Goal: Task Accomplishment & Management: Manage account settings

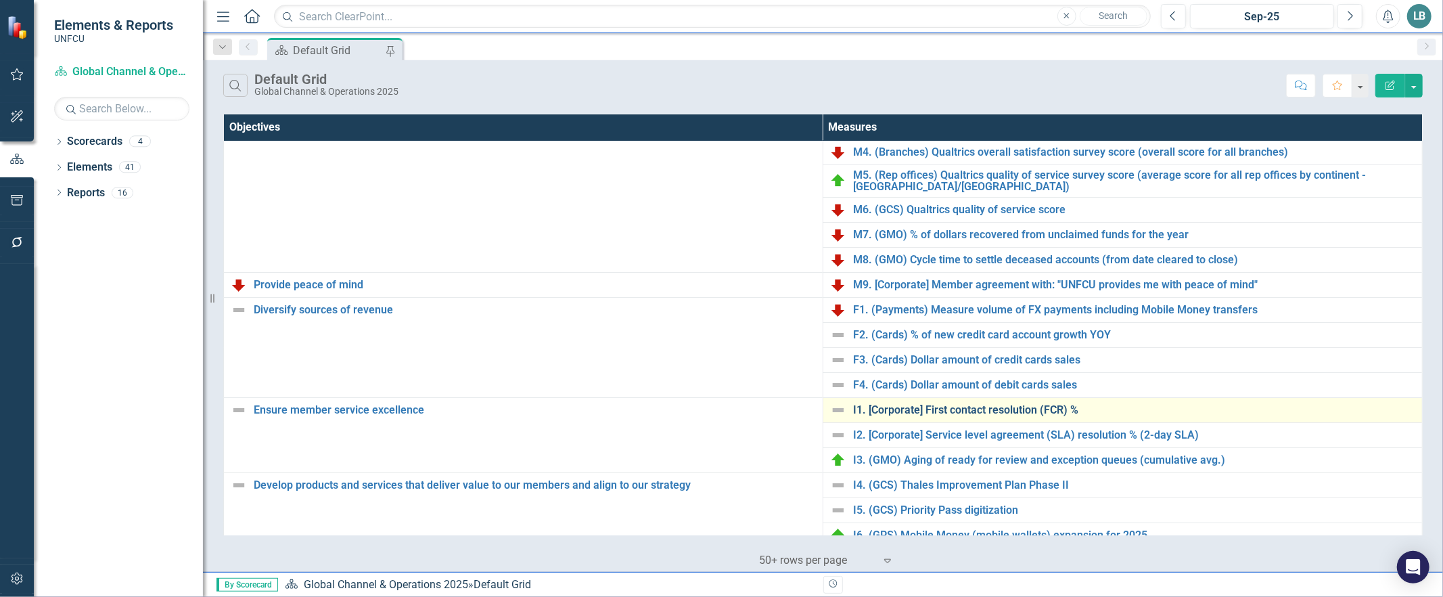
scroll to position [181, 0]
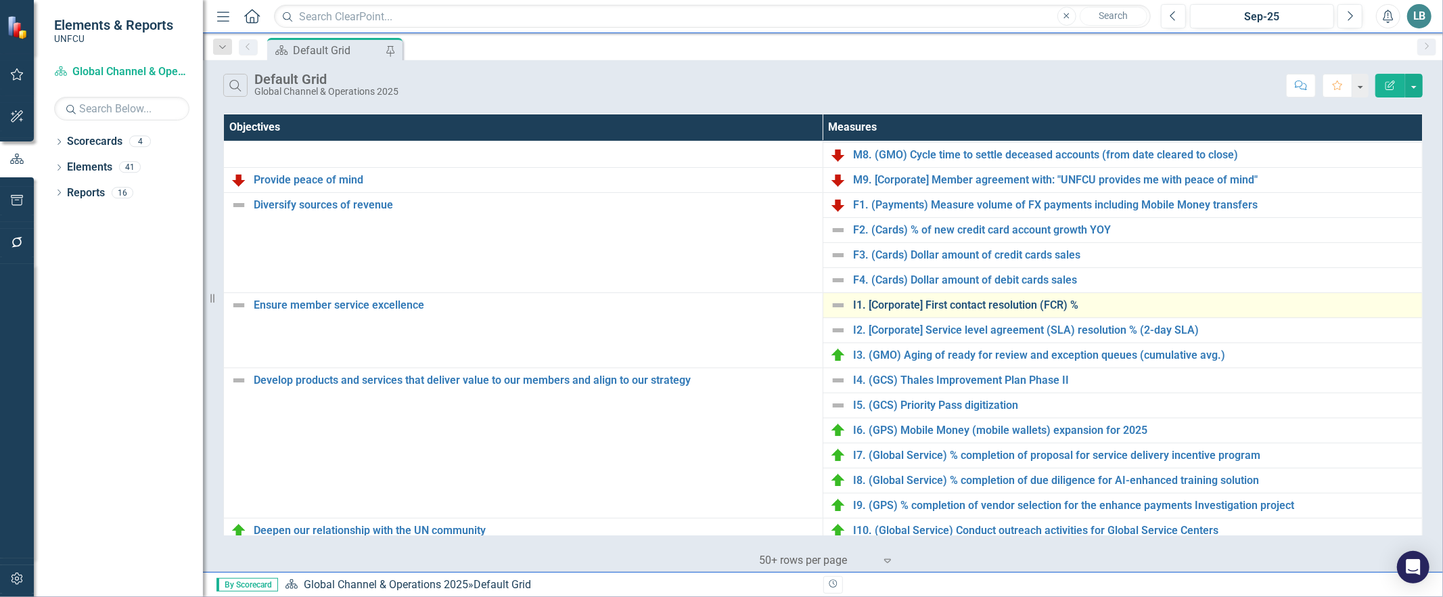
click at [924, 301] on link "I1. [Corporate] First contact resolution (FCR) %" at bounding box center [1134, 305] width 562 height 12
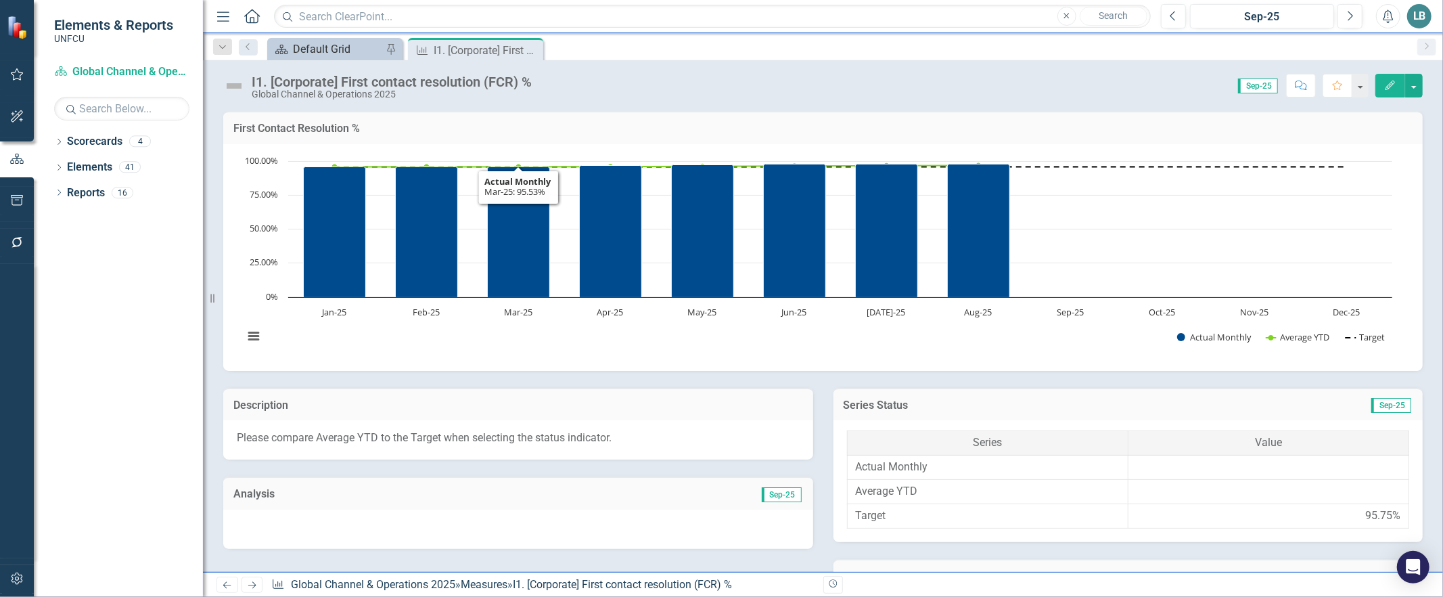
click at [340, 55] on div "Default Grid" at bounding box center [337, 49] width 89 height 17
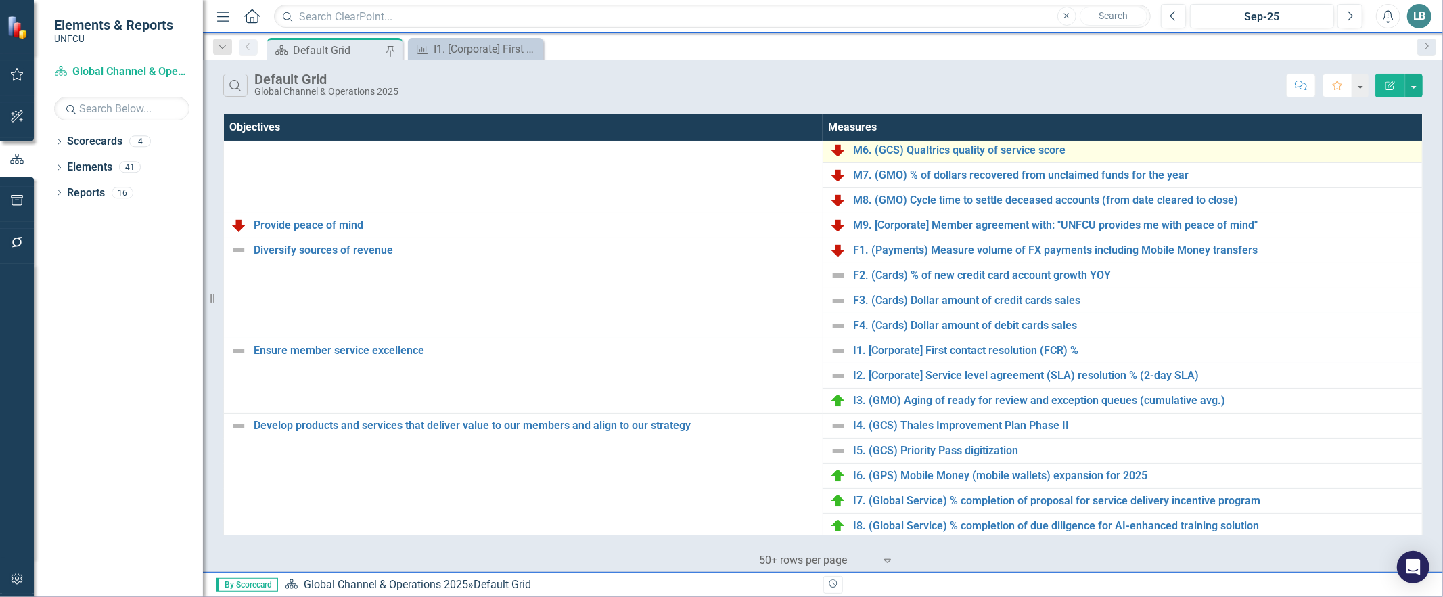
scroll to position [185, 0]
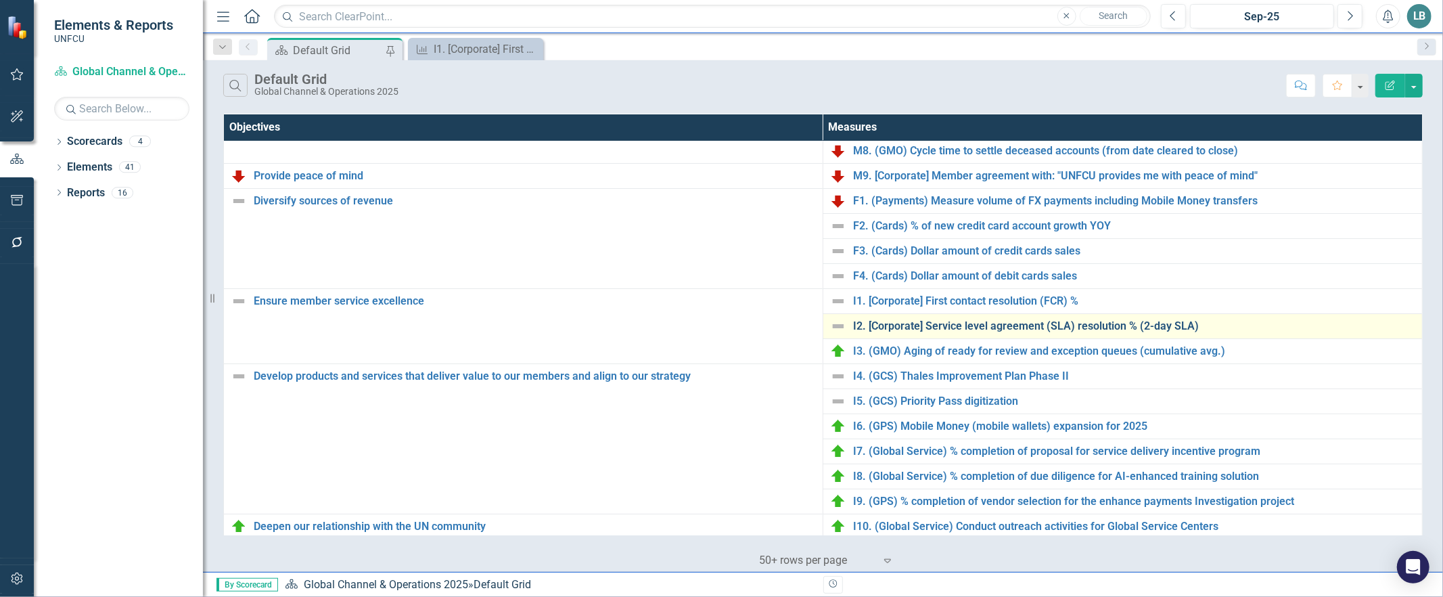
click at [939, 327] on link "I2. [Corporate] Service level agreement (SLA) resolution % (2-day SLA)" at bounding box center [1134, 326] width 562 height 12
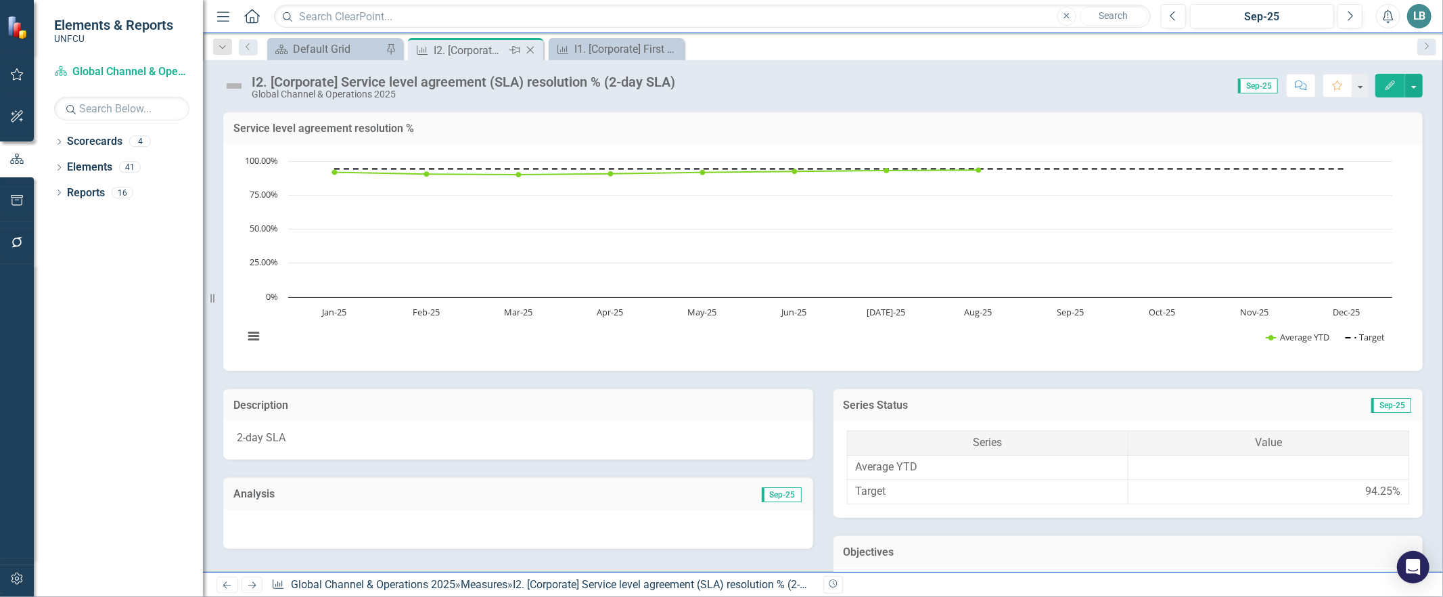
click at [534, 50] on icon "Close" at bounding box center [531, 50] width 14 height 11
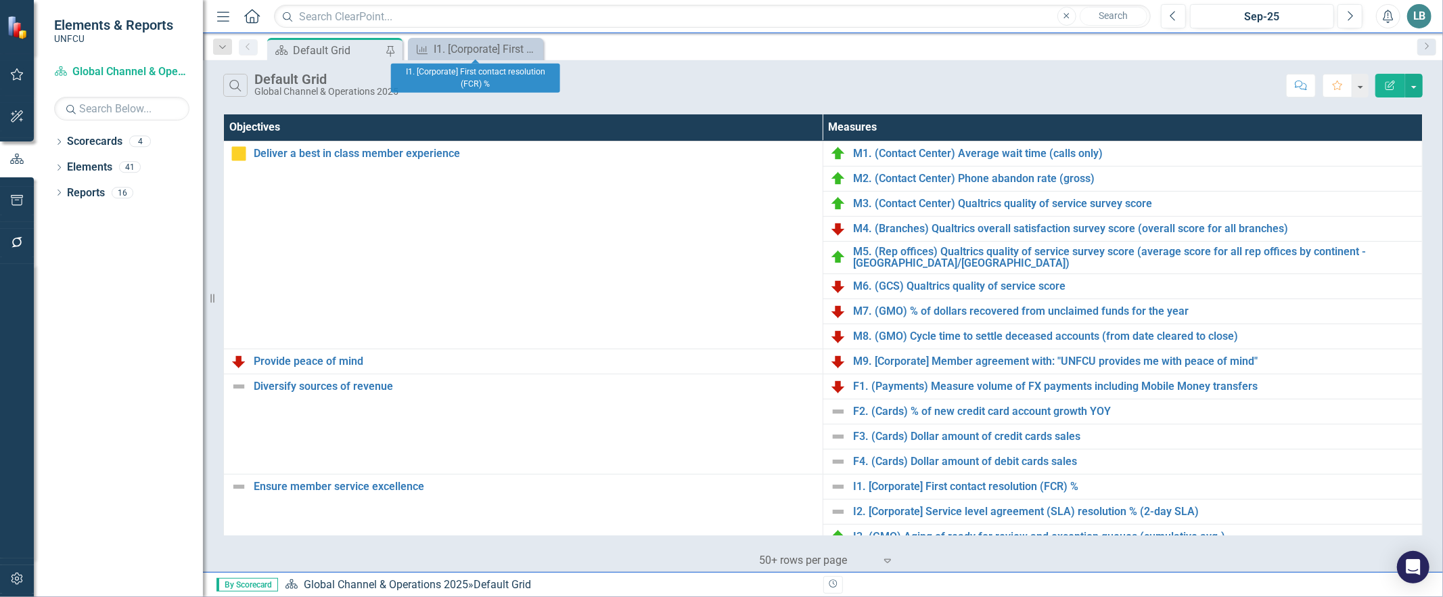
click at [0, 0] on icon "Close" at bounding box center [0, 0] width 0 height 0
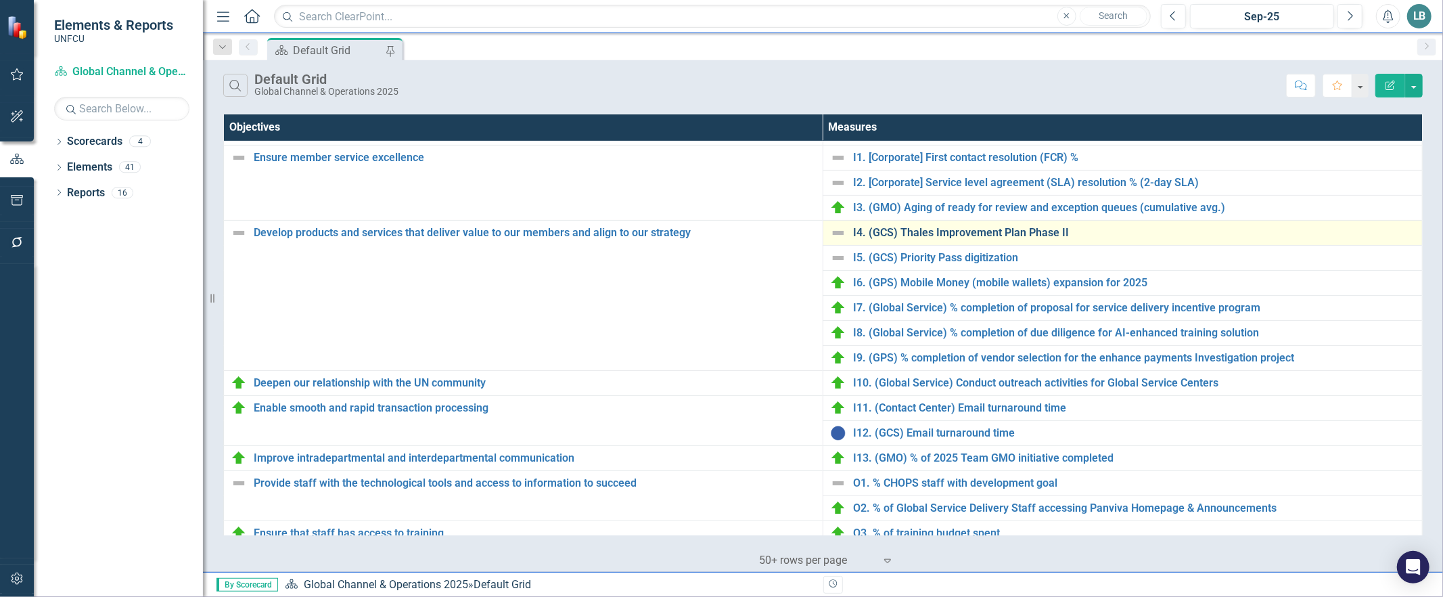
scroll to position [367, 0]
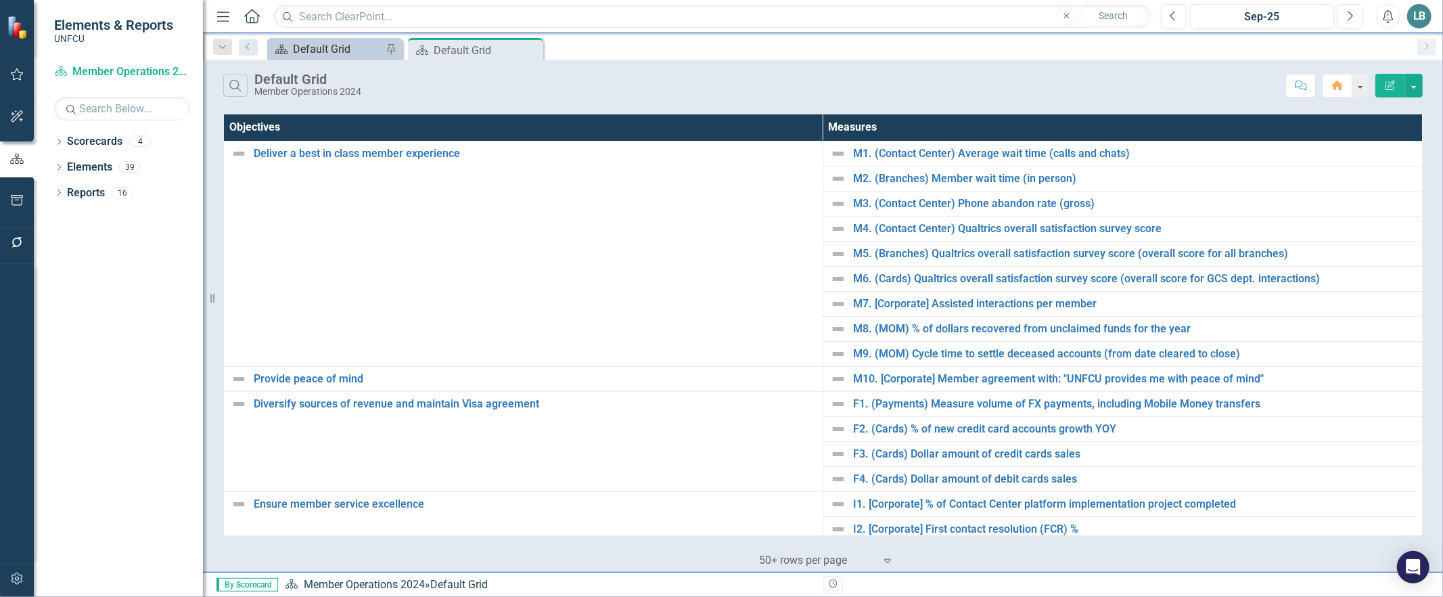
click at [301, 51] on div "Default Grid" at bounding box center [337, 49] width 89 height 17
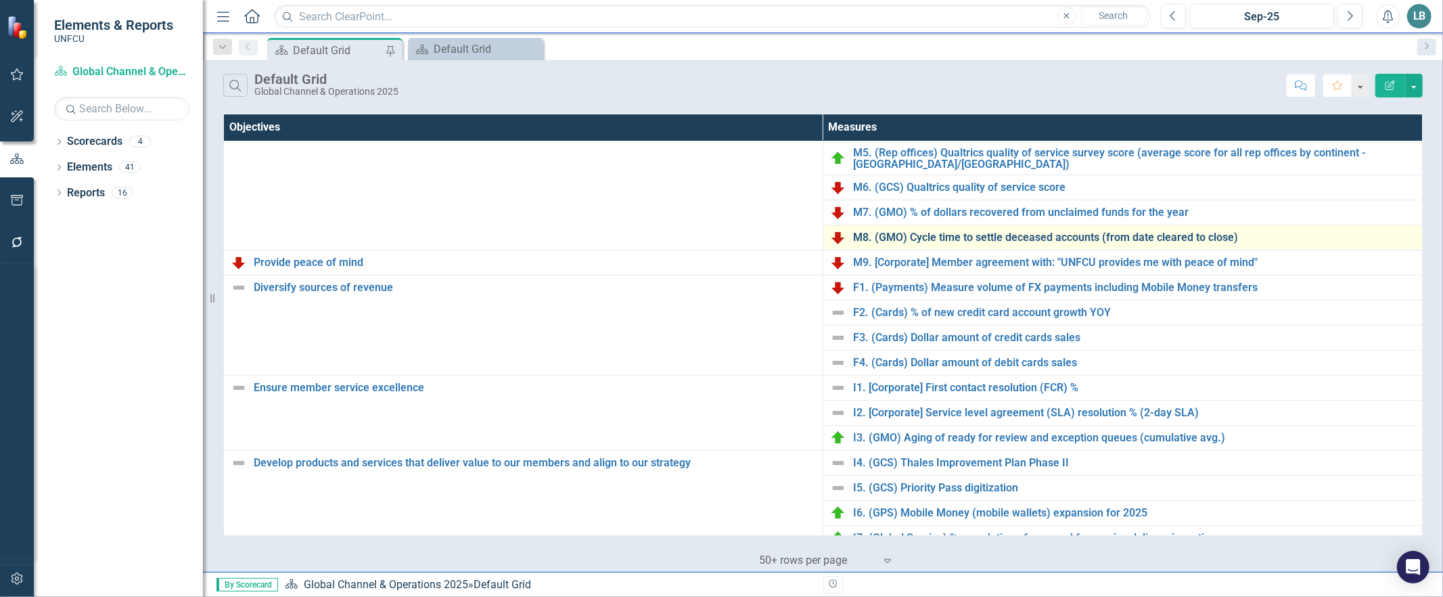
scroll to position [118, 0]
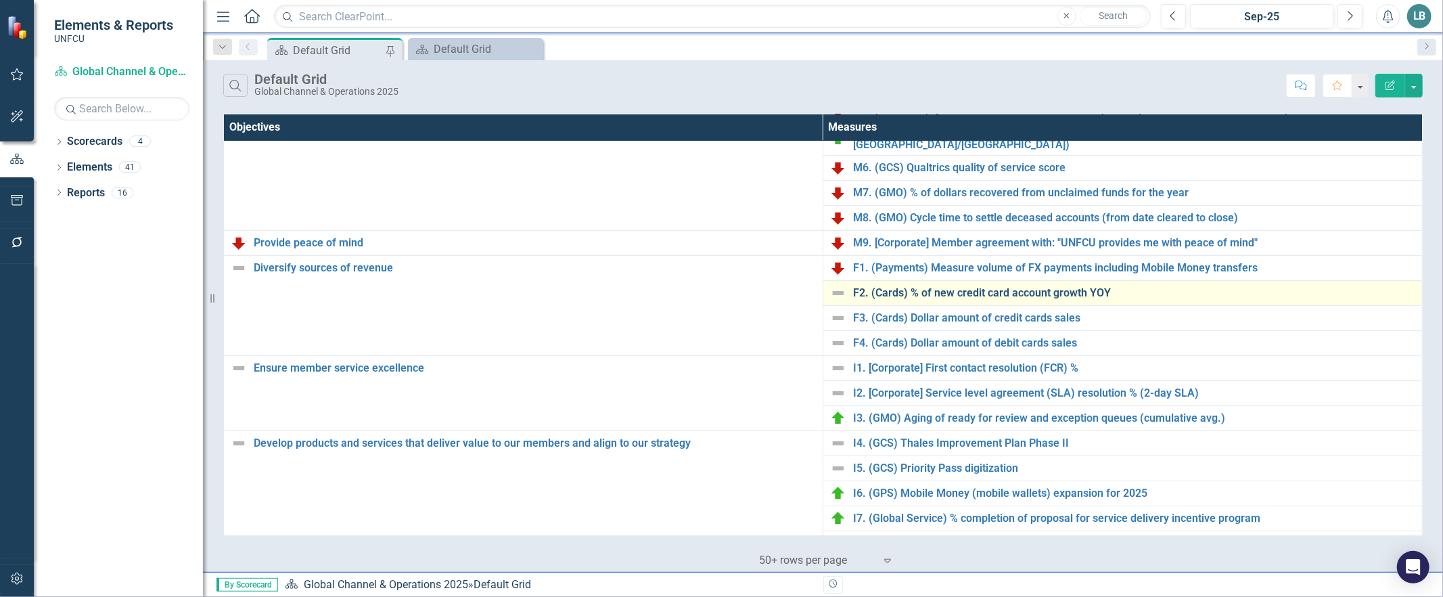
click at [988, 298] on link "F2. (Cards) % of new credit card account growth YOY" at bounding box center [1134, 293] width 562 height 12
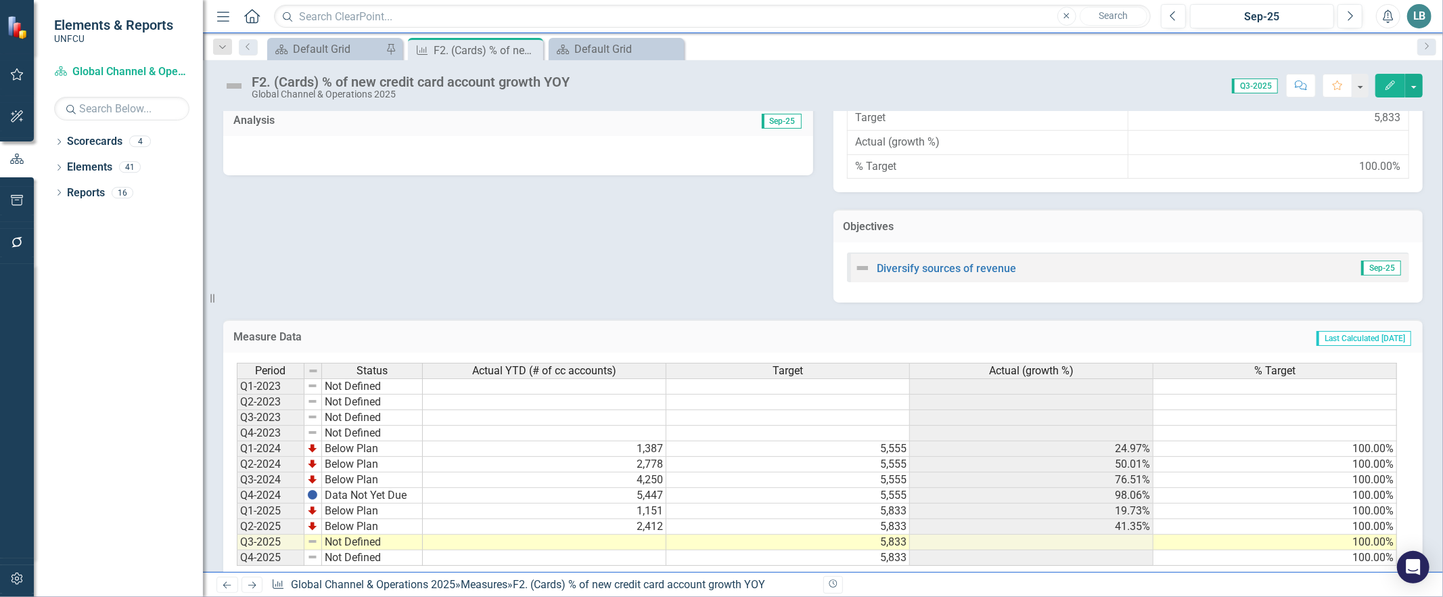
scroll to position [409, 0]
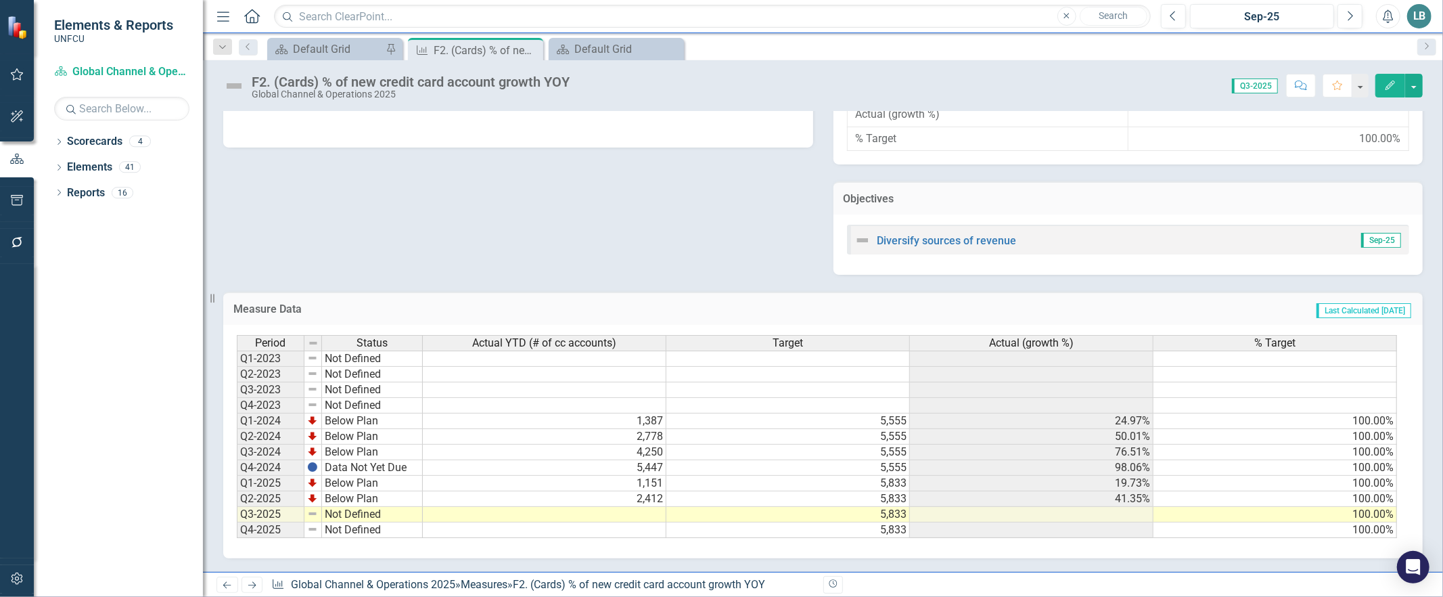
click at [84, 305] on div "Dropdown Scorecards 4 Dropdown 2025 UNFCU Corporate Scorecard Global Channel & …" at bounding box center [118, 364] width 169 height 466
click at [327, 32] on div "Menu Home Search Close Search Previous Sep-25 Next Alerts LB User Edit Profile …" at bounding box center [823, 16] width 1240 height 33
click at [325, 49] on div "Default Grid" at bounding box center [337, 49] width 89 height 17
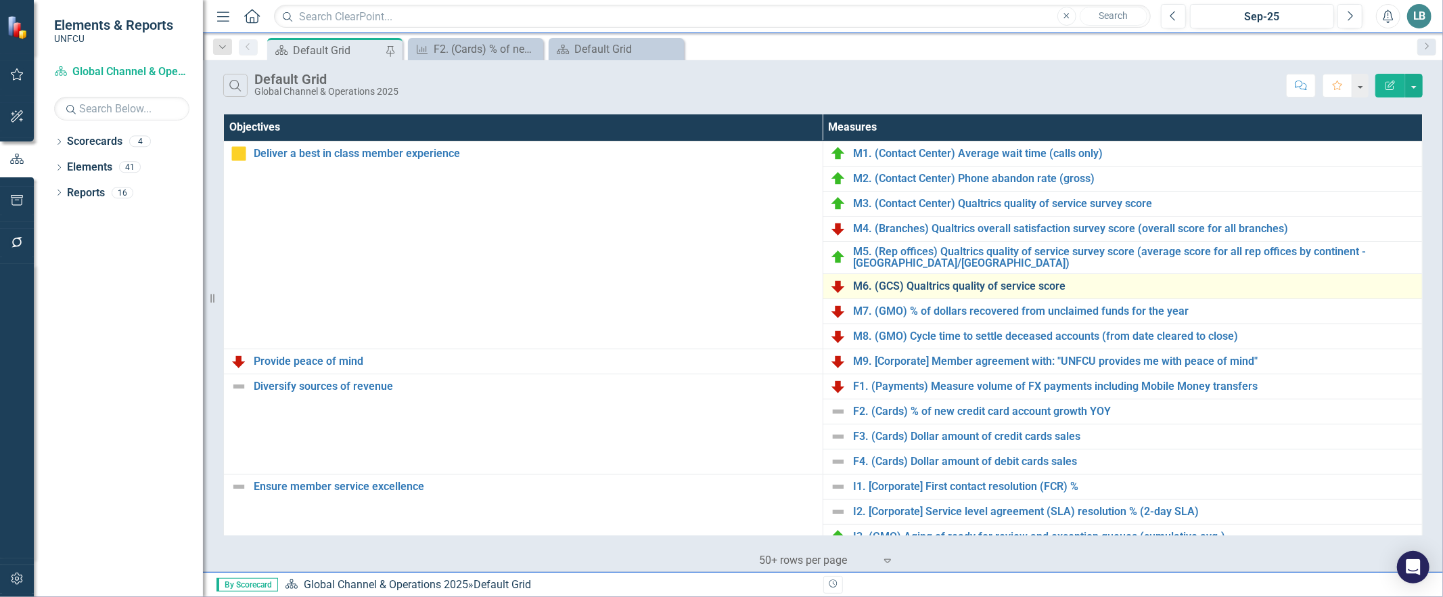
click at [1003, 289] on link "M6. (GCS) Qualtrics quality of service score" at bounding box center [1134, 286] width 562 height 12
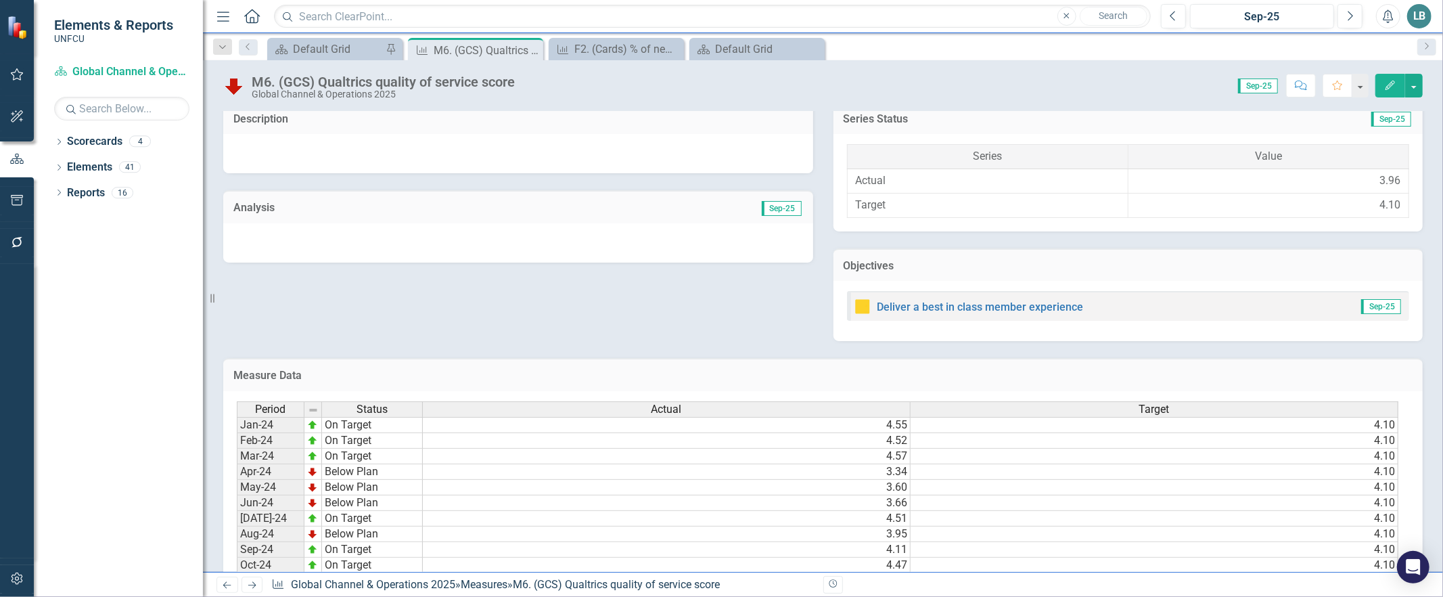
scroll to position [547, 0]
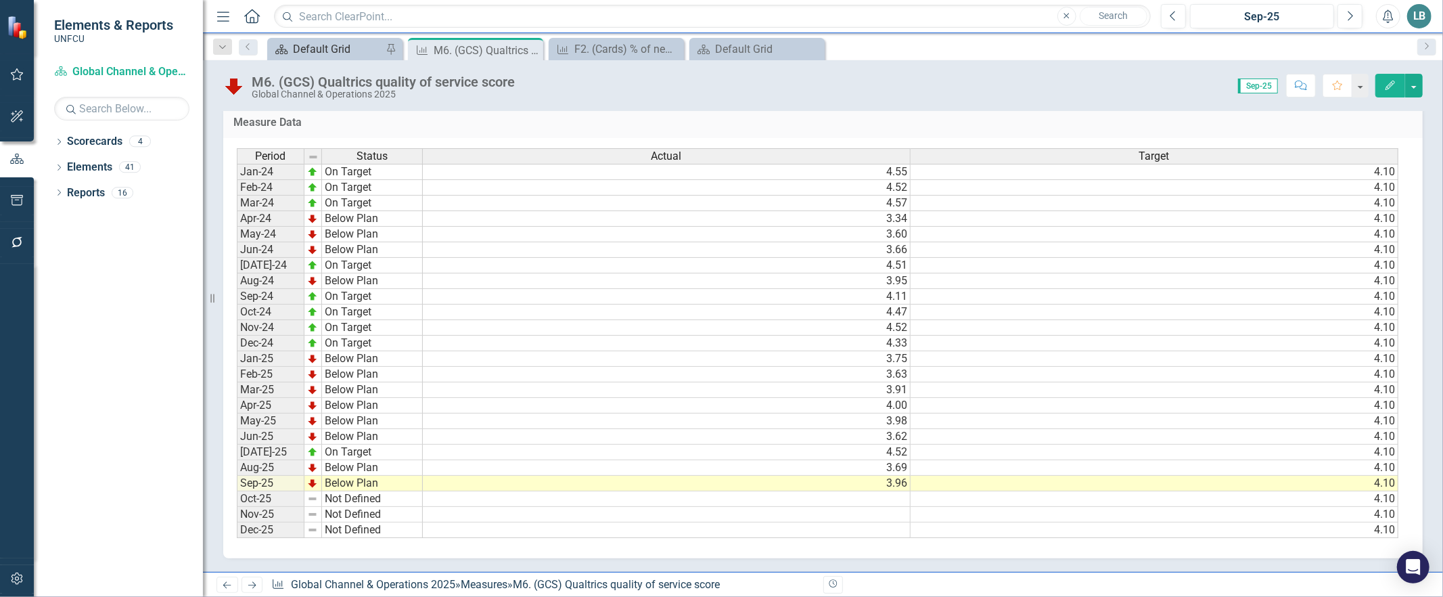
click at [367, 55] on div "Default Grid" at bounding box center [337, 49] width 89 height 17
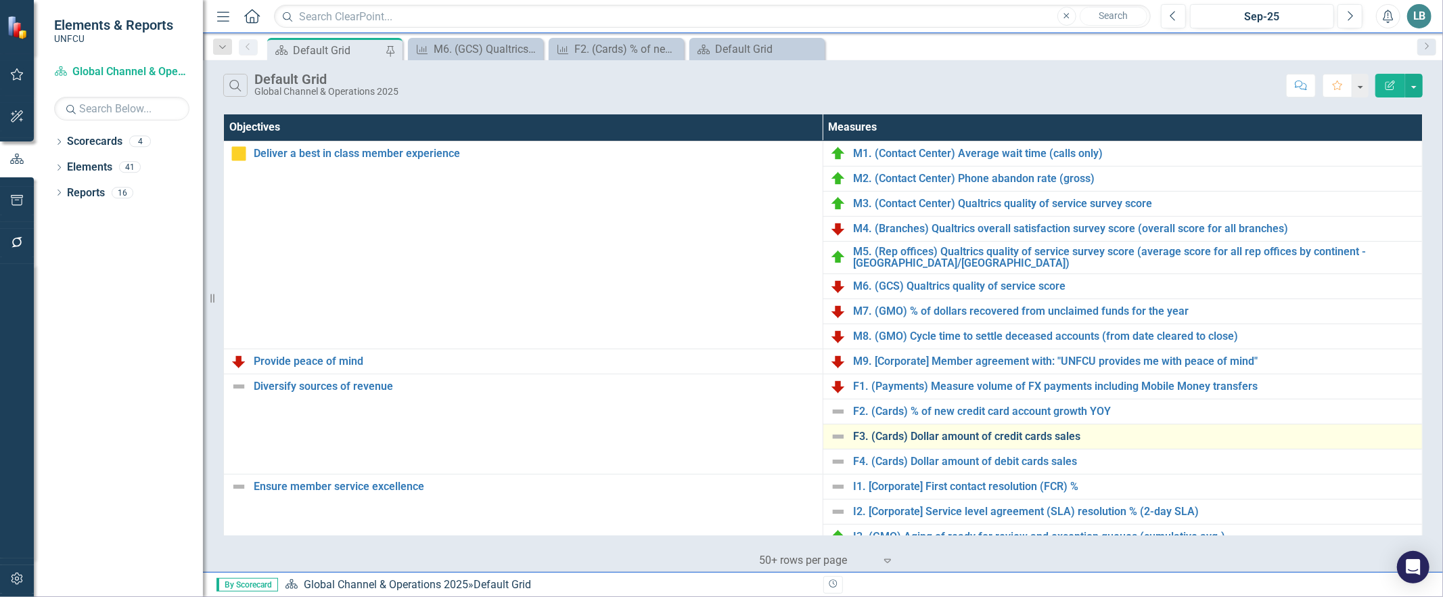
click at [925, 440] on link "F3. (Cards) Dollar amount of credit cards sales" at bounding box center [1134, 436] width 562 height 12
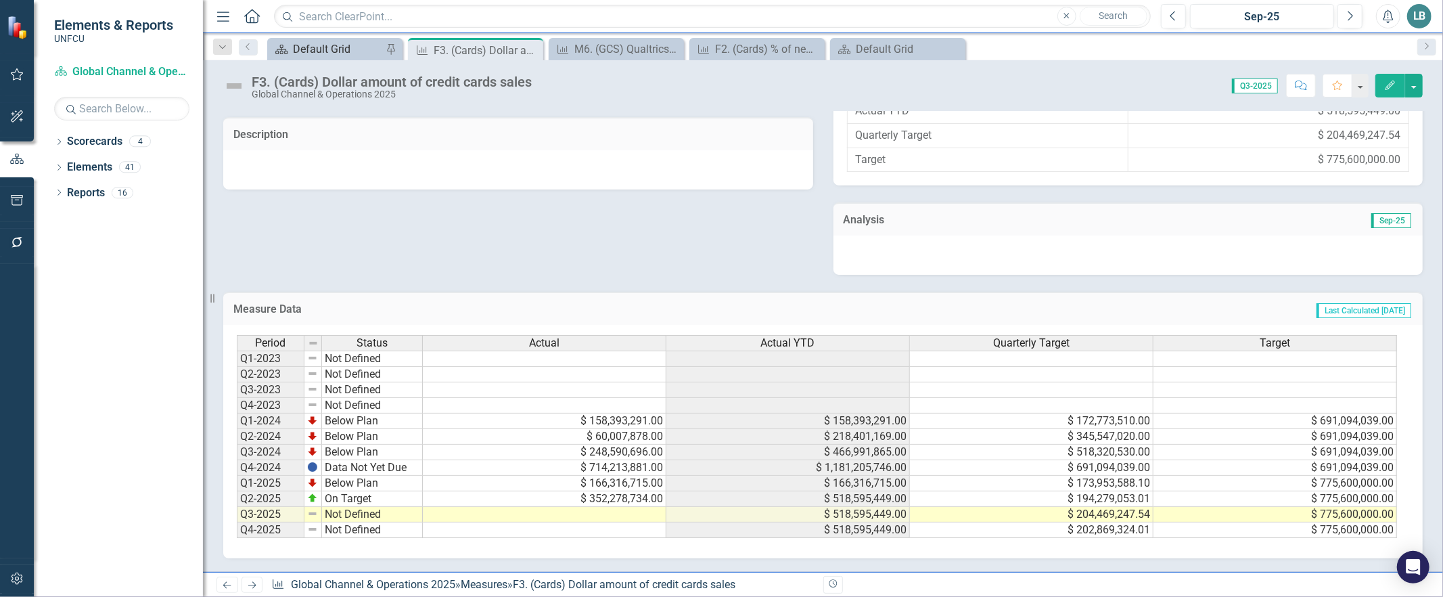
click at [293, 41] on div "Default Grid" at bounding box center [337, 49] width 89 height 17
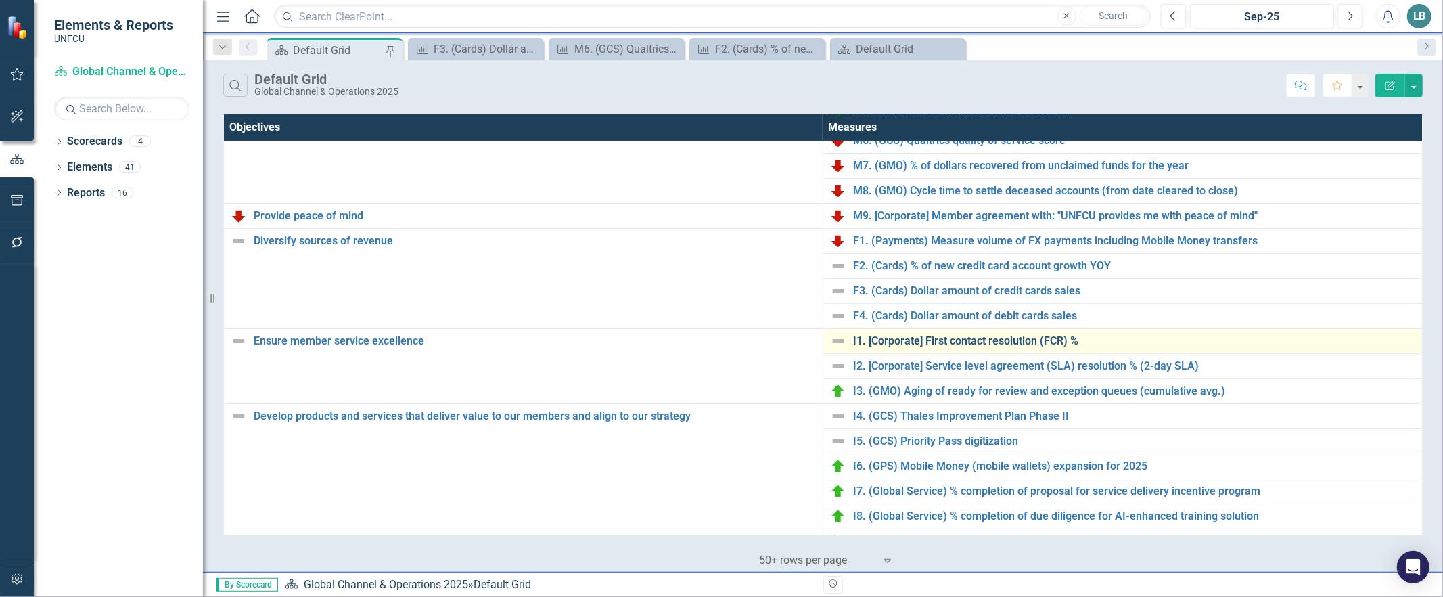
scroll to position [166, 0]
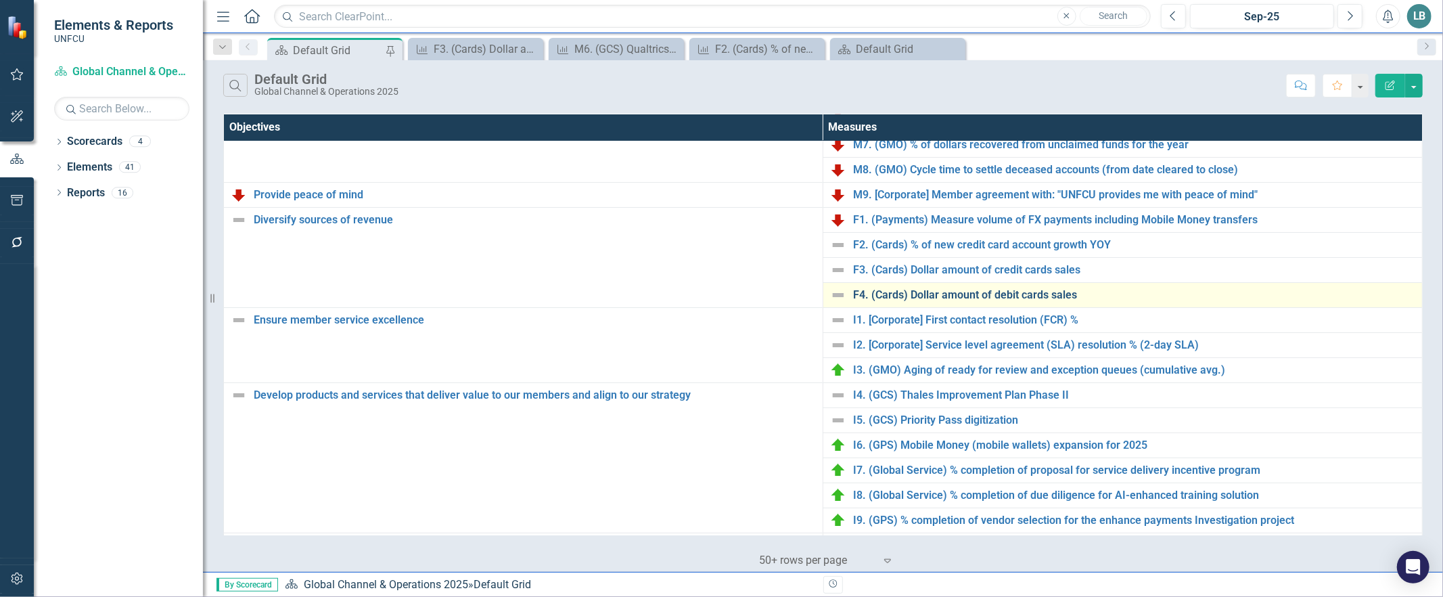
click at [887, 299] on link "F4. (Cards) Dollar amount of debit cards sales" at bounding box center [1134, 295] width 562 height 12
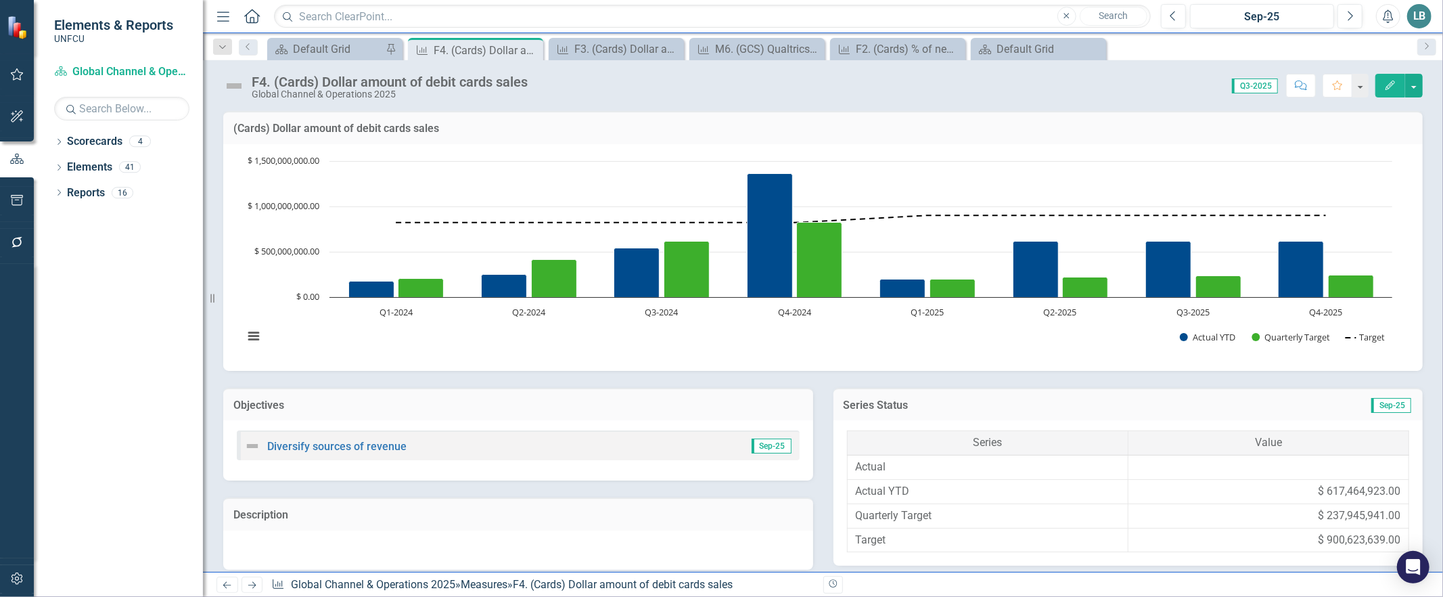
click at [78, 474] on div "Dropdown Scorecards 4 Dropdown 2025 UNFCU Corporate Scorecard Global Channel & …" at bounding box center [118, 364] width 169 height 466
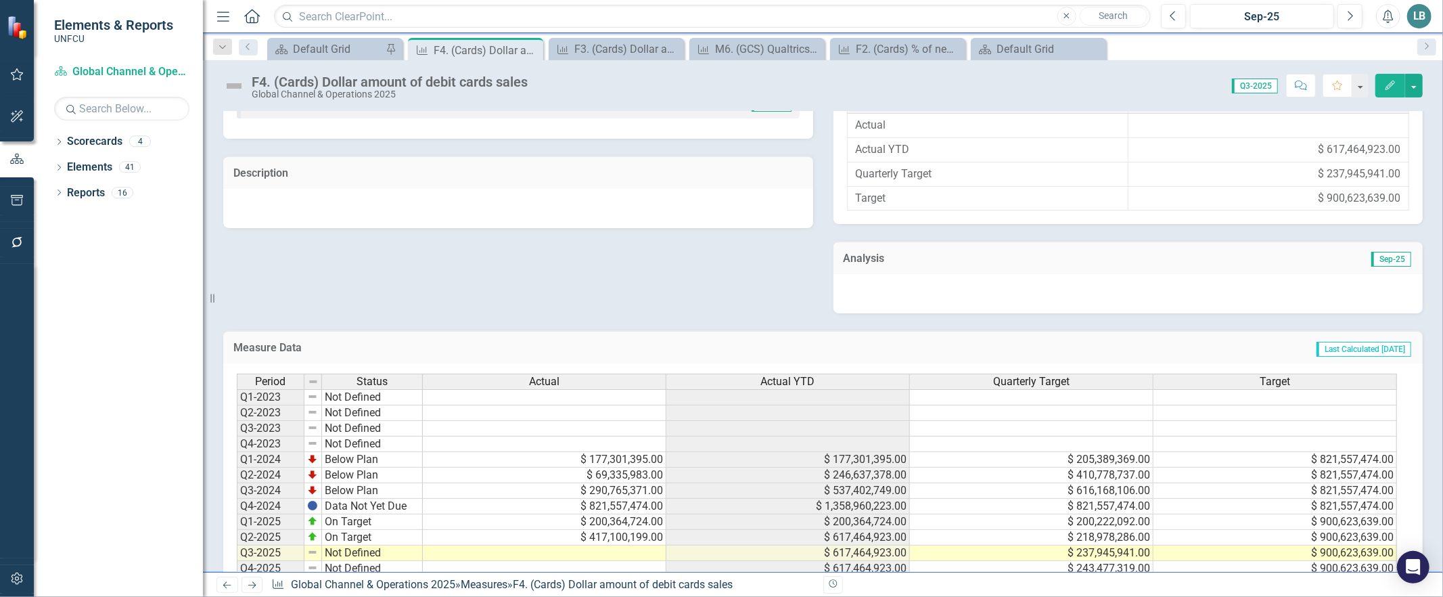
scroll to position [388, 0]
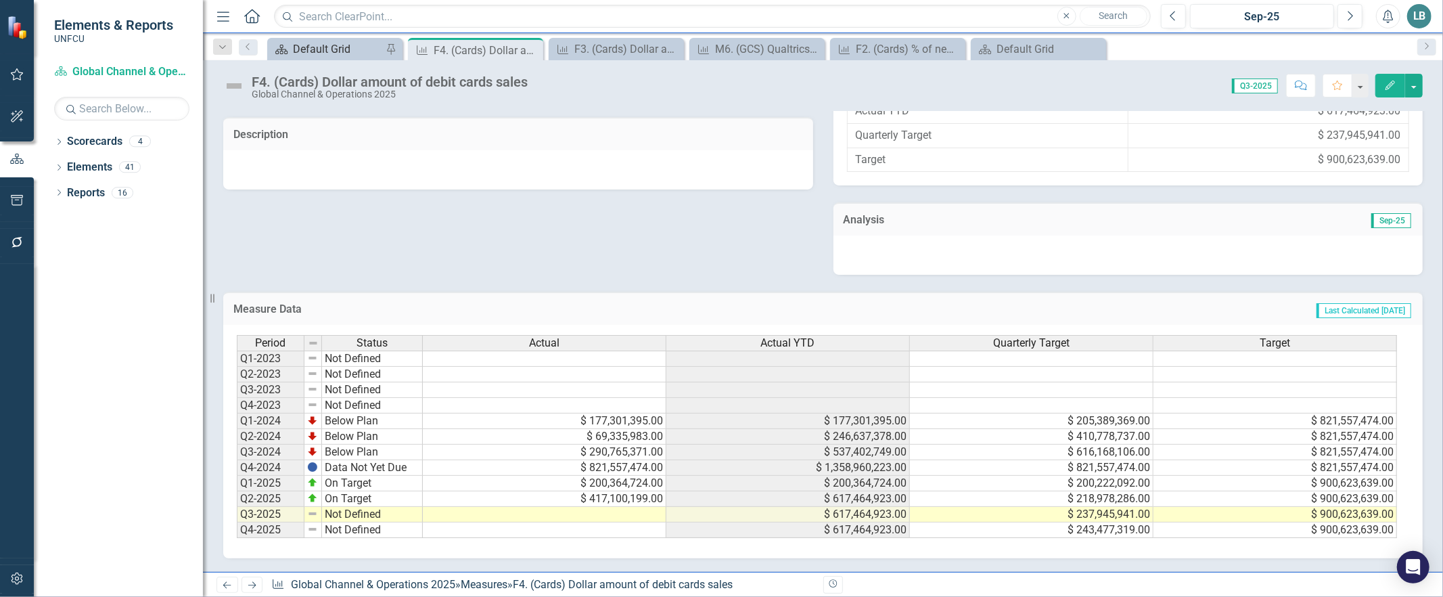
click at [309, 49] on div "Default Grid" at bounding box center [337, 49] width 89 height 17
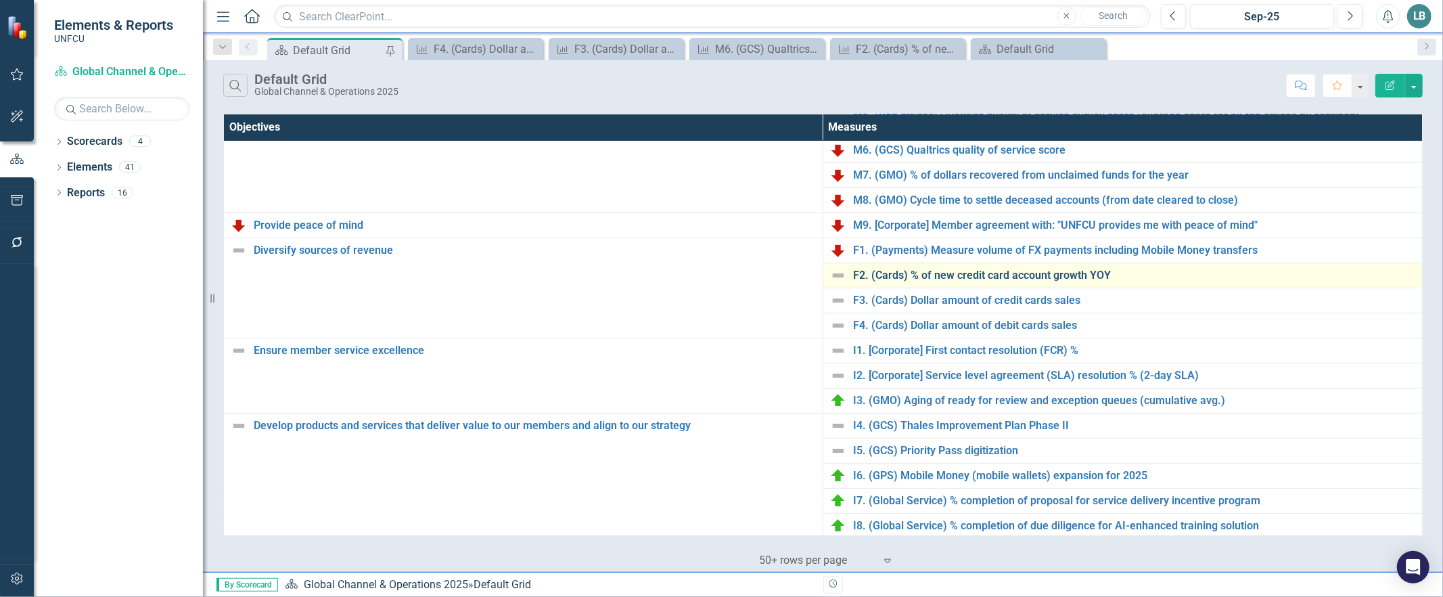
scroll to position [250, 0]
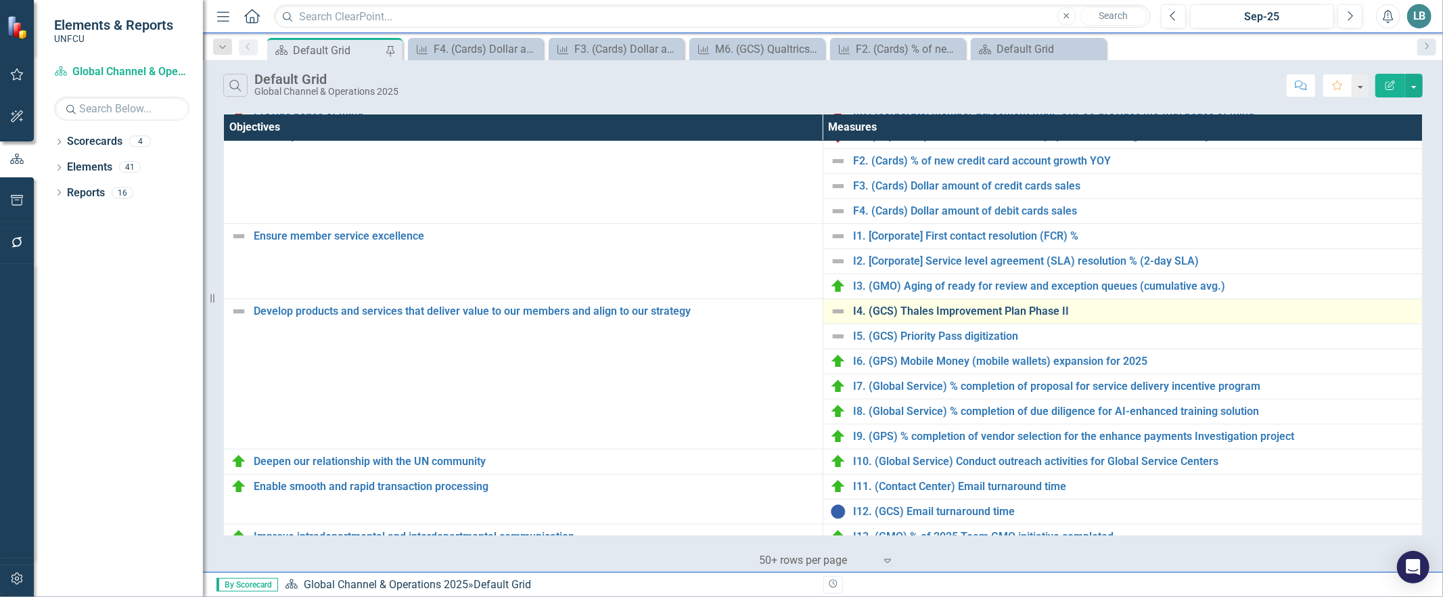
click at [932, 315] on link "I4. (GCS) Thales Improvement Plan Phase II" at bounding box center [1134, 311] width 562 height 12
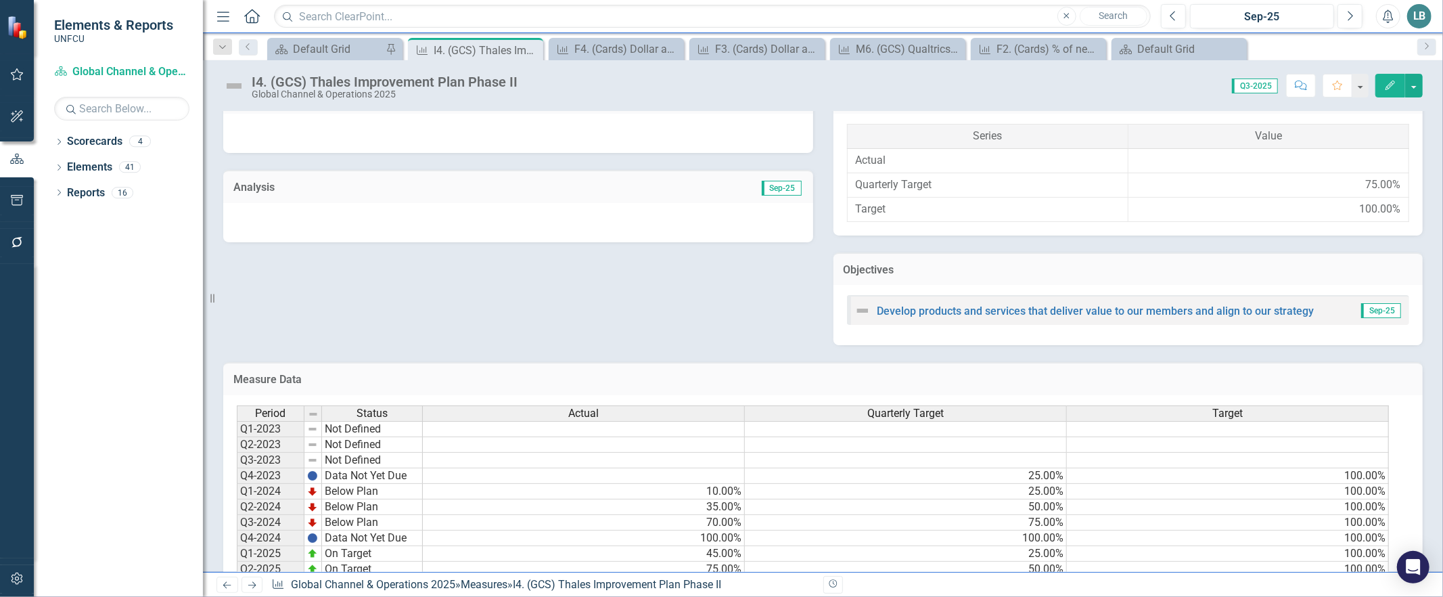
scroll to position [375, 0]
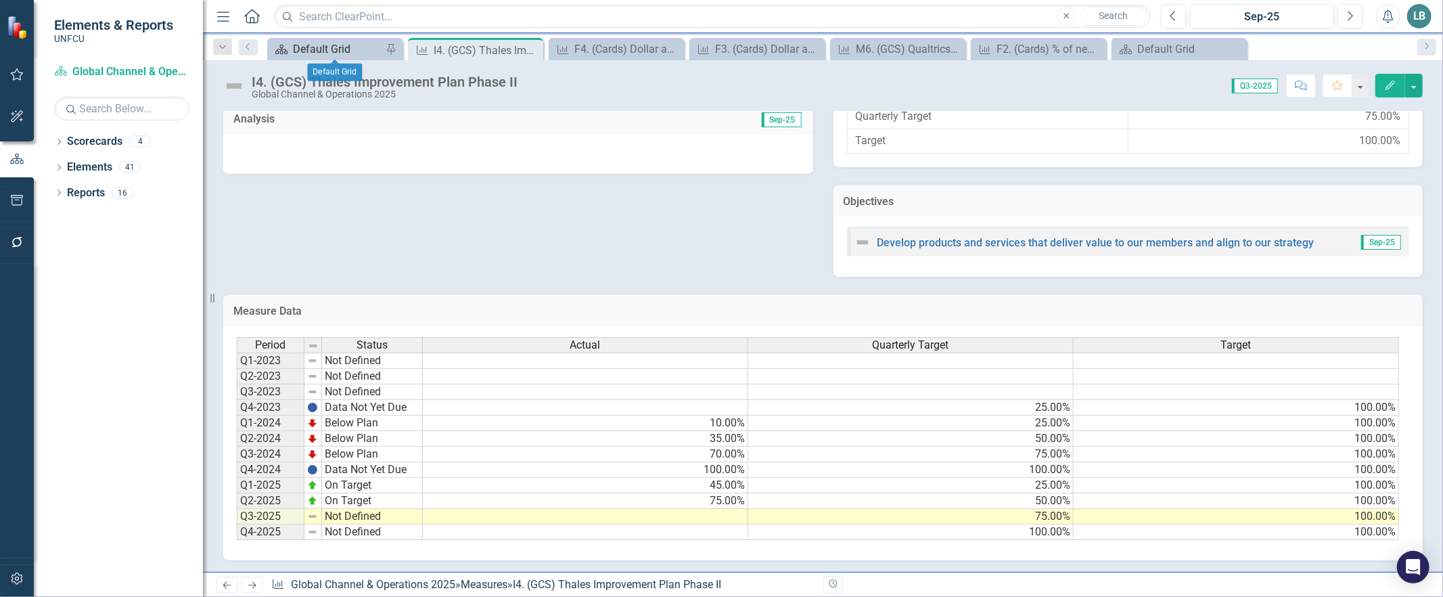
click at [307, 46] on div "Default Grid" at bounding box center [337, 49] width 89 height 17
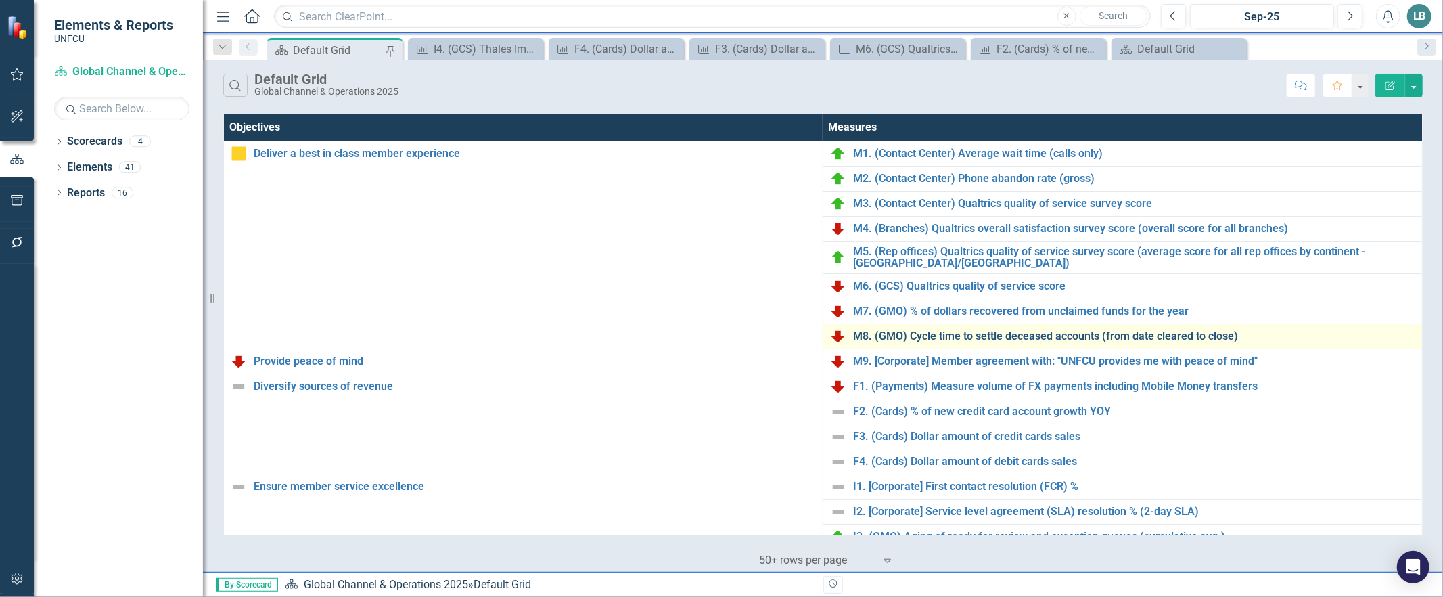
scroll to position [367, 0]
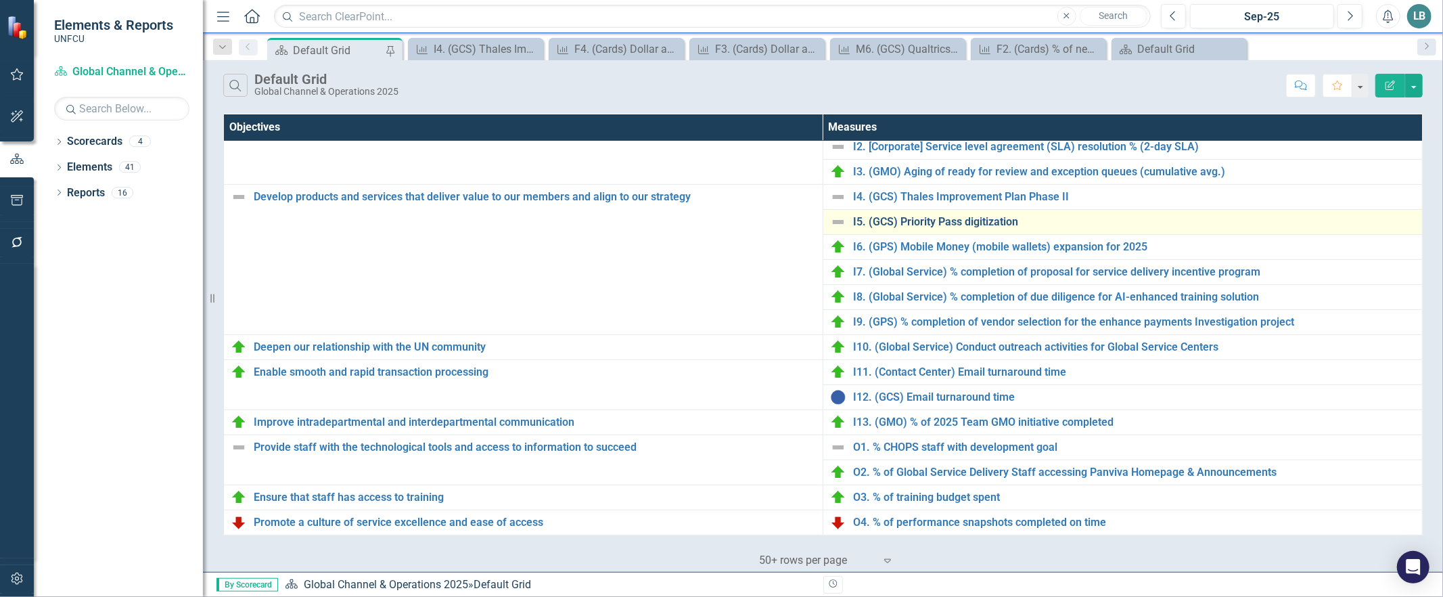
click at [876, 221] on link "I5. (GCS) Priority Pass digitization" at bounding box center [1134, 222] width 562 height 12
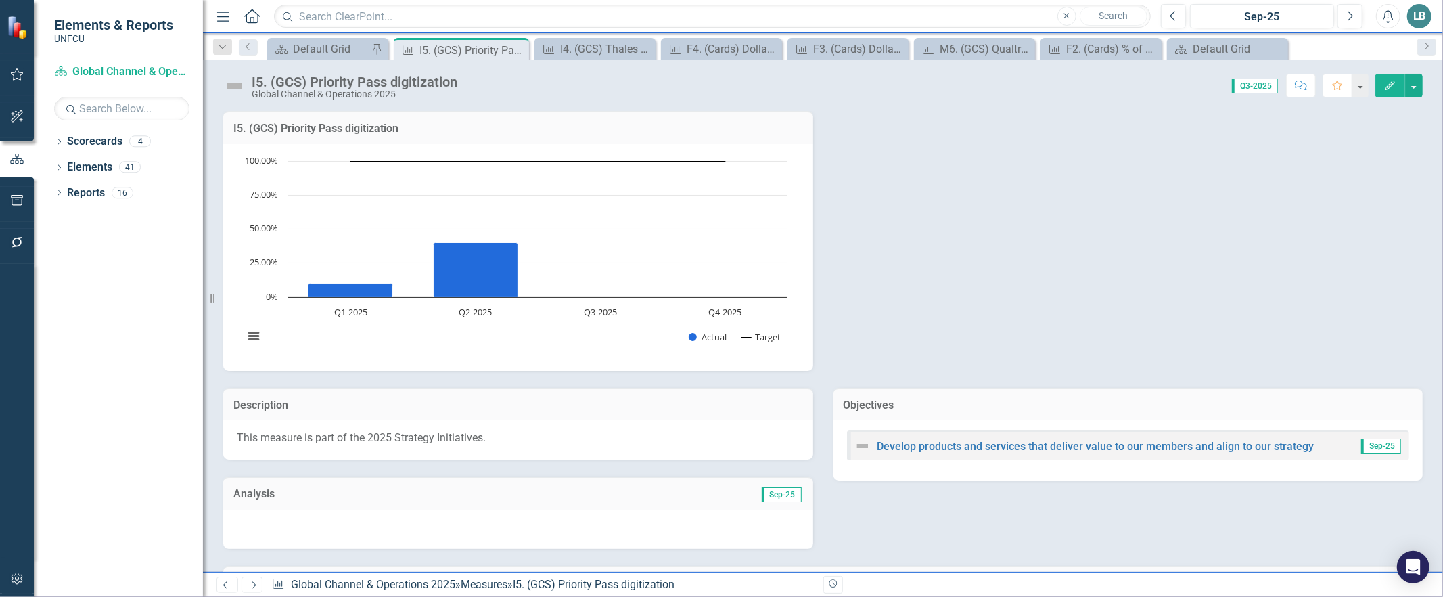
scroll to position [281, 0]
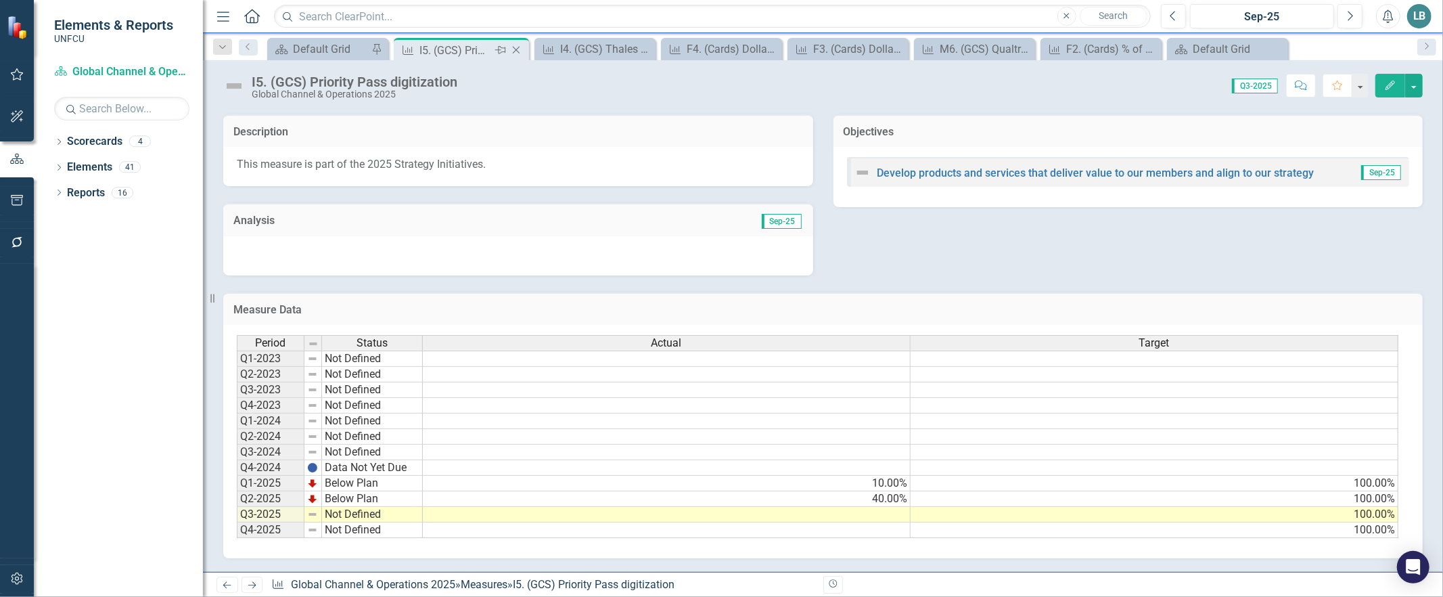
click at [518, 49] on icon "Close" at bounding box center [516, 50] width 14 height 11
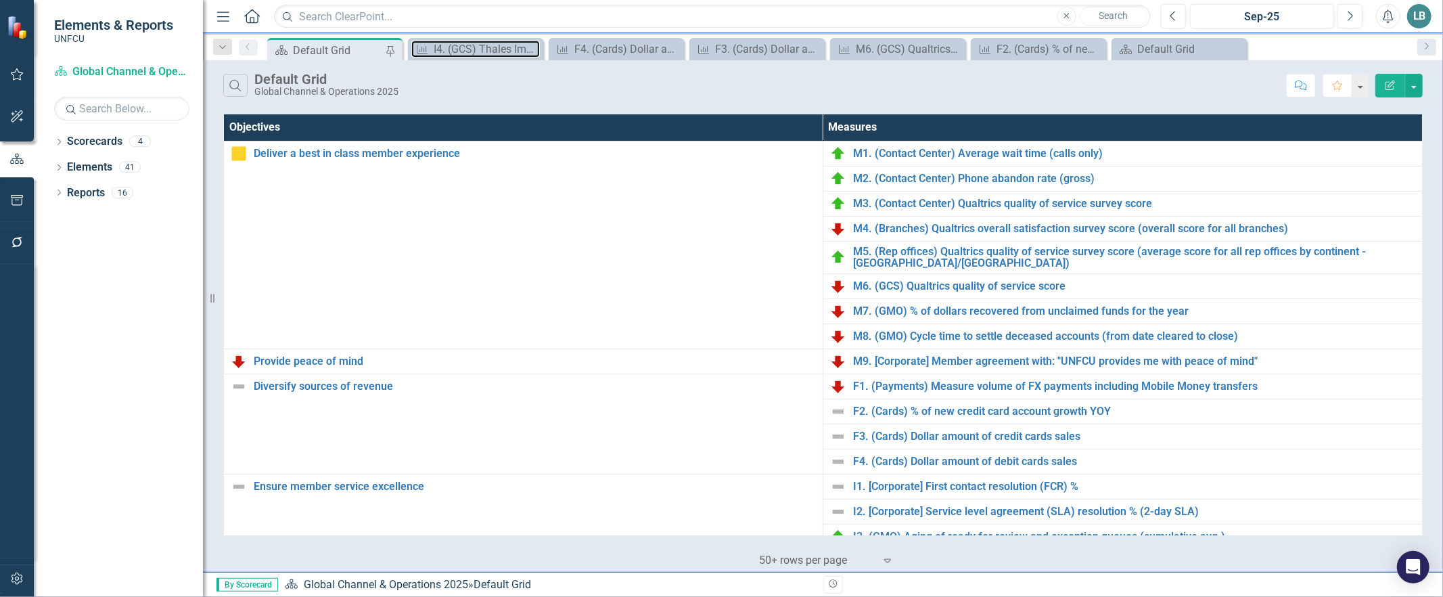
click at [518, 49] on div "I4. (GCS) Thales Improvement Plan Phase II" at bounding box center [487, 49] width 106 height 17
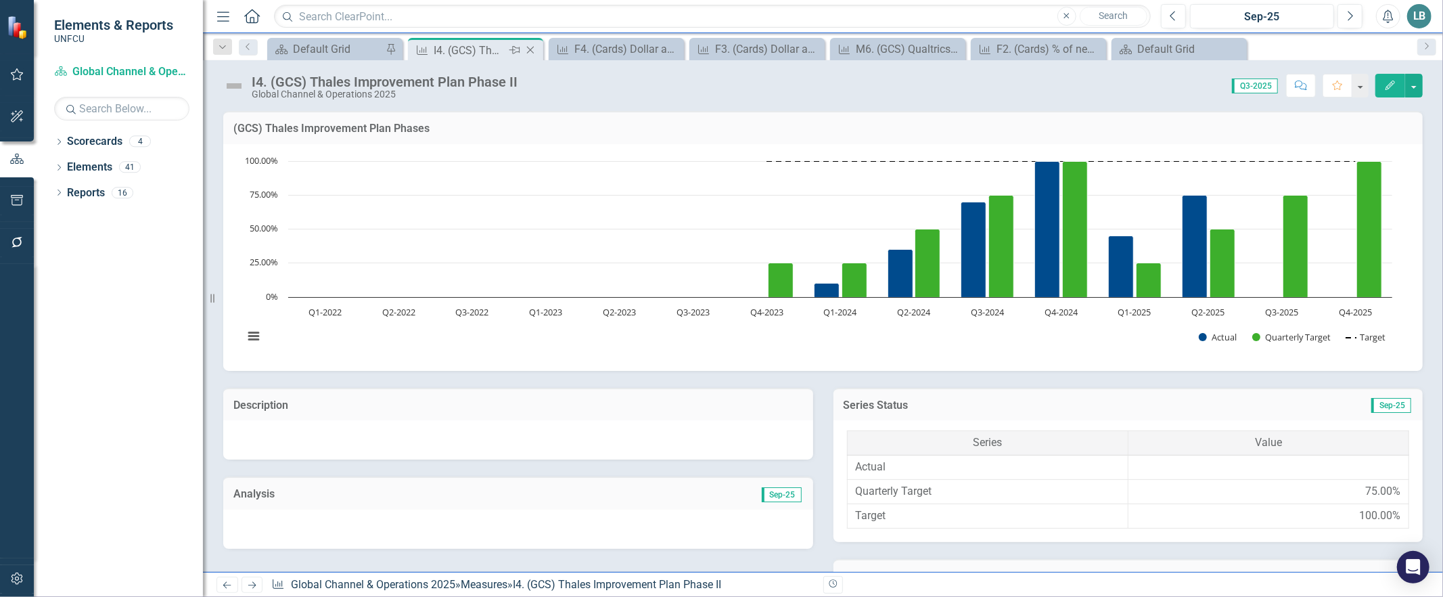
click at [526, 49] on icon "Close" at bounding box center [531, 50] width 14 height 11
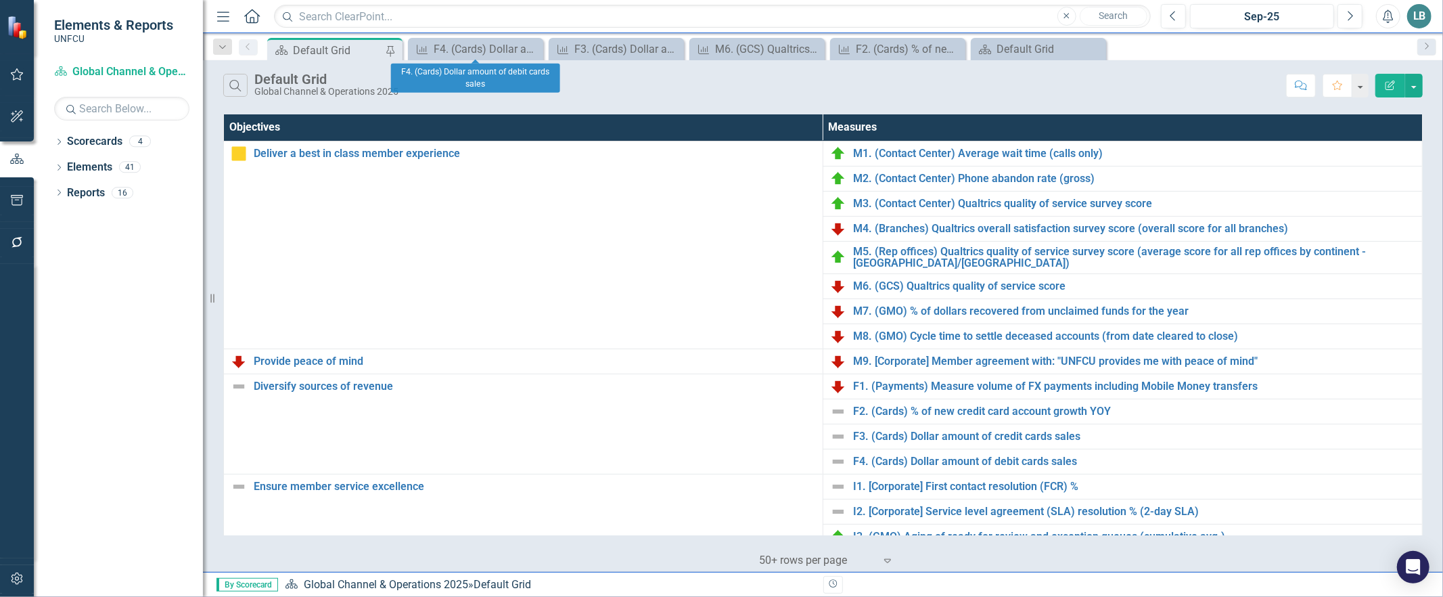
click at [0, 0] on icon "Close" at bounding box center [0, 0] width 0 height 0
click at [530, 49] on icon "Close" at bounding box center [531, 49] width 14 height 11
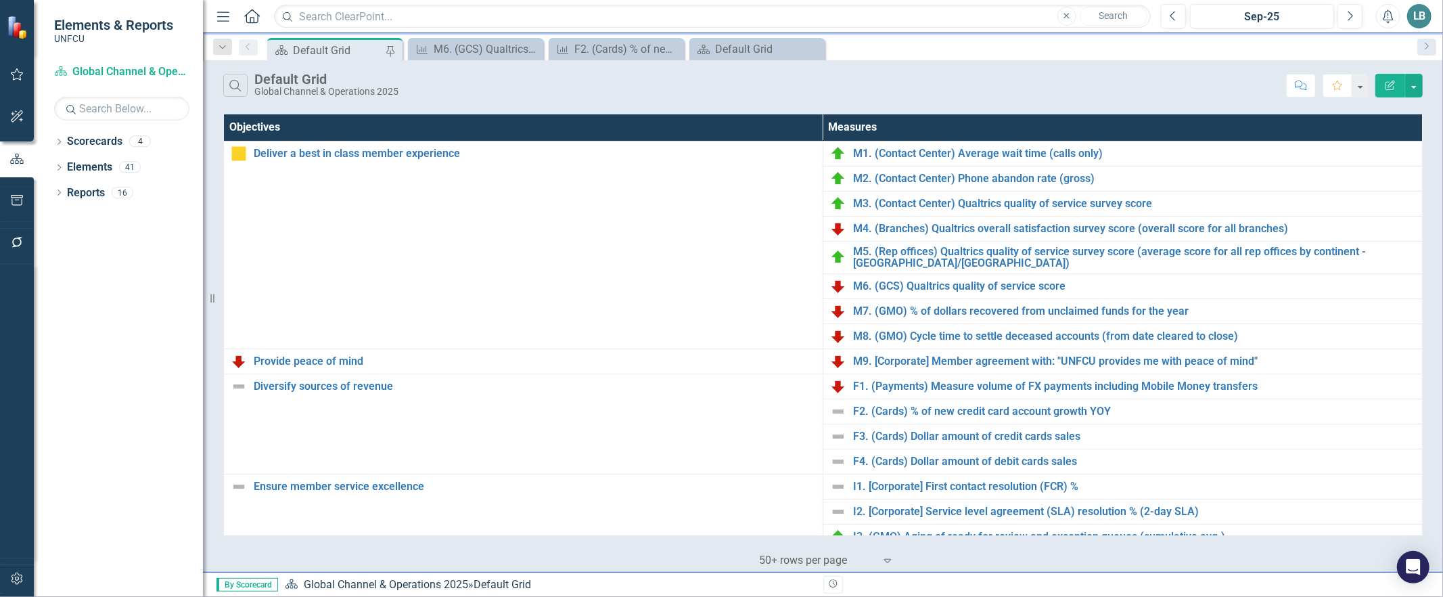
click at [0, 0] on icon "Close" at bounding box center [0, 0] width 0 height 0
click at [529, 49] on icon "Close" at bounding box center [531, 49] width 14 height 11
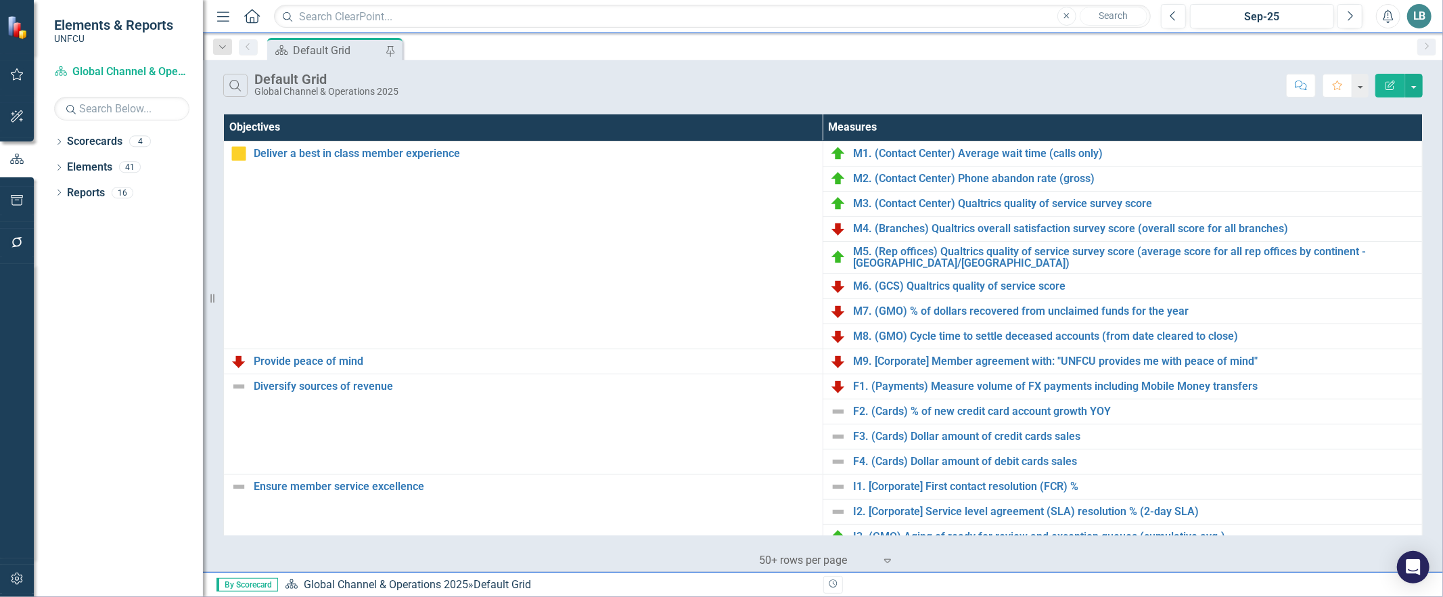
click at [562, 65] on div "Search Default Grid Global Channel & Operations 2025 Comment Favorite Edit Repo…" at bounding box center [823, 82] width 1240 height 44
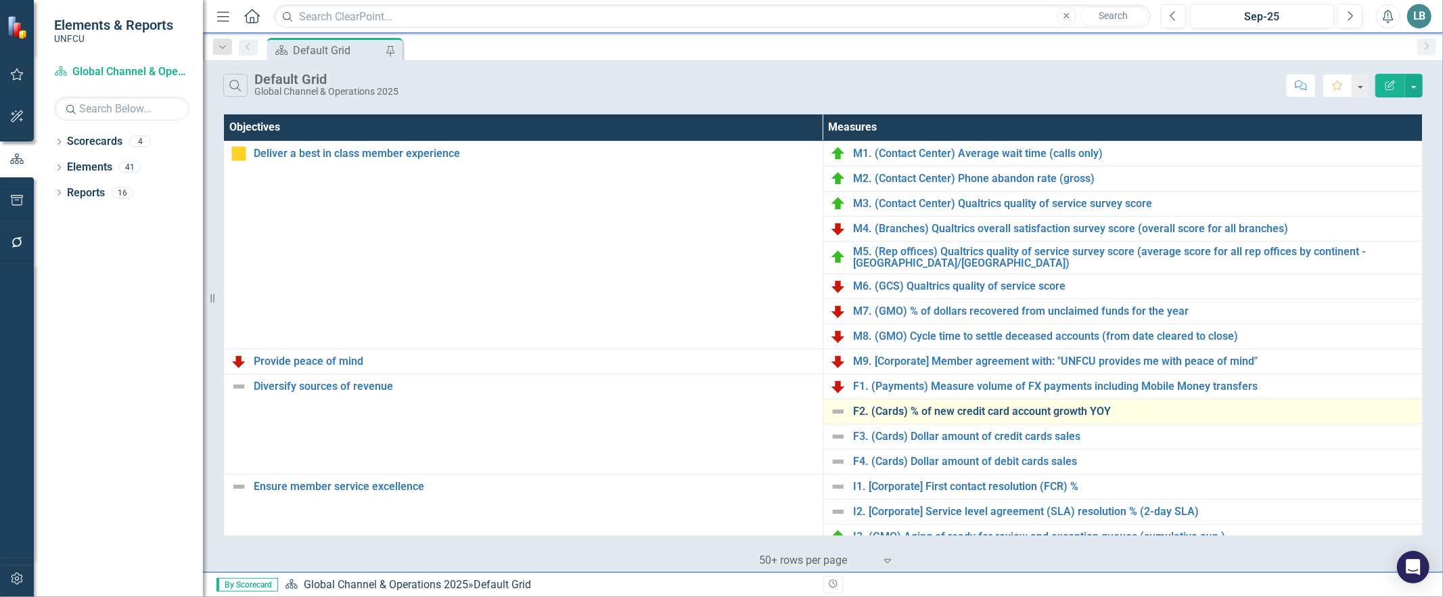
click at [914, 411] on link "F2. (Cards) % of new credit card account growth YOY" at bounding box center [1134, 411] width 562 height 12
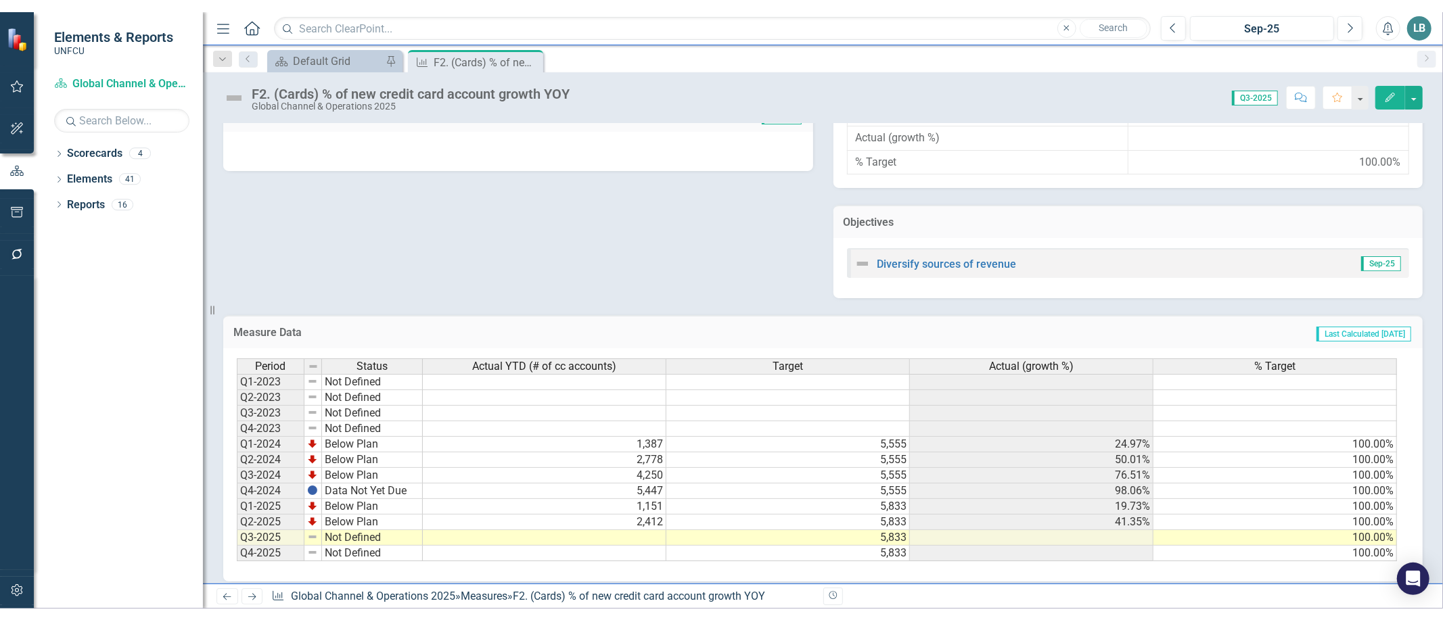
scroll to position [409, 0]
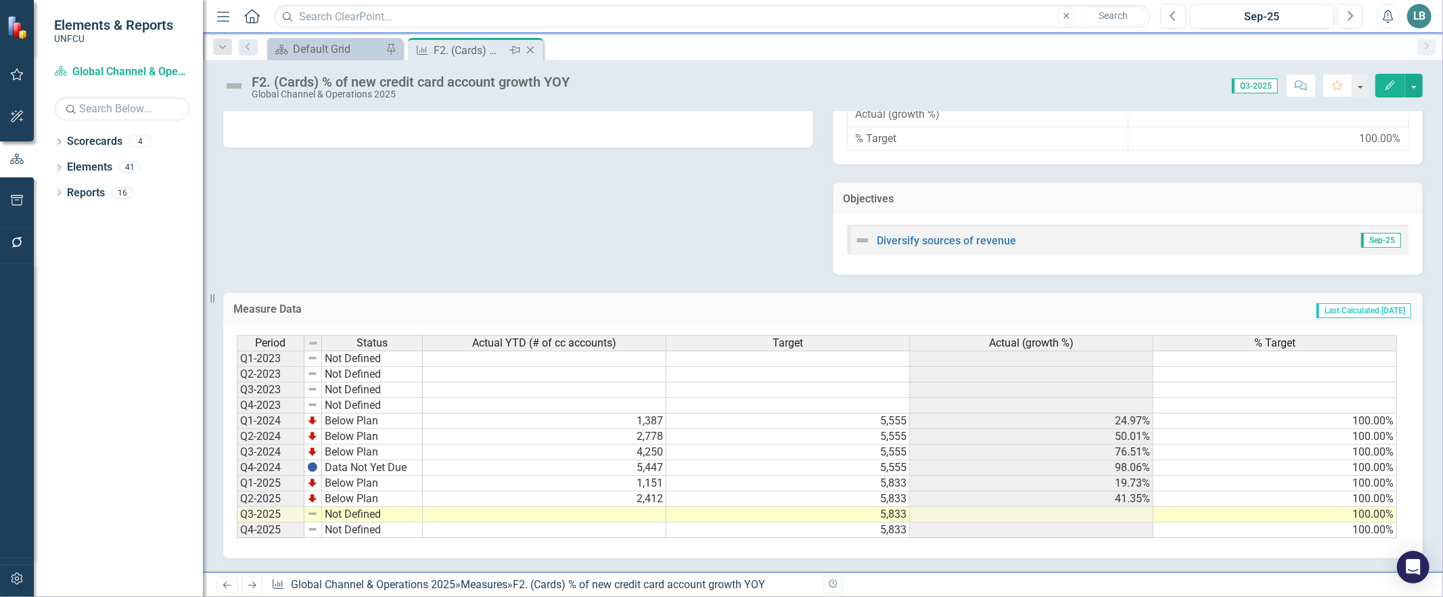
click at [532, 49] on icon "Close" at bounding box center [531, 50] width 14 height 11
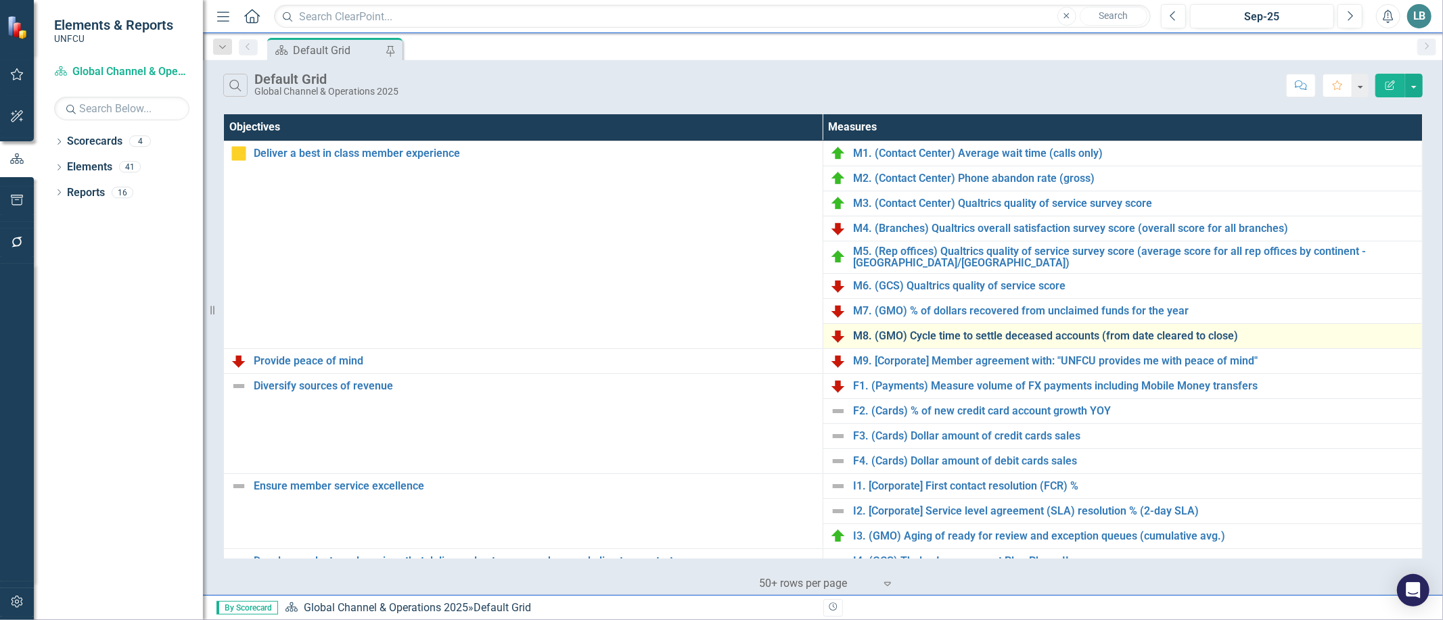
scroll to position [28, 0]
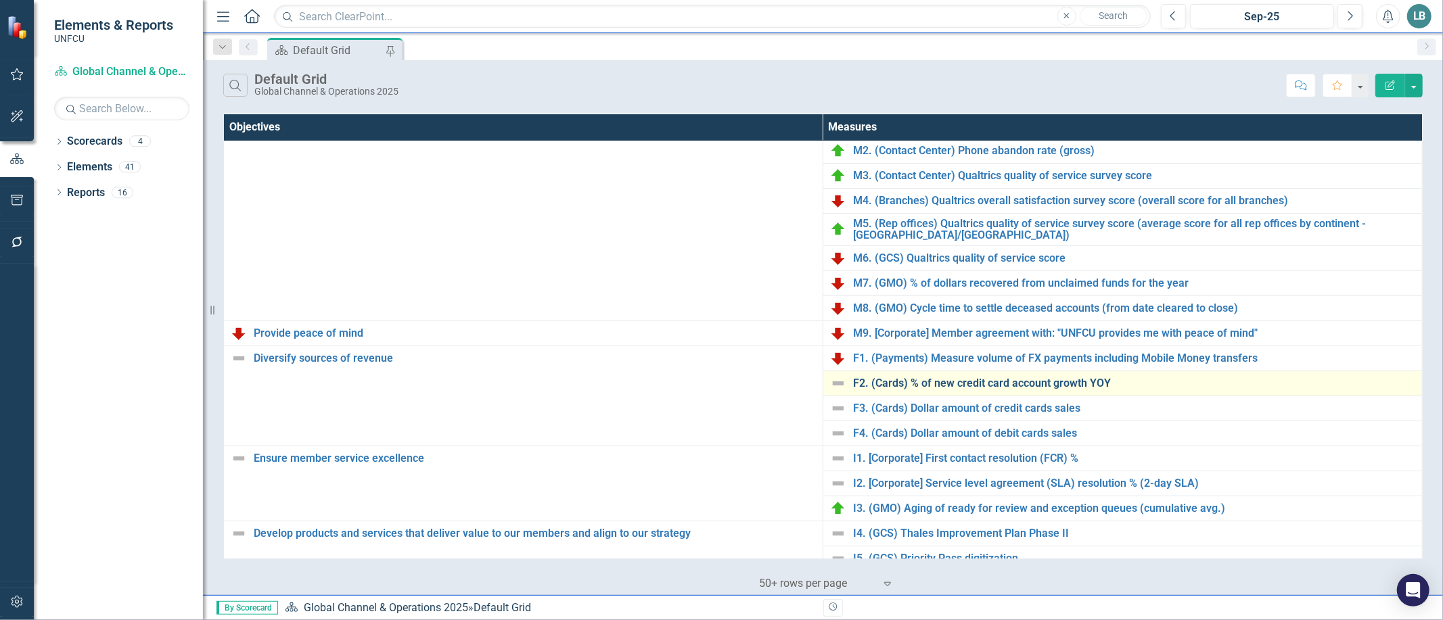
click at [901, 380] on link "F2. (Cards) % of new credit card account growth YOY" at bounding box center [1134, 384] width 562 height 12
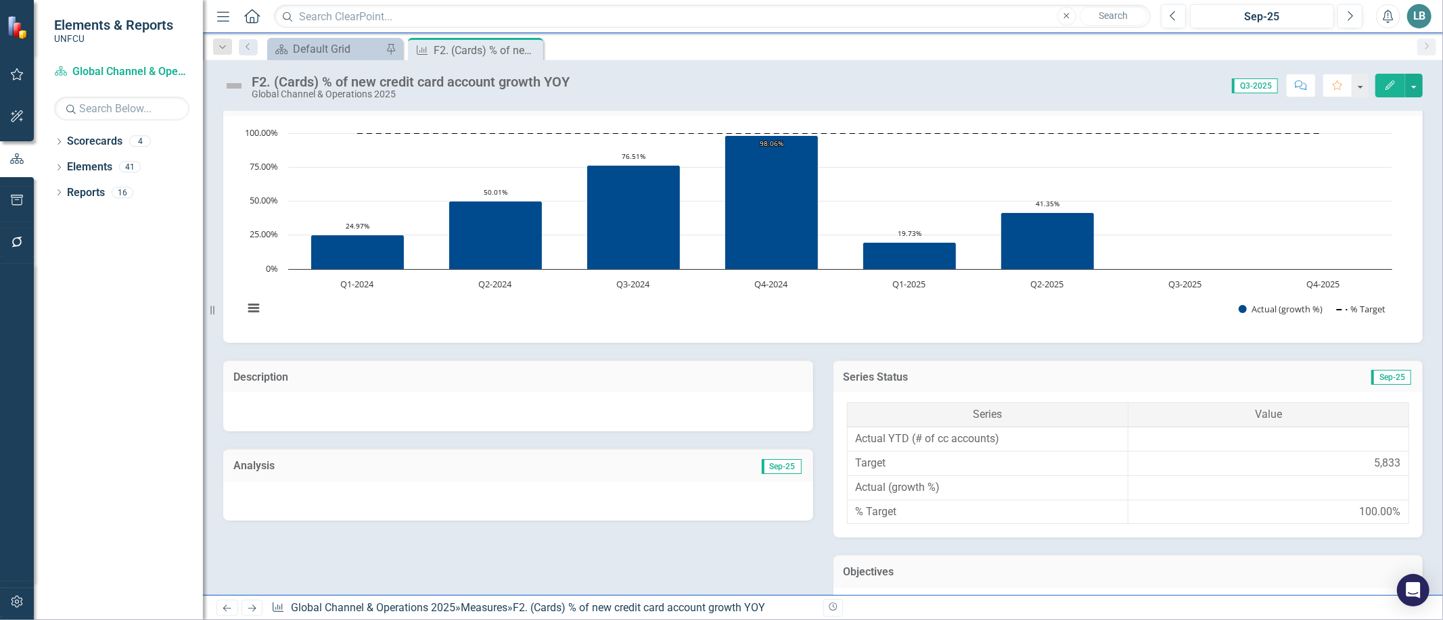
scroll to position [386, 0]
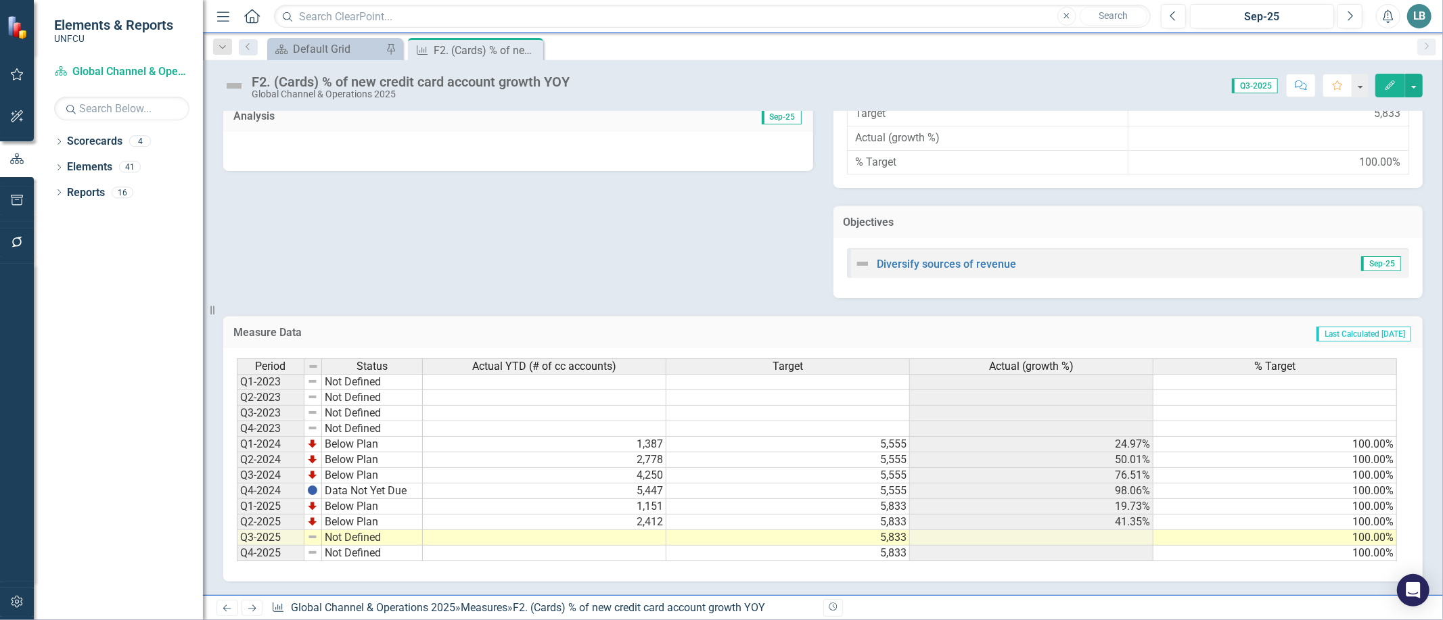
click at [628, 531] on td at bounding box center [545, 538] width 244 height 16
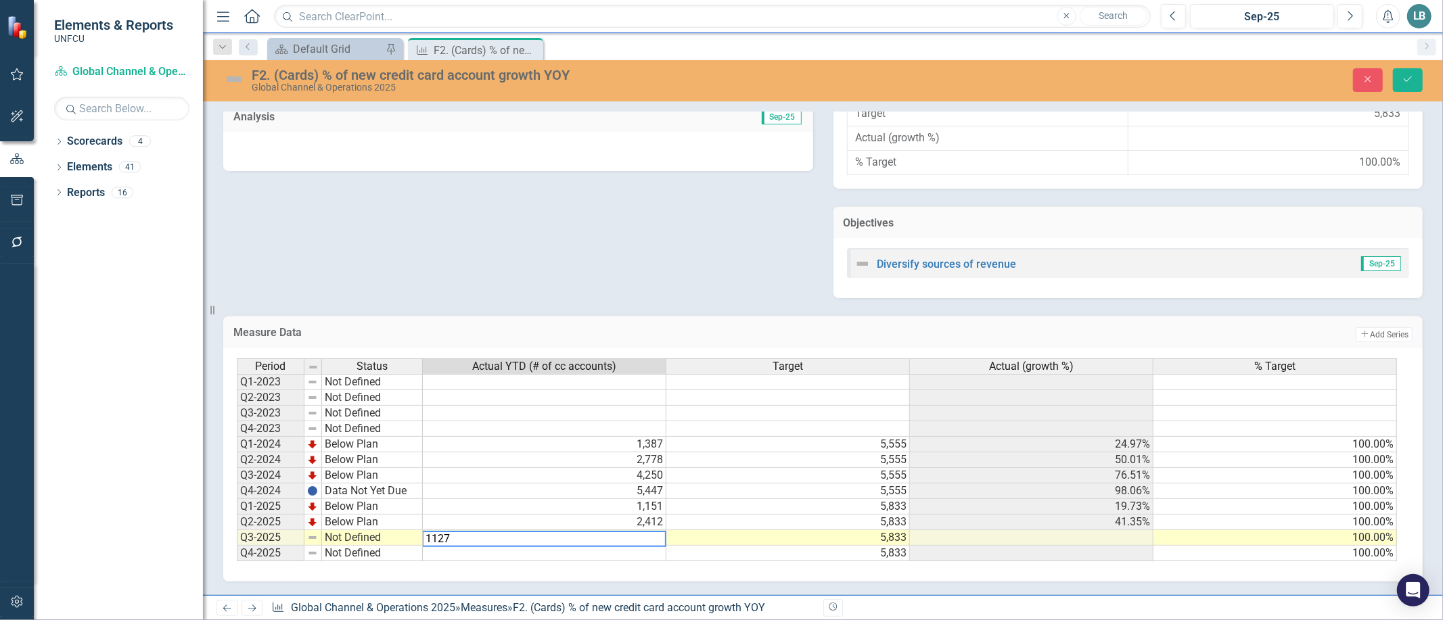
type textarea "1127"
click at [635, 572] on div "Period Status Actual YTD (# of cc accounts) Target Actual (growth %) % Target Q…" at bounding box center [823, 464] width 1200 height 233
click at [344, 533] on td "Not Defined" at bounding box center [372, 538] width 101 height 16
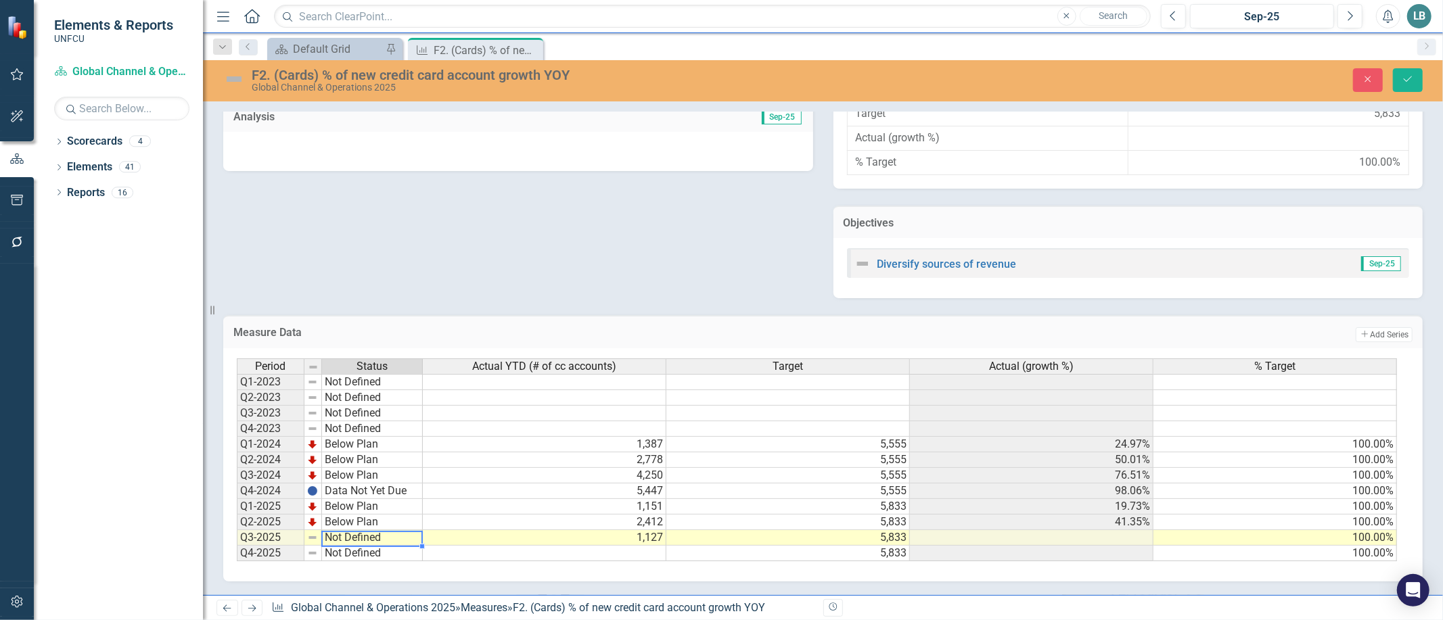
click at [344, 533] on td "Not Defined" at bounding box center [372, 538] width 101 height 16
type textarea "Below Plan"
click at [354, 497] on div "Period Status Actual YTD (# of cc accounts) Target Actual (growth %) % Target Q…" at bounding box center [818, 461] width 1162 height 204
click at [1404, 77] on icon "Save" at bounding box center [1408, 78] width 12 height 9
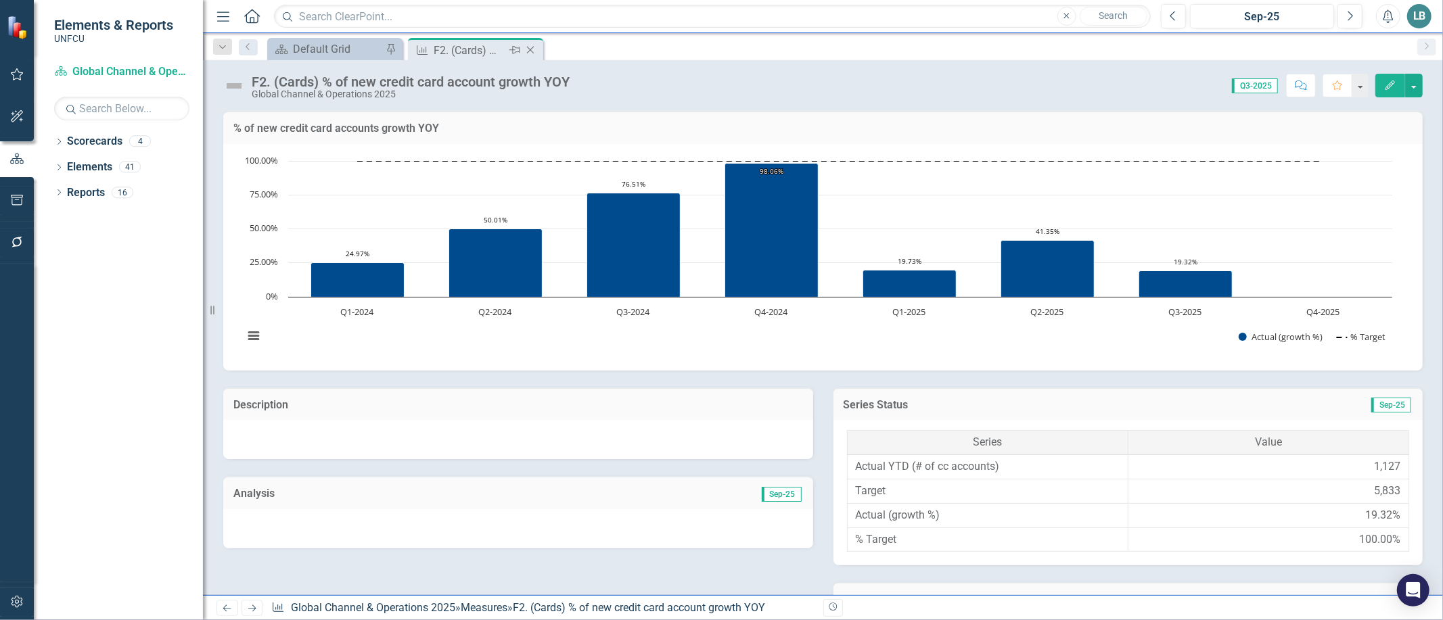
click at [530, 47] on icon "Close" at bounding box center [531, 50] width 14 height 11
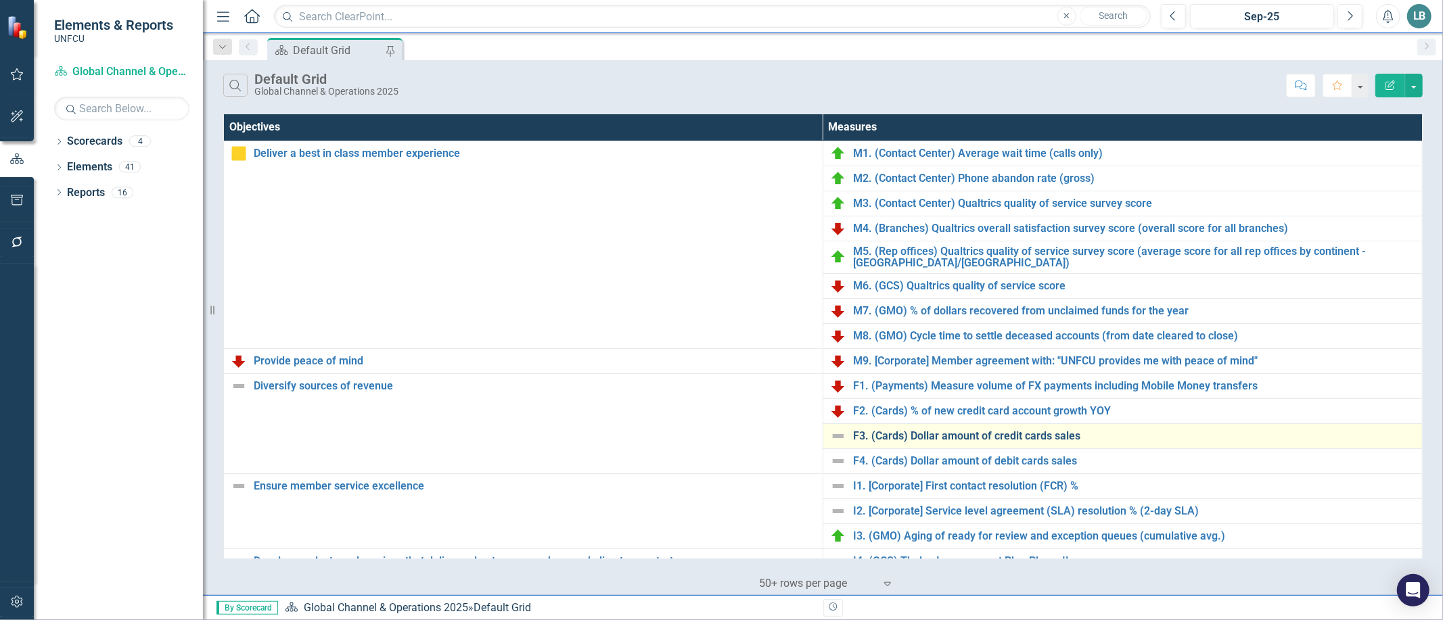
click at [890, 436] on link "F3. (Cards) Dollar amount of credit cards sales" at bounding box center [1134, 436] width 562 height 12
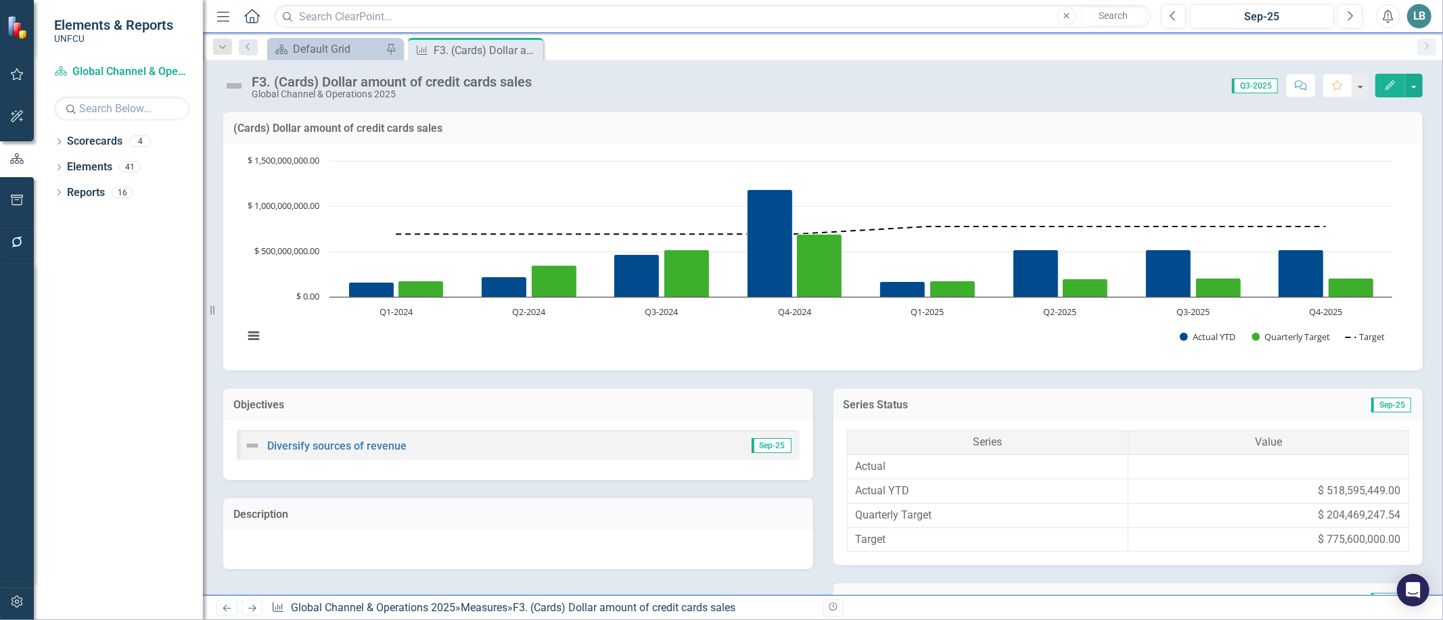
scroll to position [364, 0]
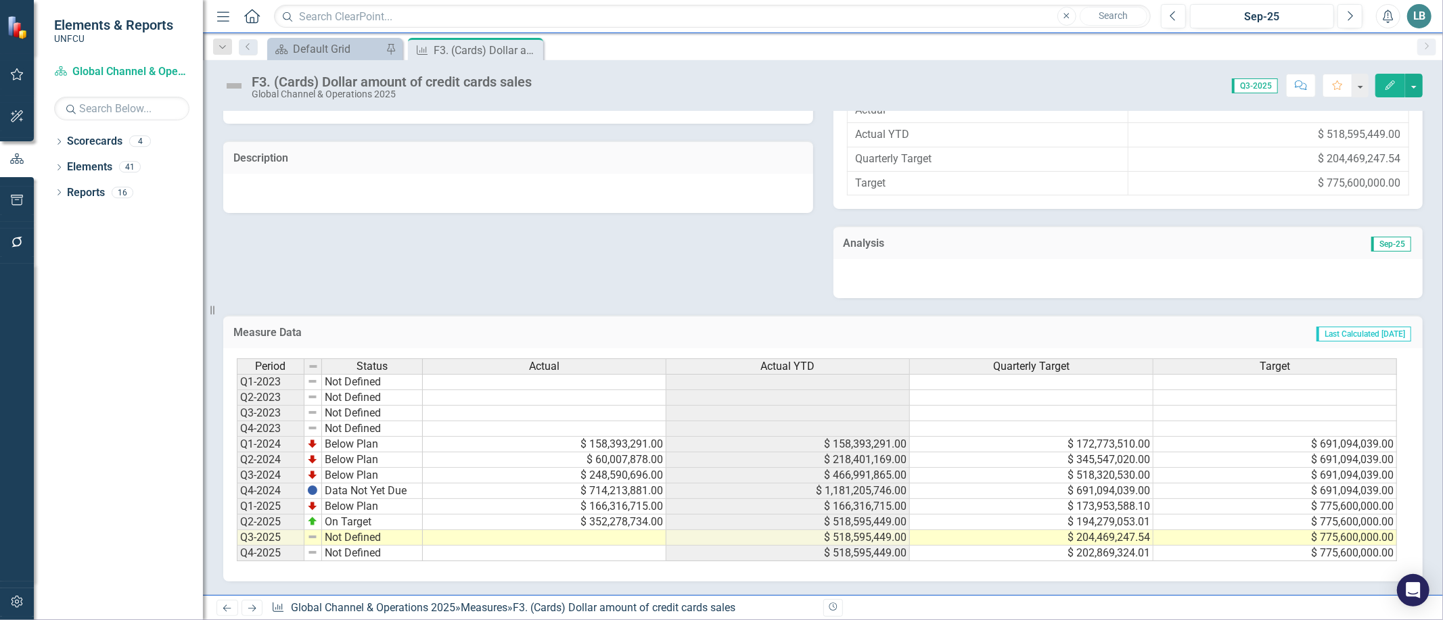
click at [610, 530] on td at bounding box center [545, 538] width 244 height 16
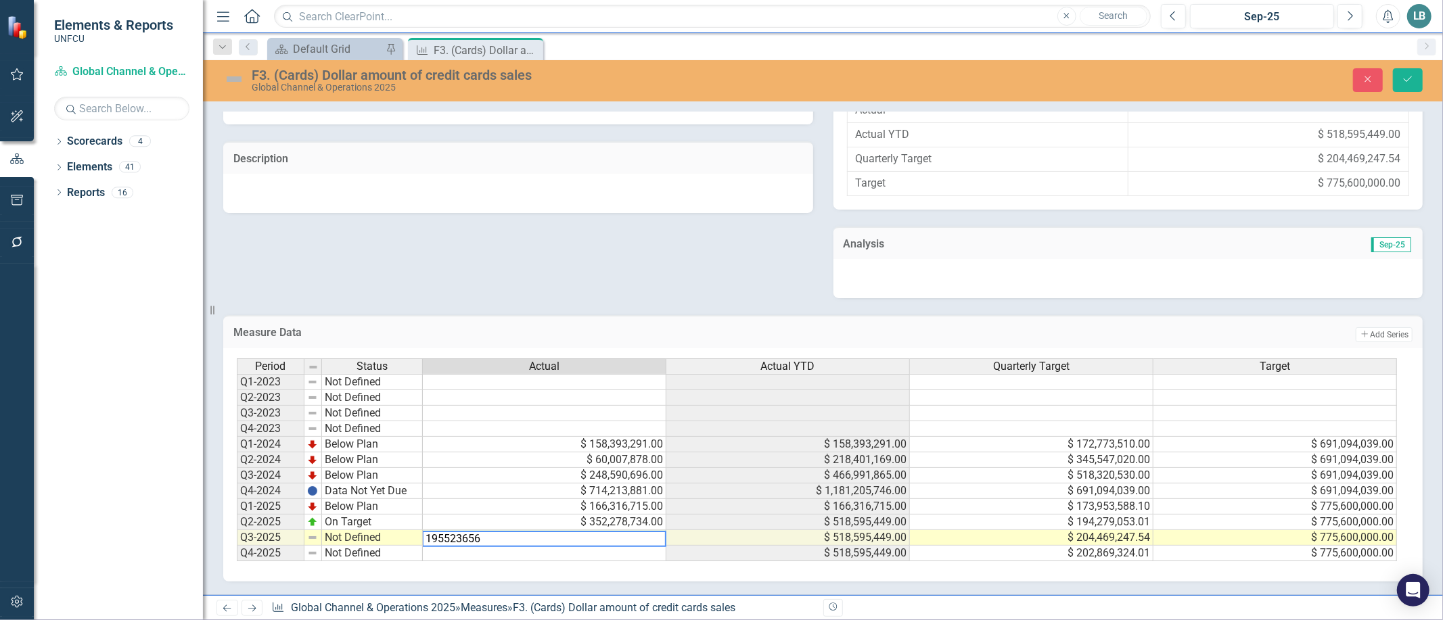
type textarea "195523656"
click at [685, 257] on div "Objectives Diversify sources of revenue Sep-25 Description Series Status Sep-25…" at bounding box center [823, 156] width 1220 height 284
click at [350, 533] on td "Not Defined" at bounding box center [372, 538] width 101 height 16
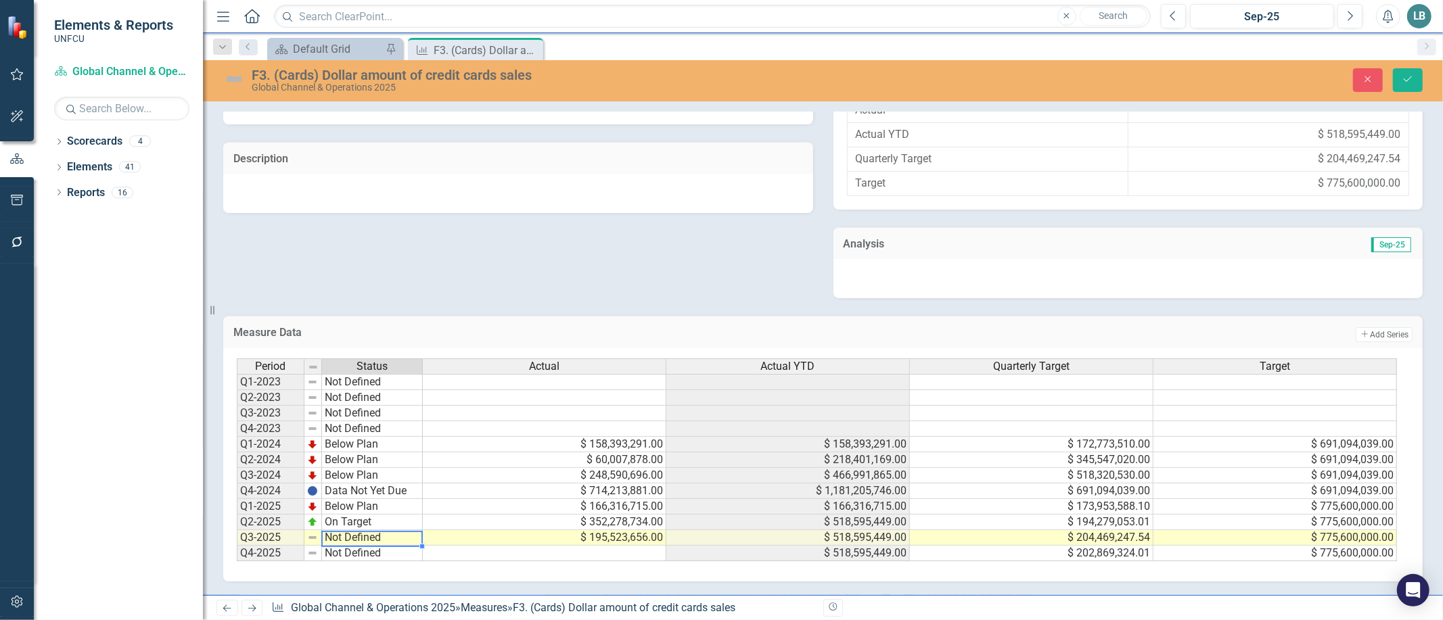
click at [350, 533] on td "Not Defined" at bounding box center [372, 538] width 101 height 16
click at [350, 533] on textarea "Not Defined" at bounding box center [371, 539] width 101 height 16
type textarea "On Target"
click at [353, 468] on div "Period Status Actual Actual YTD Quarterly Target Target Q1-2023 Not Defined Q2-…" at bounding box center [818, 461] width 1162 height 204
click at [1407, 89] on button "Save" at bounding box center [1408, 80] width 30 height 24
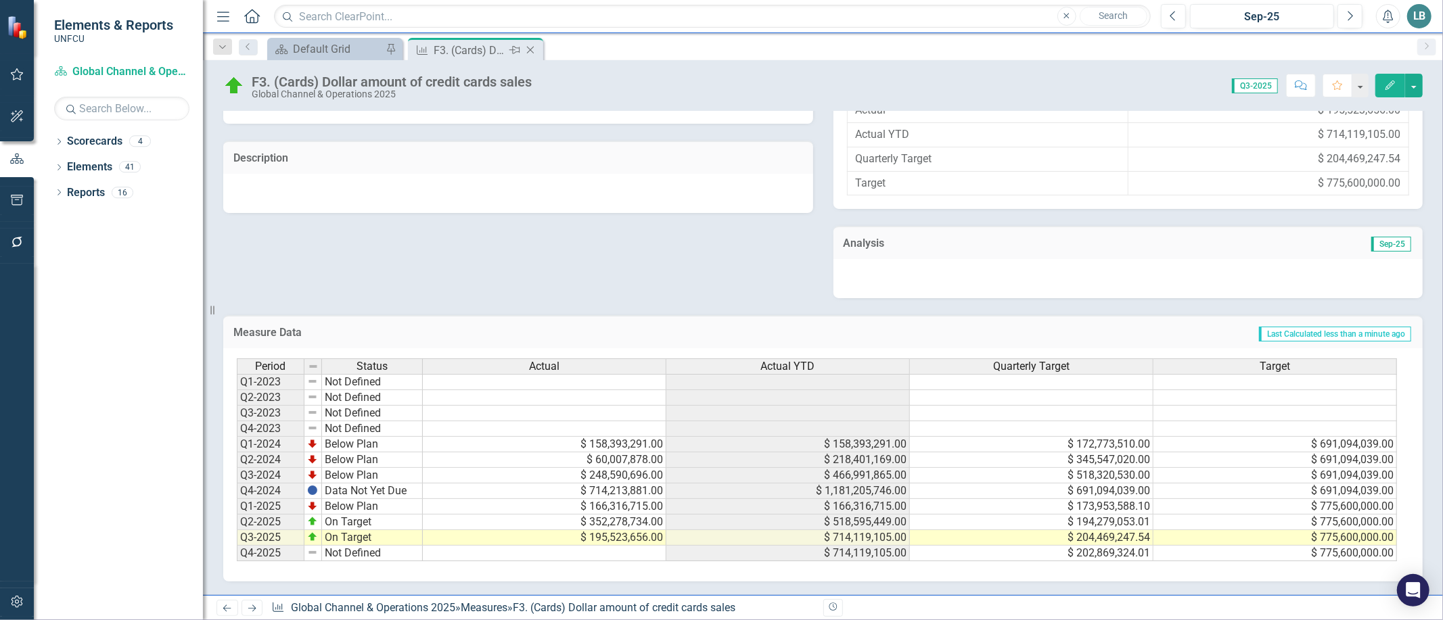
click at [530, 51] on icon "Close" at bounding box center [531, 50] width 14 height 11
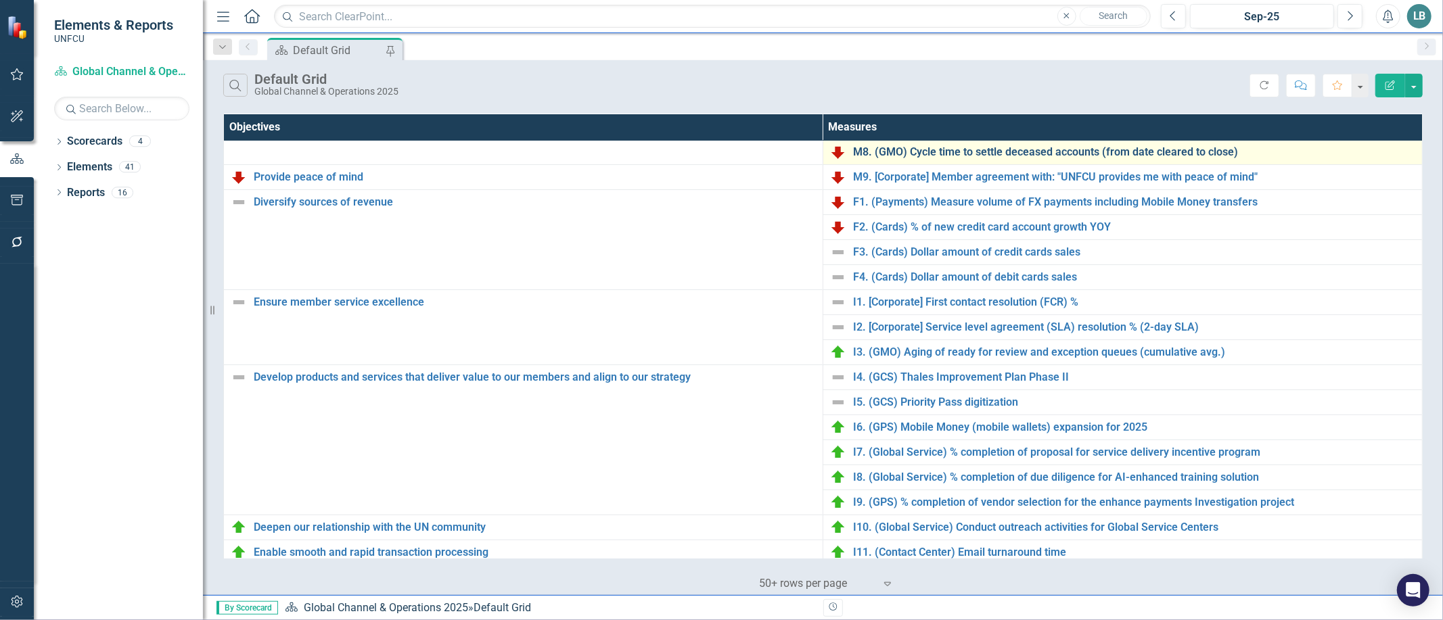
scroll to position [314, 0]
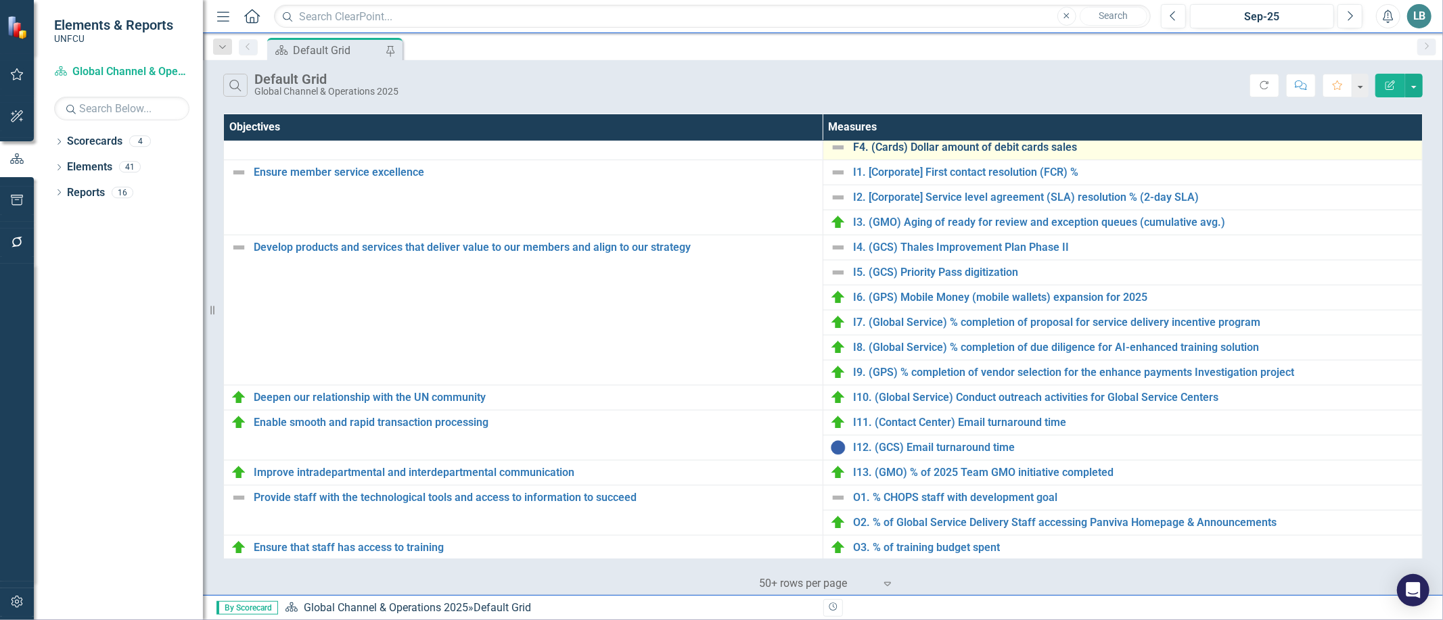
click at [882, 149] on link "F4. (Cards) Dollar amount of debit cards sales" at bounding box center [1134, 147] width 562 height 12
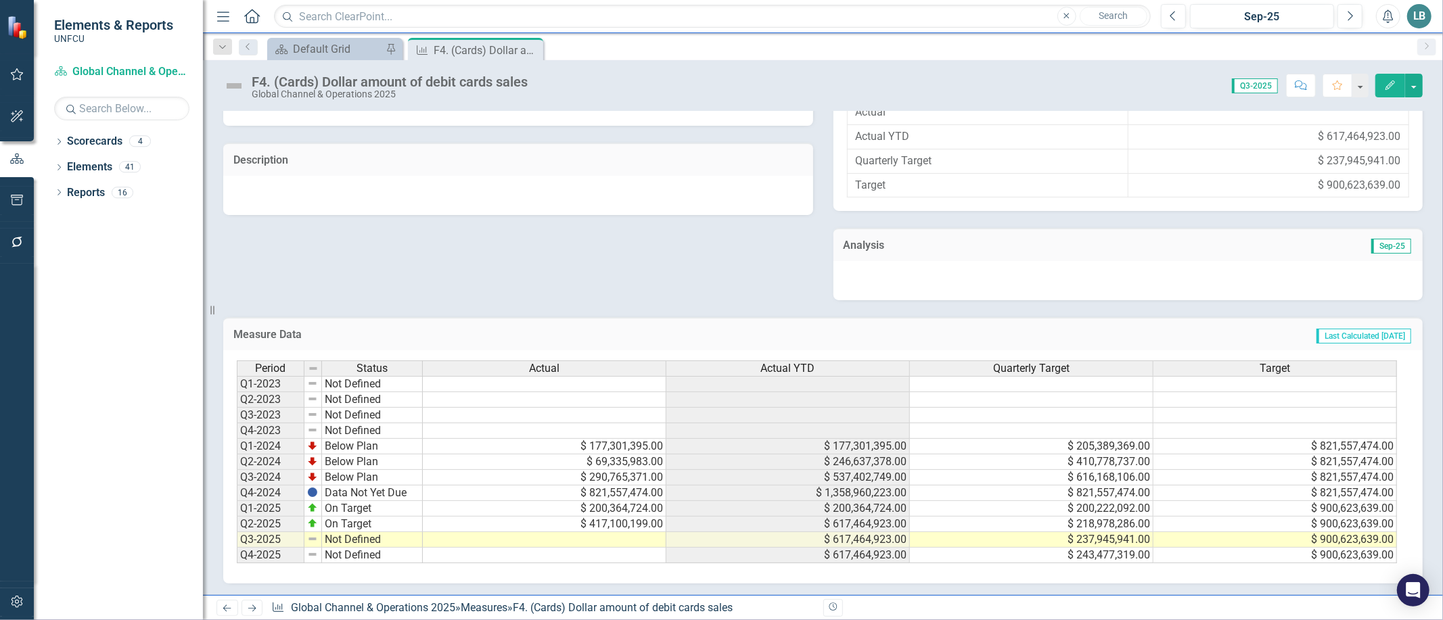
scroll to position [364, 0]
click at [603, 532] on td at bounding box center [545, 538] width 244 height 16
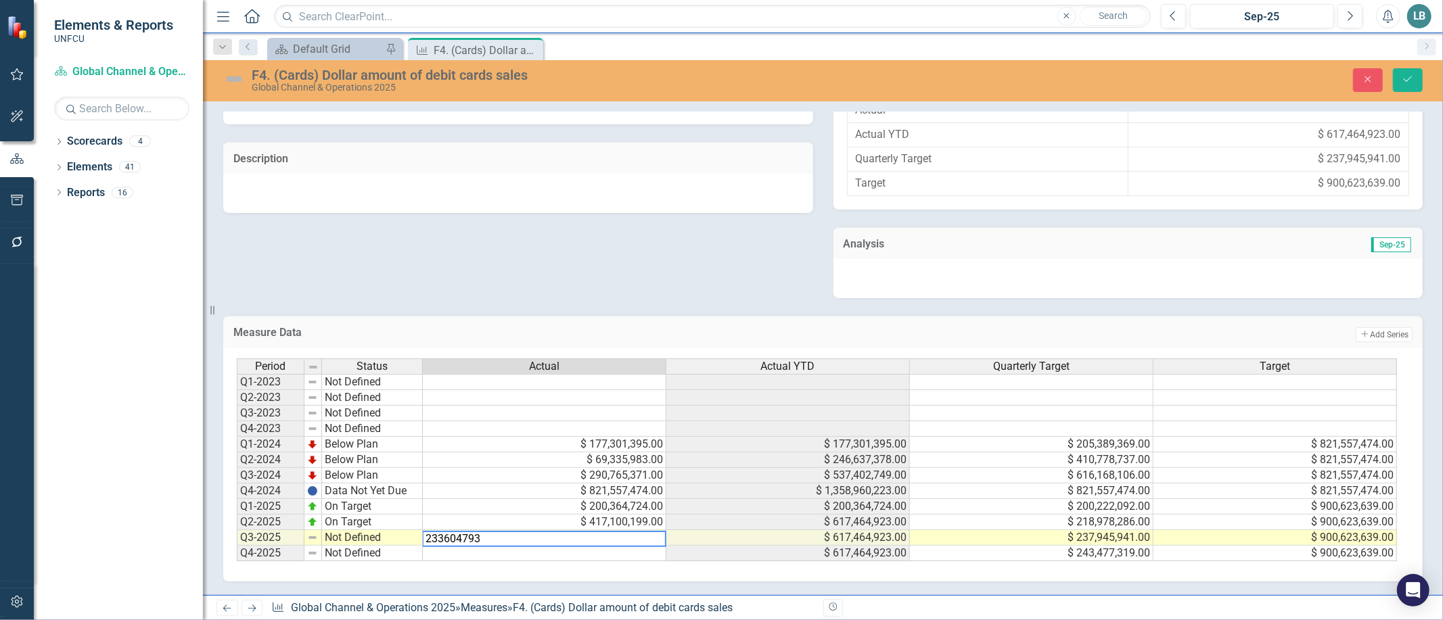
type textarea "233604793"
click at [572, 578] on div "Period Status Actual Actual YTD Quarterly Target Target Q1-2023 Not Defined Q2-…" at bounding box center [823, 464] width 1200 height 233
click at [350, 532] on td "Not Defined" at bounding box center [372, 538] width 101 height 16
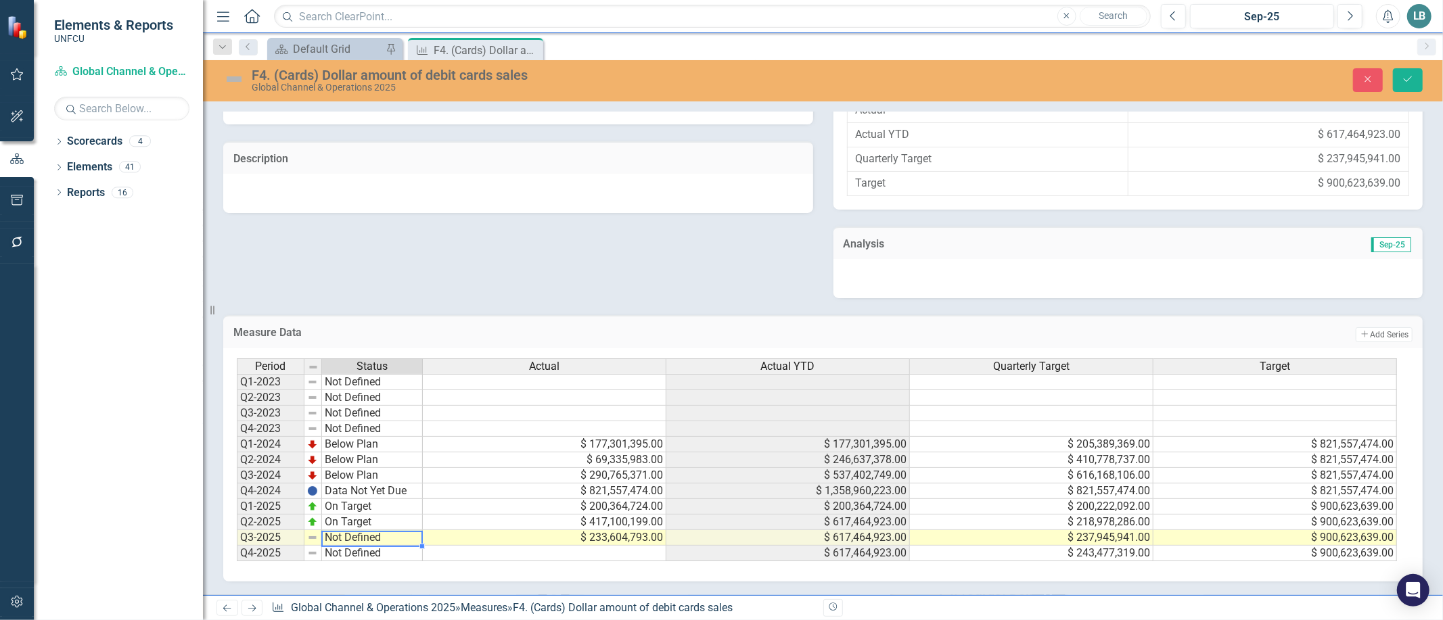
click at [350, 532] on td "Not Defined" at bounding box center [372, 538] width 101 height 16
type textarea "On Target"
click at [365, 467] on div "Period Status Actual Actual YTD Quarterly Target Target Q1-2023 Not Defined Q2-…" at bounding box center [818, 461] width 1162 height 204
click at [1405, 81] on icon "Save" at bounding box center [1408, 78] width 12 height 9
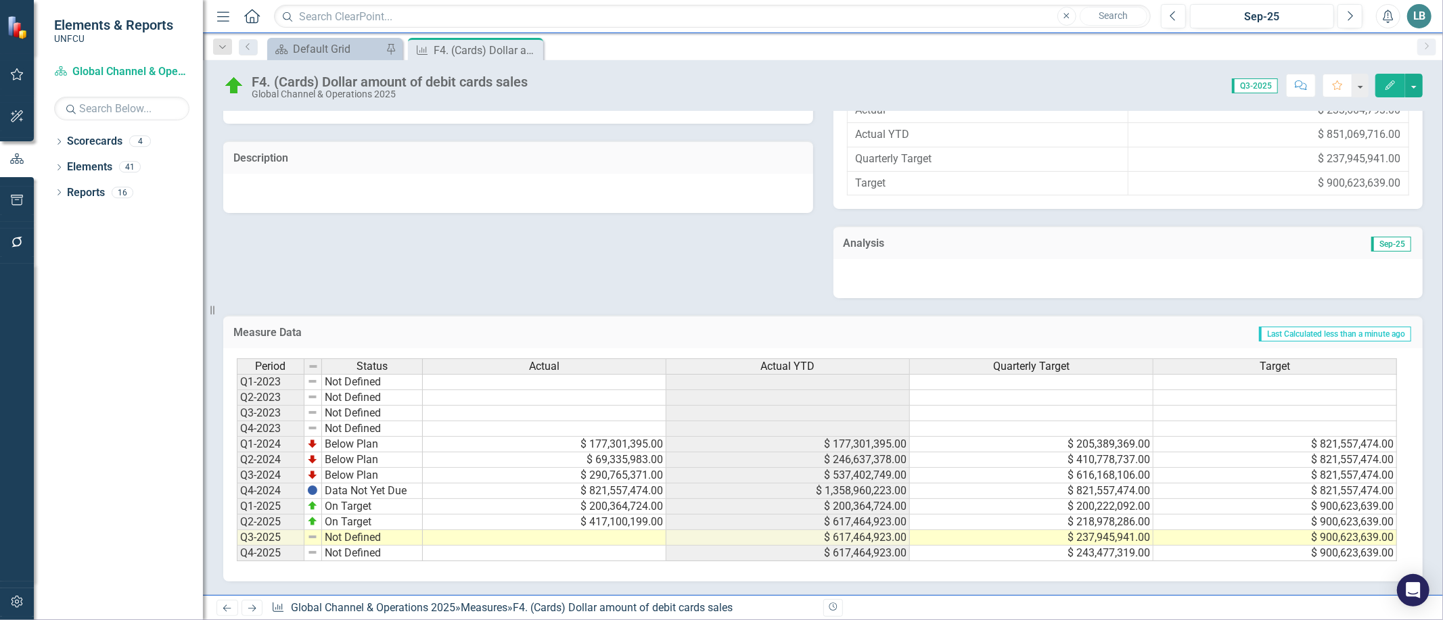
click at [573, 530] on td at bounding box center [545, 538] width 244 height 16
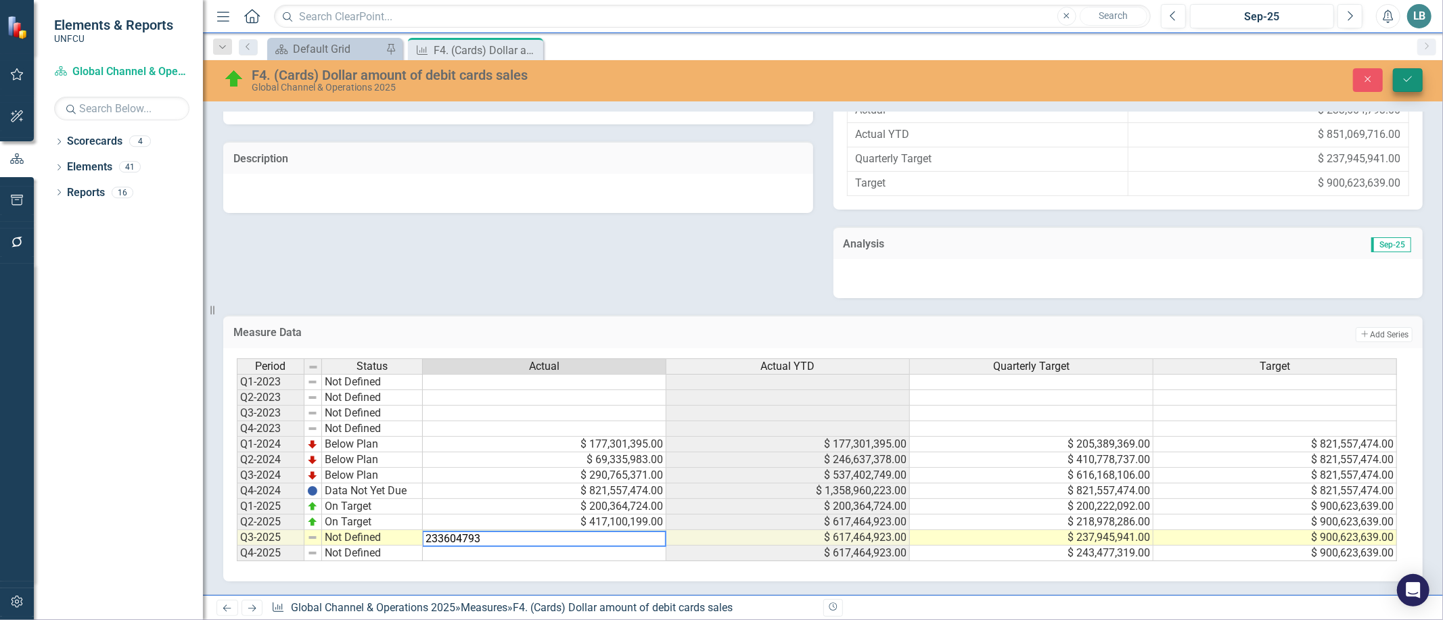
type textarea "233604793"
click at [1415, 87] on button "Save" at bounding box center [1408, 80] width 30 height 24
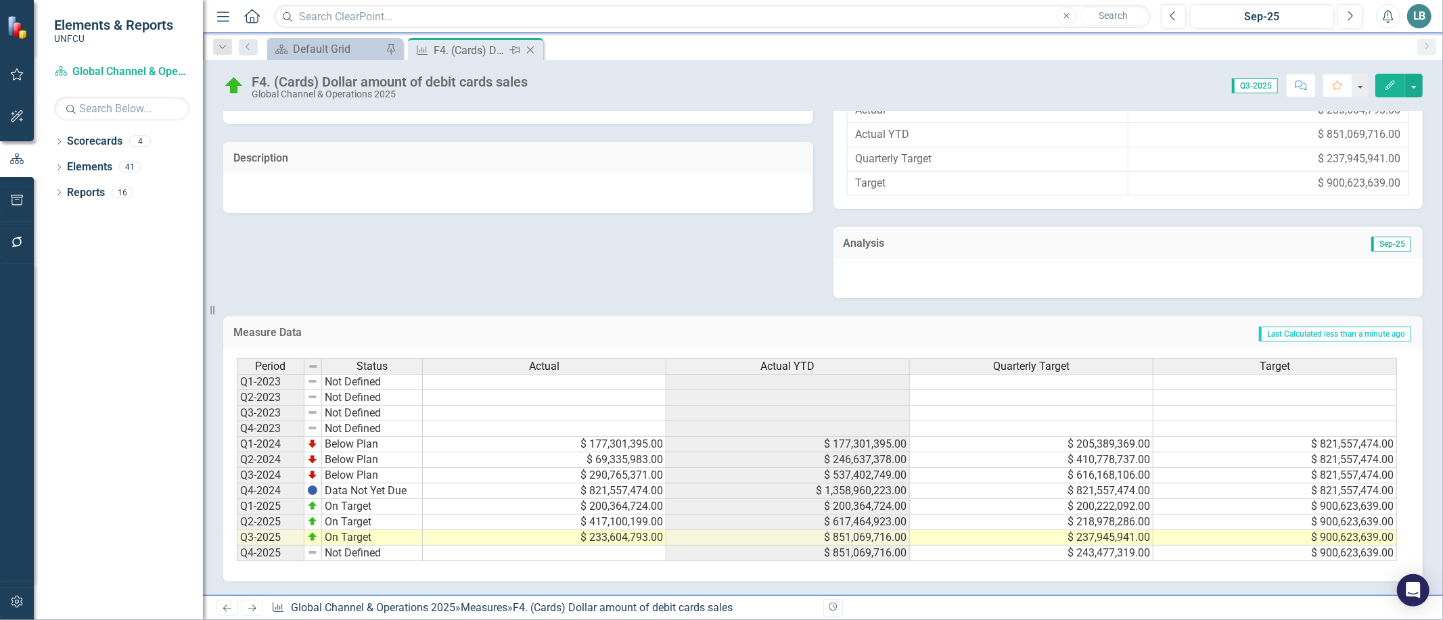
click at [531, 51] on icon "Close" at bounding box center [531, 50] width 14 height 11
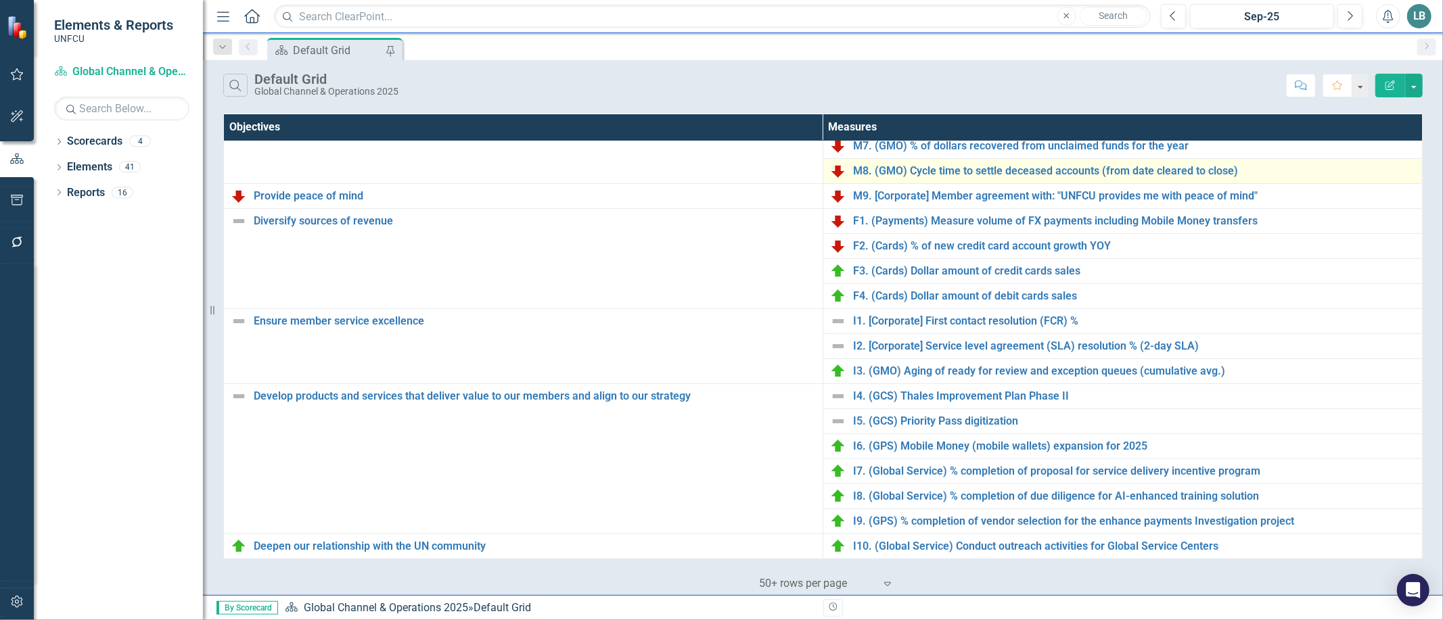
scroll to position [204, 0]
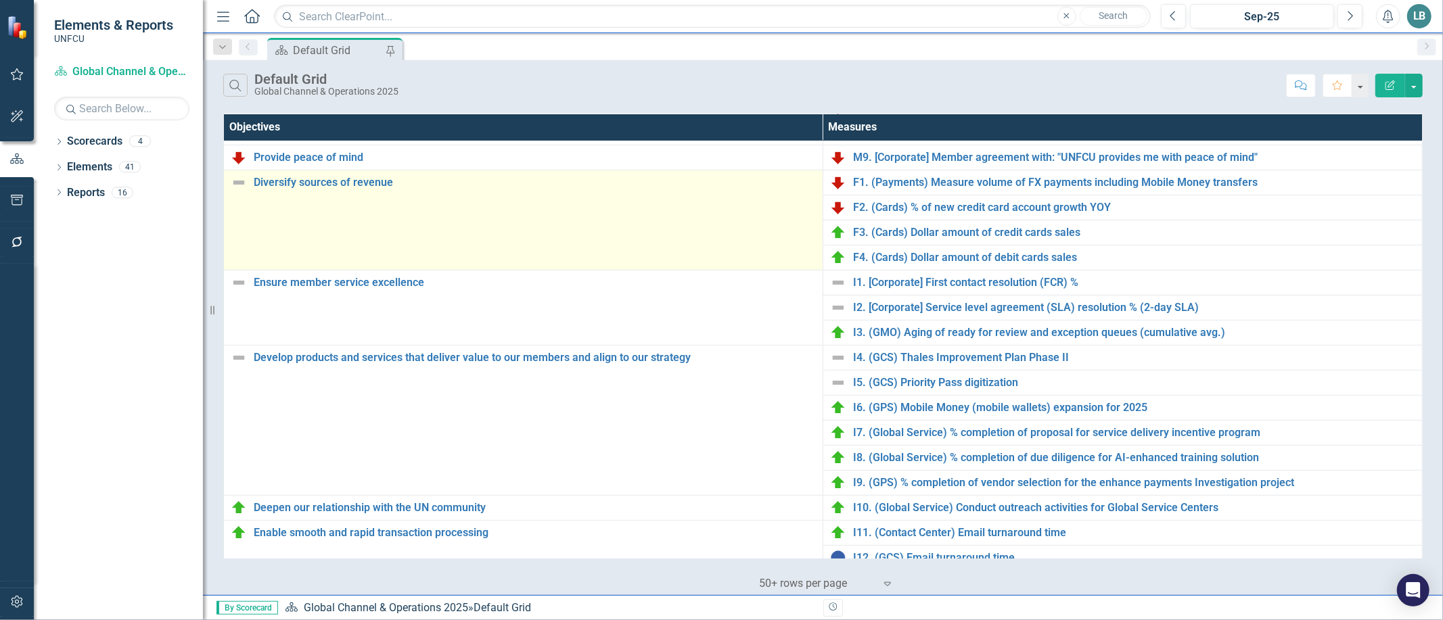
click at [240, 186] on img at bounding box center [239, 183] width 16 height 16
click at [241, 185] on img at bounding box center [239, 183] width 16 height 16
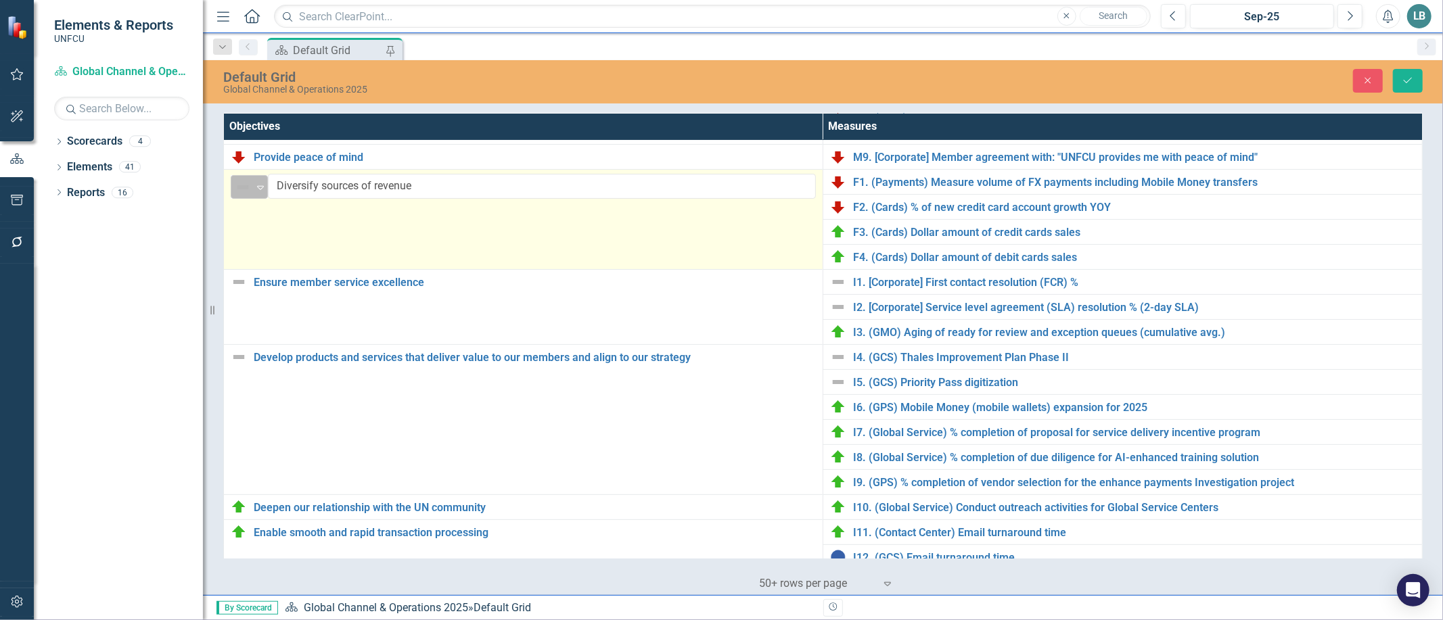
click at [249, 187] on img at bounding box center [243, 187] width 16 height 16
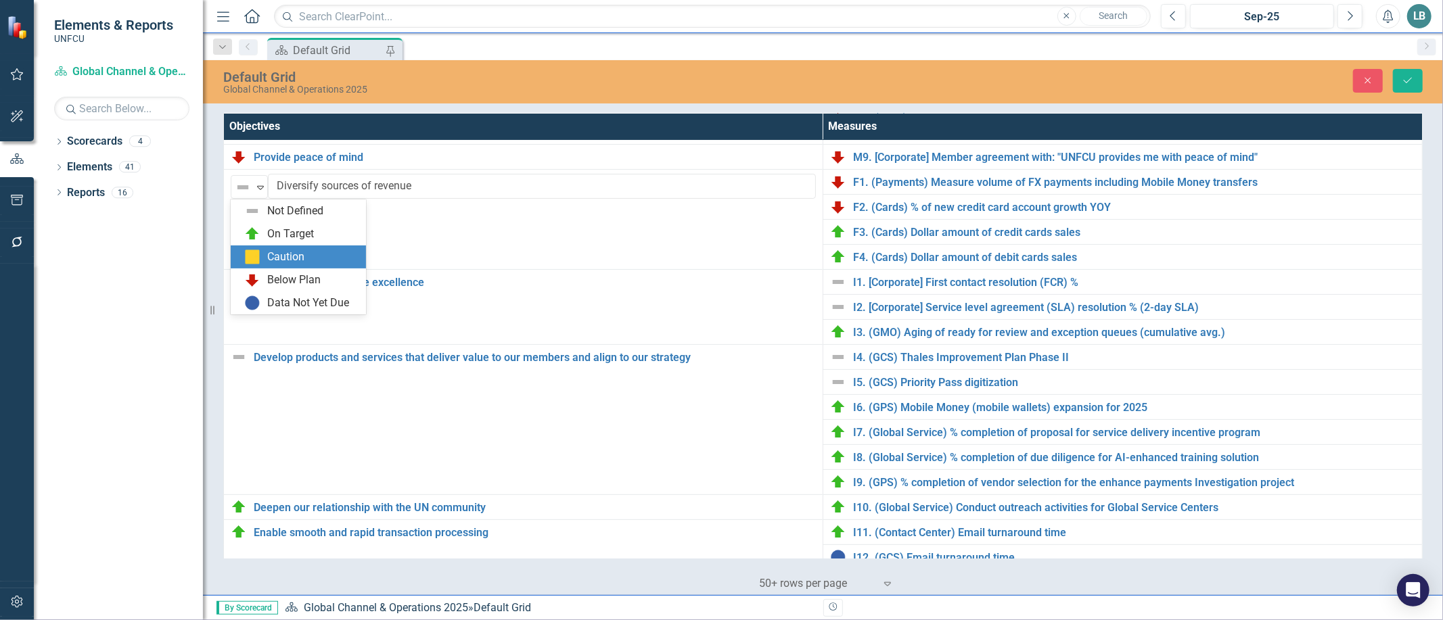
click at [250, 252] on img at bounding box center [252, 257] width 16 height 16
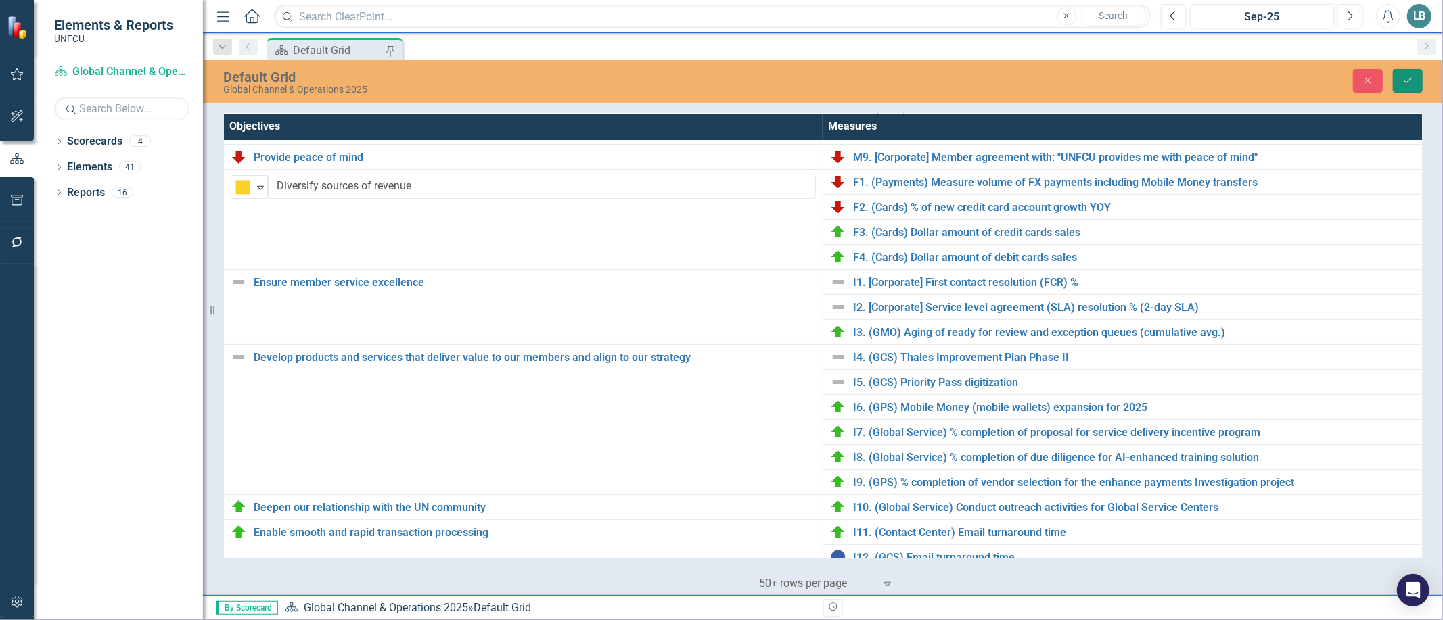
click at [1398, 87] on button "Save" at bounding box center [1408, 81] width 30 height 24
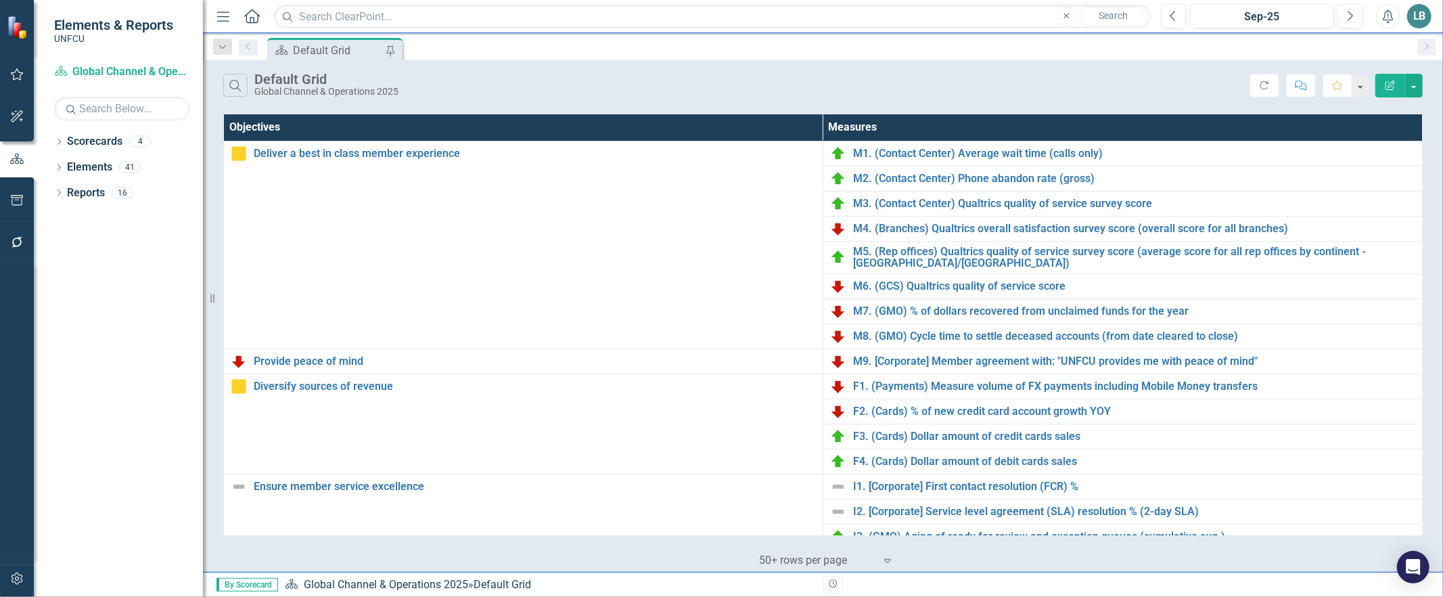
scroll to position [367, 0]
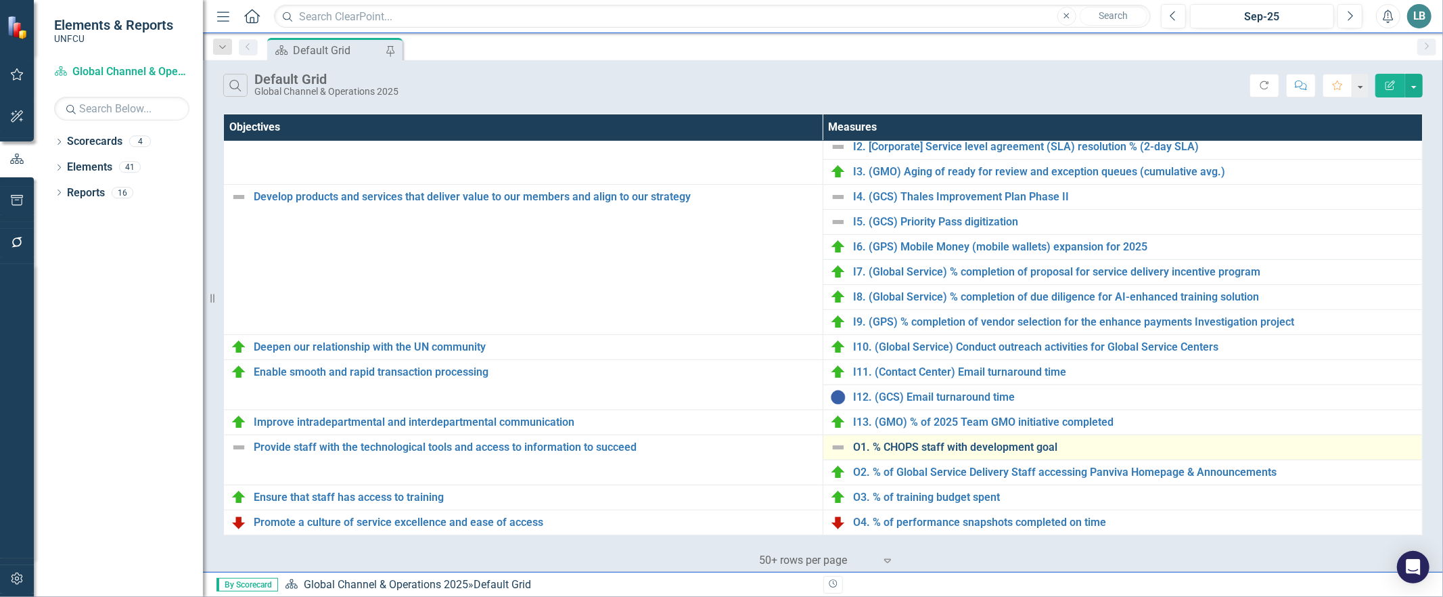
click at [915, 447] on link "O1. % CHOPS staff with development goal" at bounding box center [1134, 447] width 562 height 12
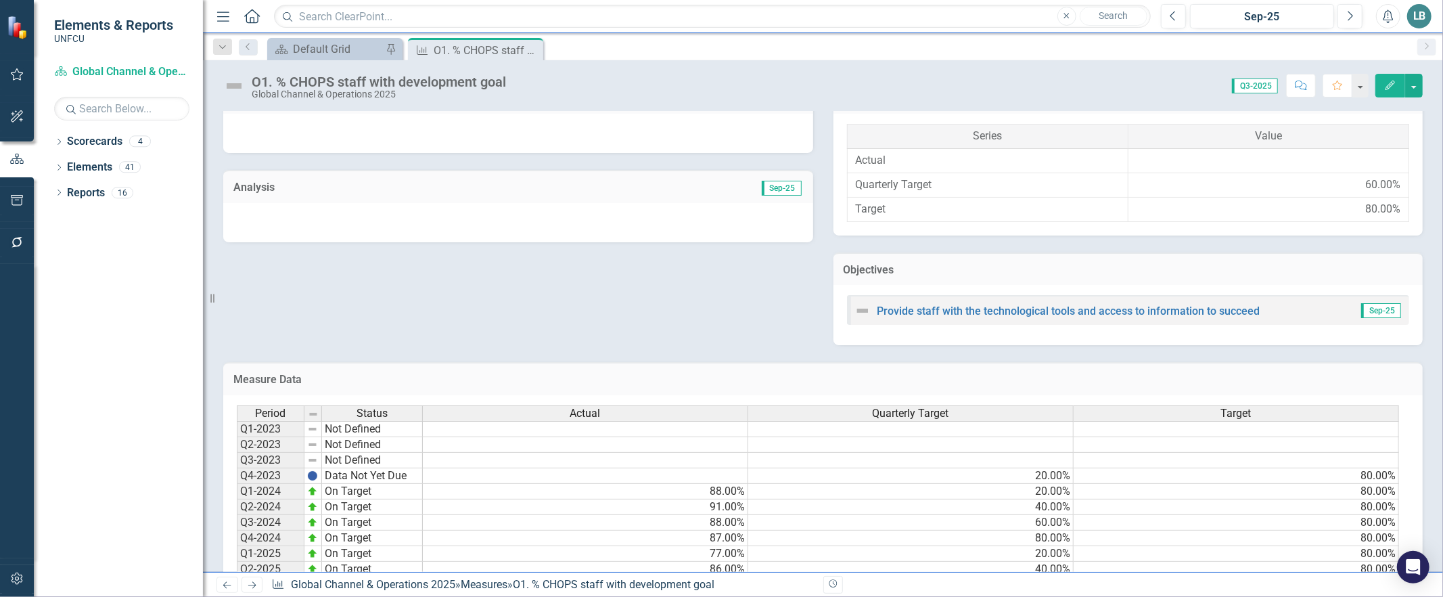
scroll to position [384, 0]
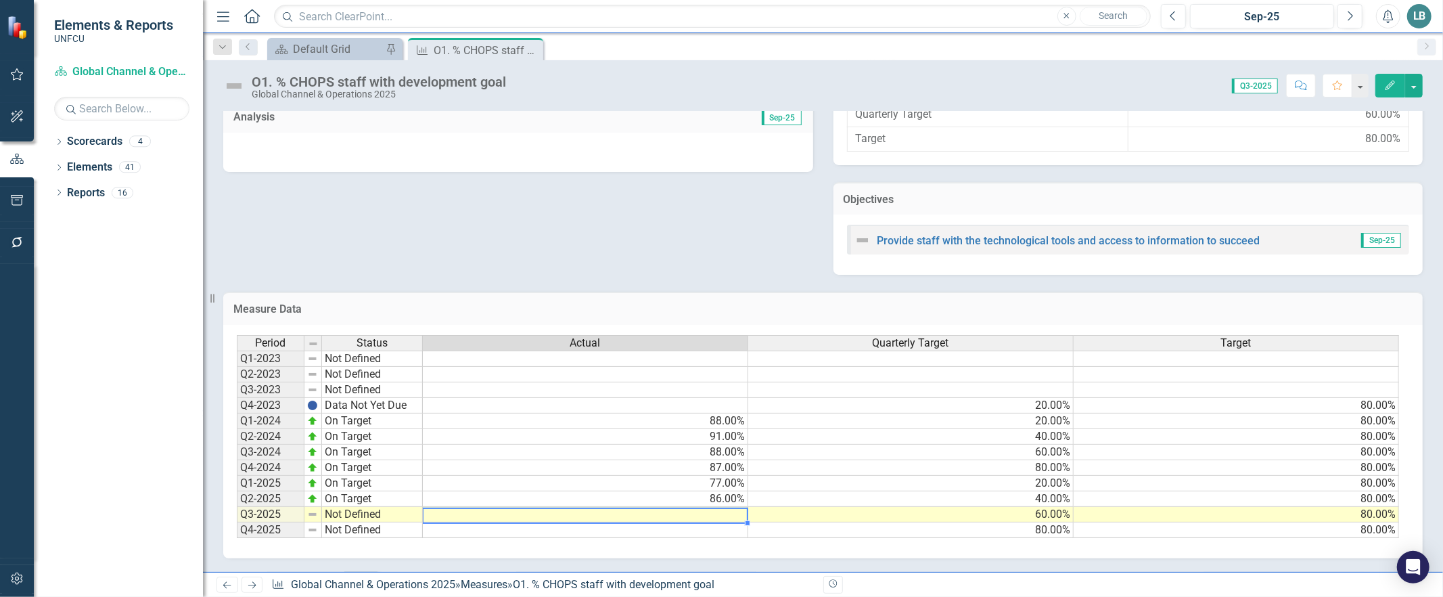
click at [728, 507] on td at bounding box center [585, 515] width 325 height 16
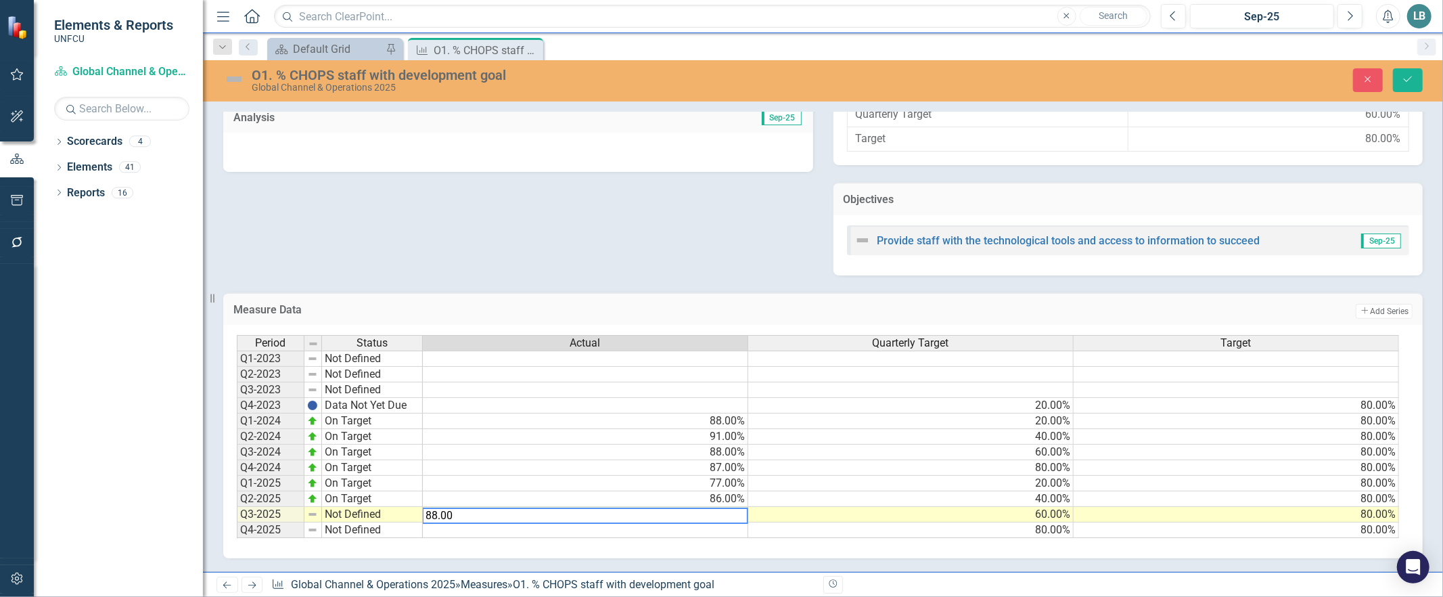
type textarea "88.00"
click at [717, 523] on td at bounding box center [585, 530] width 325 height 16
click at [1399, 83] on button "Save" at bounding box center [1408, 80] width 30 height 24
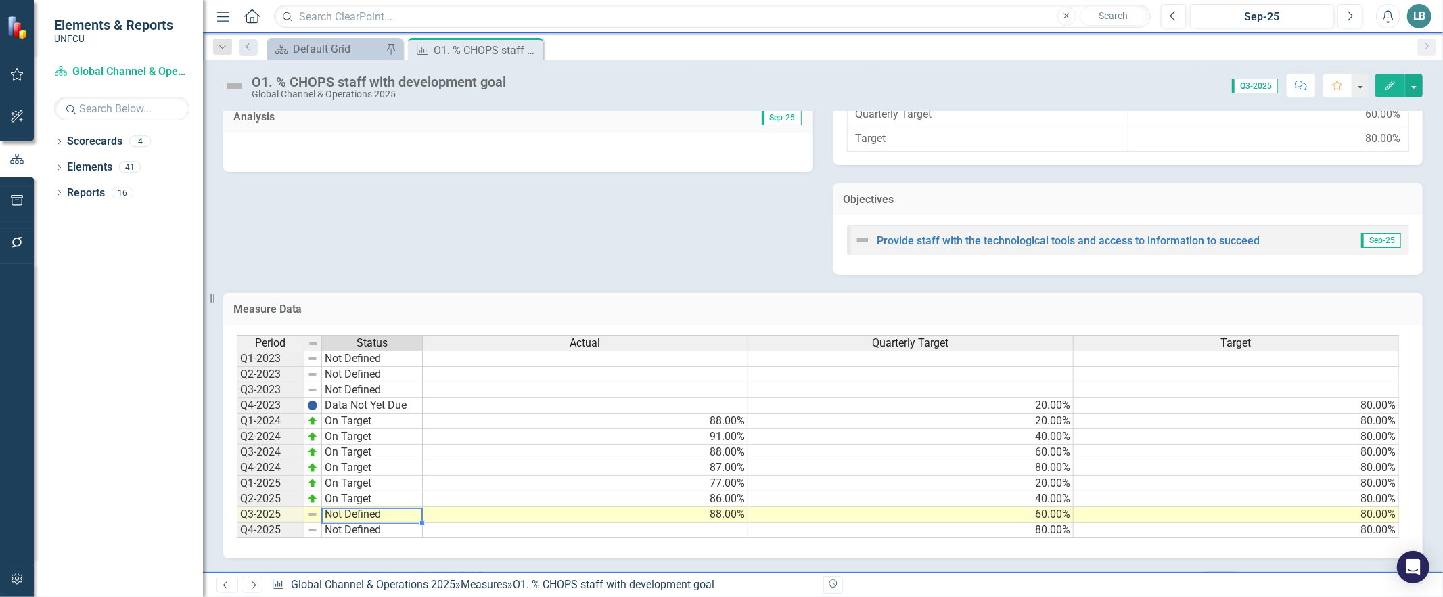
click at [353, 507] on td "Not Defined" at bounding box center [372, 515] width 101 height 16
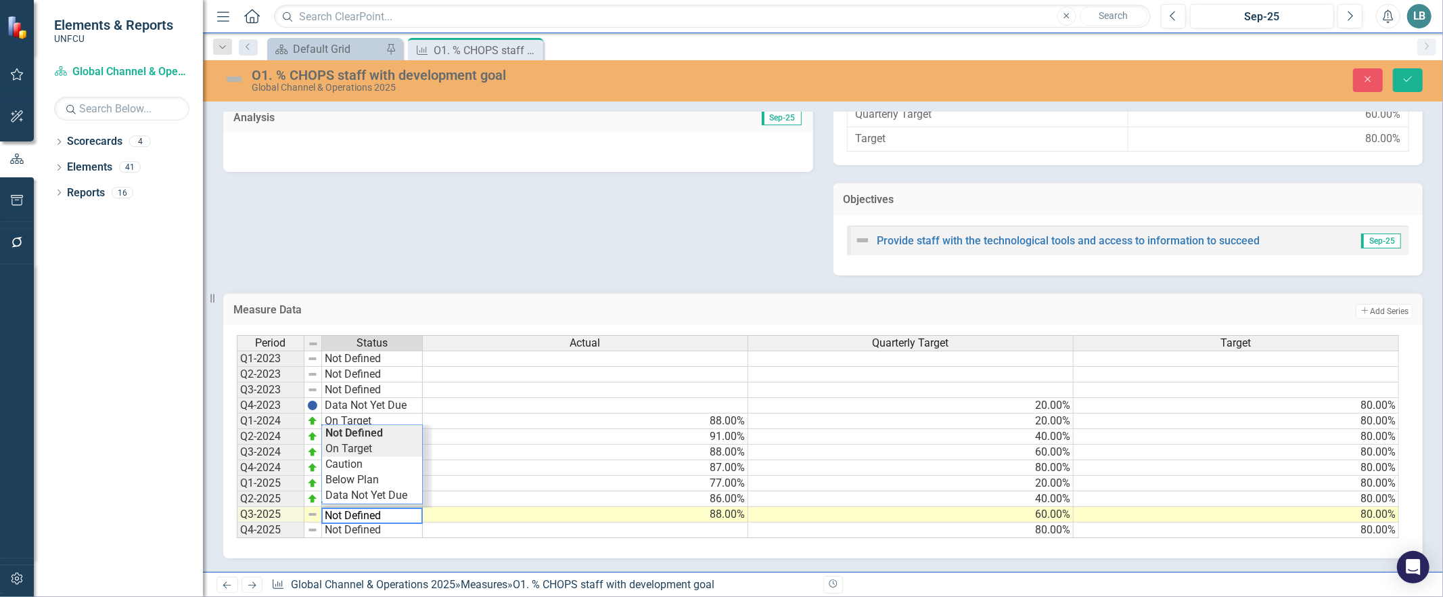
type textarea "On Target"
click at [362, 441] on div "Period Status Actual Quarterly Target Target Q1-2023 Not Defined Q2-2023 Not De…" at bounding box center [818, 437] width 1162 height 204
click at [1408, 74] on icon "Save" at bounding box center [1408, 78] width 12 height 9
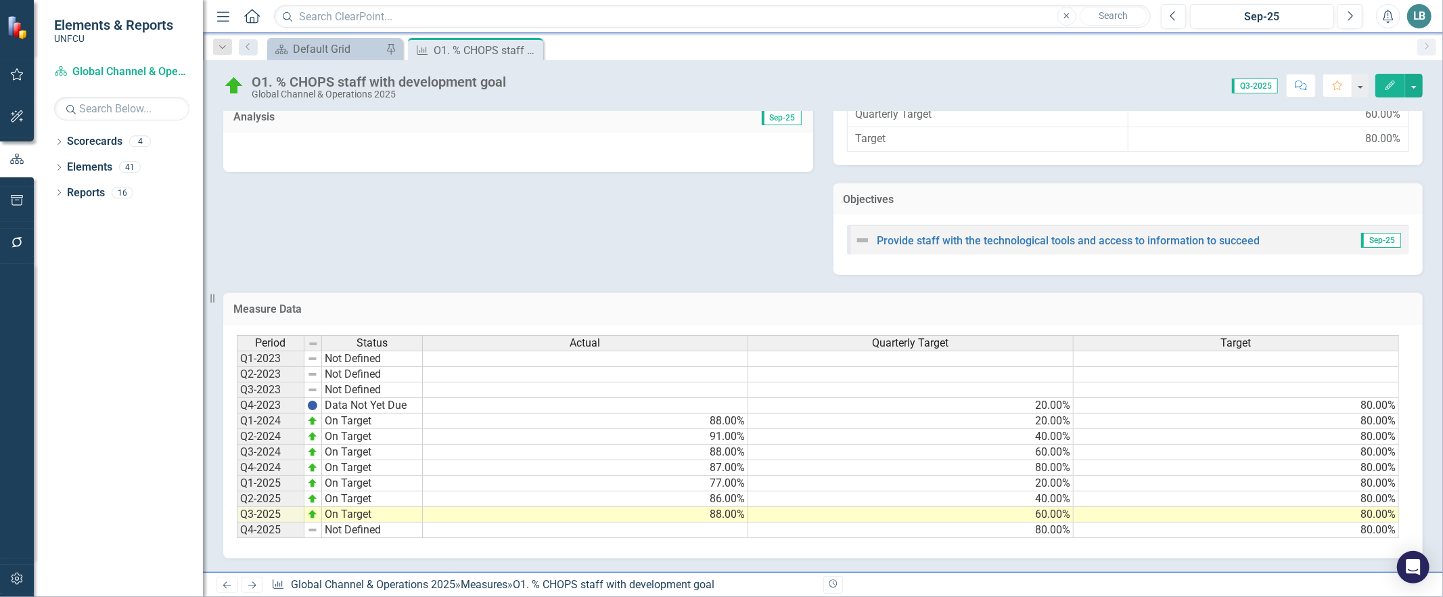
click at [325, 476] on td "On Target" at bounding box center [372, 484] width 101 height 16
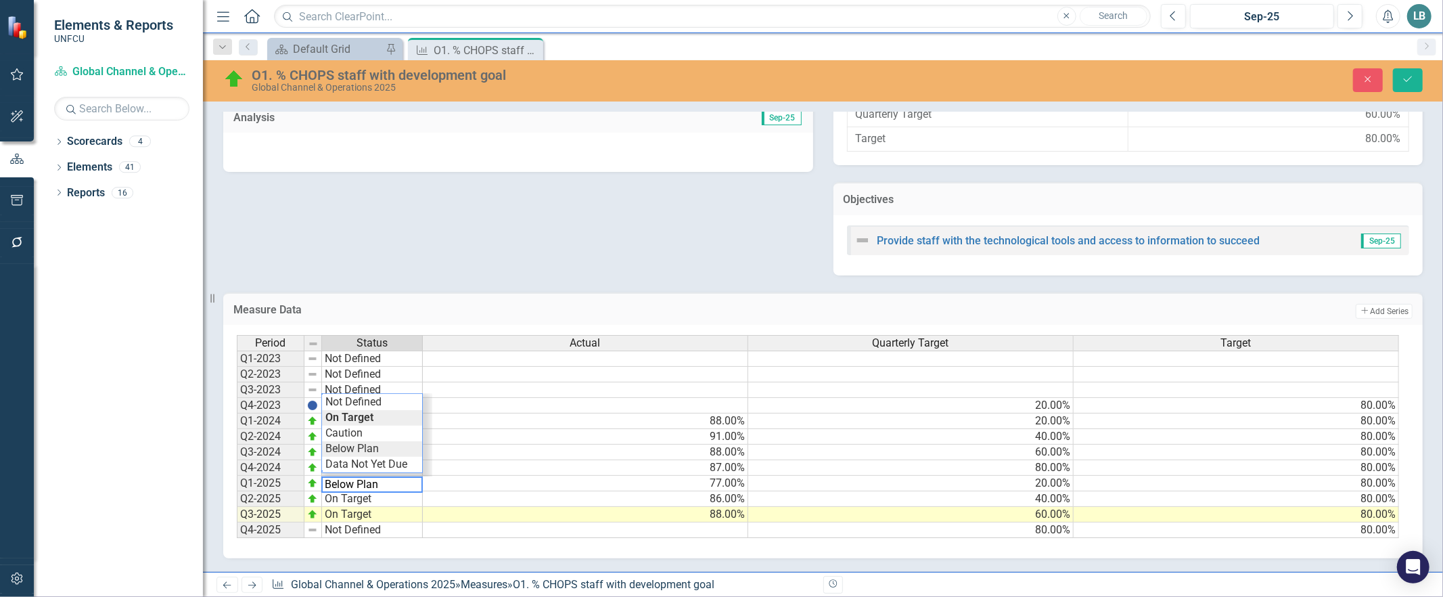
click at [349, 442] on div "Period Status Actual Quarterly Target Target Q1-2023 Not Defined Q2-2023 Not De…" at bounding box center [818, 437] width 1162 height 204
click at [333, 478] on td "Below Plan" at bounding box center [372, 484] width 101 height 16
type textarea "On Target"
click at [350, 407] on div "Period Status Actual Quarterly Target Target Q1-2023 Not Defined Q2-2023 Not De…" at bounding box center [818, 437] width 1162 height 204
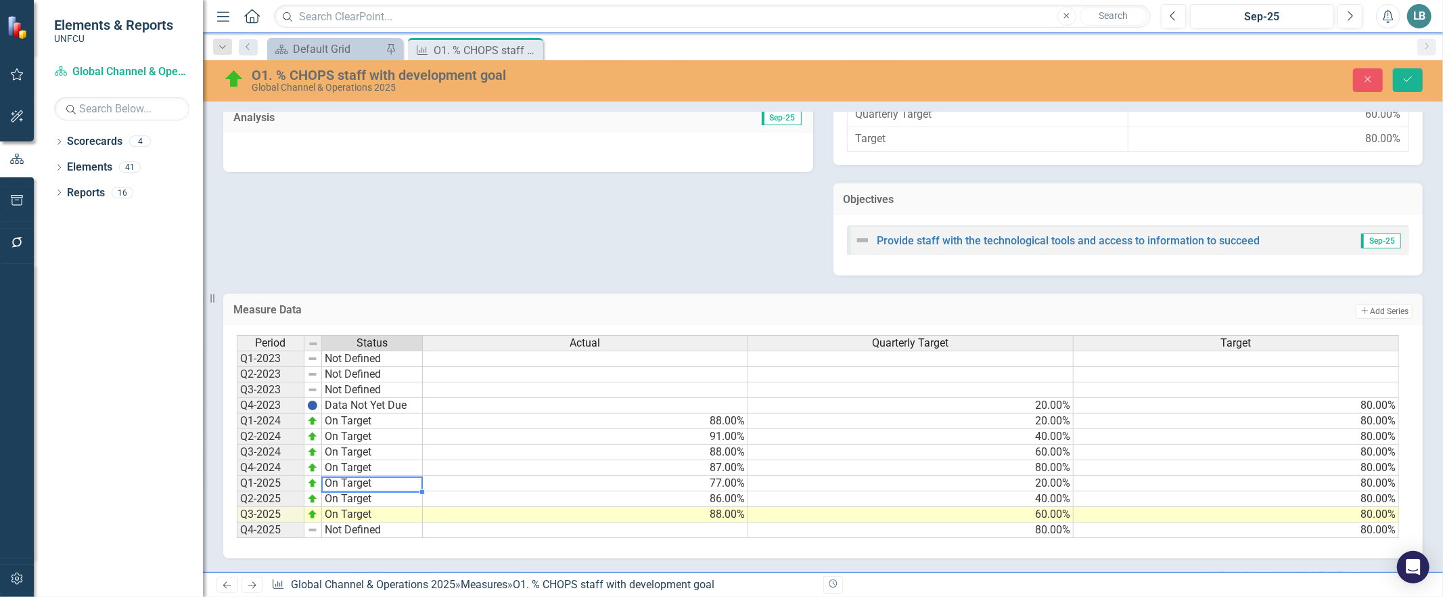
click at [706, 237] on div "Description Analysis Sep-25 Series Status Sep-25 Series Value Actual 88.00% Qua…" at bounding box center [823, 134] width 1220 height 281
click at [1413, 81] on icon "Save" at bounding box center [1408, 78] width 12 height 9
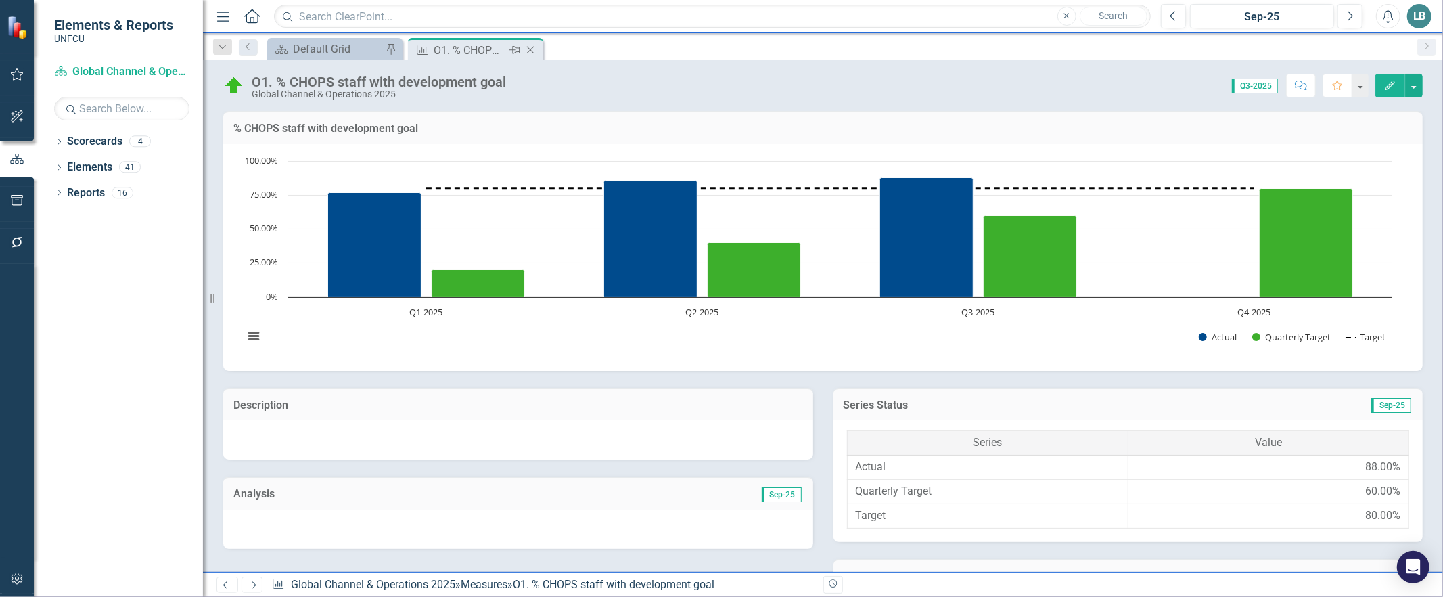
click at [536, 43] on div "Close" at bounding box center [531, 50] width 17 height 17
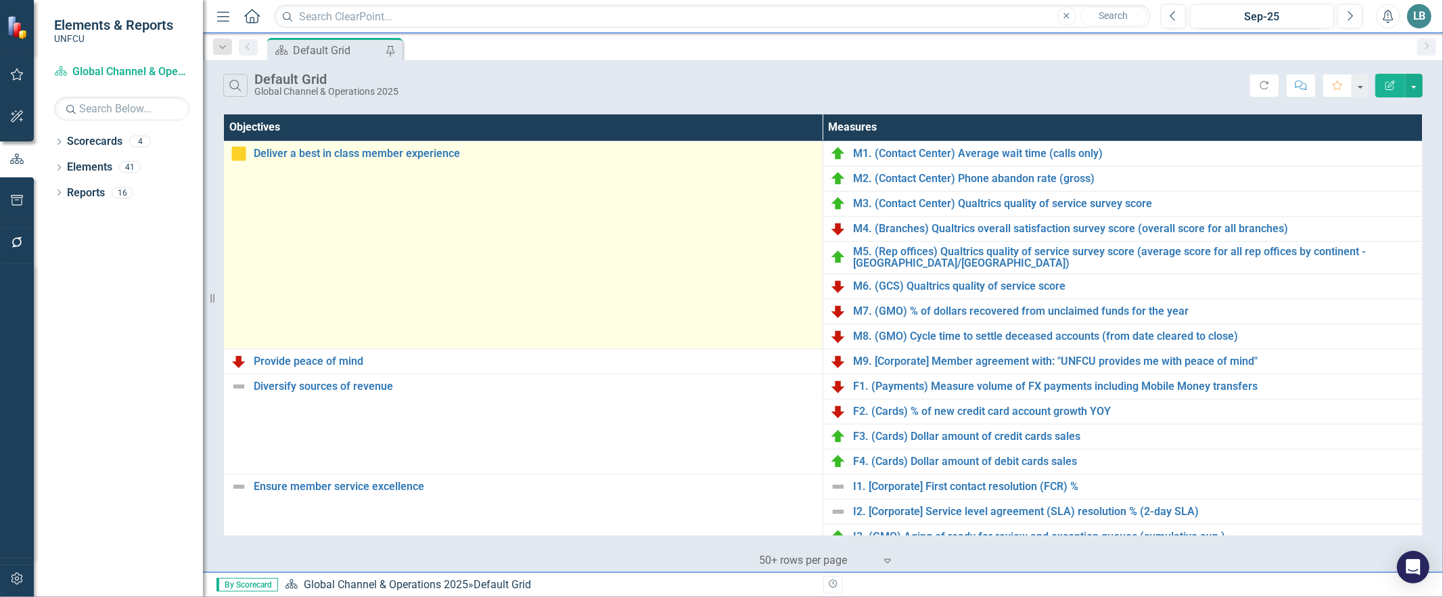
scroll to position [367, 0]
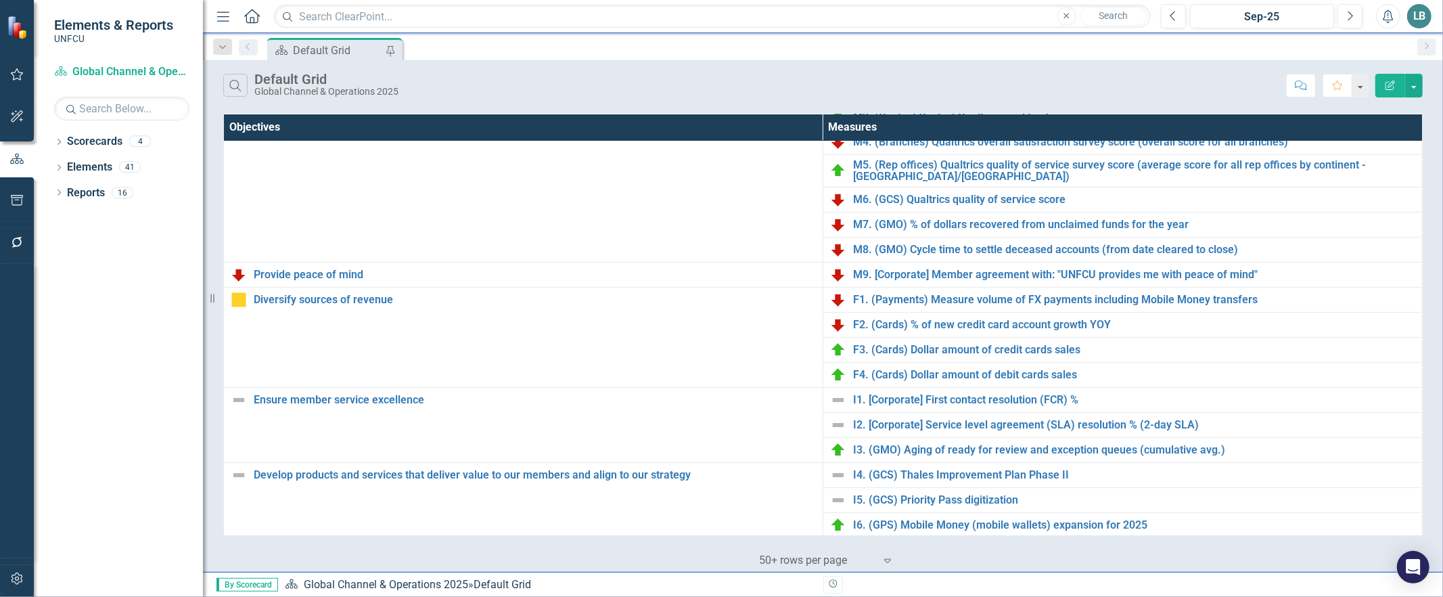
scroll to position [367, 0]
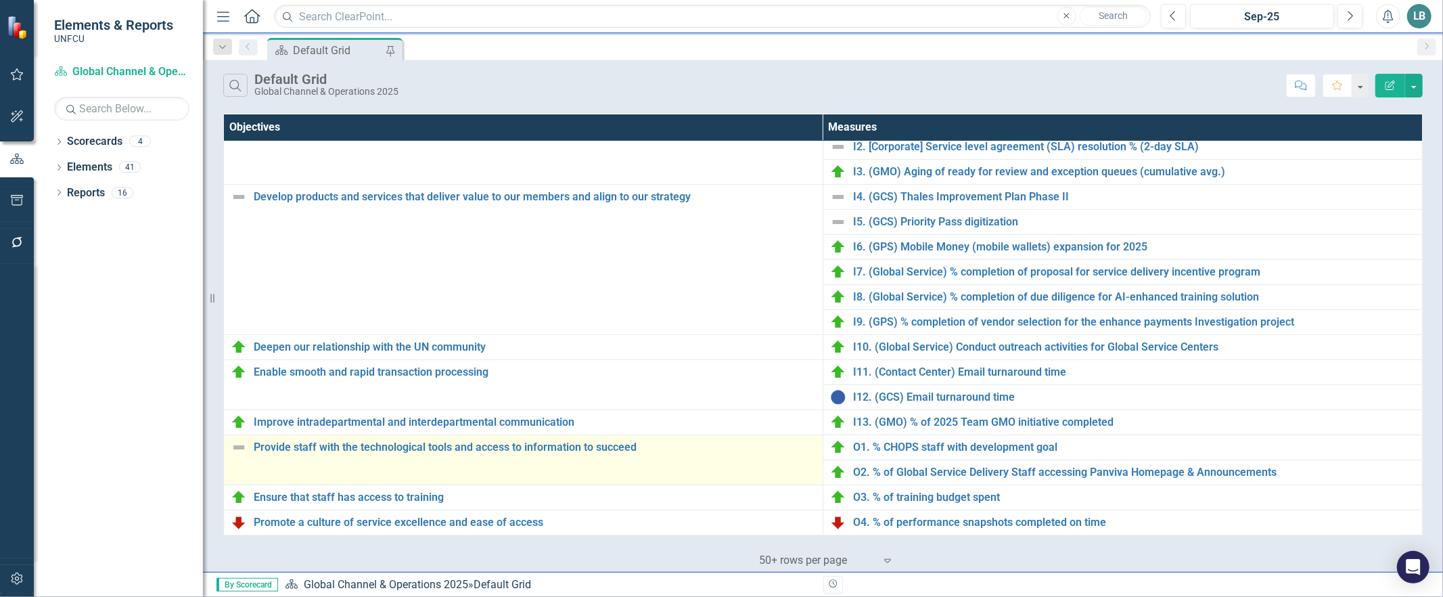
click at [240, 443] on img at bounding box center [239, 447] width 16 height 16
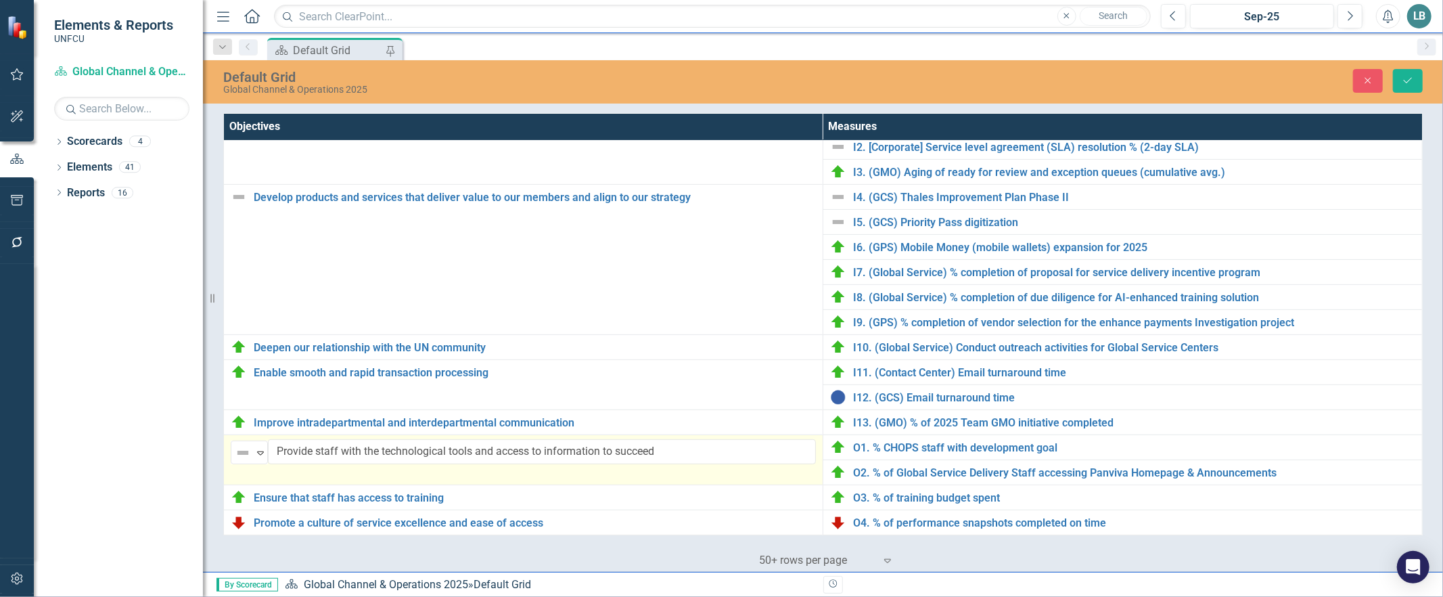
scroll to position [366, 0]
click at [257, 449] on icon "Expand" at bounding box center [261, 452] width 14 height 11
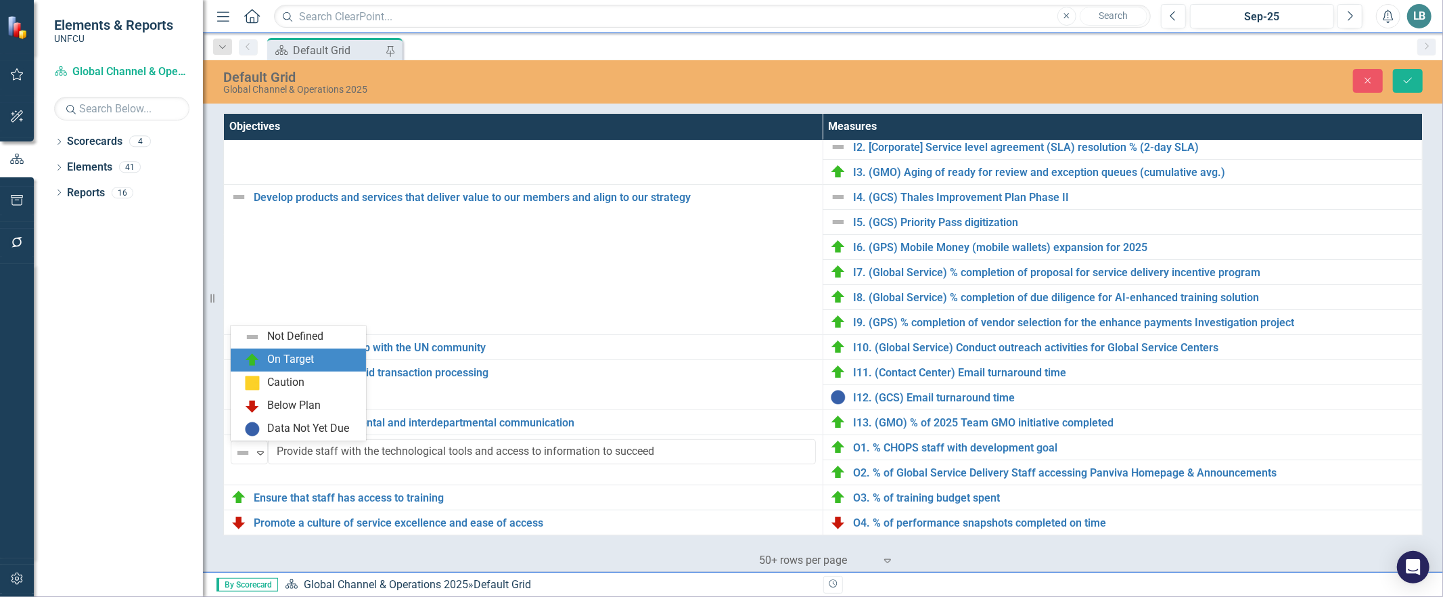
click at [273, 353] on div "On Target" at bounding box center [290, 360] width 47 height 16
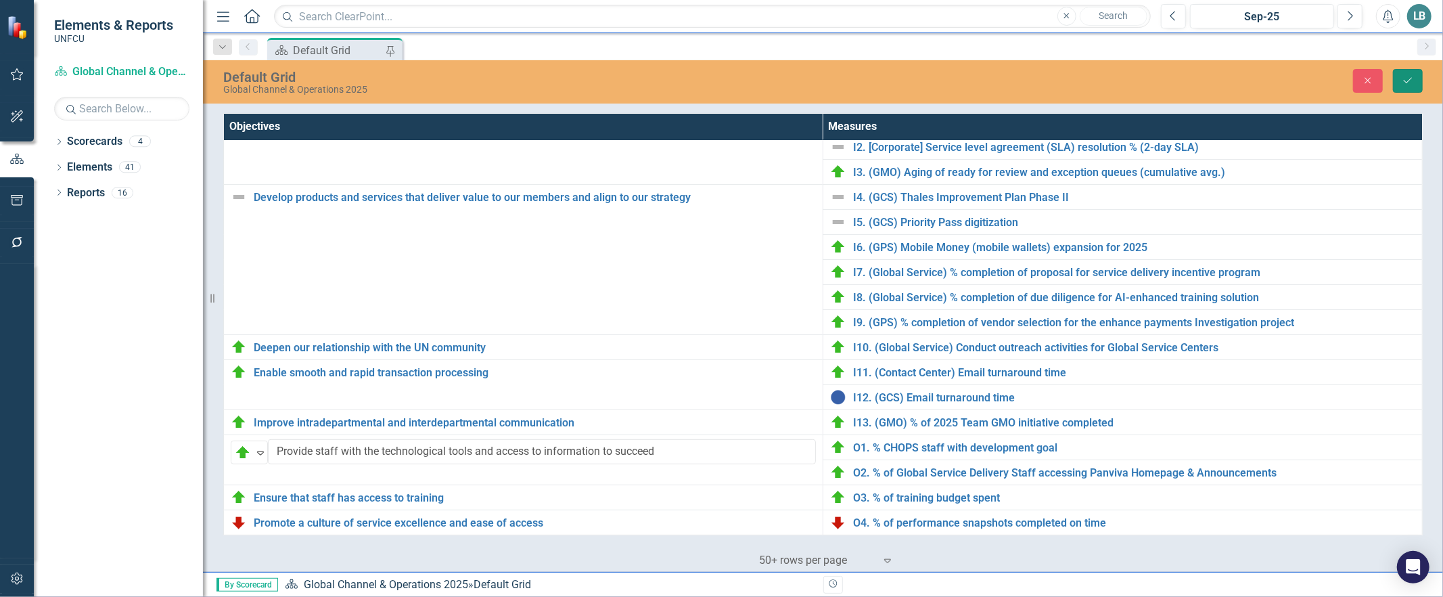
click at [1401, 87] on button "Save" at bounding box center [1408, 81] width 30 height 24
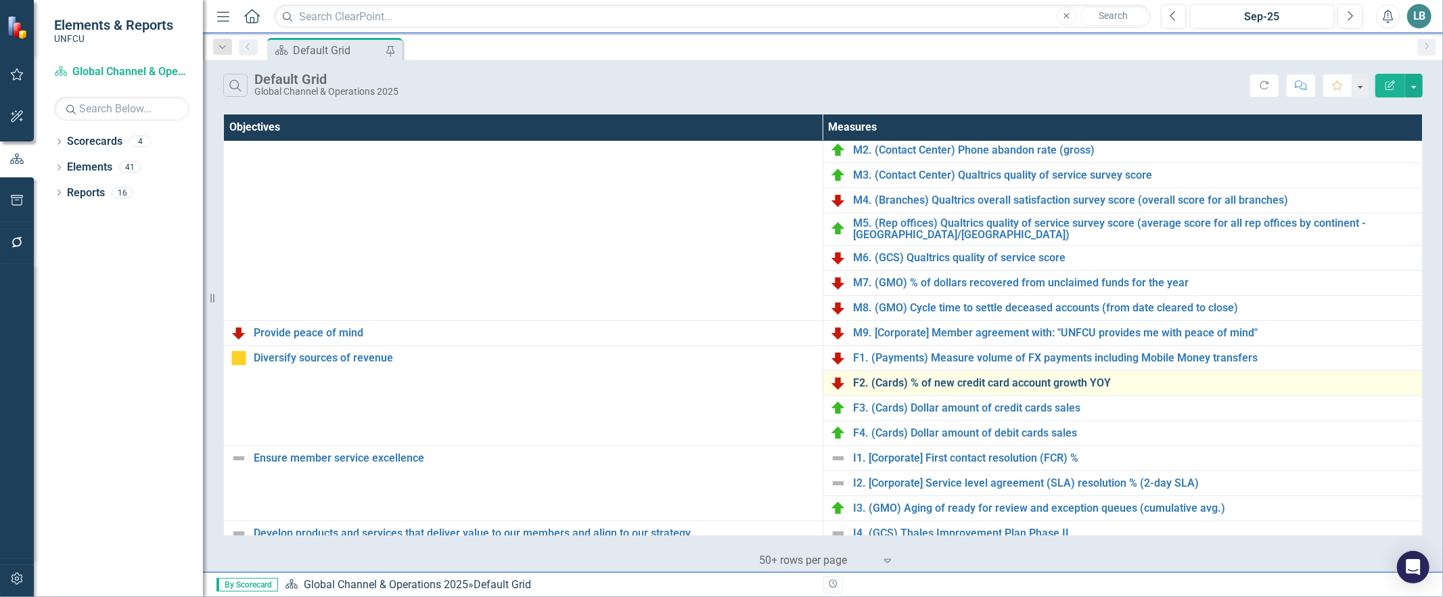
scroll to position [43, 0]
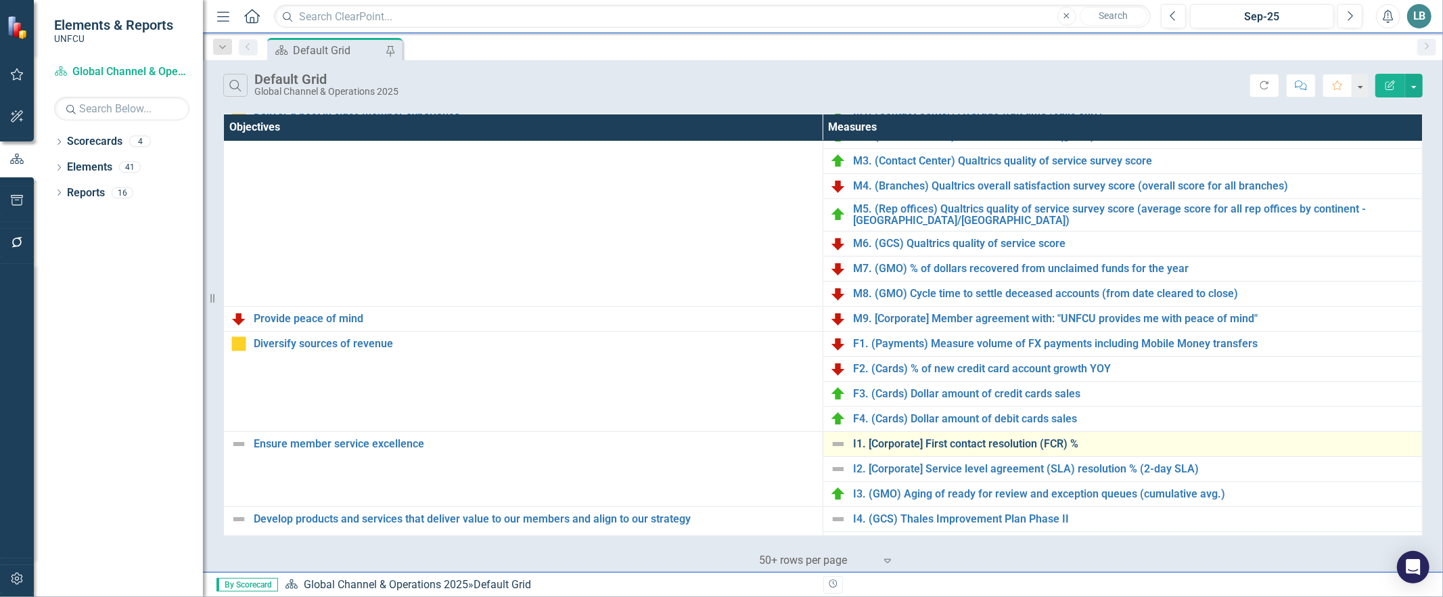
click at [898, 442] on link "I1. [Corporate] First contact resolution (FCR) %" at bounding box center [1134, 444] width 562 height 12
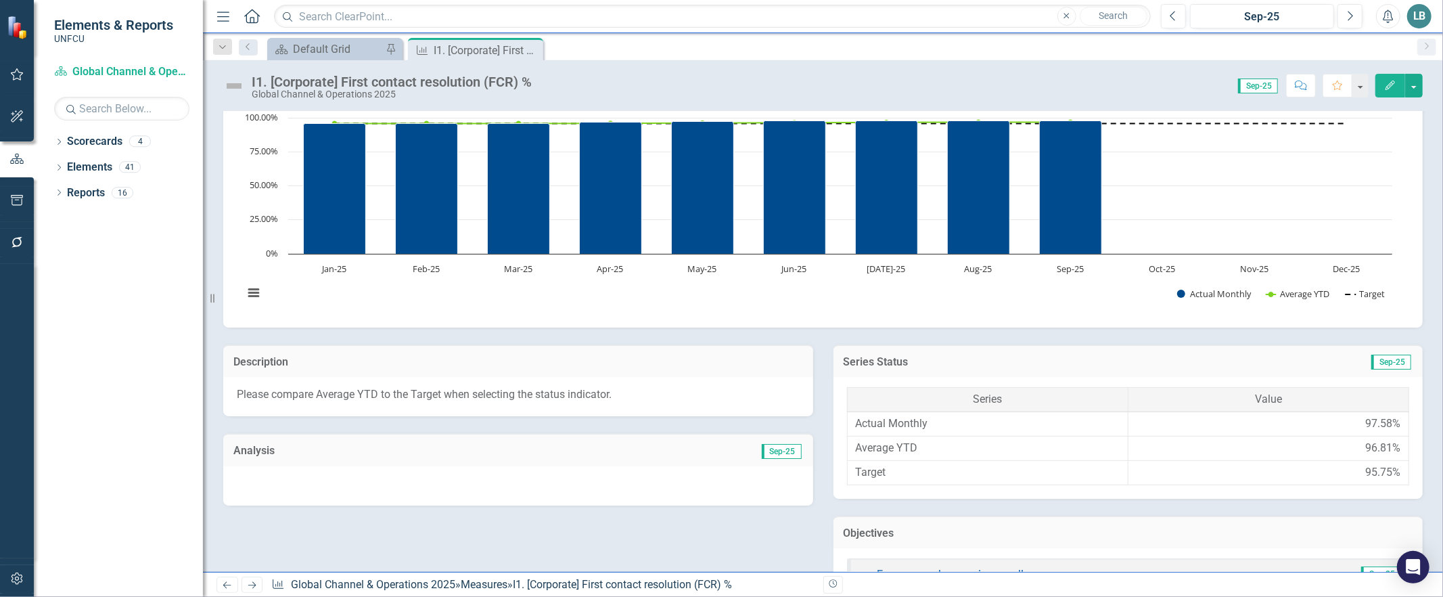
scroll to position [572, 0]
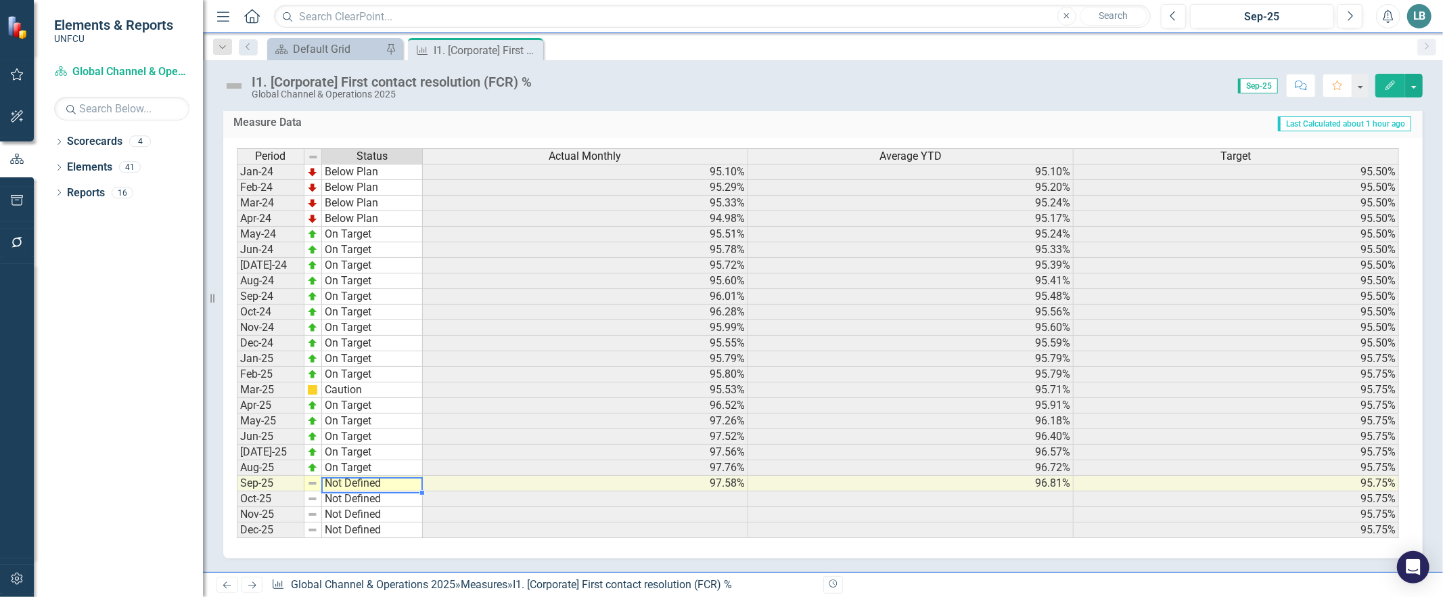
click at [334, 478] on td "Not Defined" at bounding box center [372, 484] width 101 height 16
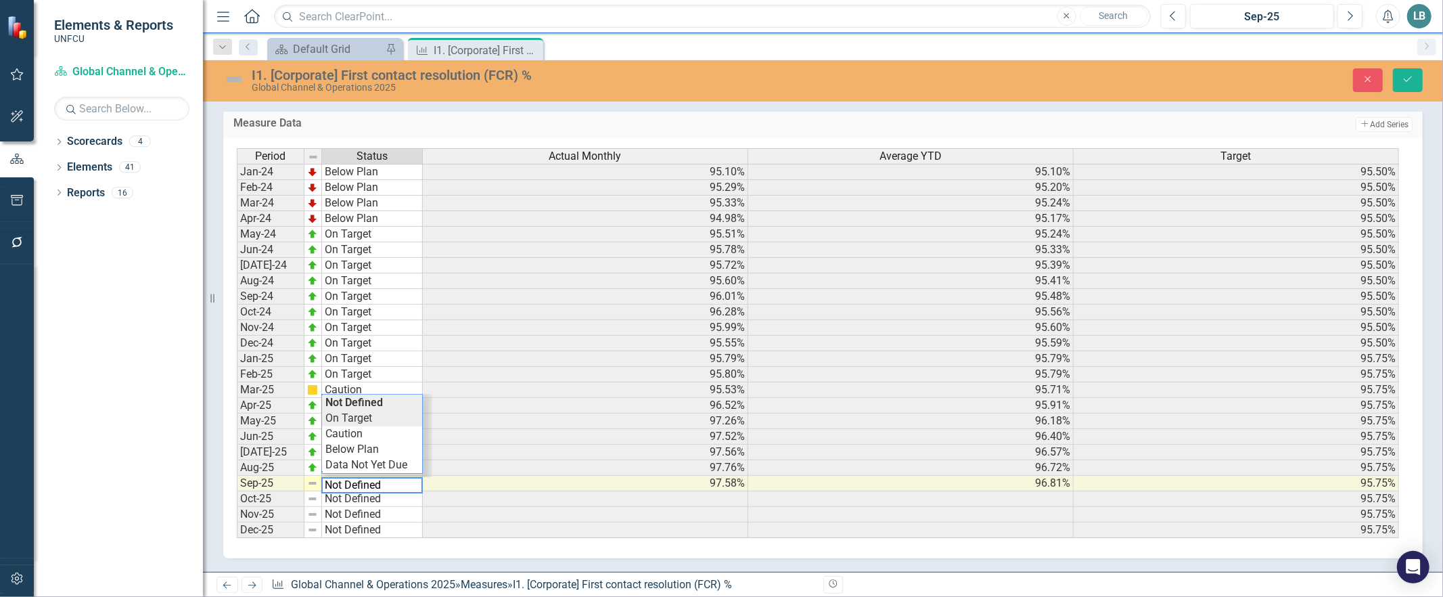
type textarea "On Target"
click at [364, 407] on div "Period Status Actual Monthly Average YTD Target Jan-24 Below Plan 95.10% 95.10%…" at bounding box center [818, 343] width 1162 height 390
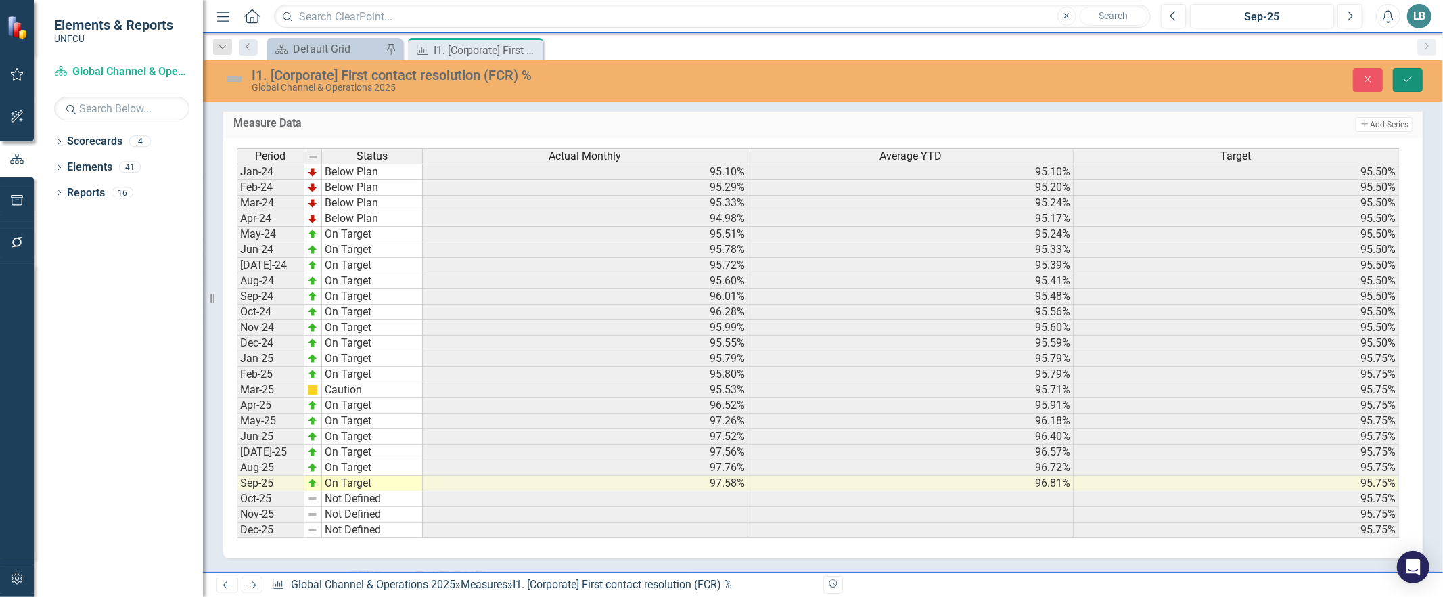
click at [1407, 83] on icon "Save" at bounding box center [1408, 78] width 12 height 9
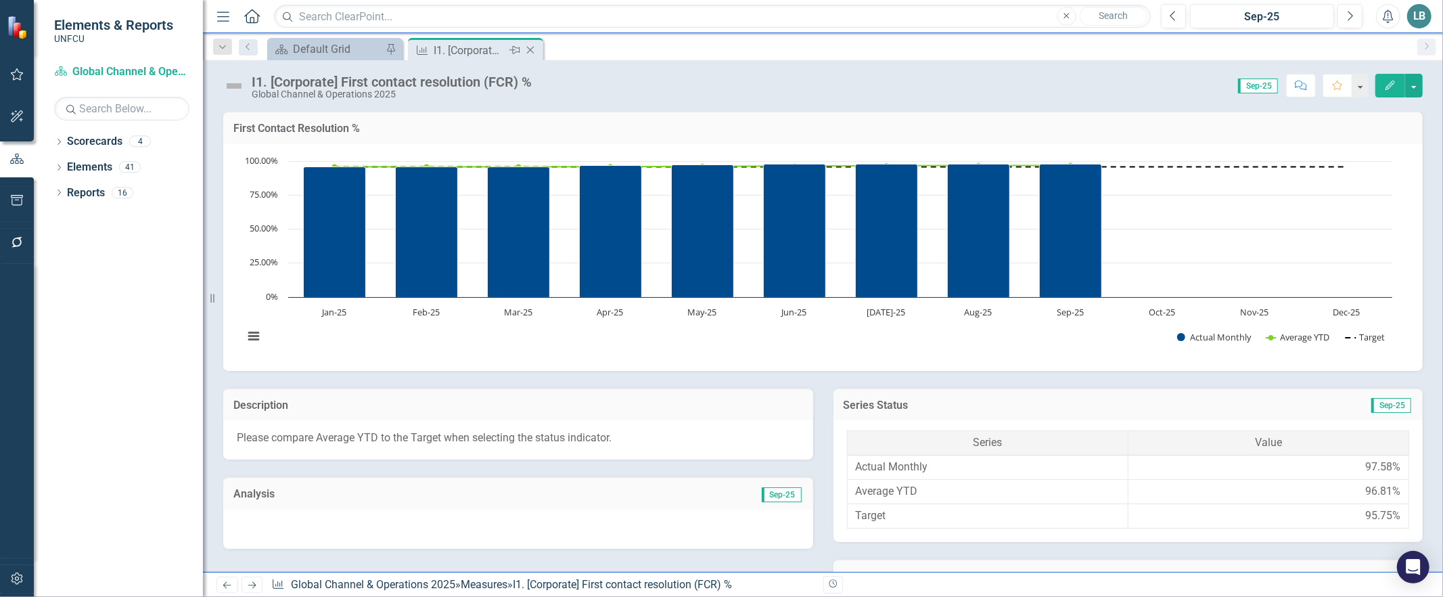
click at [528, 49] on icon "Close" at bounding box center [531, 50] width 14 height 11
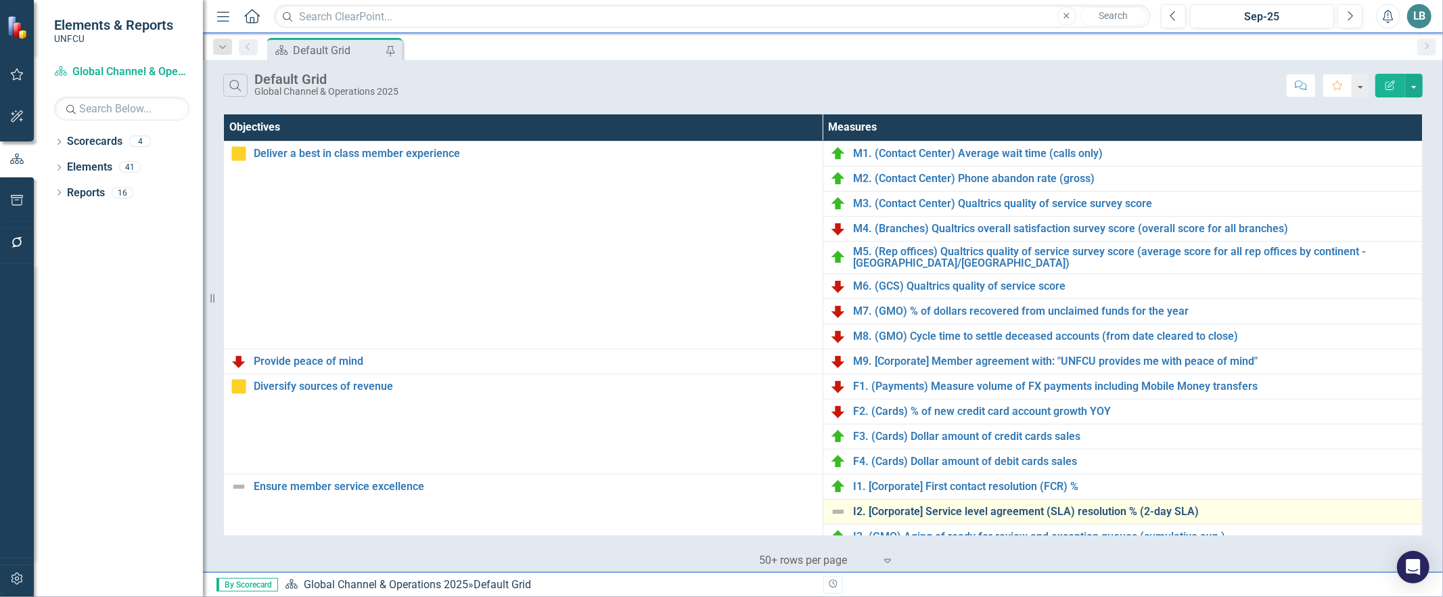
click at [928, 511] on link "I2. [Corporate] Service level agreement (SLA) resolution % (2-day SLA)" at bounding box center [1134, 511] width 562 height 12
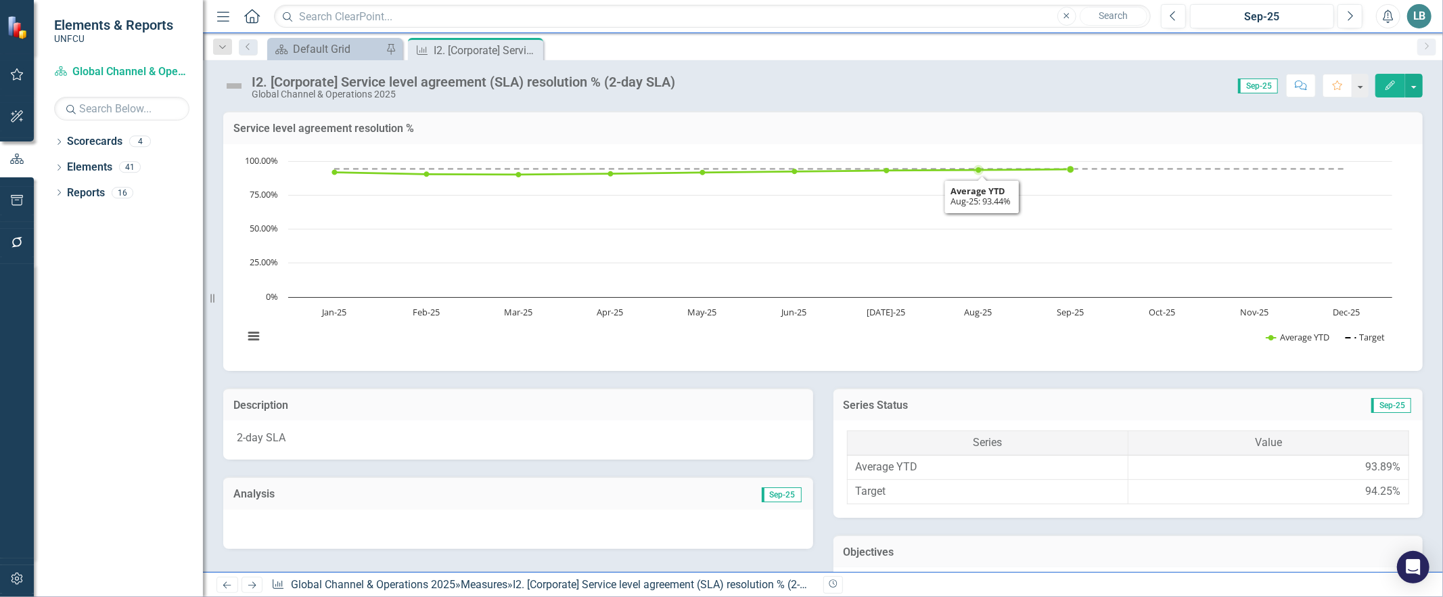
scroll to position [547, 0]
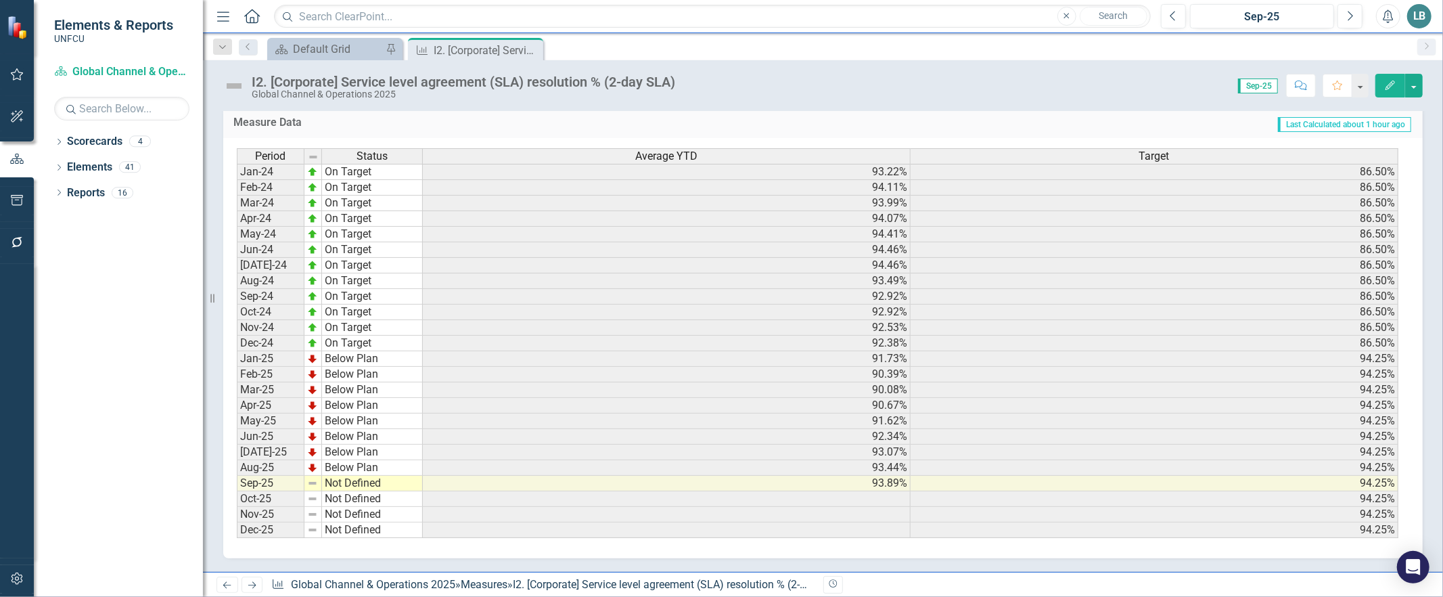
click at [376, 479] on td "Not Defined" at bounding box center [372, 484] width 101 height 16
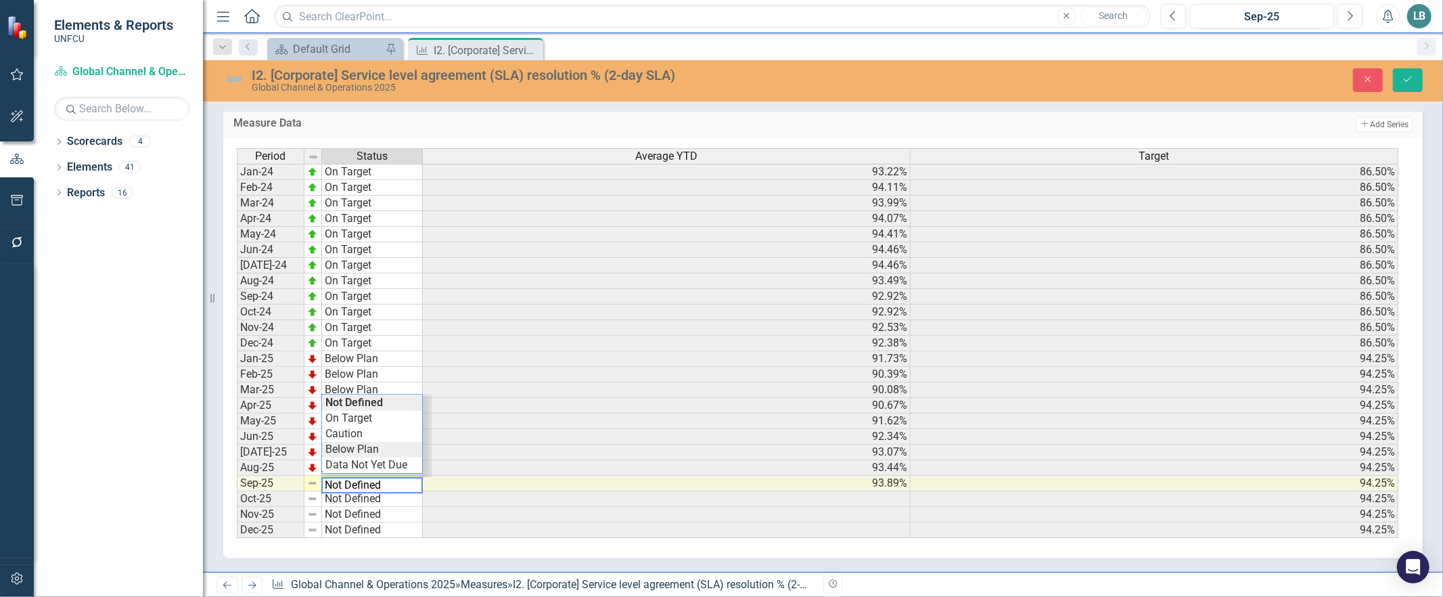
type textarea "Below Plan"
click at [339, 443] on div "Period Status Average YTD Target Jan-24 On Target 93.22% 86.50% Feb-24 On Targe…" at bounding box center [818, 343] width 1162 height 390
click at [1405, 76] on icon "Save" at bounding box center [1408, 78] width 12 height 9
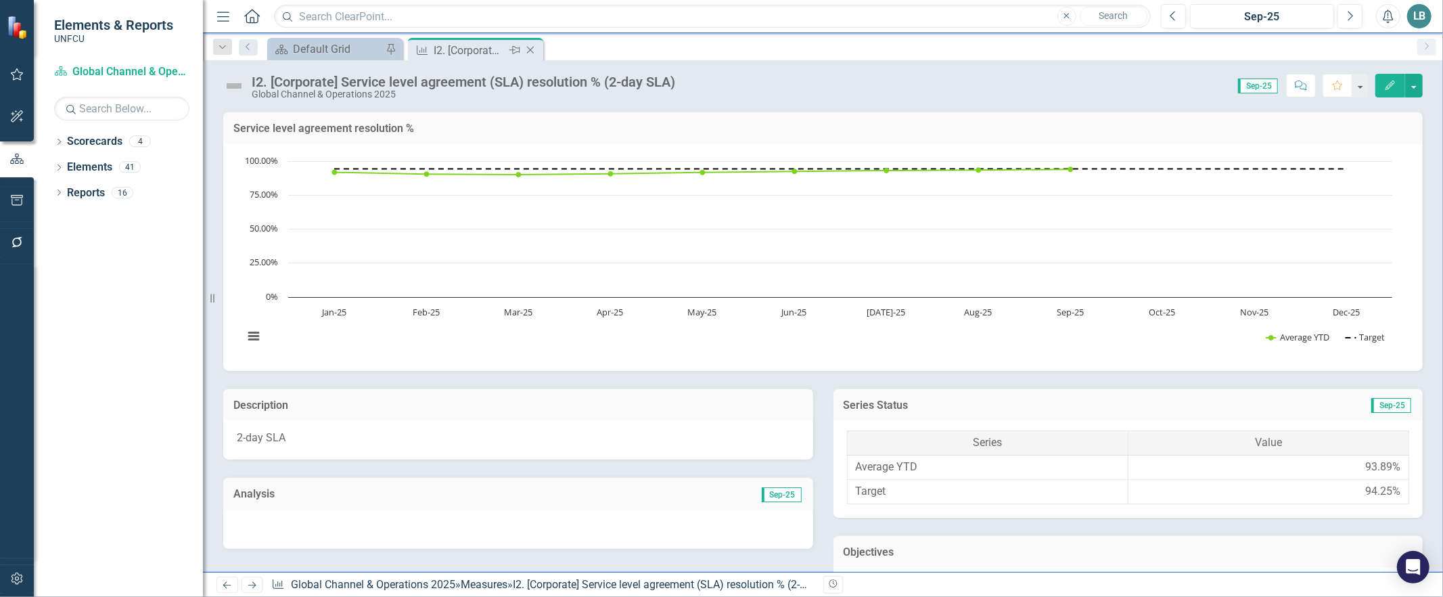
click at [532, 46] on icon "Close" at bounding box center [531, 50] width 14 height 11
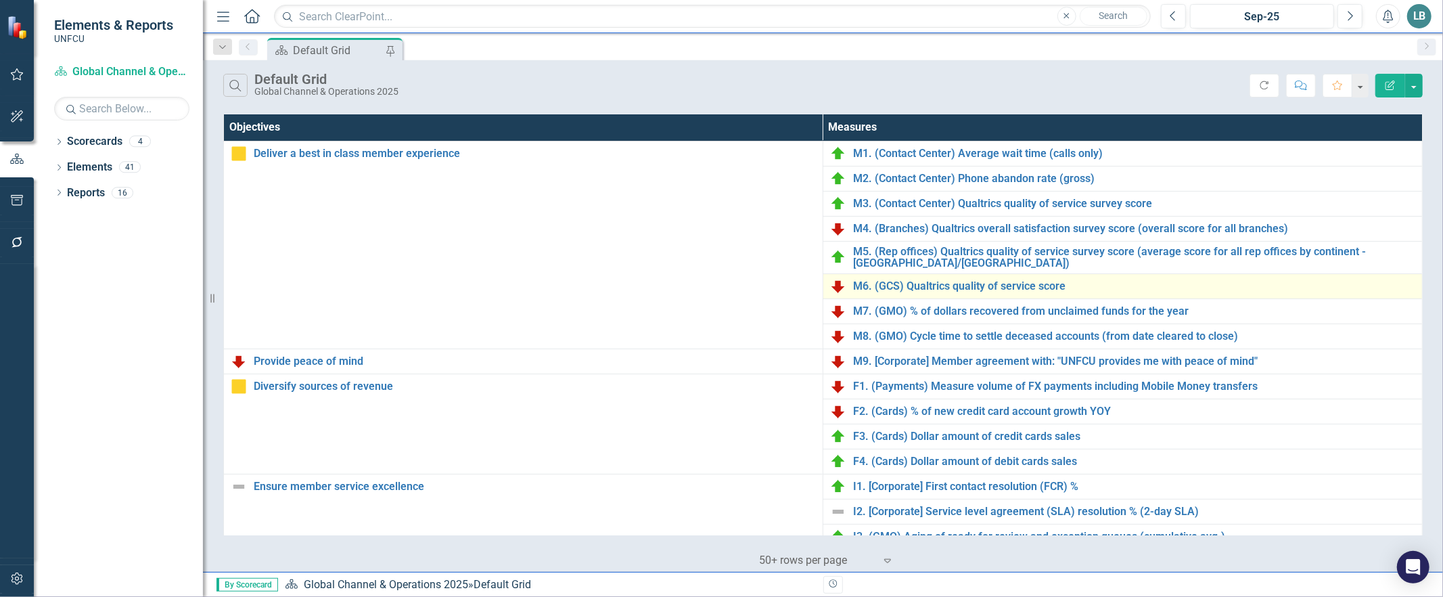
scroll to position [367, 0]
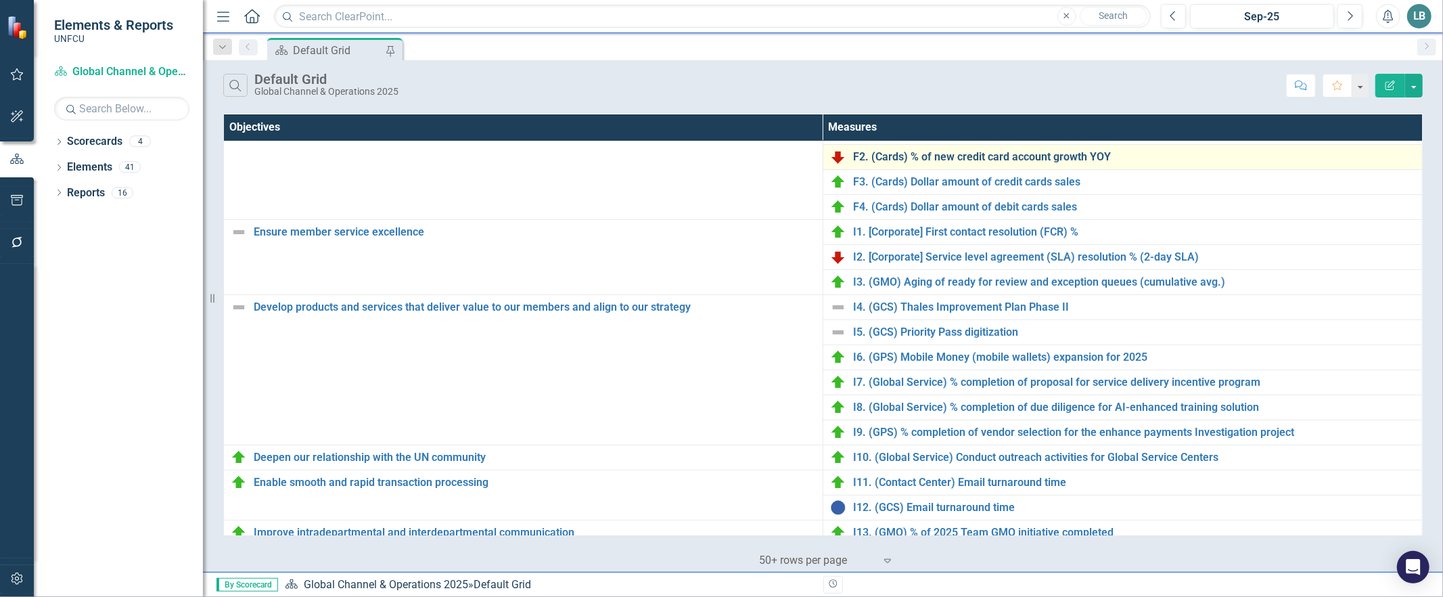
scroll to position [219, 0]
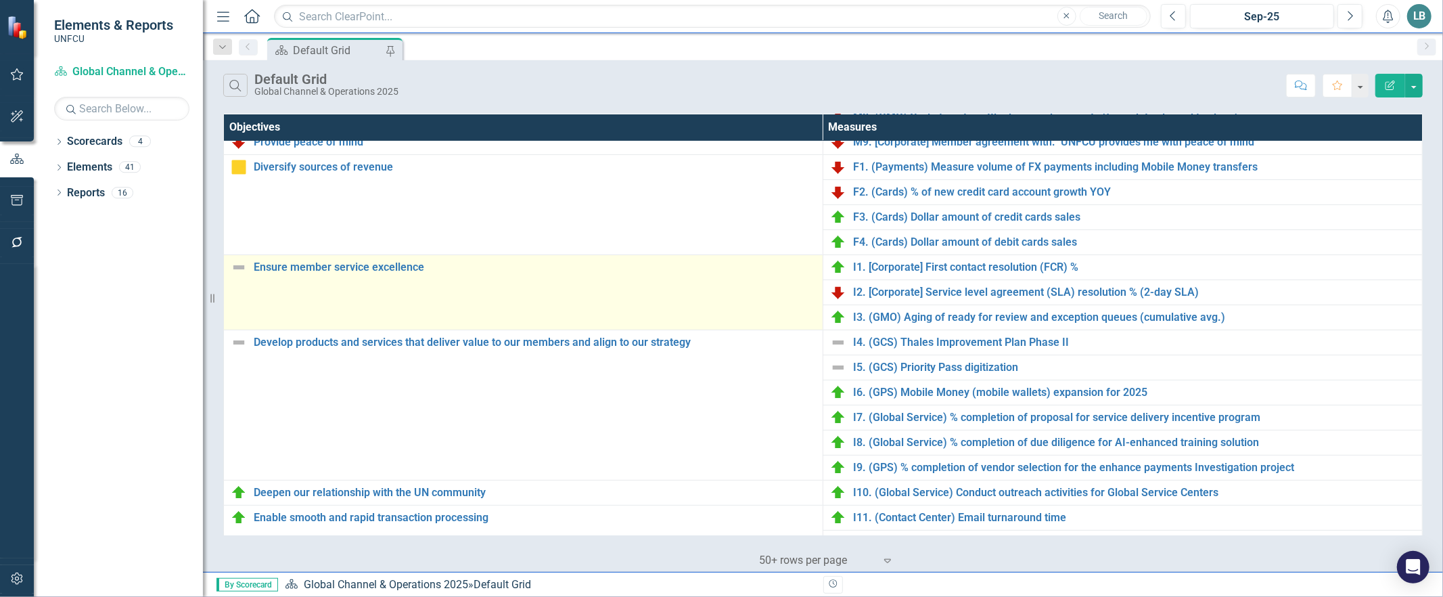
click at [235, 265] on img at bounding box center [239, 267] width 16 height 16
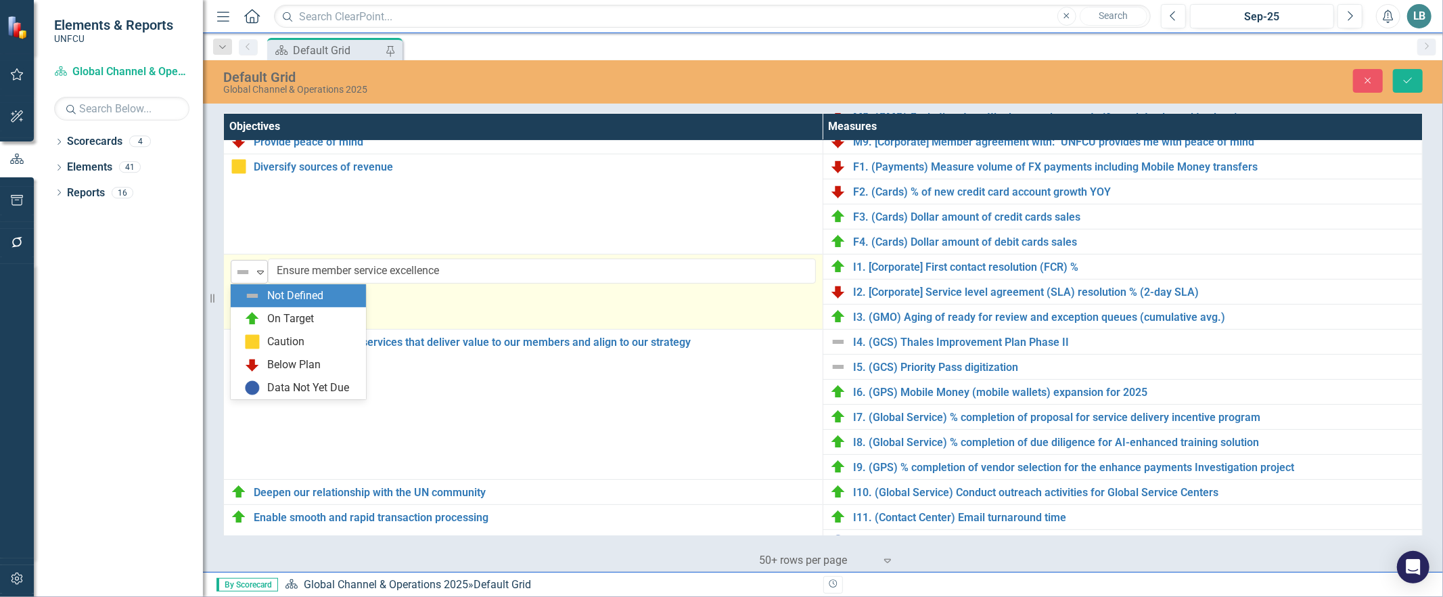
click at [260, 269] on icon "Expand" at bounding box center [261, 272] width 14 height 11
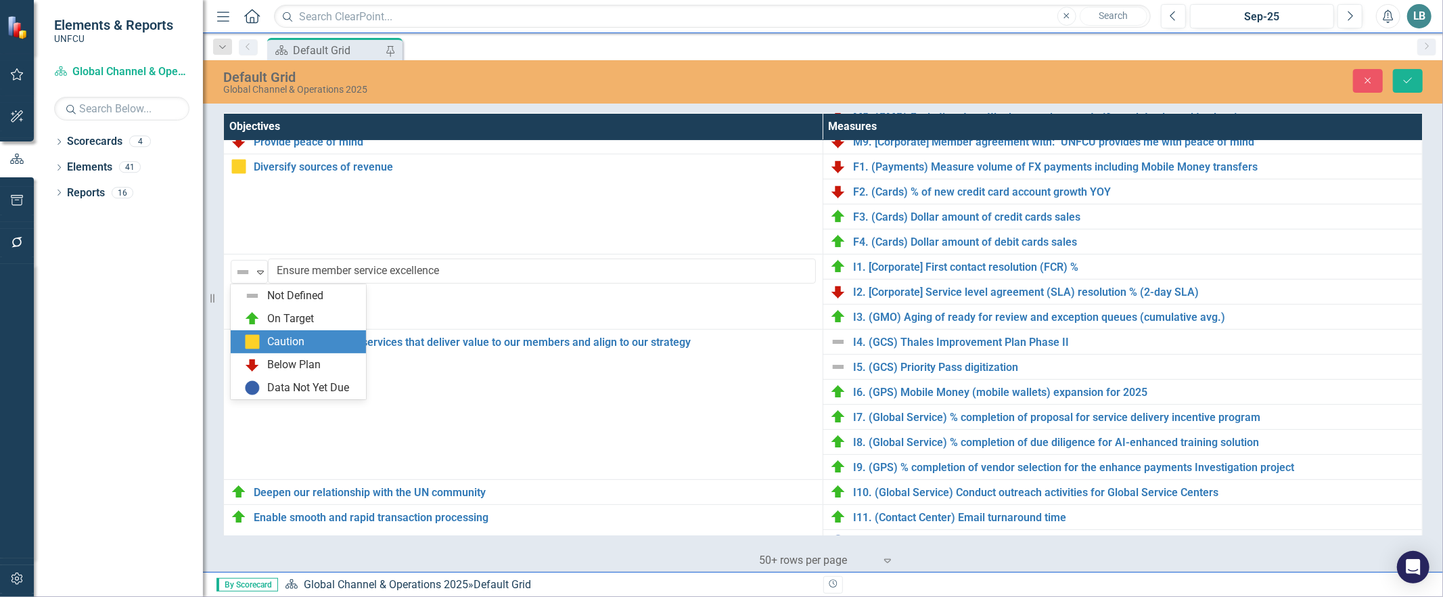
click at [261, 342] on div "Caution" at bounding box center [301, 342] width 114 height 16
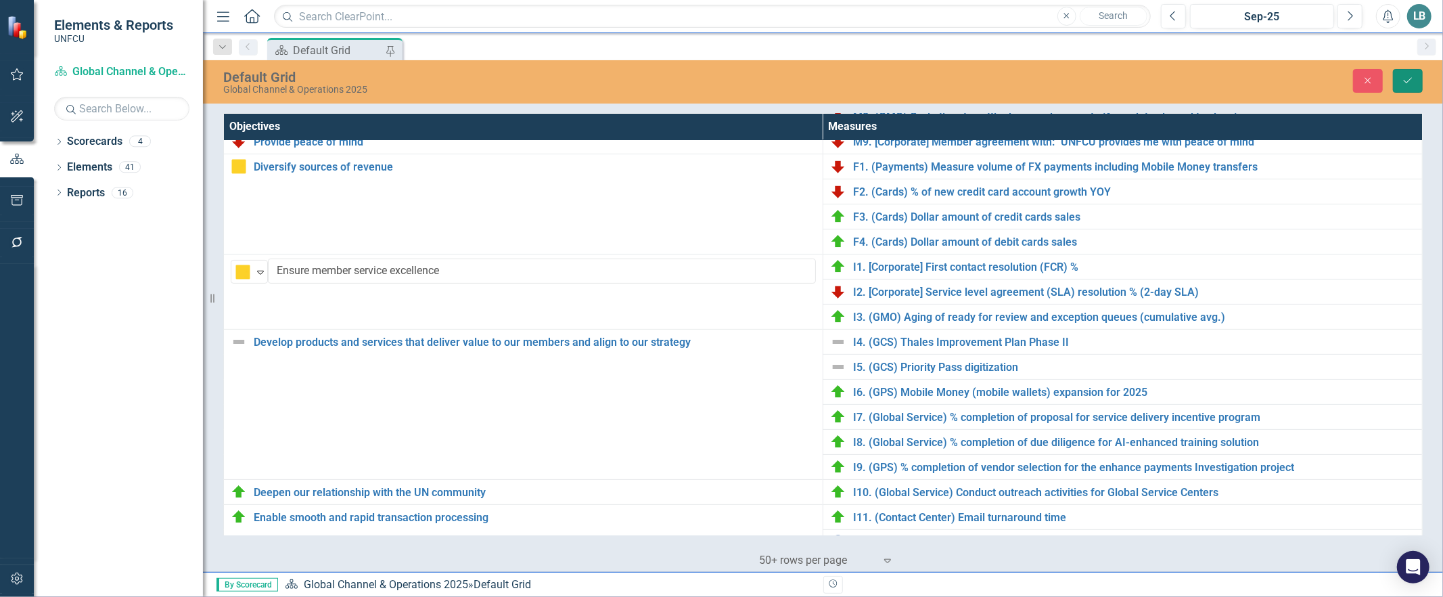
click at [1405, 78] on icon "Save" at bounding box center [1408, 80] width 12 height 9
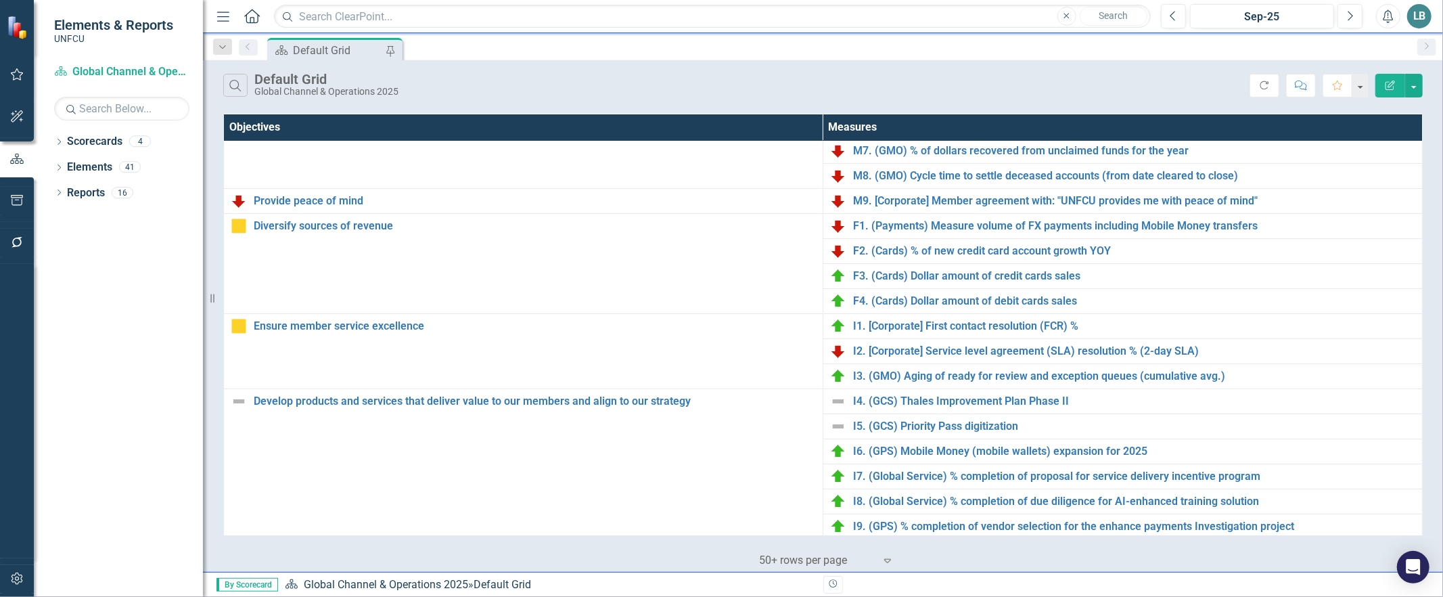
scroll to position [143, 0]
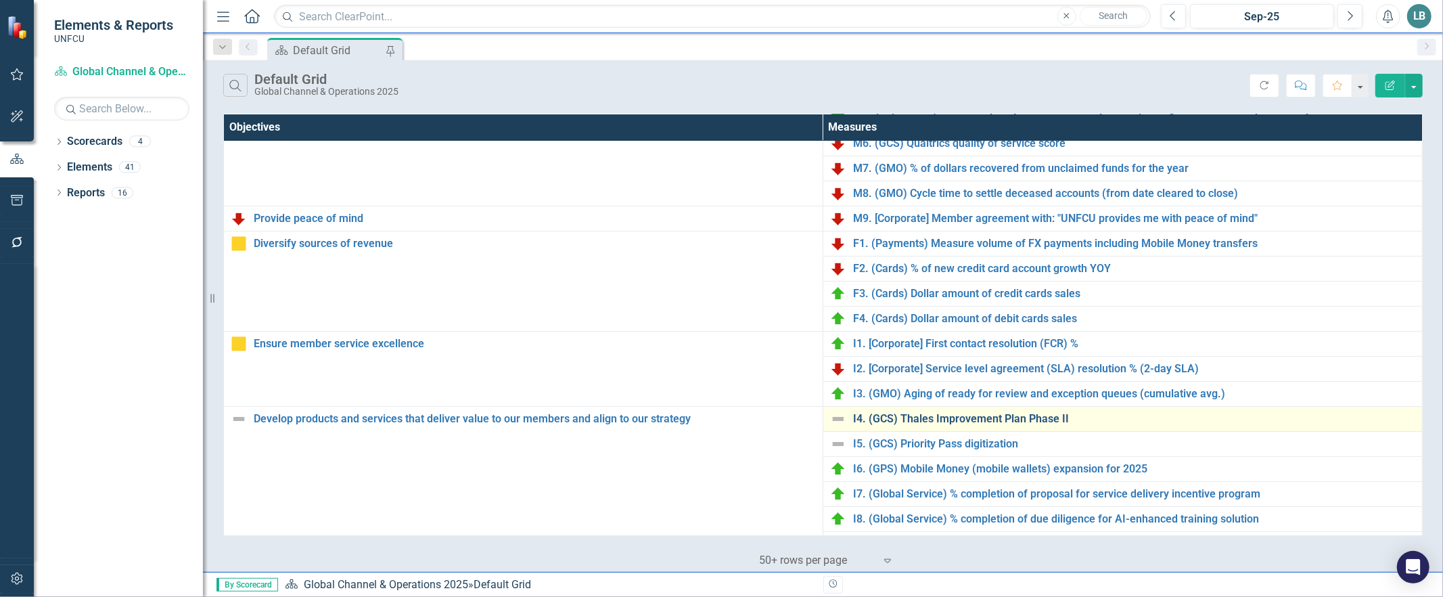
click at [984, 418] on link "I4. (GCS) Thales Improvement Plan Phase II" at bounding box center [1134, 419] width 562 height 12
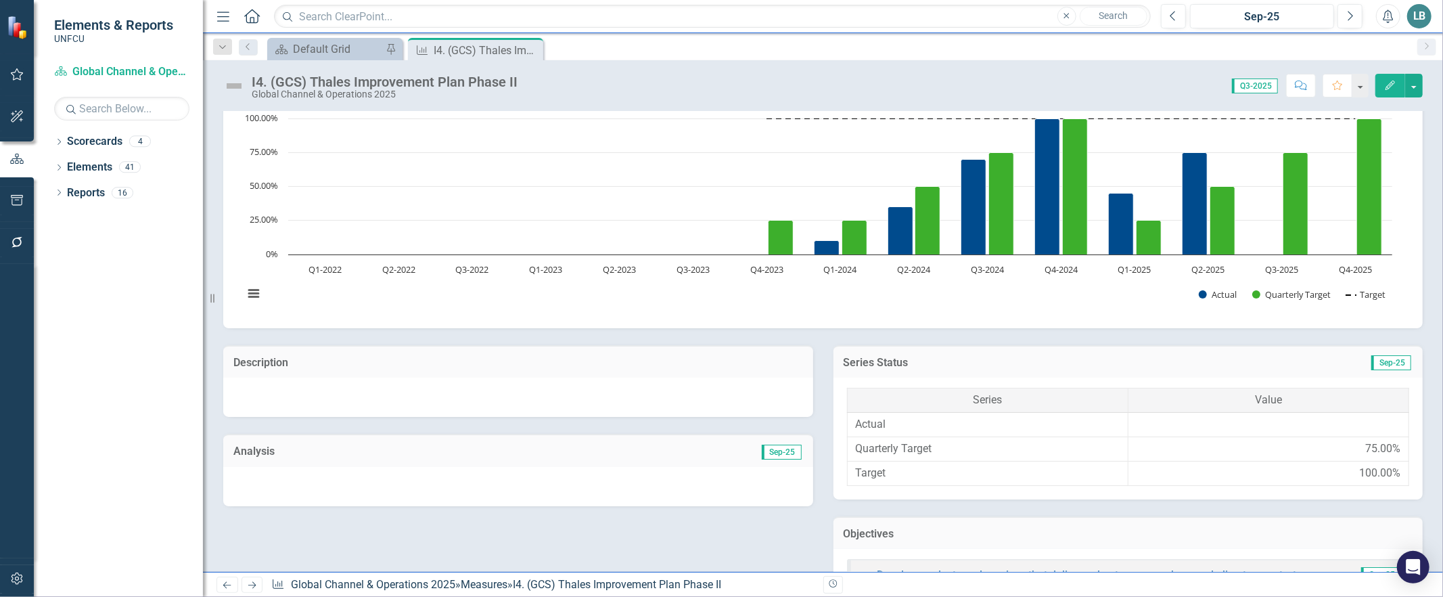
scroll to position [384, 0]
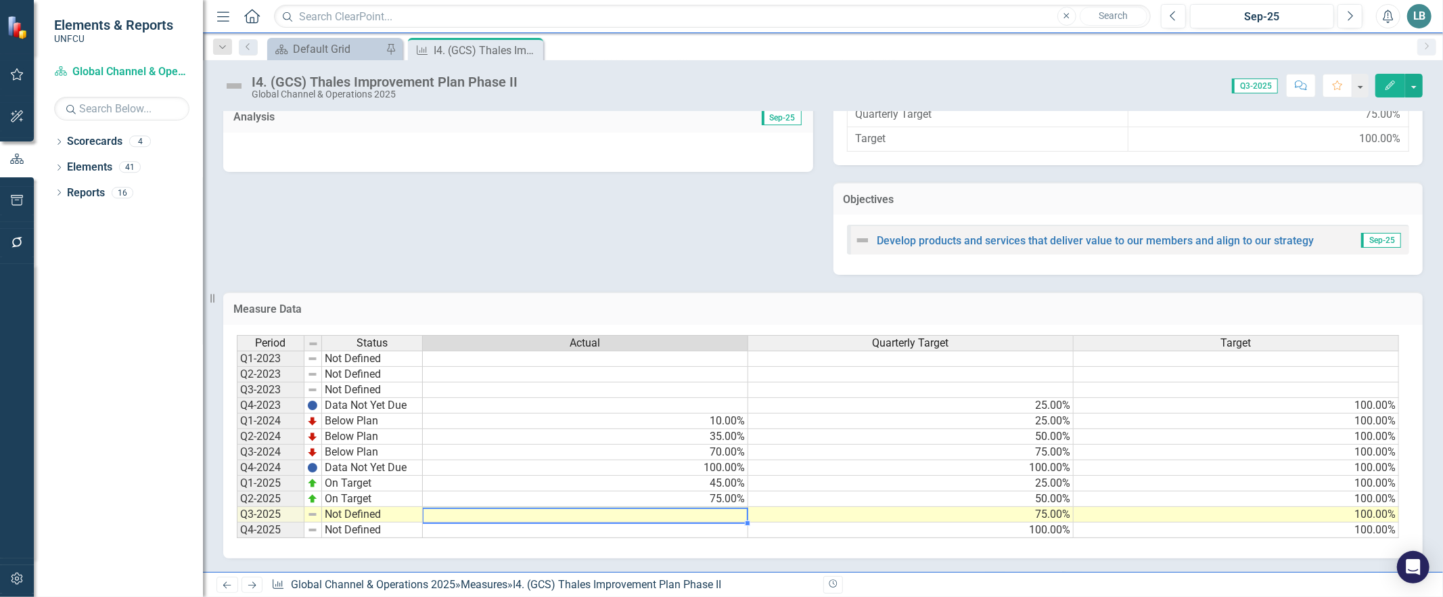
click at [705, 509] on td at bounding box center [585, 515] width 325 height 16
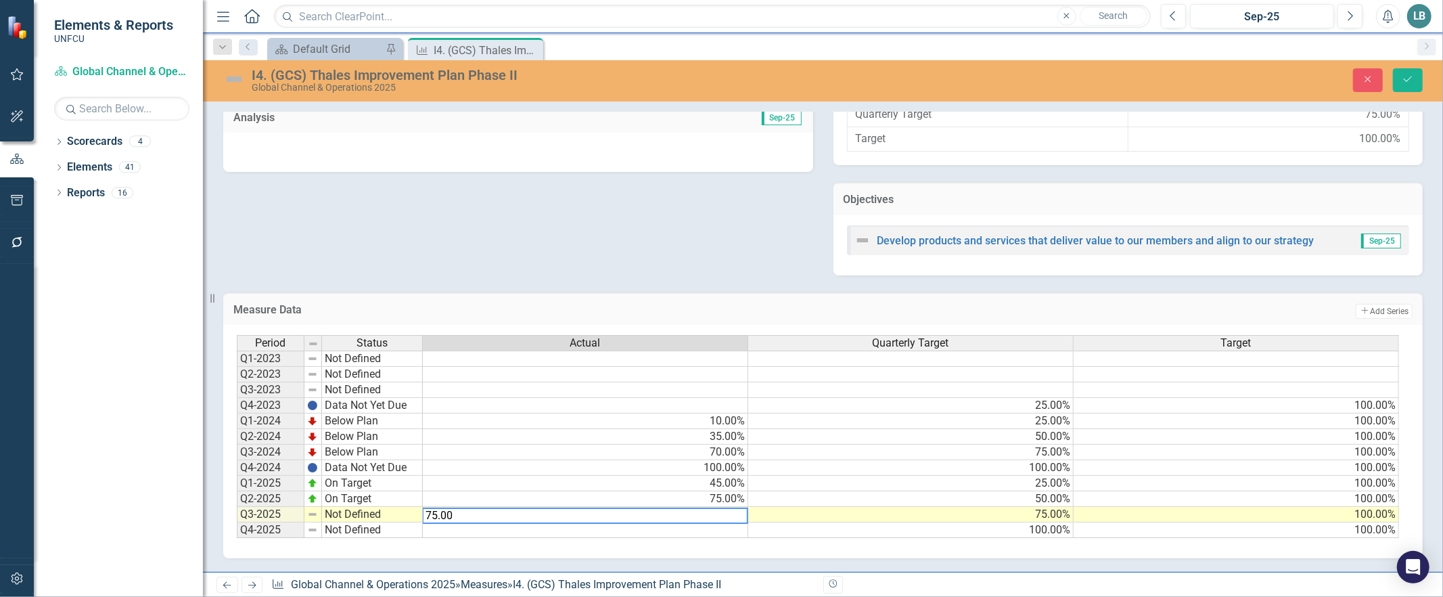
type textarea "75.00"
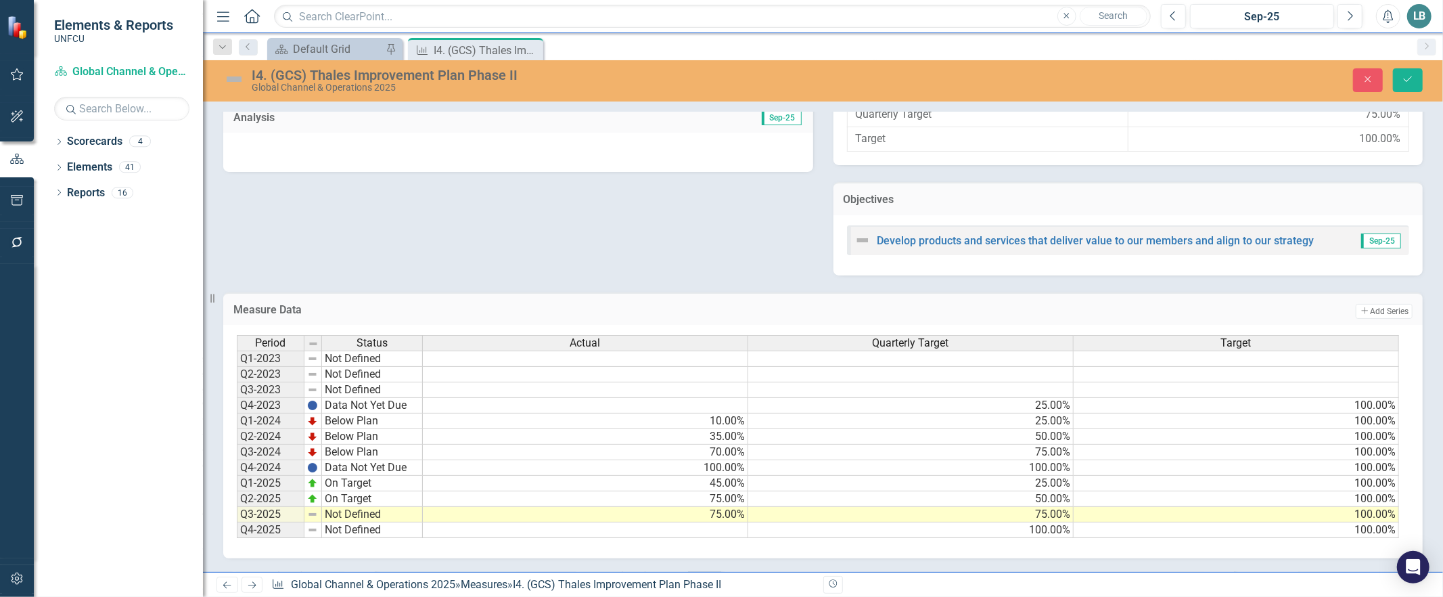
click at [530, 562] on div "(GCS) Thales Improvement Plan Phases Chart Combination chart with 3 data series…" at bounding box center [823, 144] width 1240 height 855
click at [348, 507] on td "Not Defined" at bounding box center [372, 515] width 101 height 16
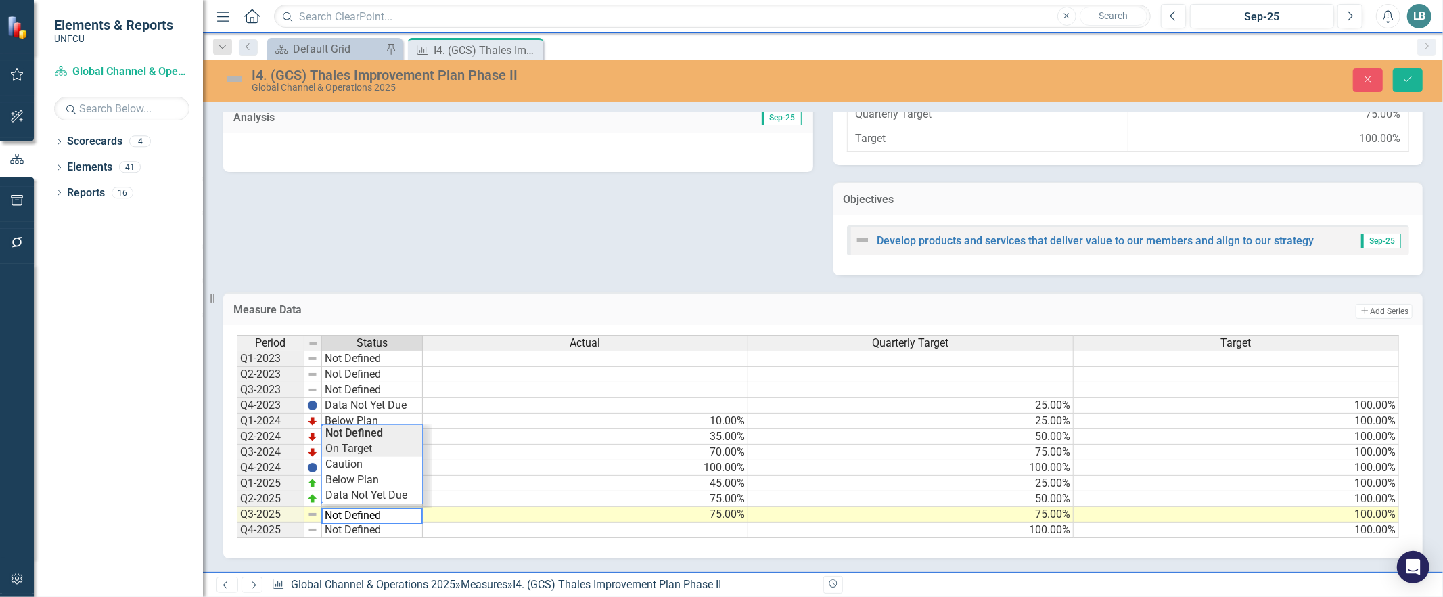
type textarea "On Target"
click at [352, 443] on div "Period Status Actual Quarterly Target Target Q1-2023 Not Defined Q2-2023 Not De…" at bounding box center [818, 437] width 1162 height 204
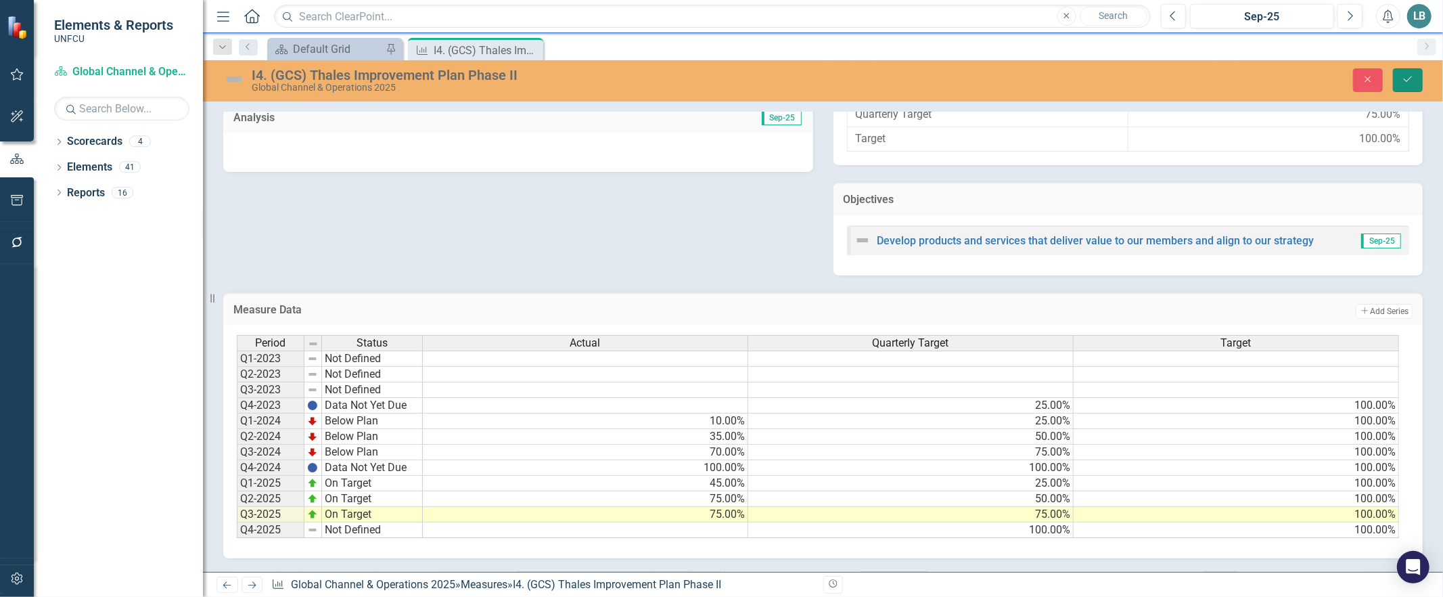
click at [1406, 79] on icon "Save" at bounding box center [1408, 78] width 12 height 9
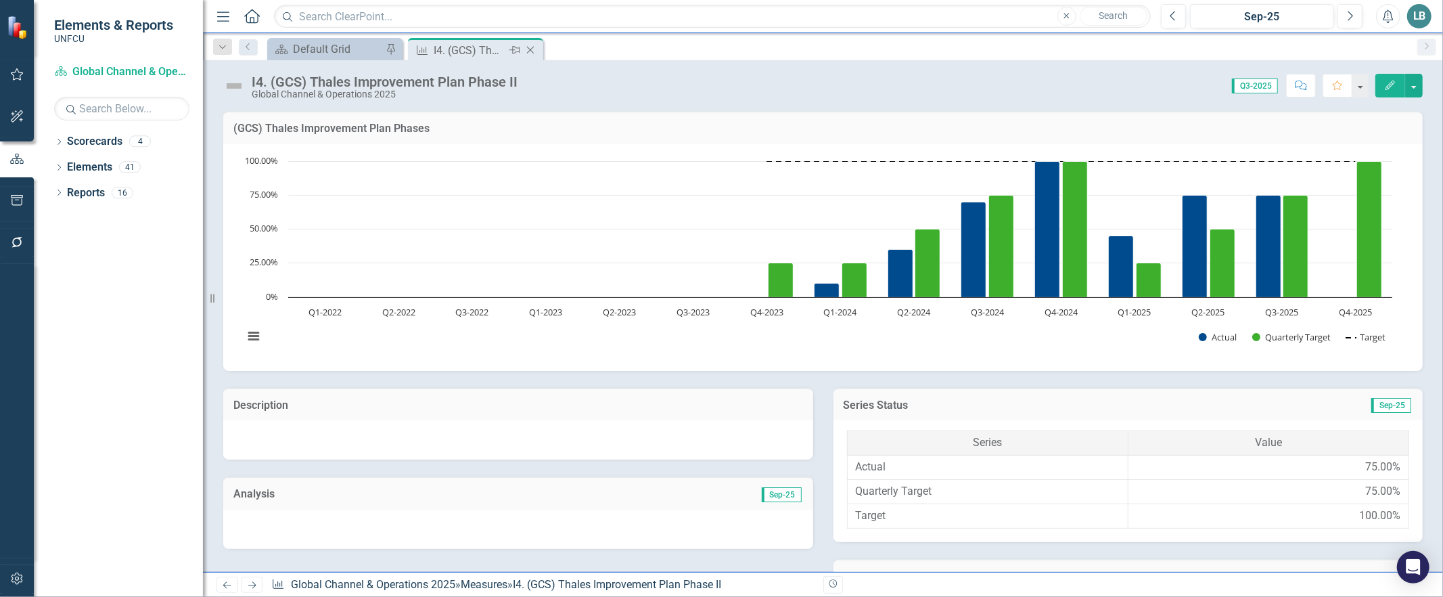
click at [528, 49] on icon "Close" at bounding box center [531, 50] width 14 height 11
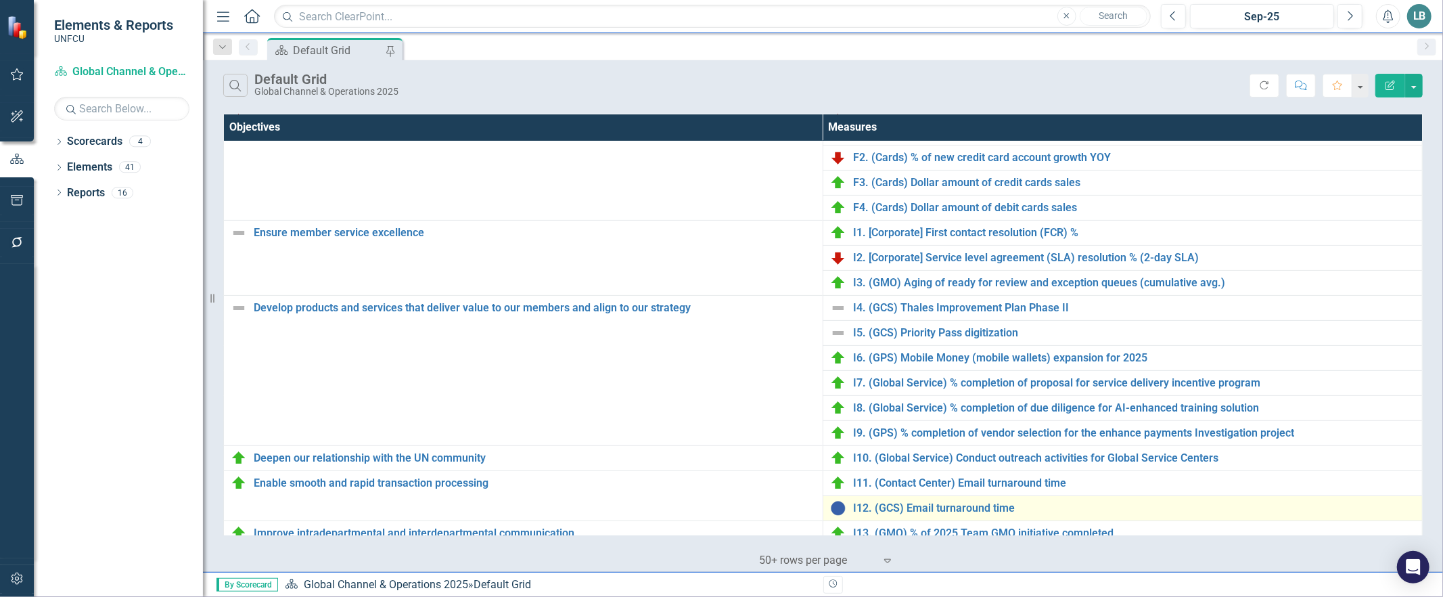
scroll to position [231, 0]
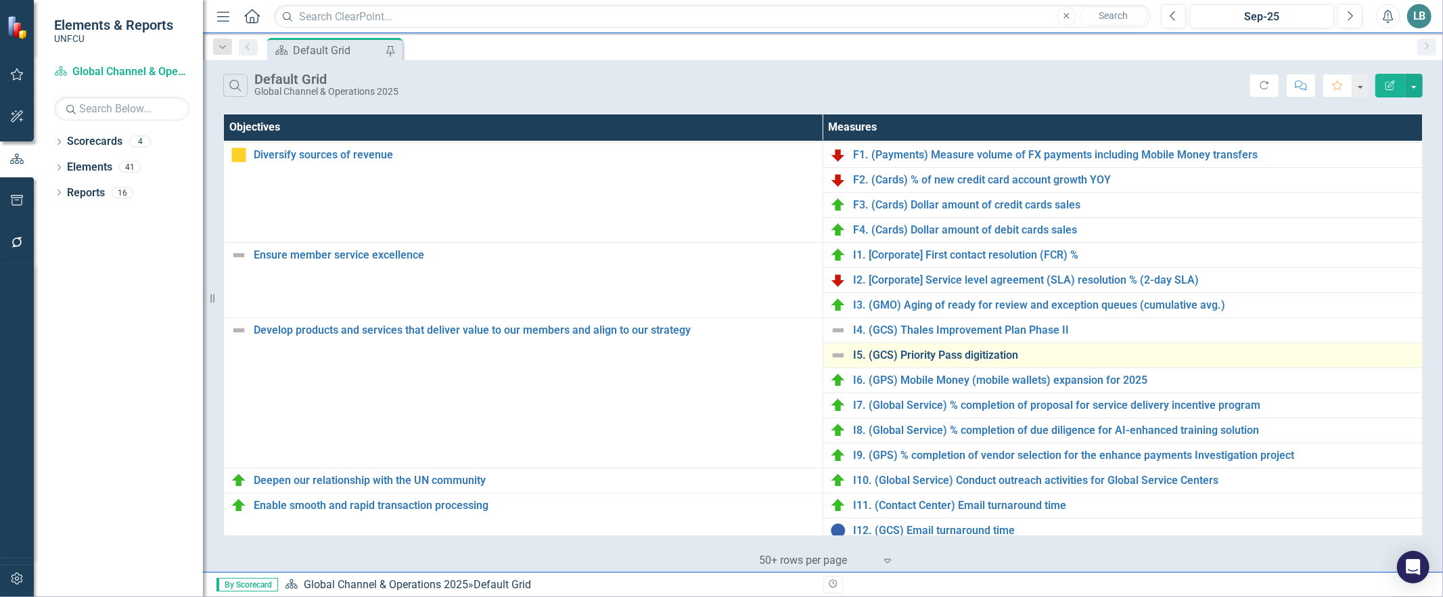
click at [884, 350] on link "I5. (GCS) Priority Pass digitization" at bounding box center [1134, 355] width 562 height 12
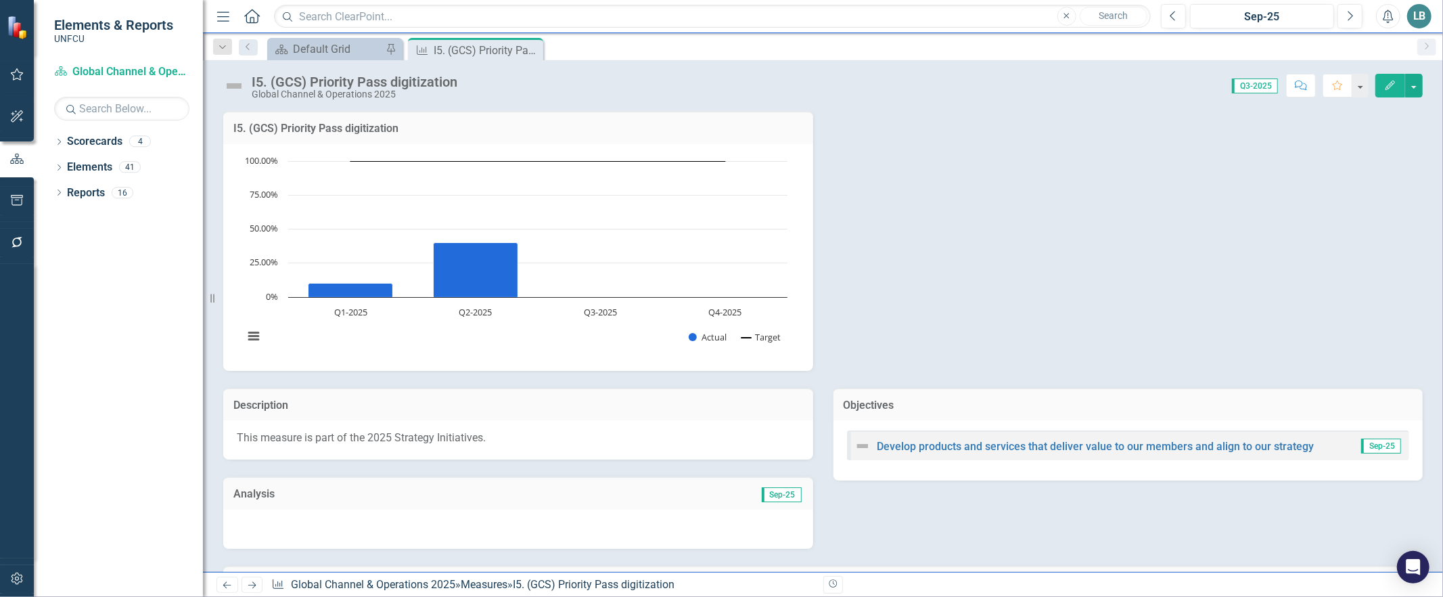
scroll to position [281, 0]
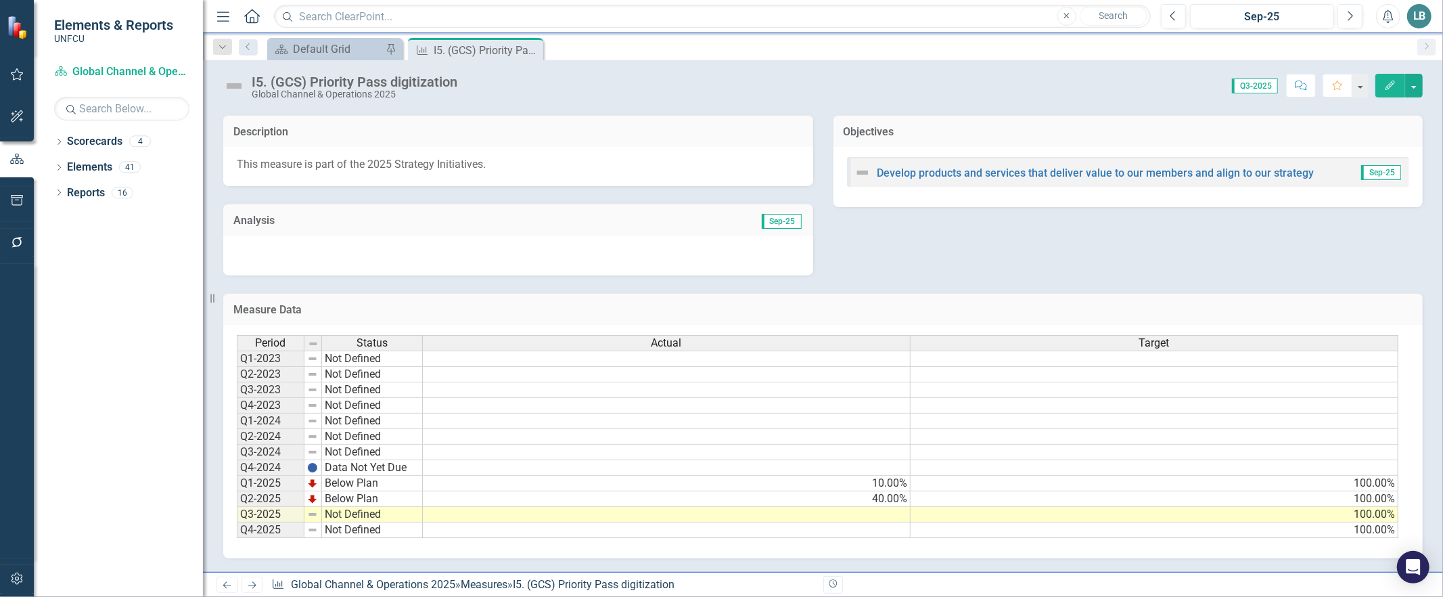
click at [889, 507] on td at bounding box center [667, 515] width 488 height 16
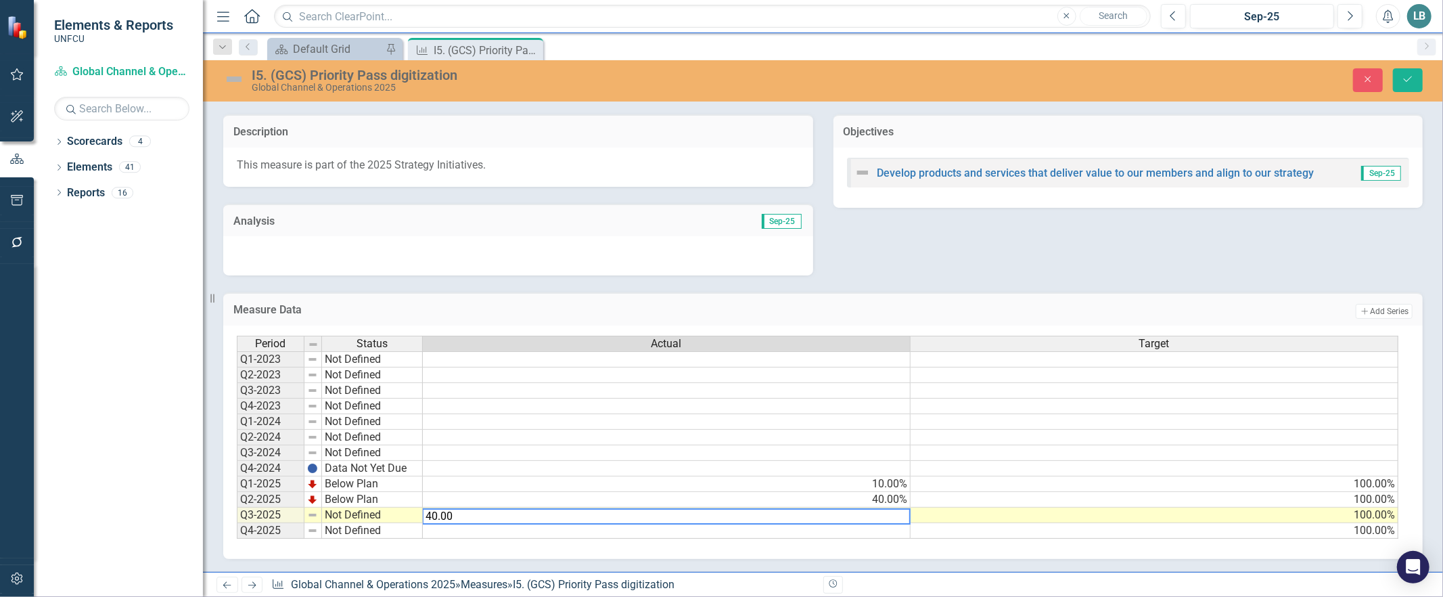
type textarea "40.00"
click at [847, 528] on td at bounding box center [667, 531] width 488 height 16
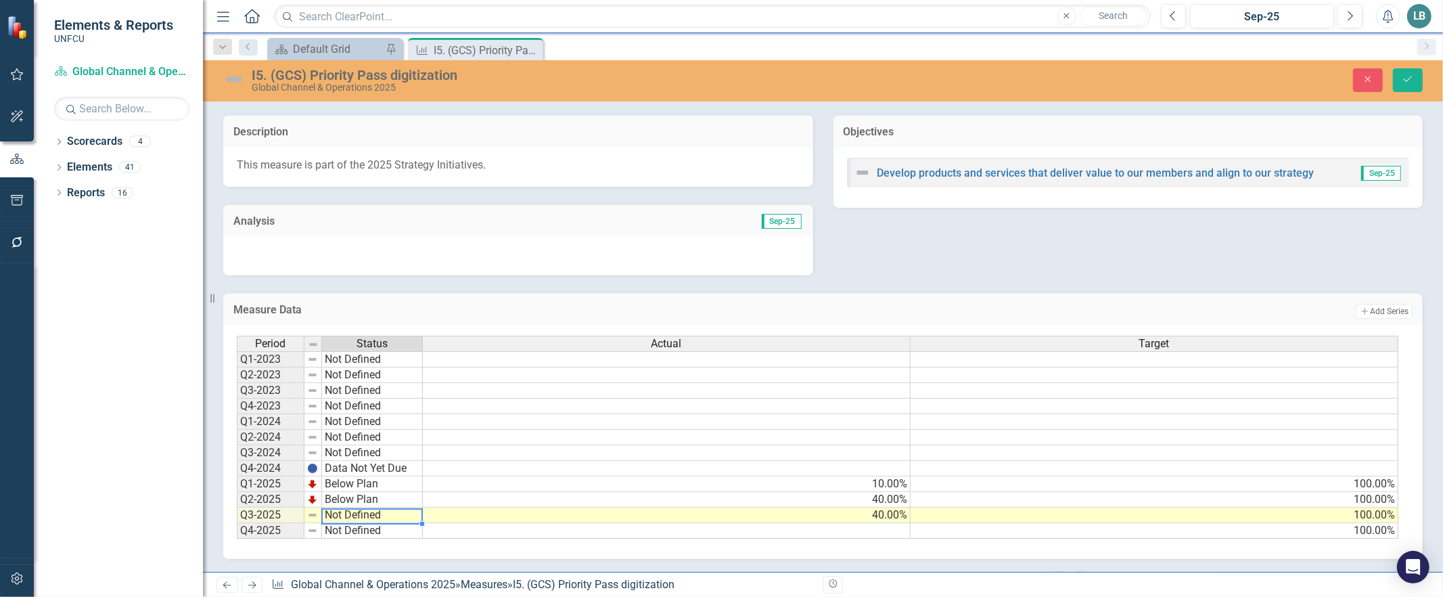
click at [346, 508] on td "Not Defined" at bounding box center [372, 515] width 101 height 16
type textarea "Below Plan"
click at [330, 472] on div "Period Status Actual Target Q1-2023 Not Defined Q2-2023 Not Defined Q3-2023 Not…" at bounding box center [818, 438] width 1162 height 204
click at [1401, 82] on button "Save" at bounding box center [1408, 80] width 30 height 24
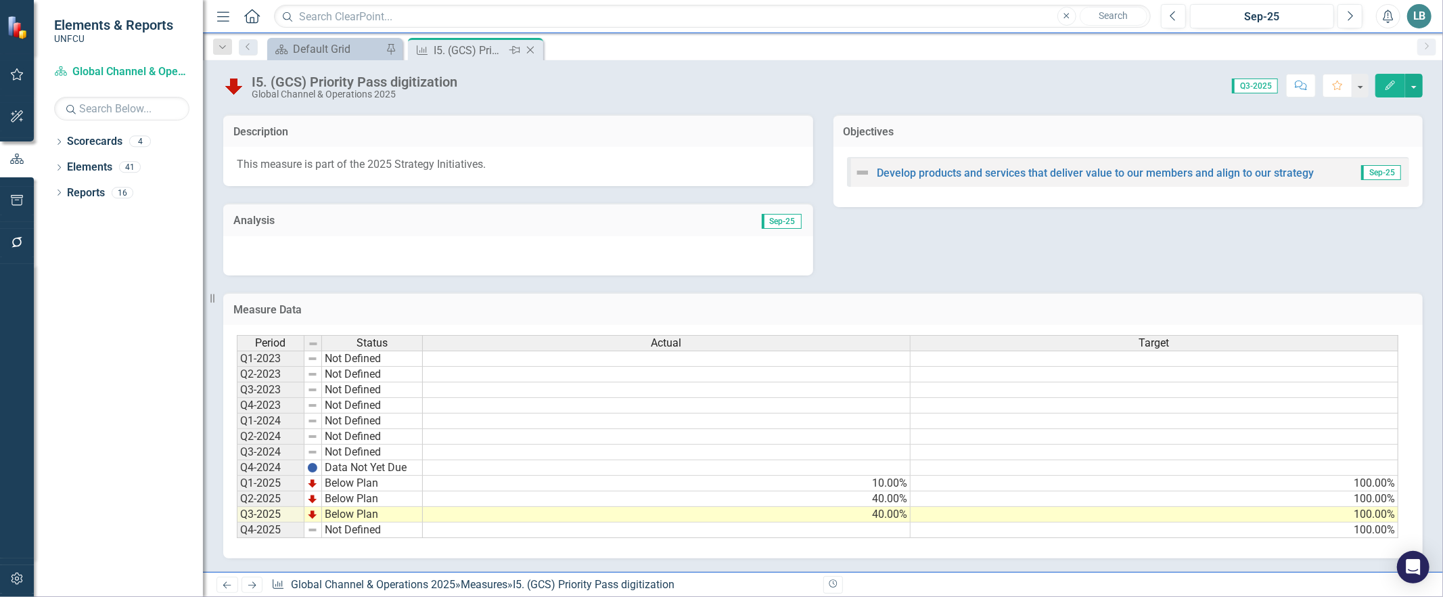
click at [532, 51] on icon "Close" at bounding box center [531, 50] width 14 height 11
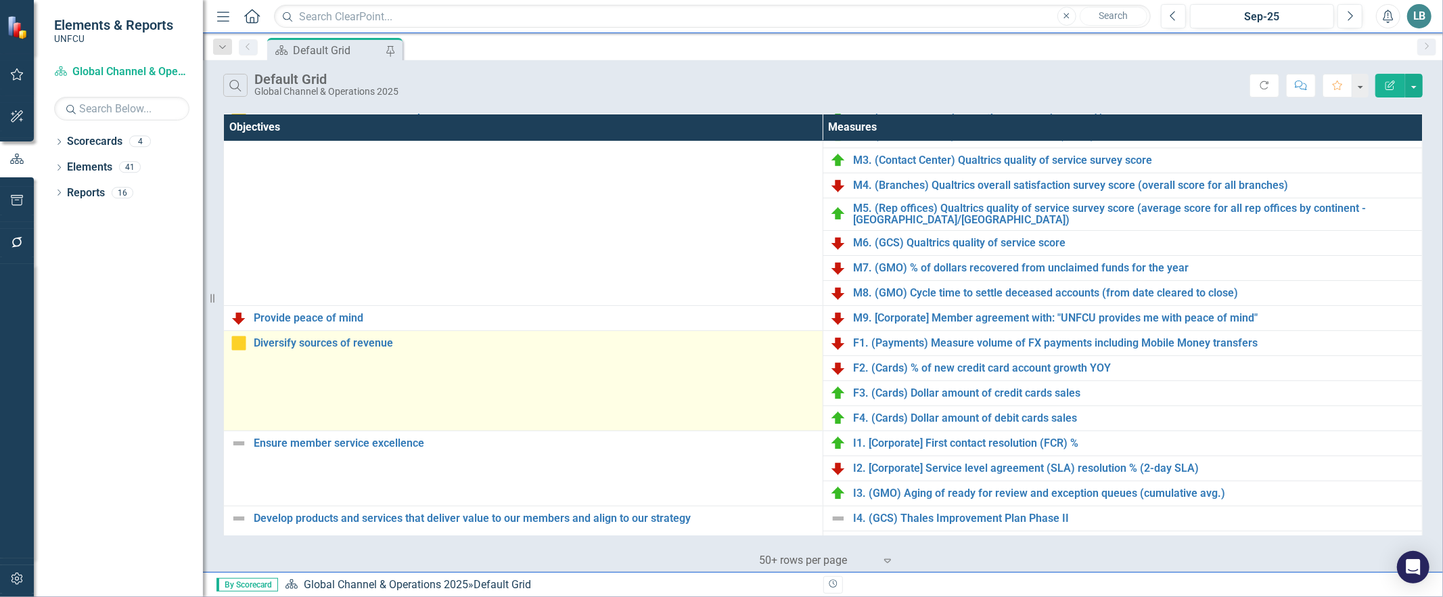
scroll to position [82, 0]
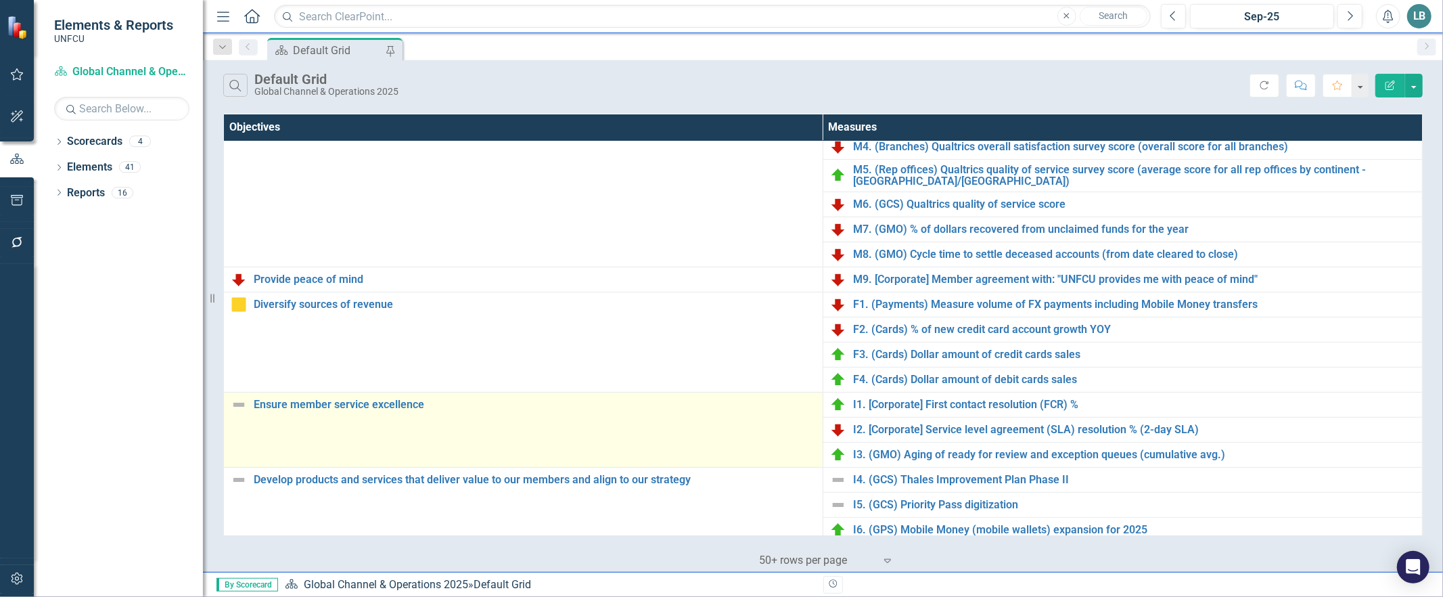
click at [235, 403] on img at bounding box center [239, 404] width 16 height 16
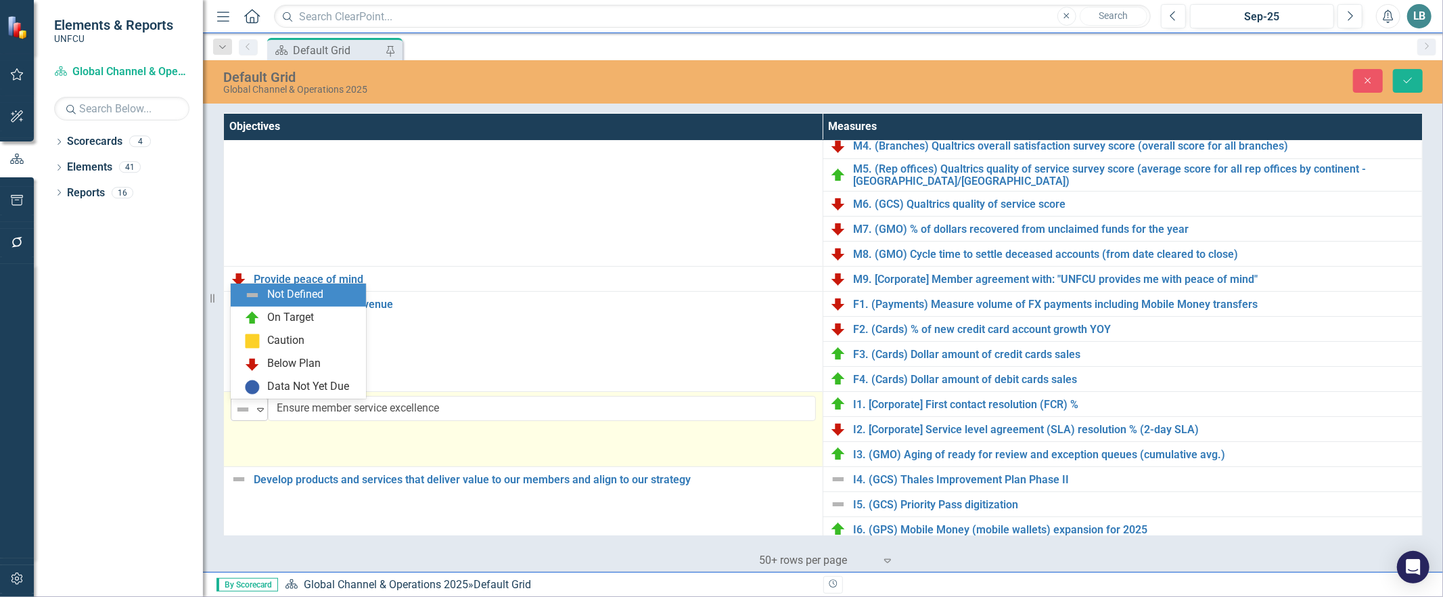
click at [264, 409] on icon "Expand" at bounding box center [261, 409] width 14 height 11
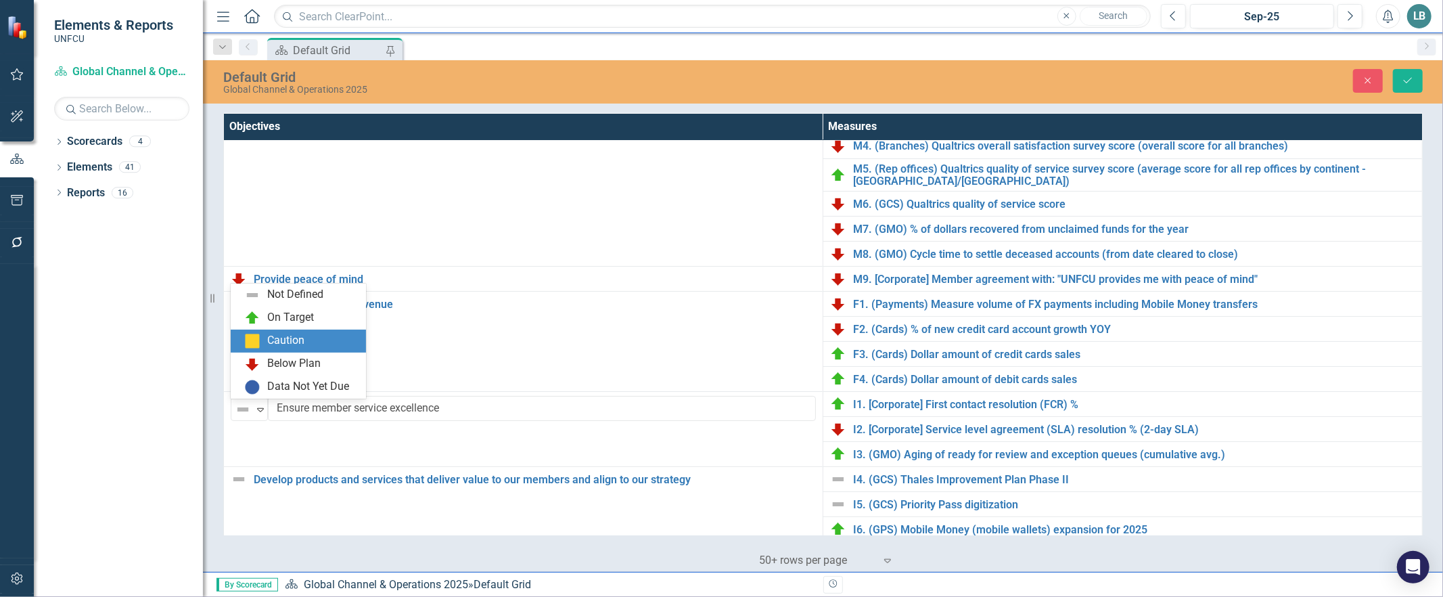
click at [281, 338] on div "Caution" at bounding box center [285, 341] width 37 height 16
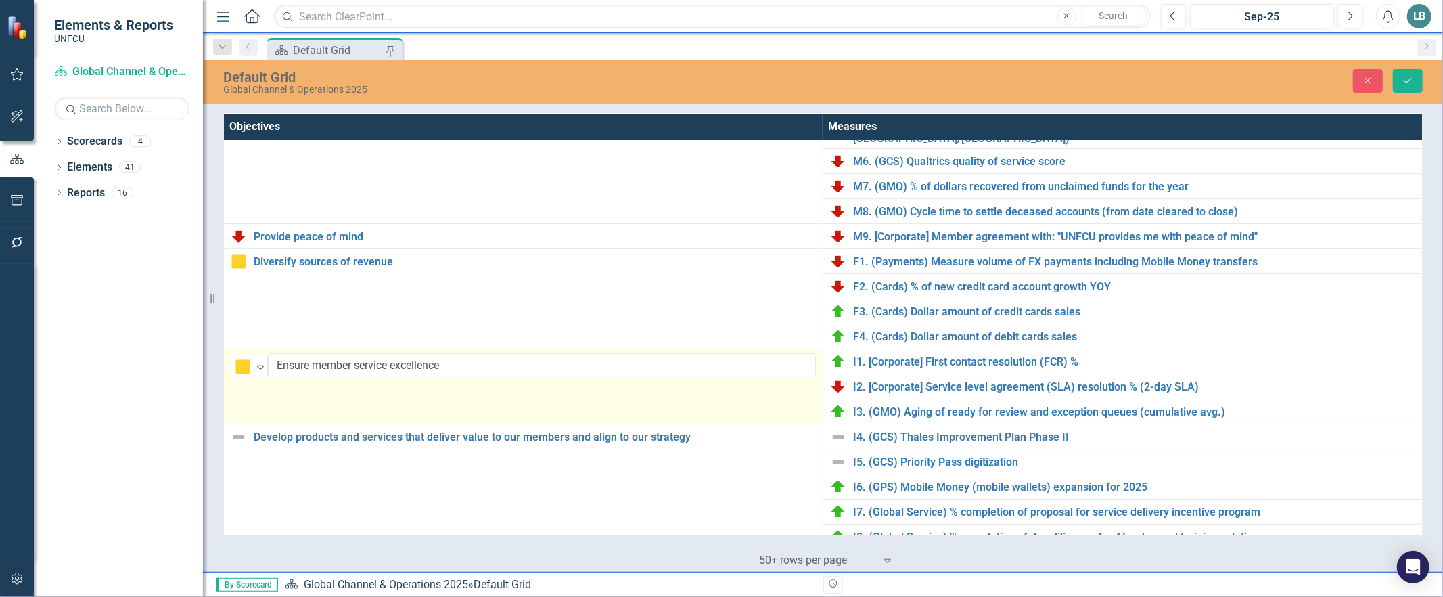
scroll to position [164, 0]
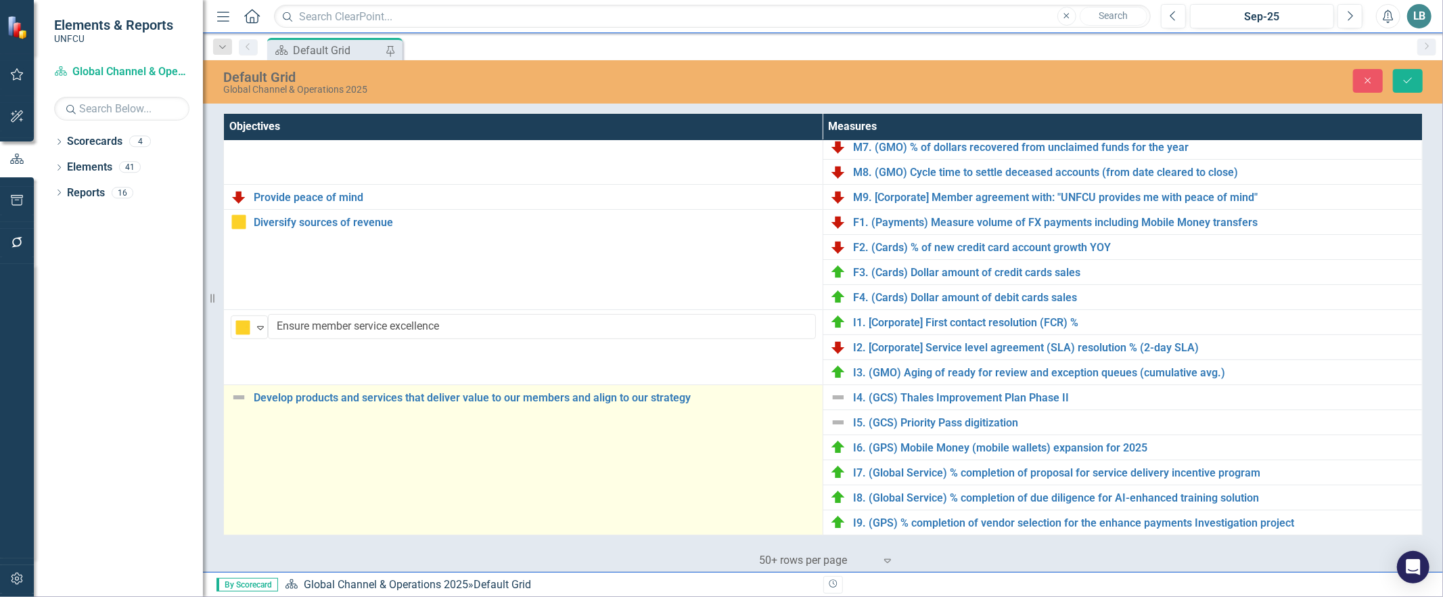
click at [239, 403] on img at bounding box center [239, 397] width 16 height 16
click at [237, 403] on img at bounding box center [239, 397] width 16 height 16
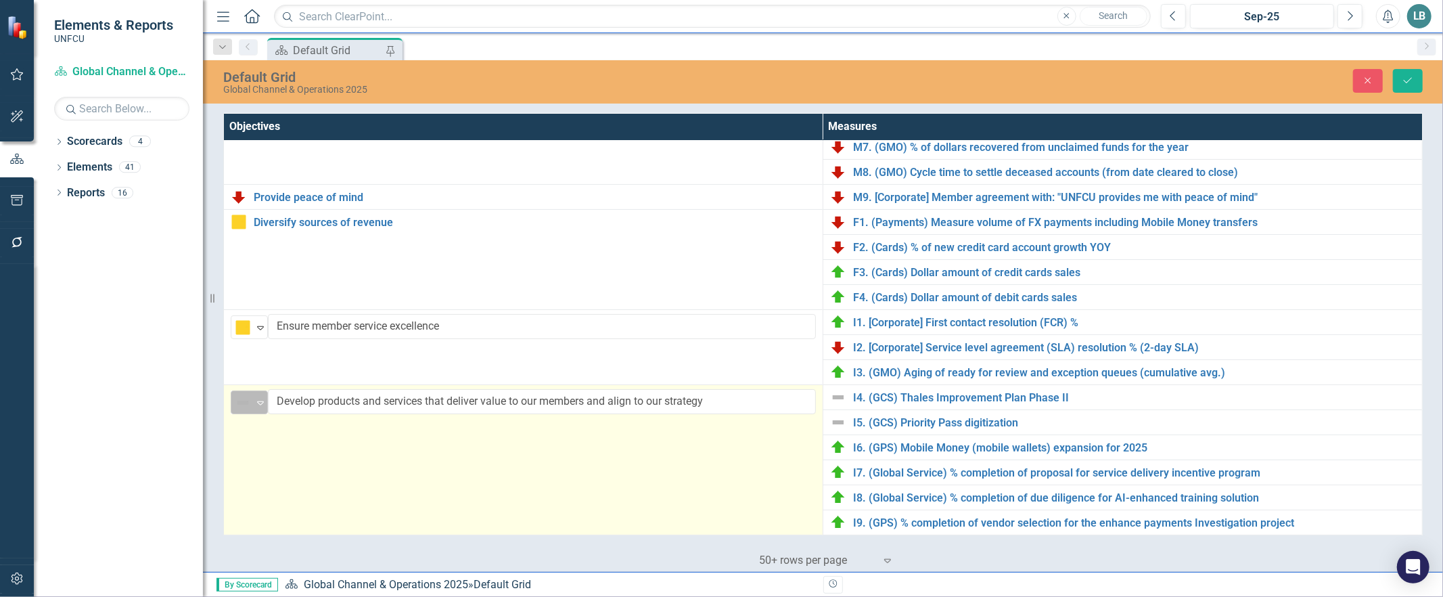
click at [259, 403] on icon "Expand" at bounding box center [261, 402] width 14 height 11
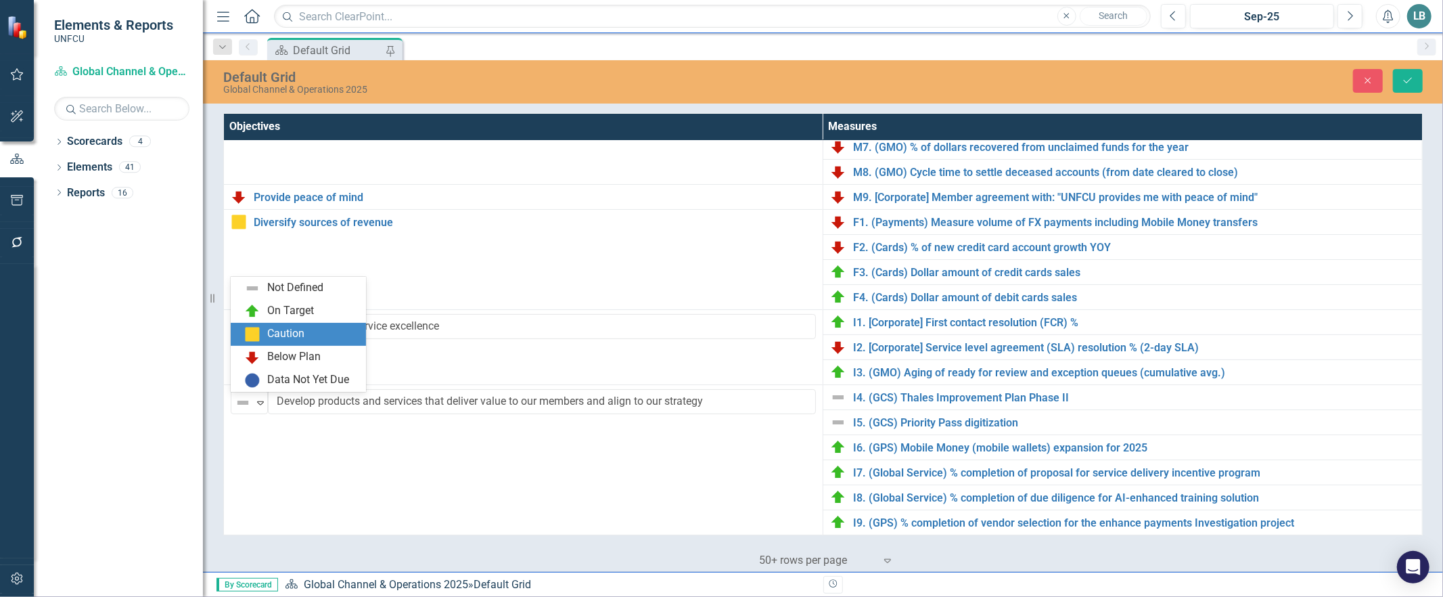
click at [273, 339] on div "Caution" at bounding box center [285, 334] width 37 height 16
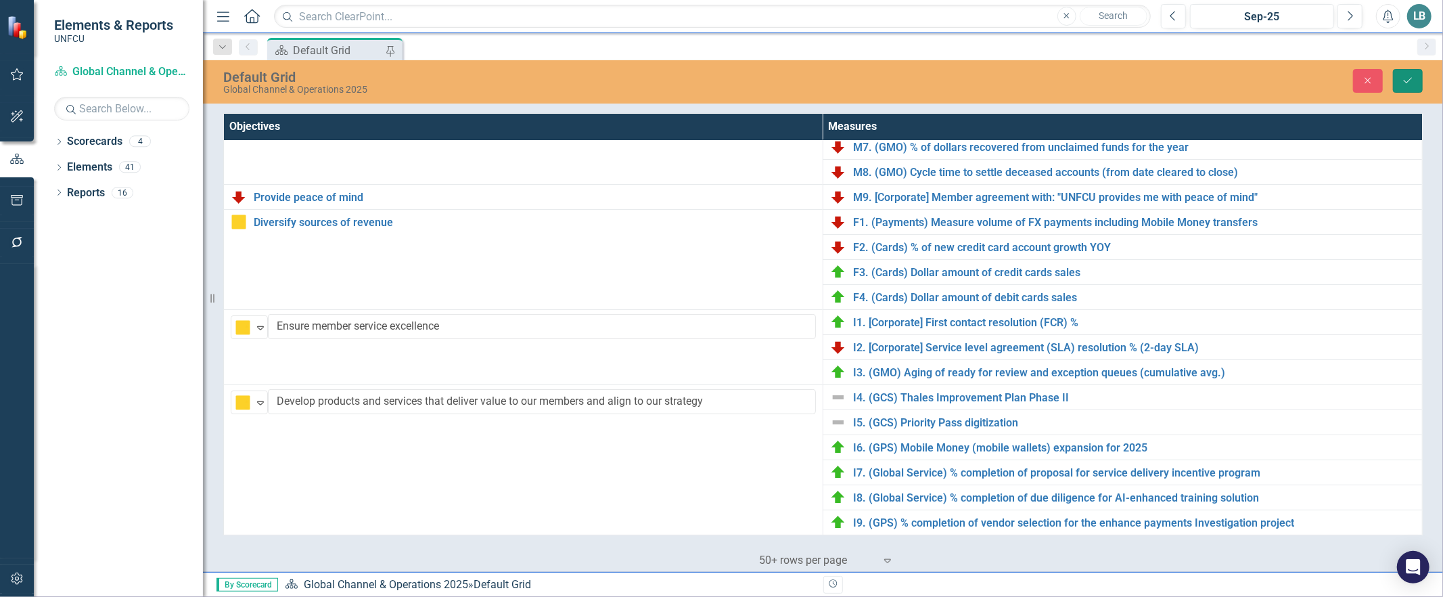
click at [1419, 78] on button "Save" at bounding box center [1408, 81] width 30 height 24
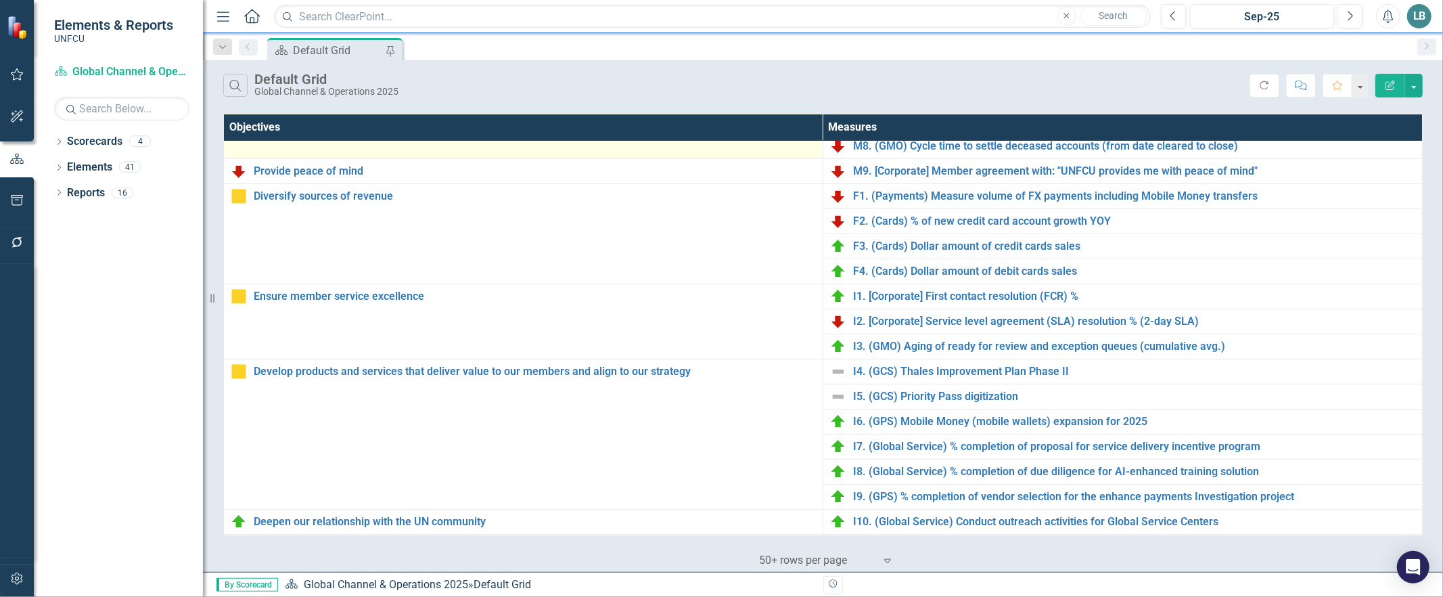
scroll to position [211, 0]
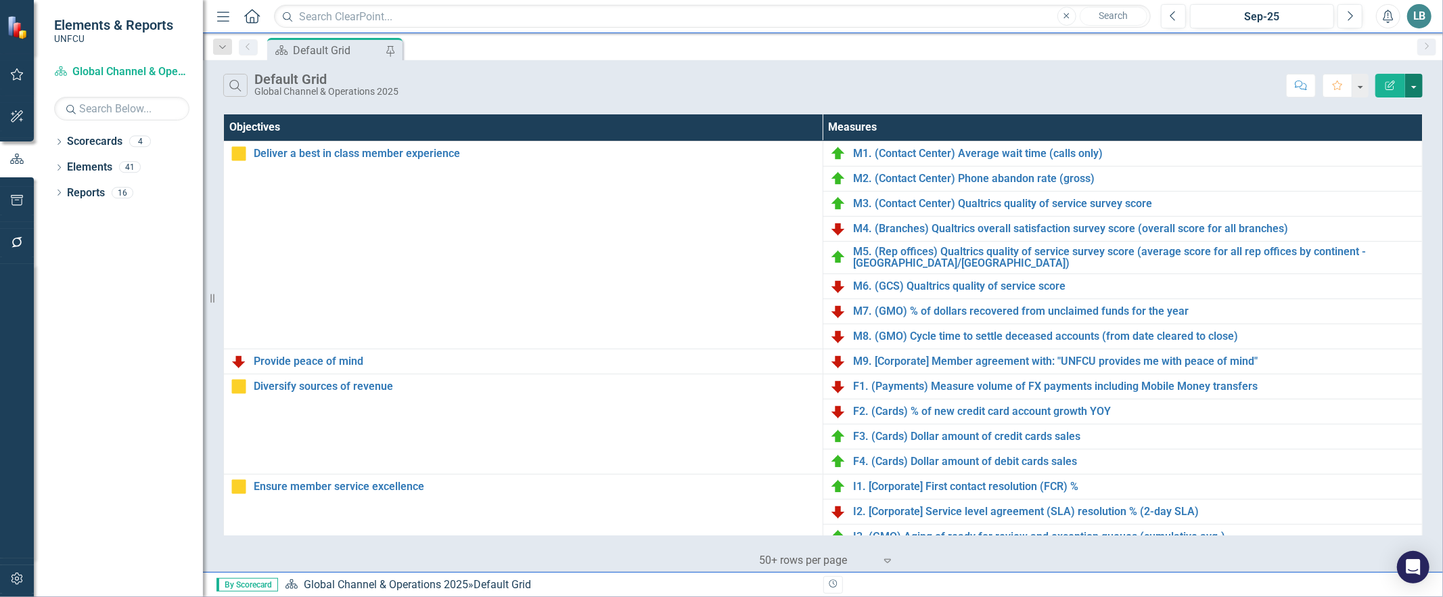
click at [1414, 87] on button "button" at bounding box center [1414, 86] width 18 height 24
click at [1364, 137] on link "PDF Export to PDF" at bounding box center [1368, 137] width 107 height 25
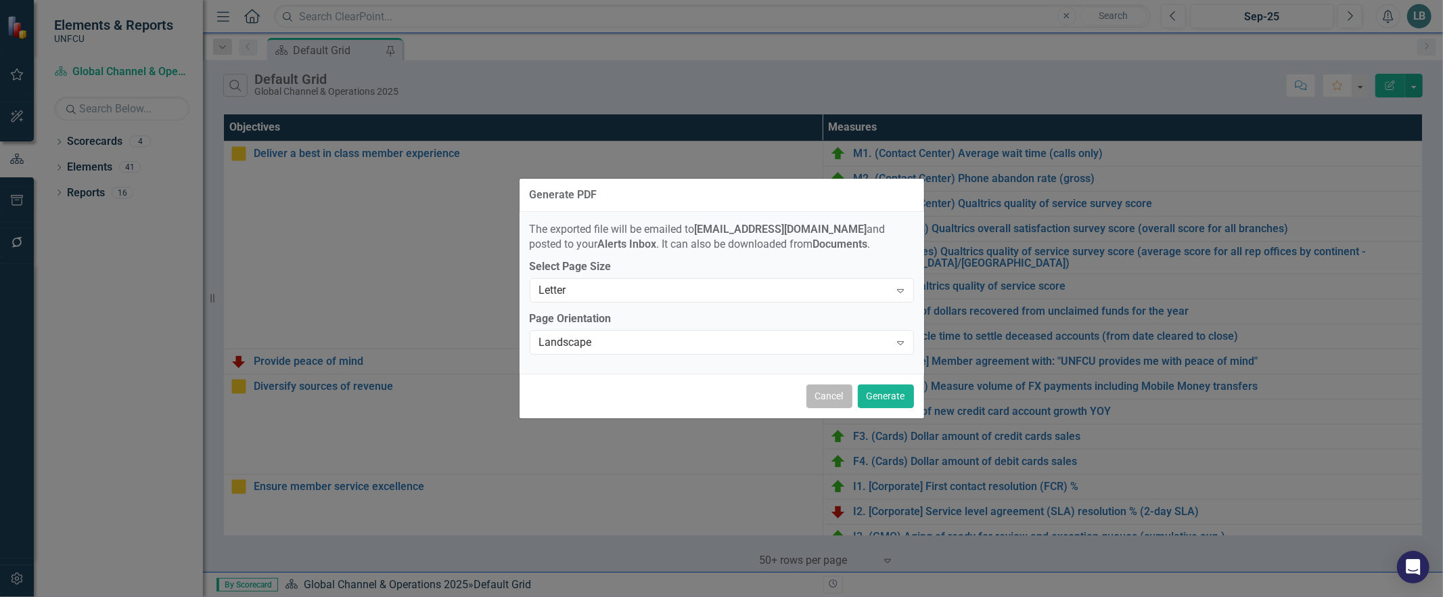
click at [819, 398] on button "Cancel" at bounding box center [829, 396] width 46 height 24
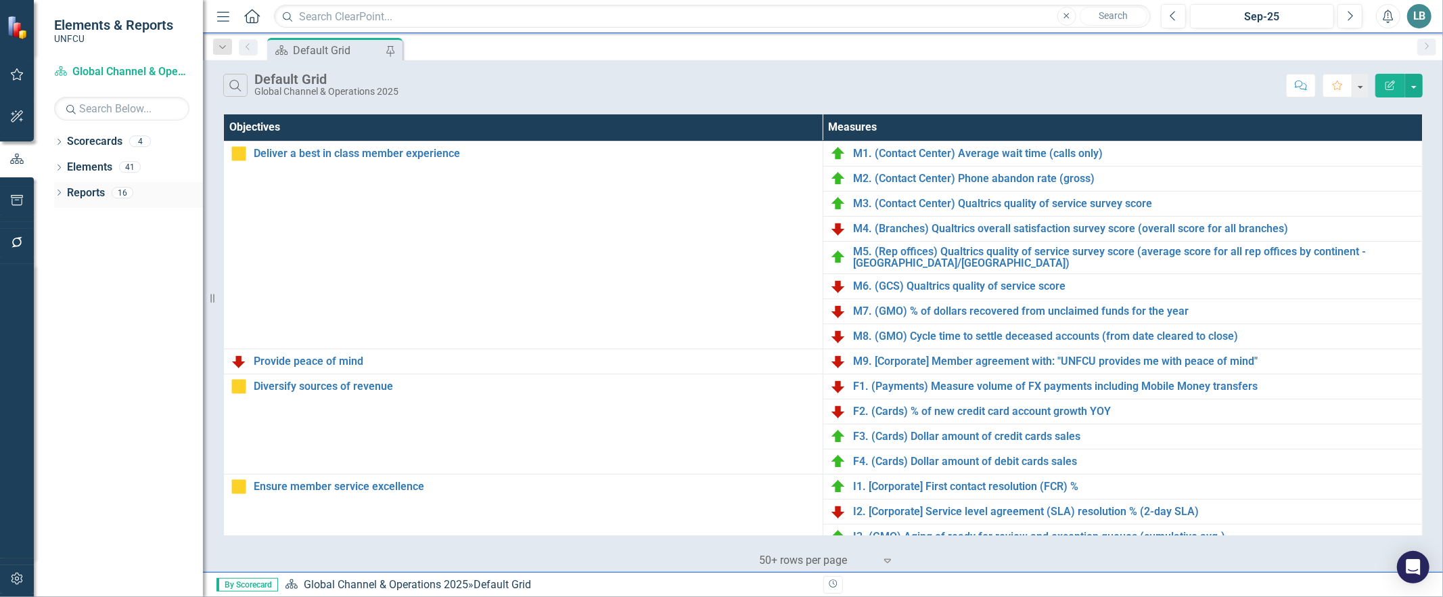
click at [59, 190] on icon "Dropdown" at bounding box center [58, 193] width 9 height 7
click at [99, 219] on link "Map Maps" at bounding box center [95, 217] width 45 height 16
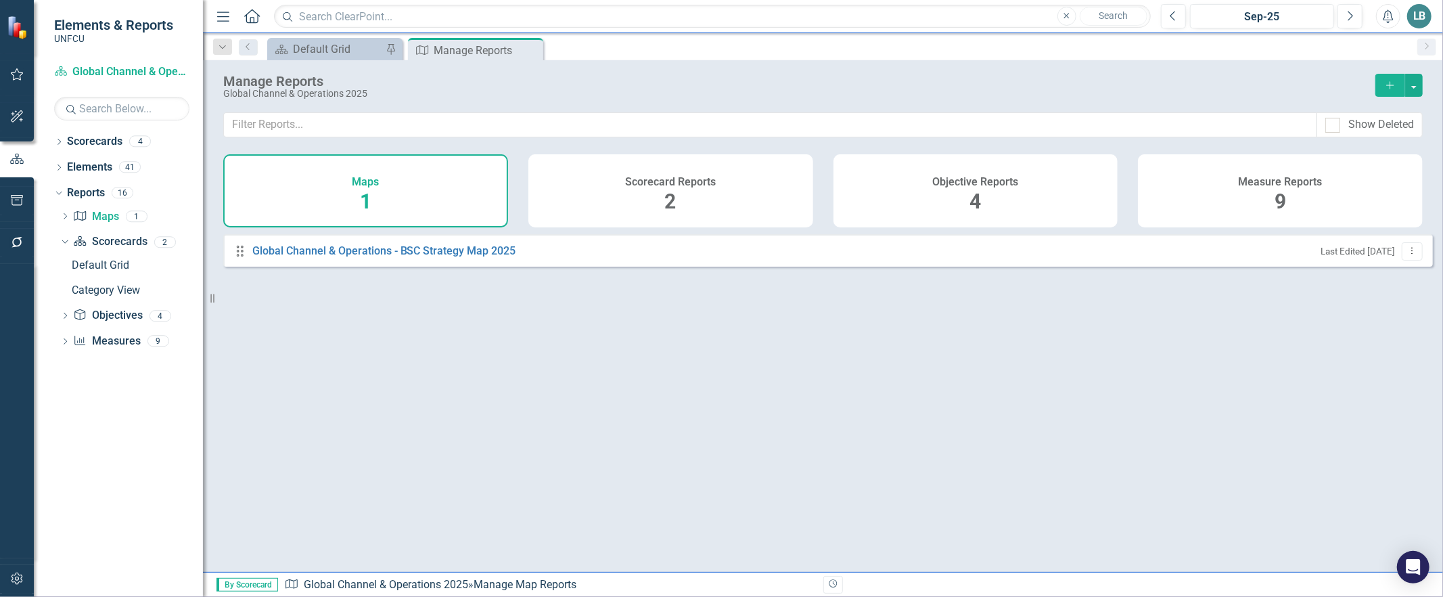
click at [304, 267] on div "Drag Global Channel & Operations - BSC Strategy Map 2025 Last Edited 6 months a…" at bounding box center [828, 250] width 1210 height 32
click at [308, 267] on div "Drag Global Channel & Operations - BSC Strategy Map 2025 Last Edited 6 months a…" at bounding box center [828, 250] width 1210 height 32
click at [315, 259] on link "Global Channel & Operations - BSC Strategy Map 2025" at bounding box center [385, 252] width 267 height 16
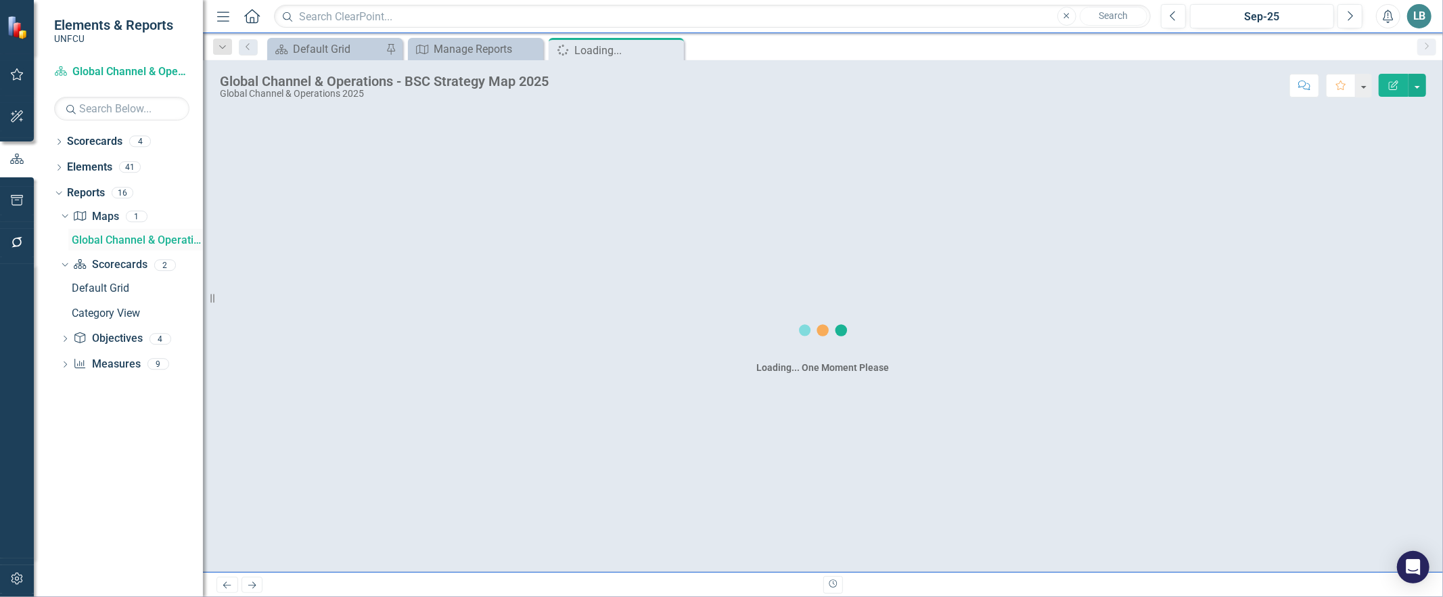
click at [98, 238] on div "Global Channel & Operations - BSC Strategy Map 2025" at bounding box center [137, 240] width 131 height 12
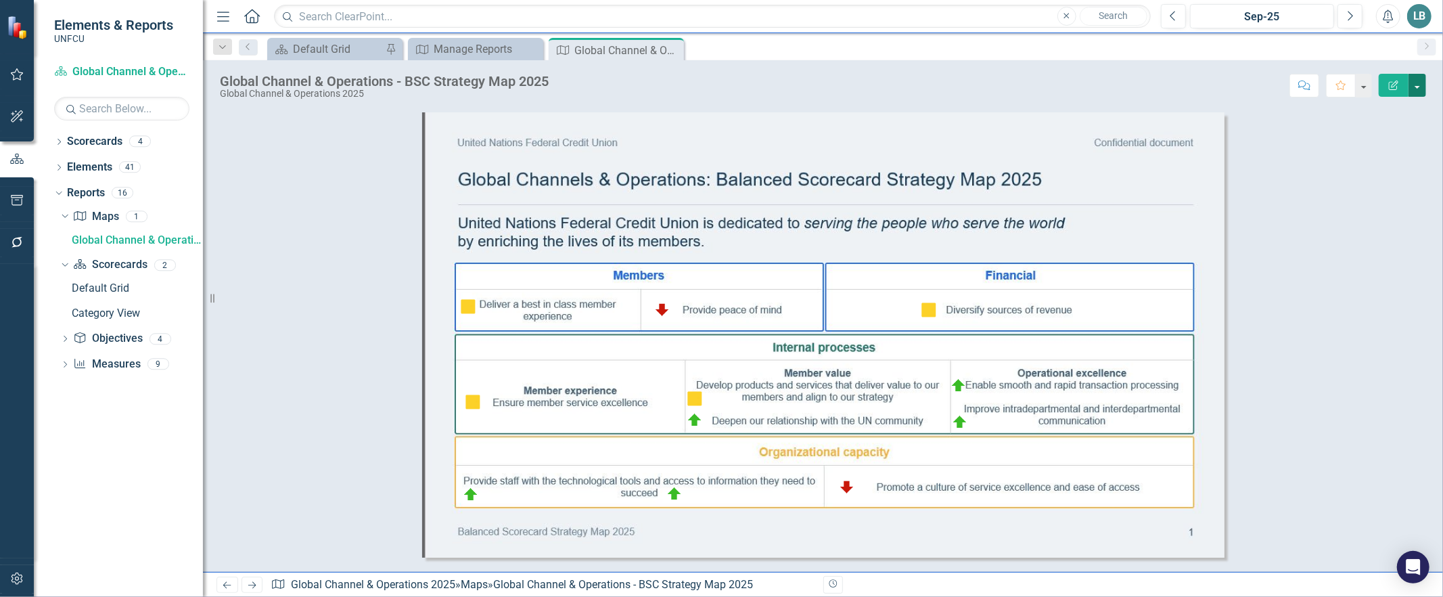
click at [1416, 90] on button "button" at bounding box center [1418, 85] width 18 height 23
click at [1368, 136] on link "PDF Export to PDF" at bounding box center [1372, 136] width 107 height 25
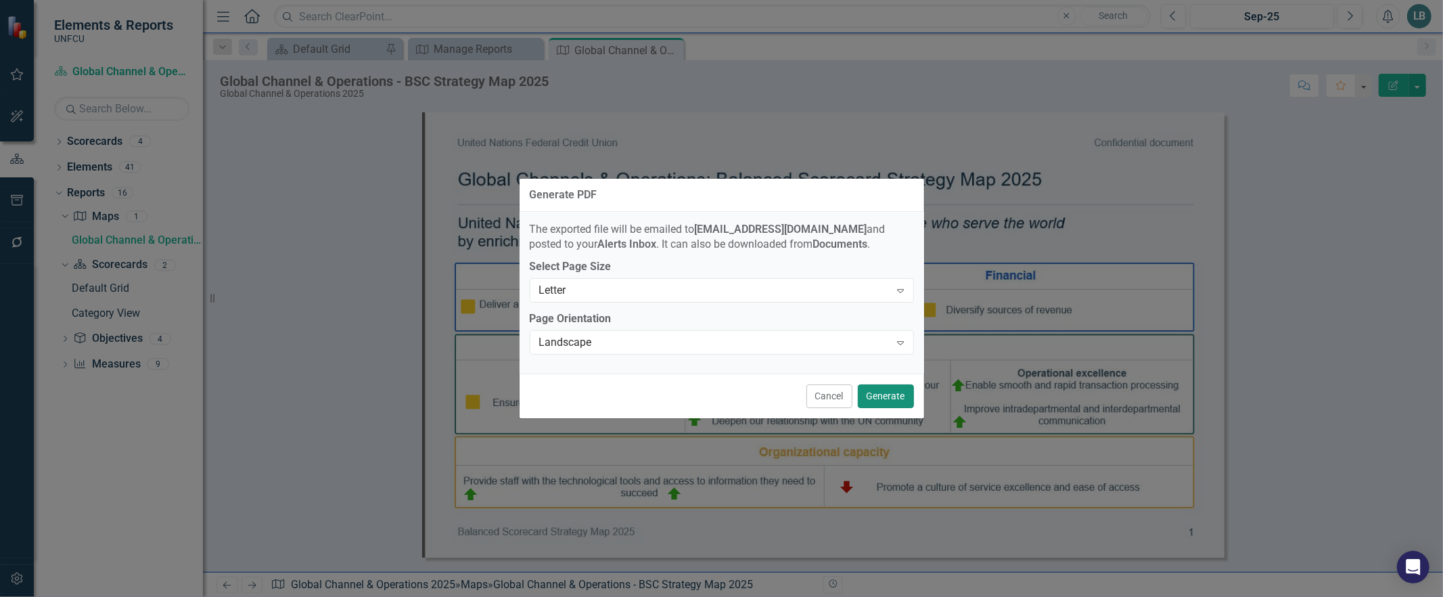
click at [898, 402] on button "Generate" at bounding box center [886, 396] width 56 height 24
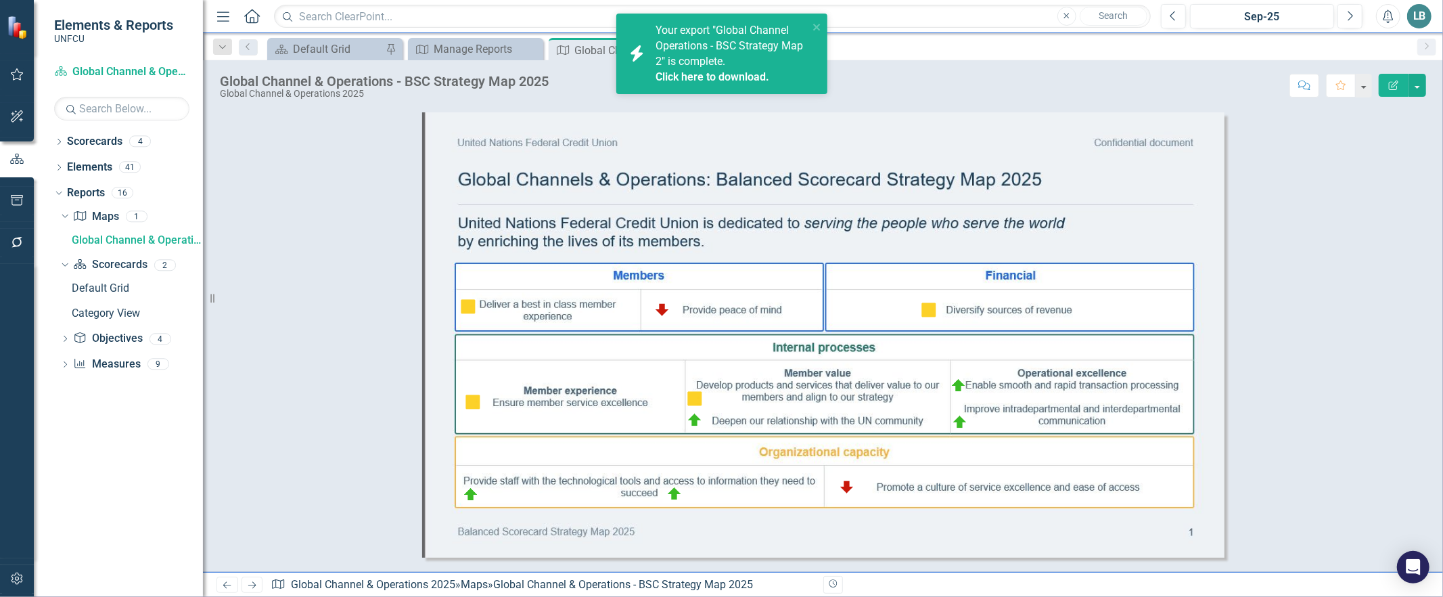
click at [744, 74] on link "Click here to download." at bounding box center [713, 76] width 114 height 13
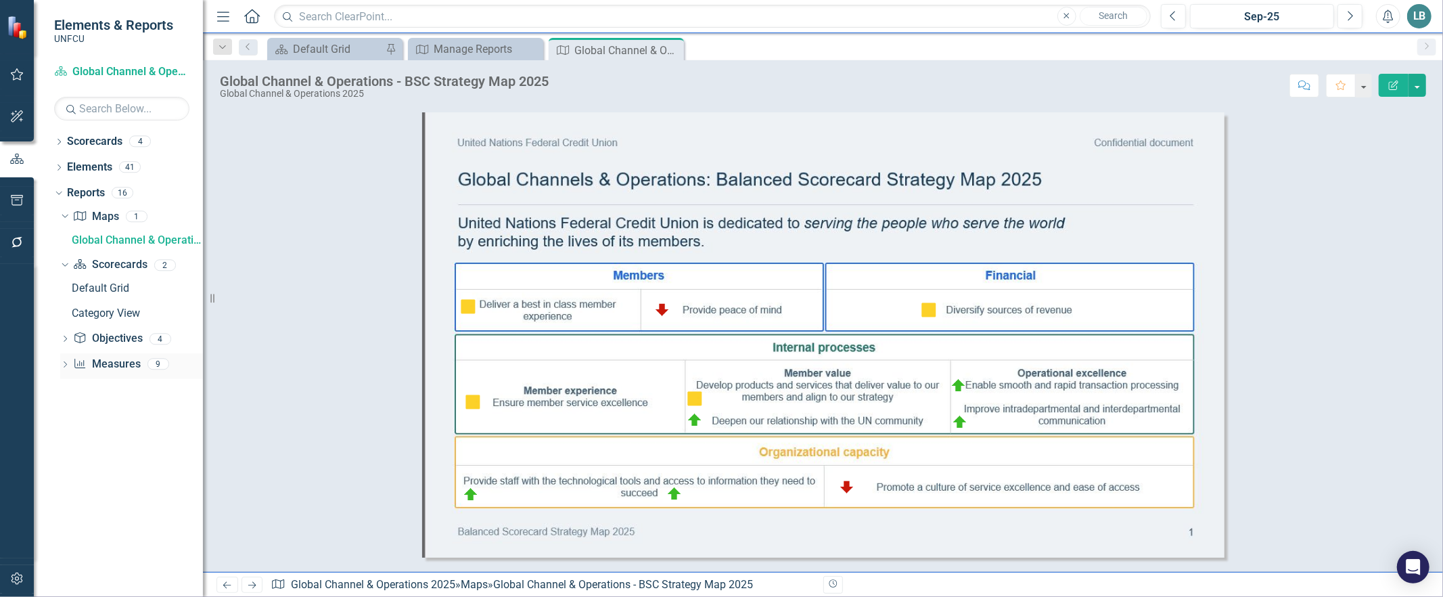
click at [64, 362] on icon "Dropdown" at bounding box center [64, 365] width 9 height 7
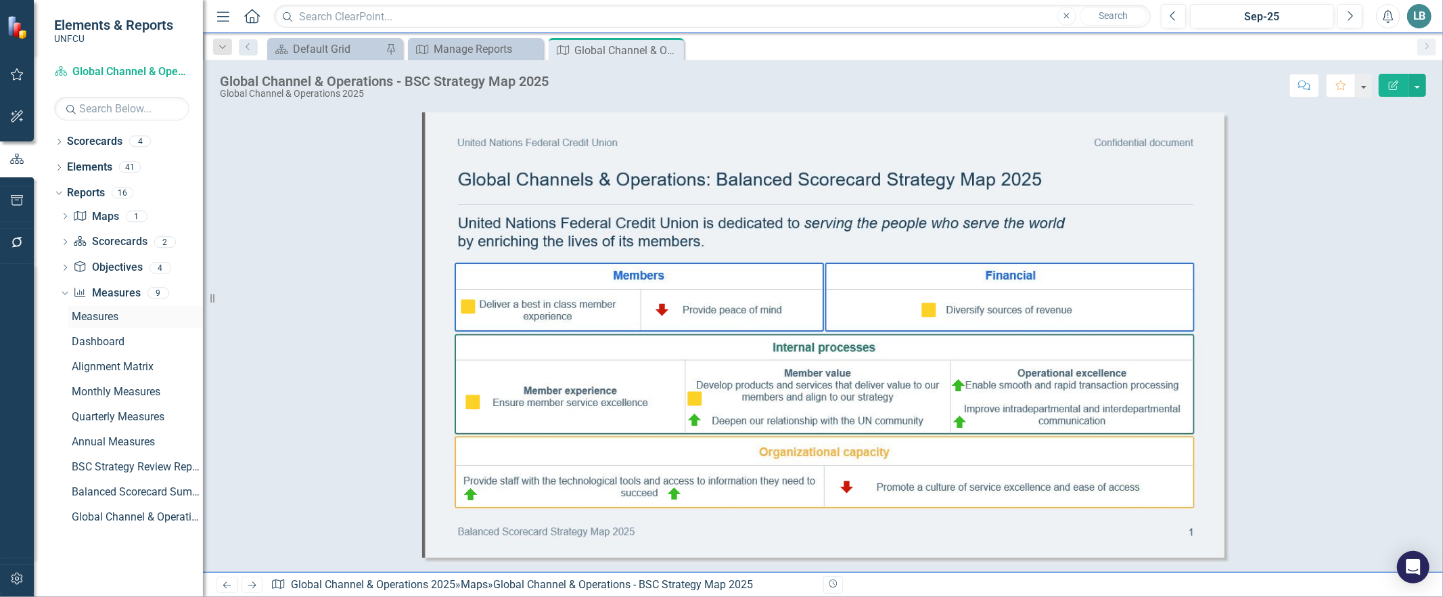
click at [95, 313] on div "Measures" at bounding box center [137, 317] width 131 height 12
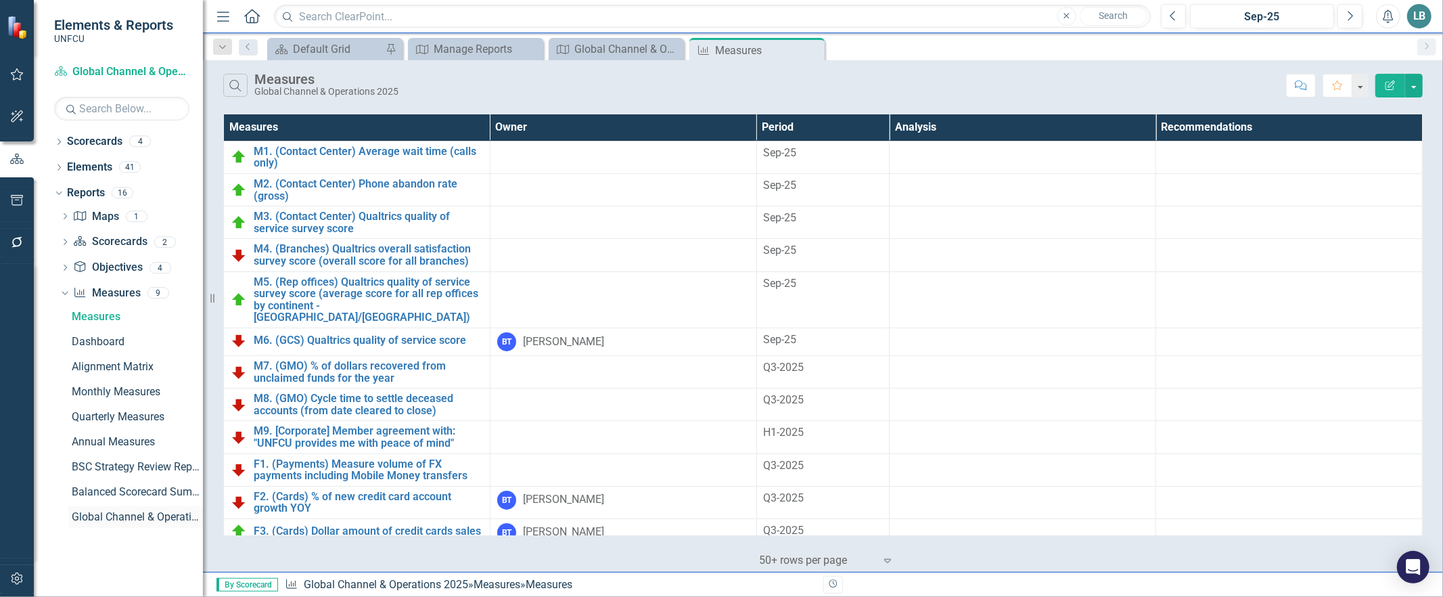
click at [189, 518] on div "Global Channel & Operations BSC 2025" at bounding box center [137, 517] width 131 height 12
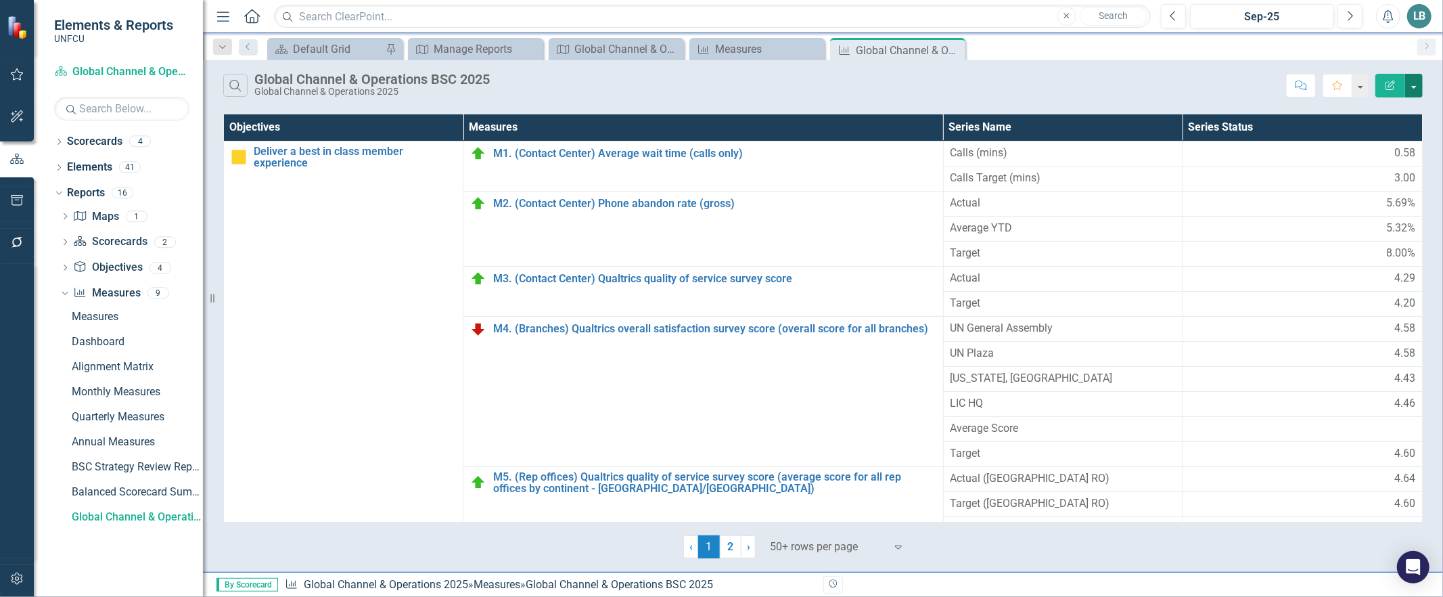
click at [1415, 89] on button "button" at bounding box center [1414, 86] width 18 height 24
click at [1380, 163] on link "Excel Export to Excel" at bounding box center [1368, 162] width 107 height 25
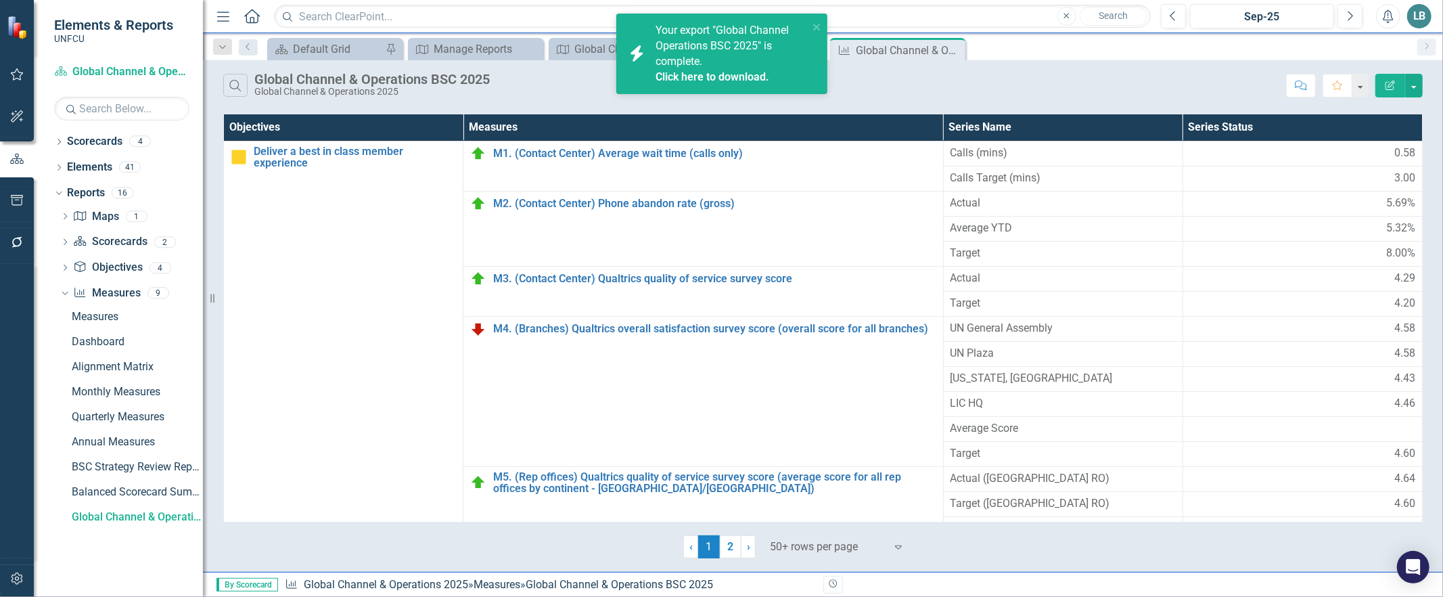
click at [699, 74] on link "Click here to download." at bounding box center [713, 76] width 114 height 13
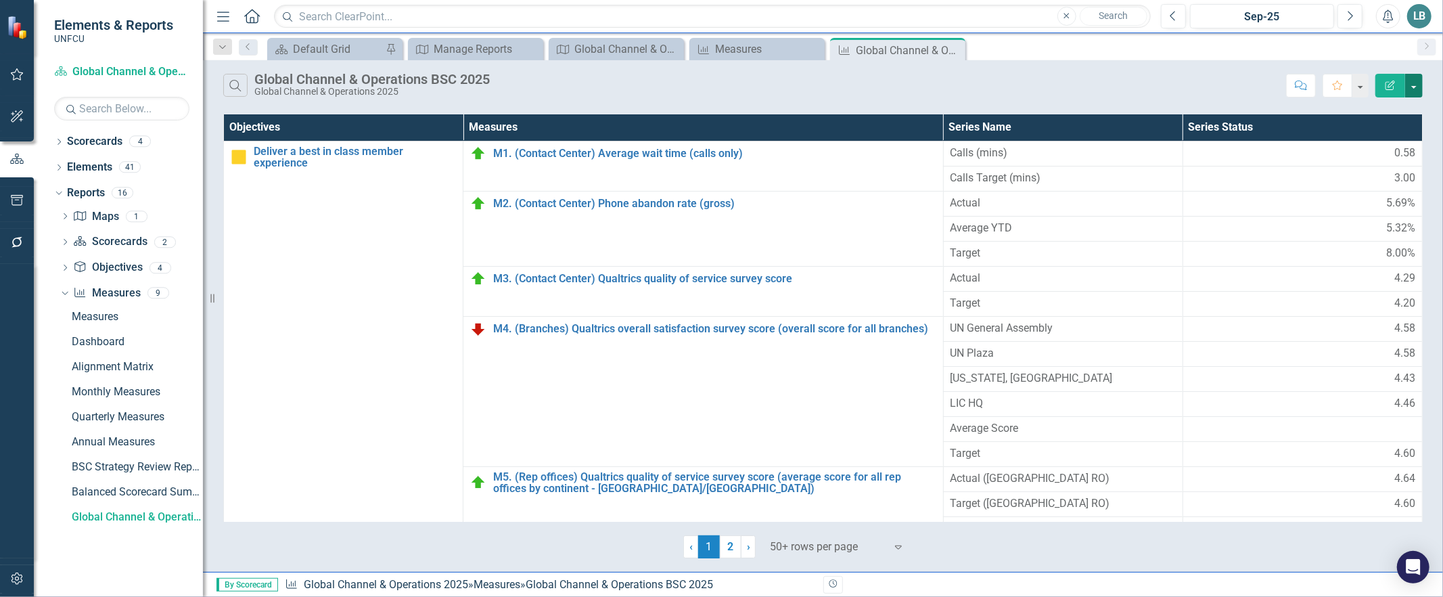
click at [1418, 86] on button "button" at bounding box center [1414, 86] width 18 height 24
click at [1395, 136] on link "PDF Export to PDF" at bounding box center [1368, 137] width 107 height 25
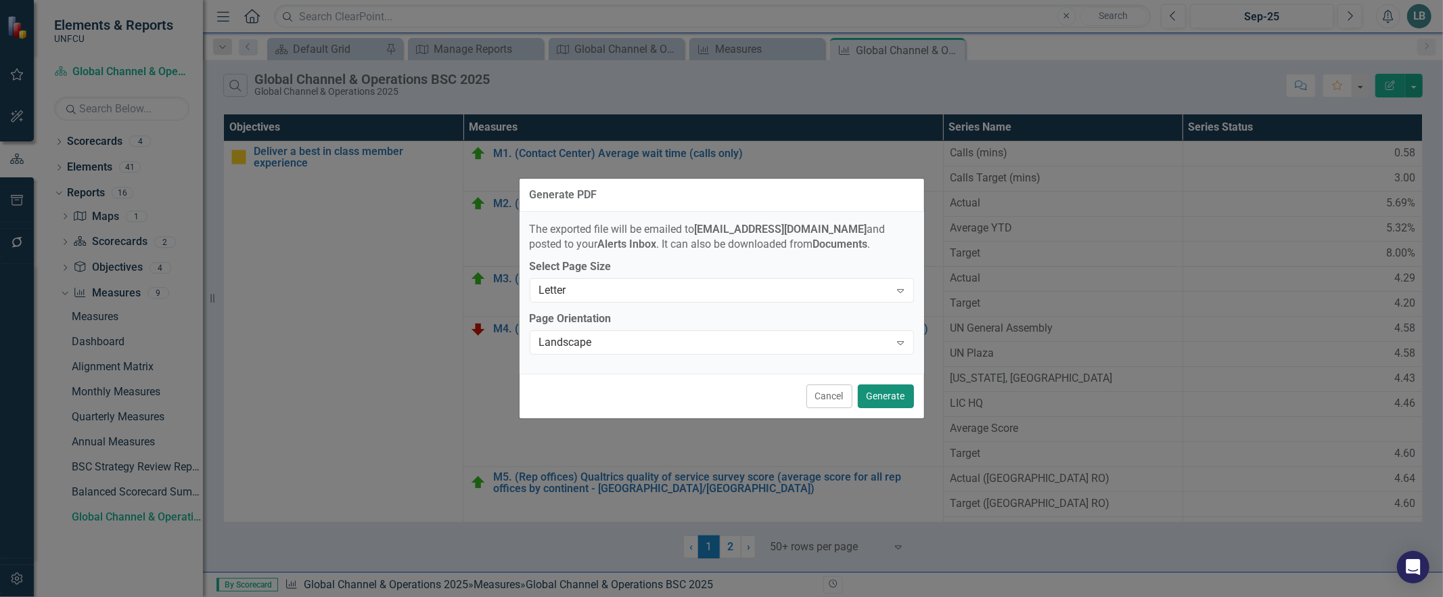
click at [891, 392] on button "Generate" at bounding box center [886, 396] width 56 height 24
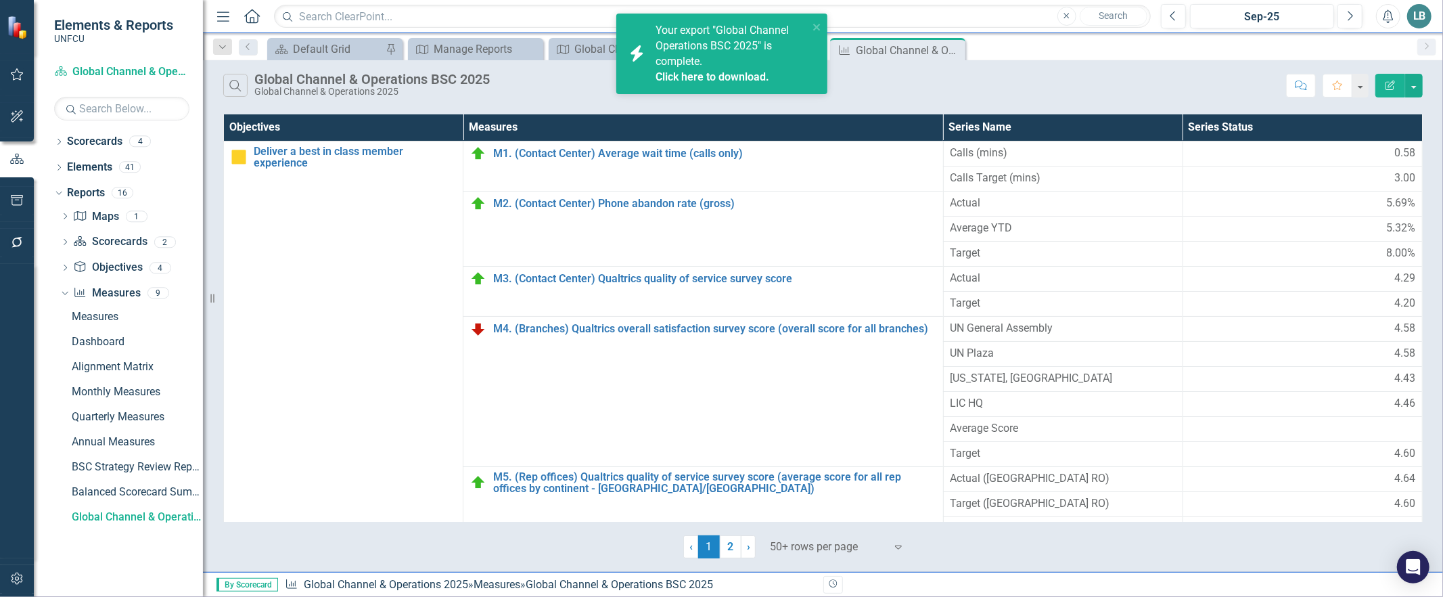
click at [725, 83] on link "Click here to download." at bounding box center [713, 76] width 114 height 13
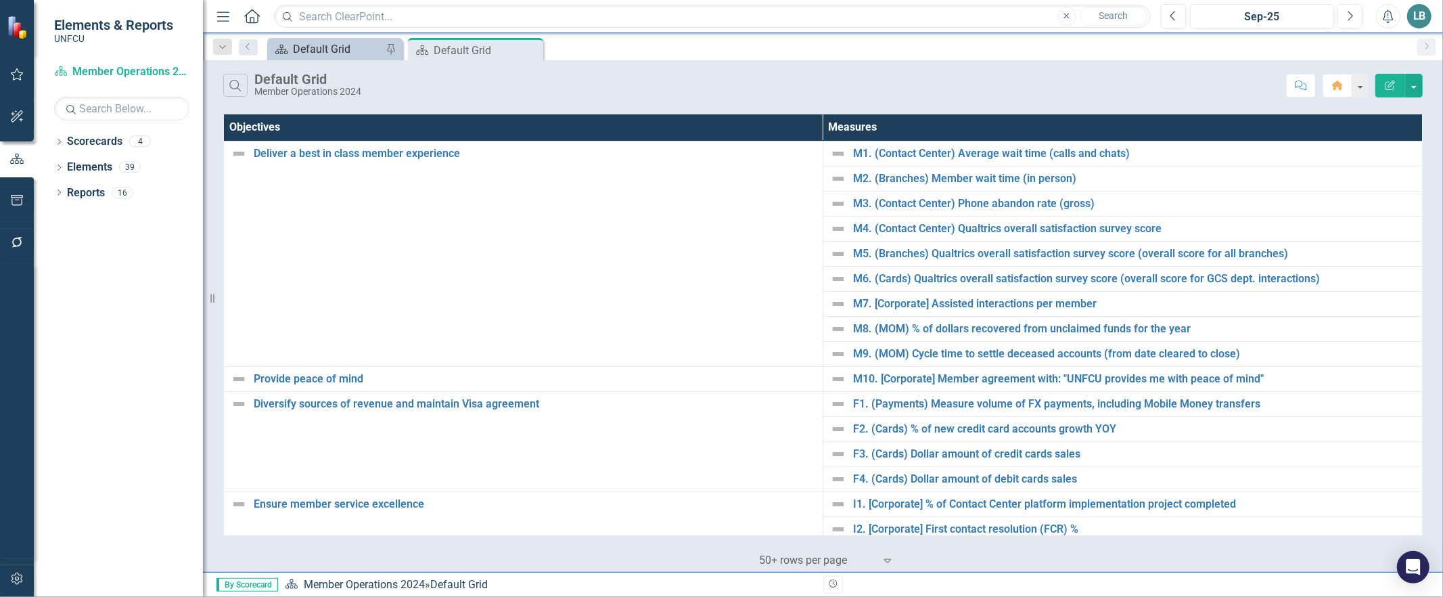
click at [347, 53] on div "Default Grid" at bounding box center [337, 49] width 89 height 17
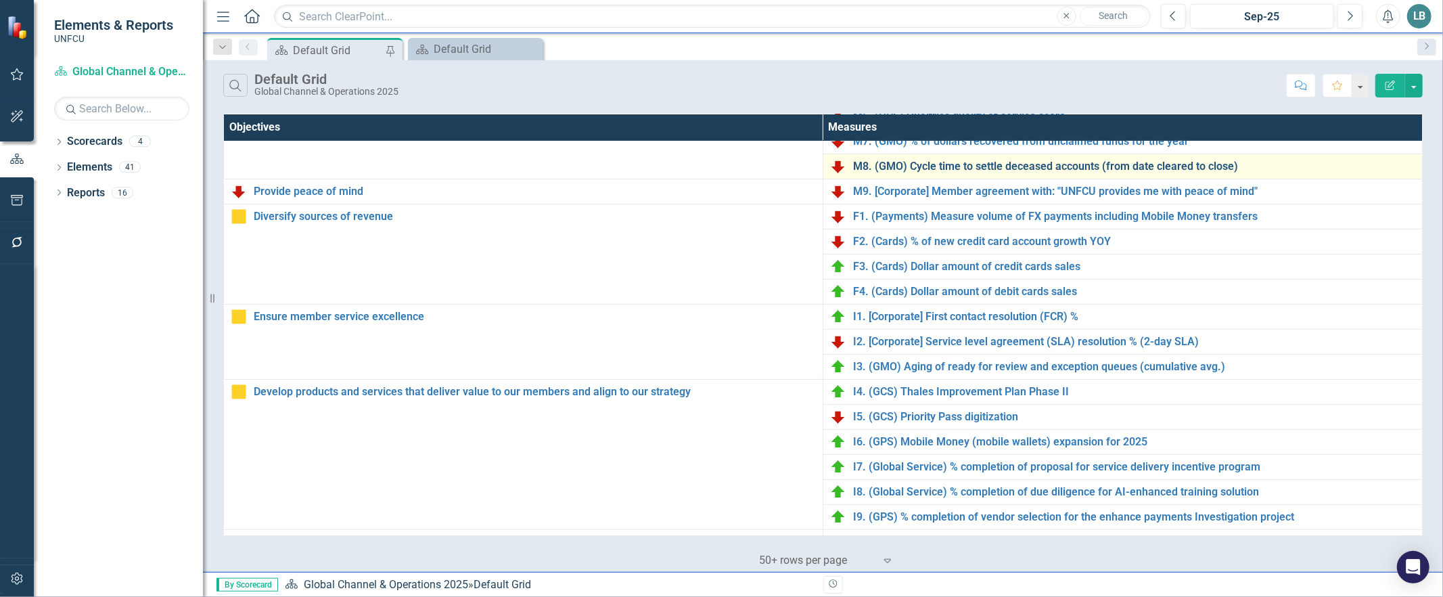
scroll to position [367, 0]
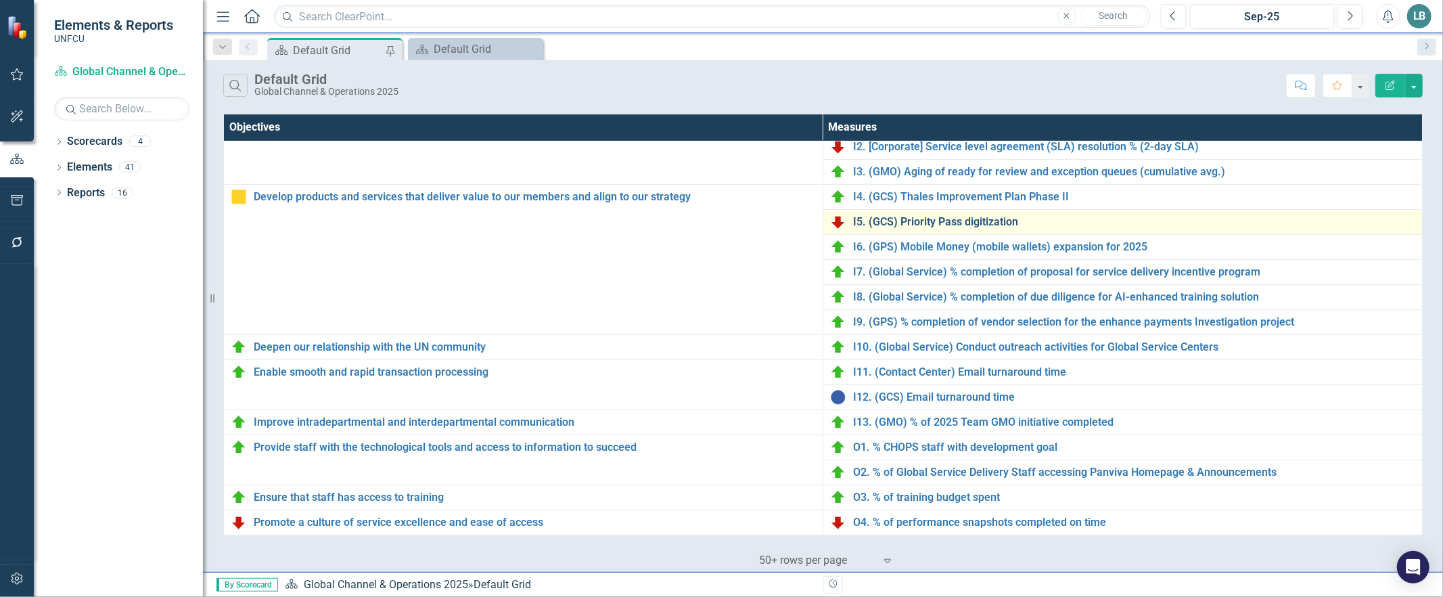
click at [881, 217] on link "I5. (GCS) Priority Pass digitization" at bounding box center [1134, 222] width 562 height 12
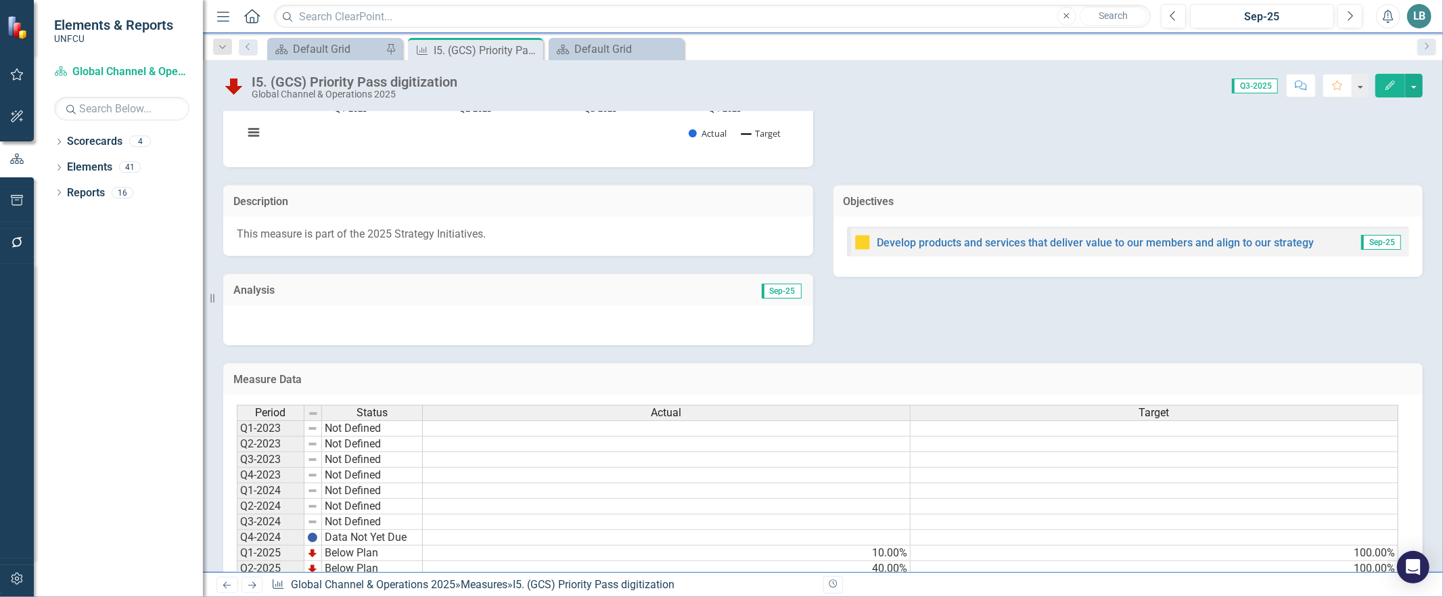
scroll to position [281, 0]
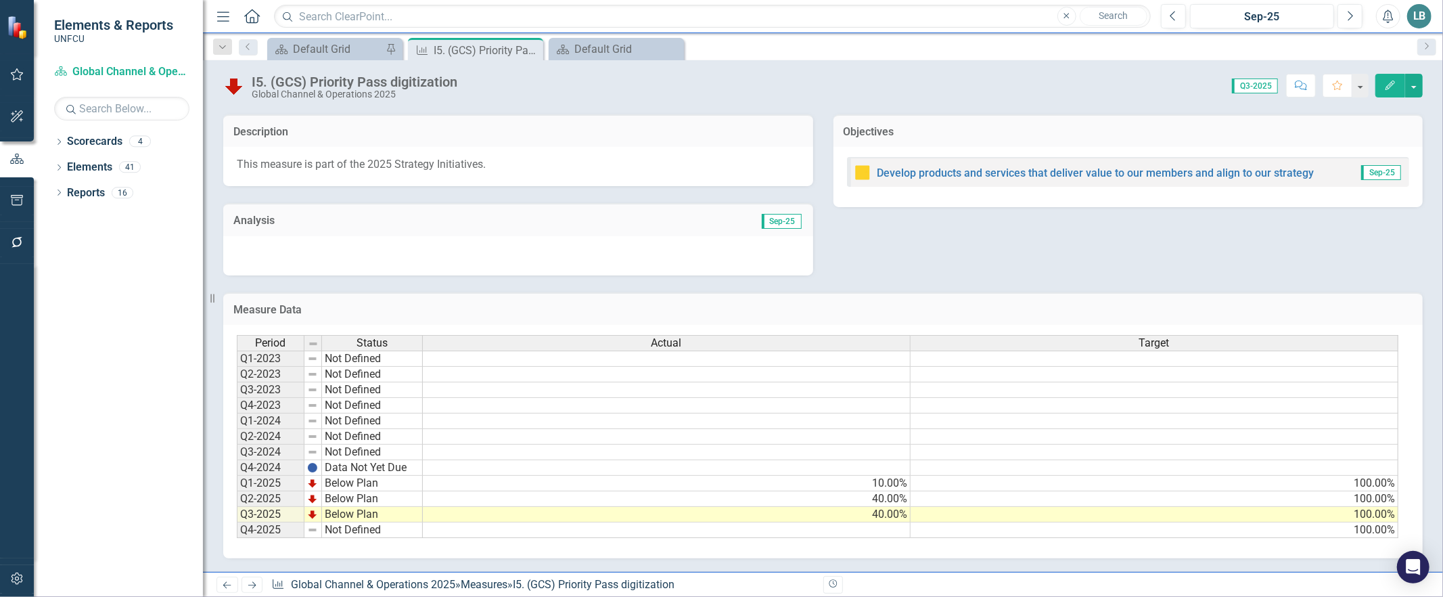
click at [884, 507] on td "40.00%" at bounding box center [667, 515] width 488 height 16
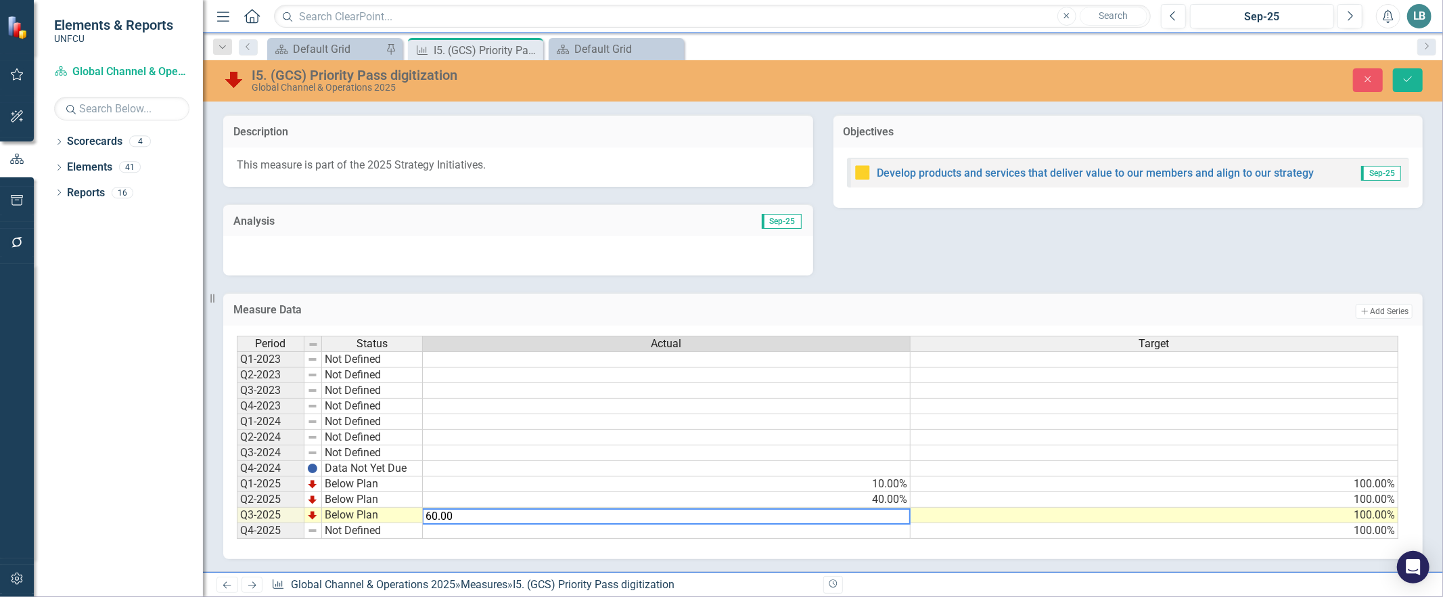
type textarea "60.00"
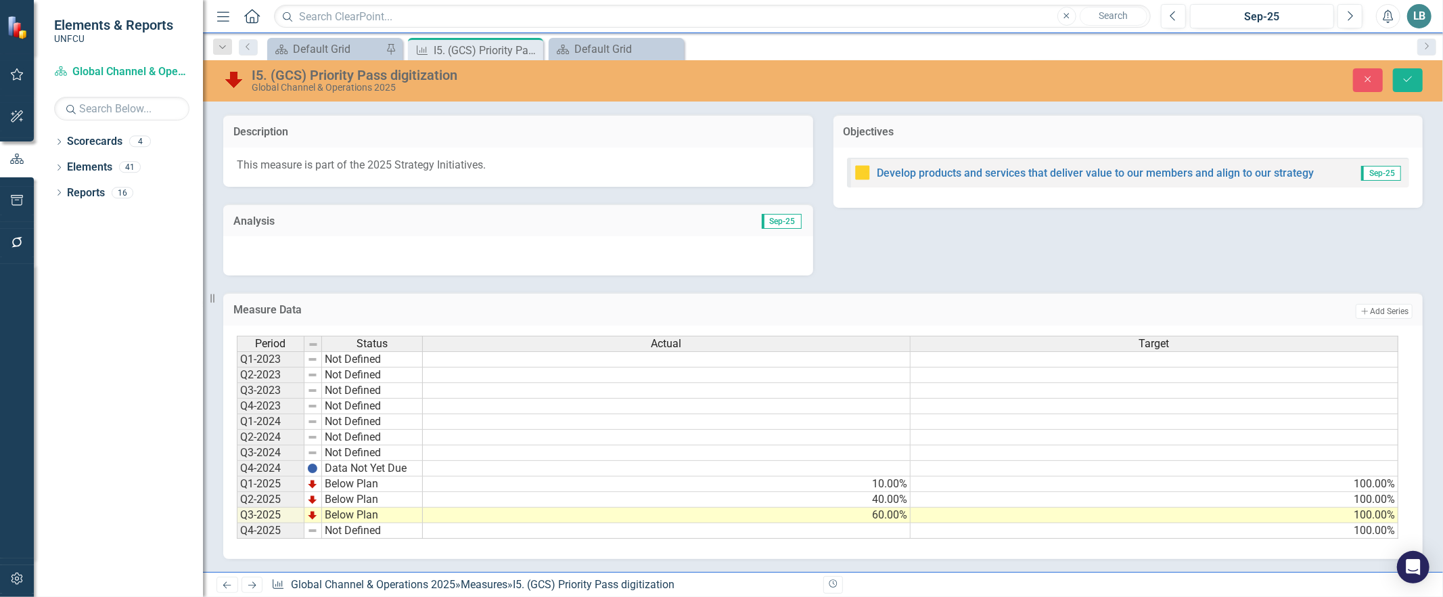
click at [877, 549] on div "Period Status Actual Target Q1-2023 Not Defined Q2-2023 Not Defined Q3-2023 Not…" at bounding box center [823, 441] width 1200 height 233
click at [1407, 74] on icon "Save" at bounding box center [1408, 78] width 12 height 9
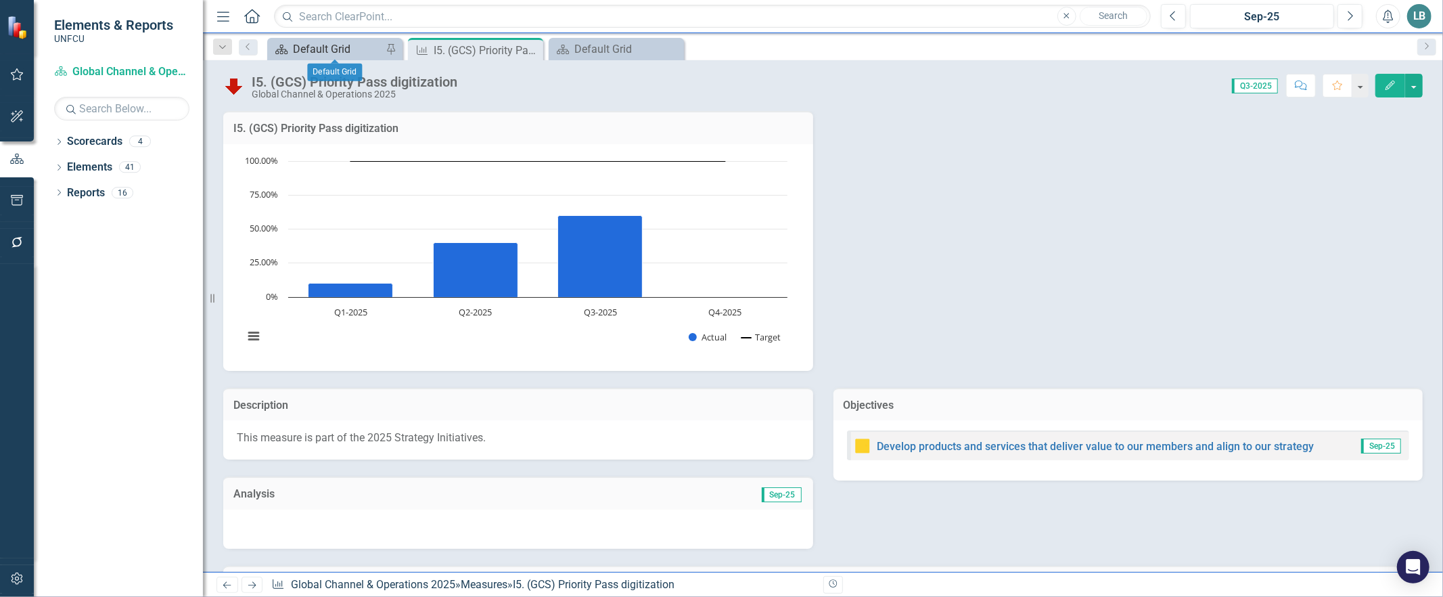
click at [312, 51] on div "Default Grid" at bounding box center [337, 49] width 89 height 17
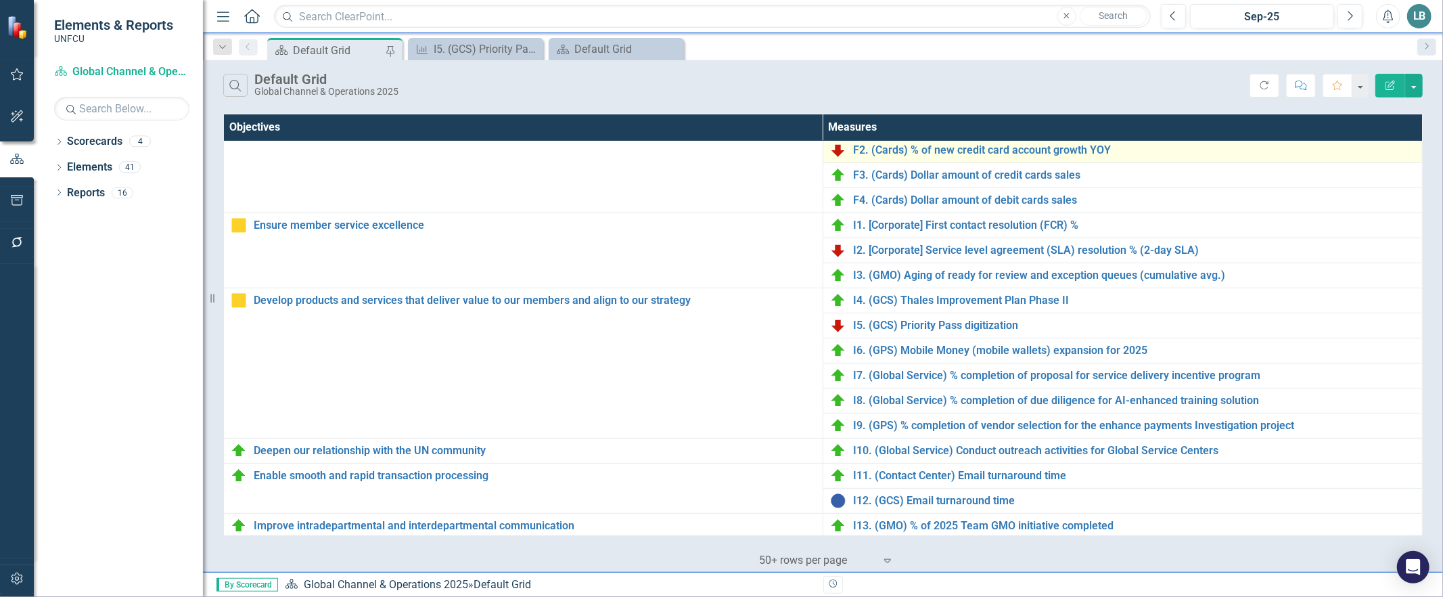
scroll to position [367, 0]
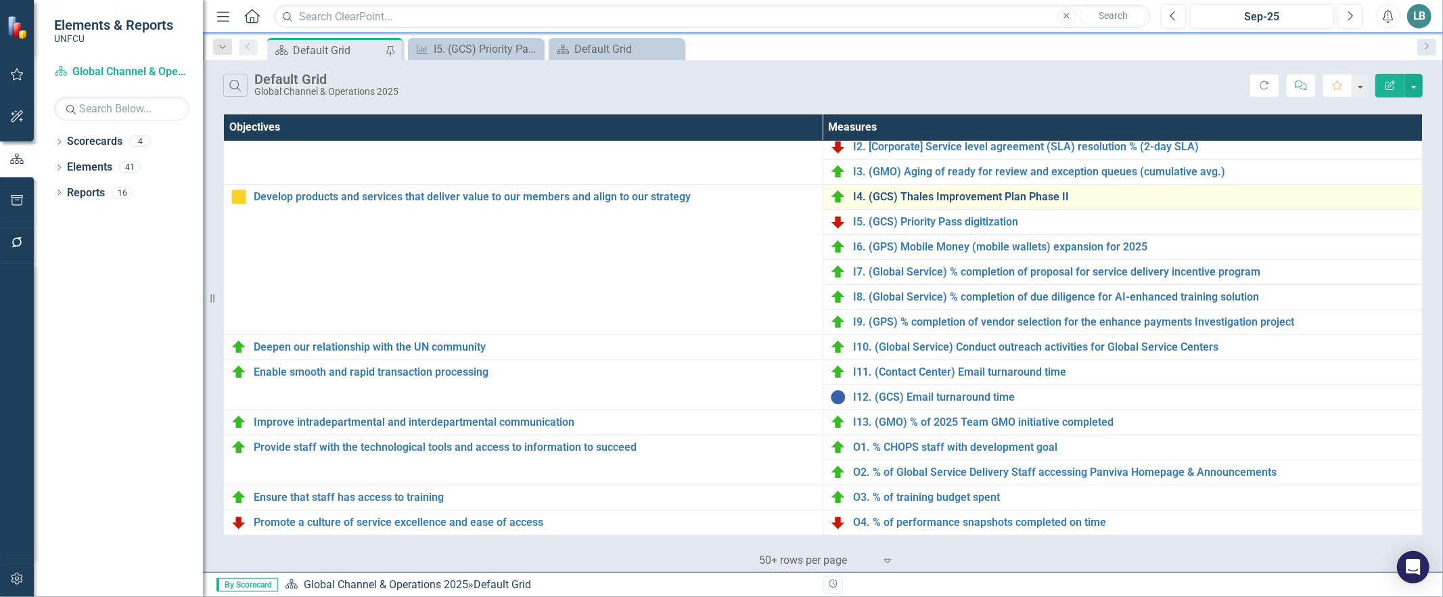
click at [902, 195] on link "I4. (GCS) Thales Improvement Plan Phase II" at bounding box center [1134, 197] width 562 height 12
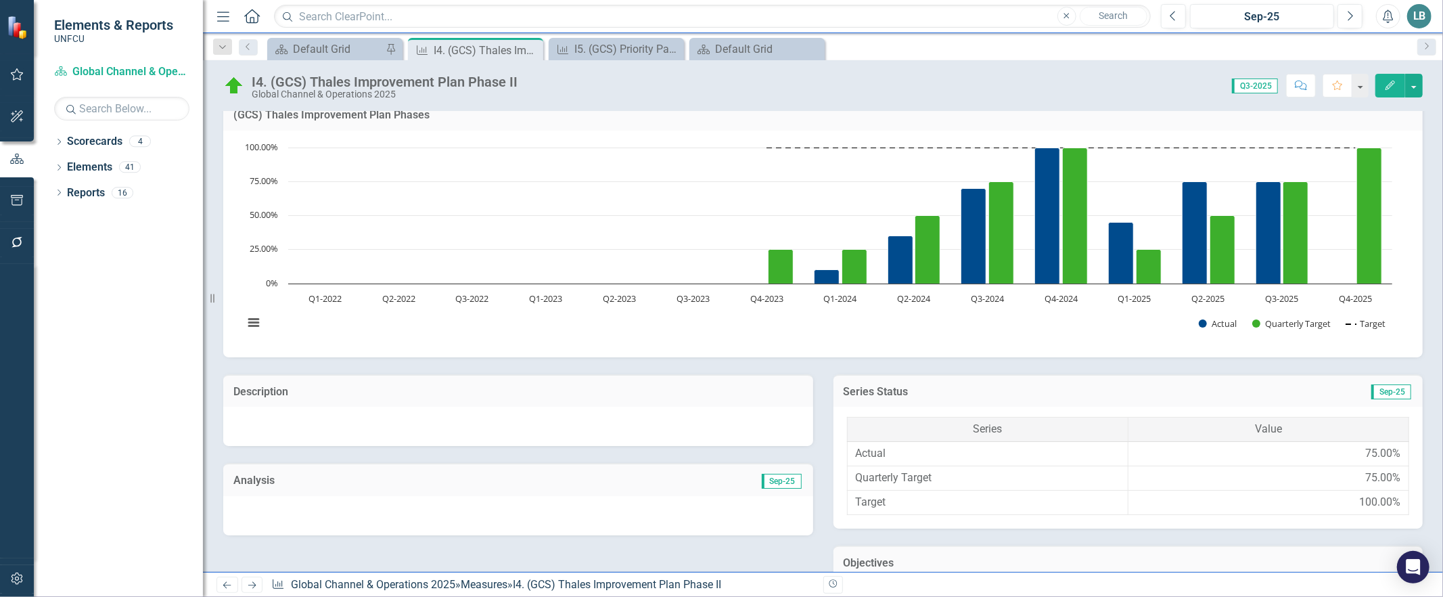
scroll to position [384, 0]
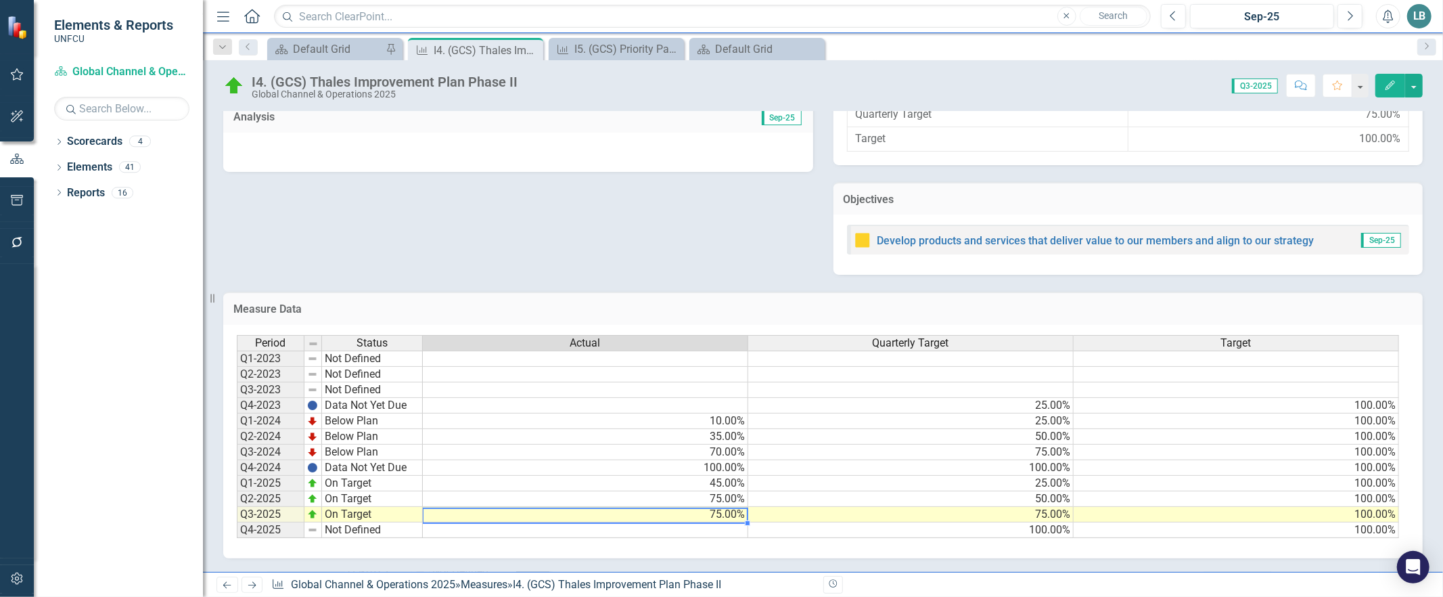
click at [696, 507] on td "75.00%" at bounding box center [585, 515] width 325 height 16
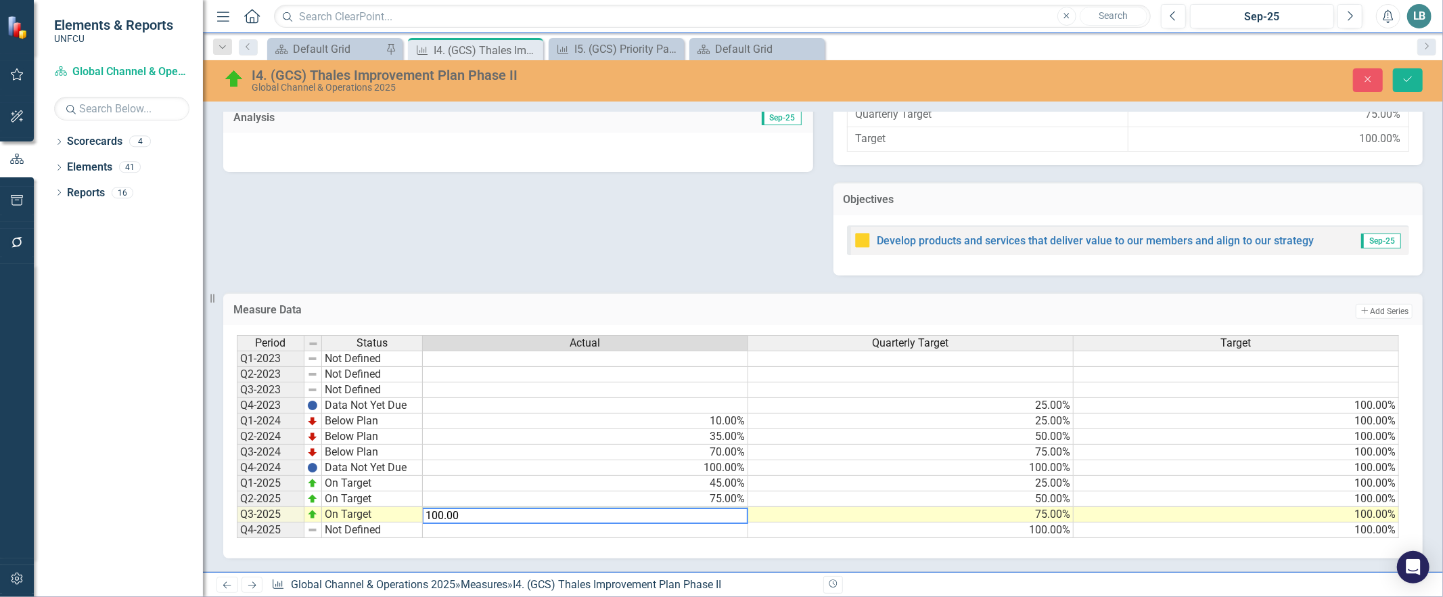
type textarea "100"
click at [237, 530] on div "Period Status Actual Quarterly Target Target Q1-2023 Not Defined Q2-2023 Not De…" at bounding box center [237, 436] width 0 height 203
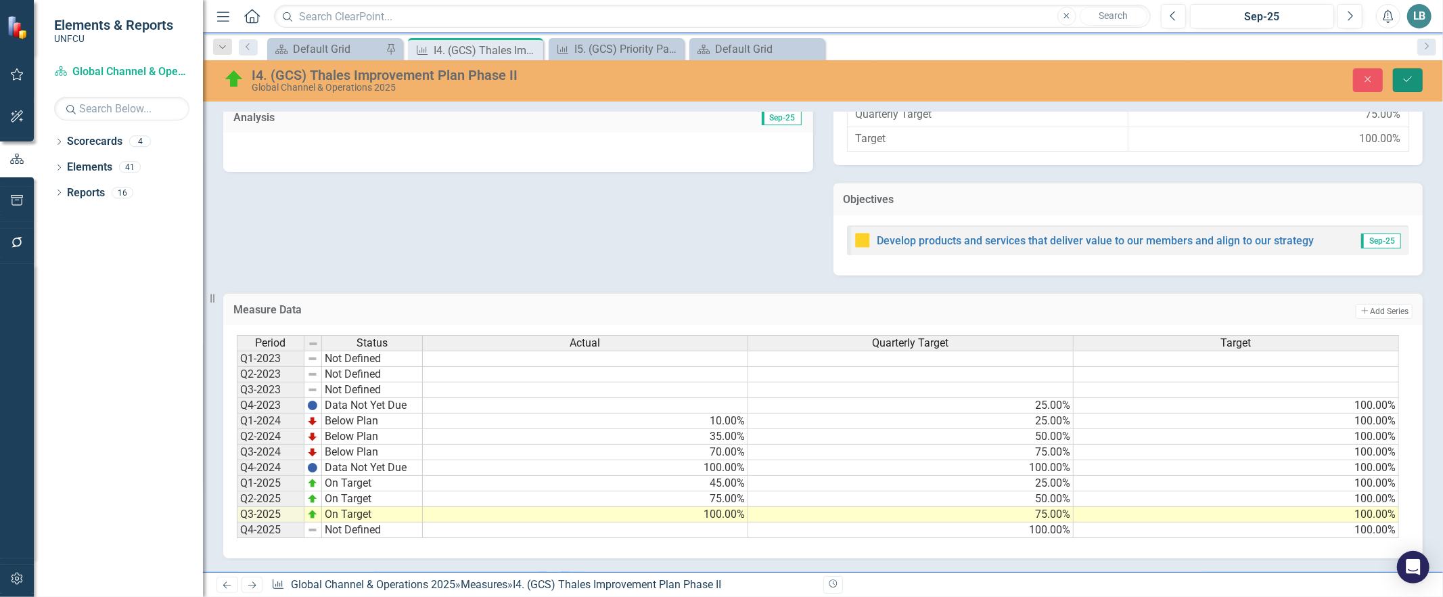
click at [1394, 75] on button "Save" at bounding box center [1408, 80] width 30 height 24
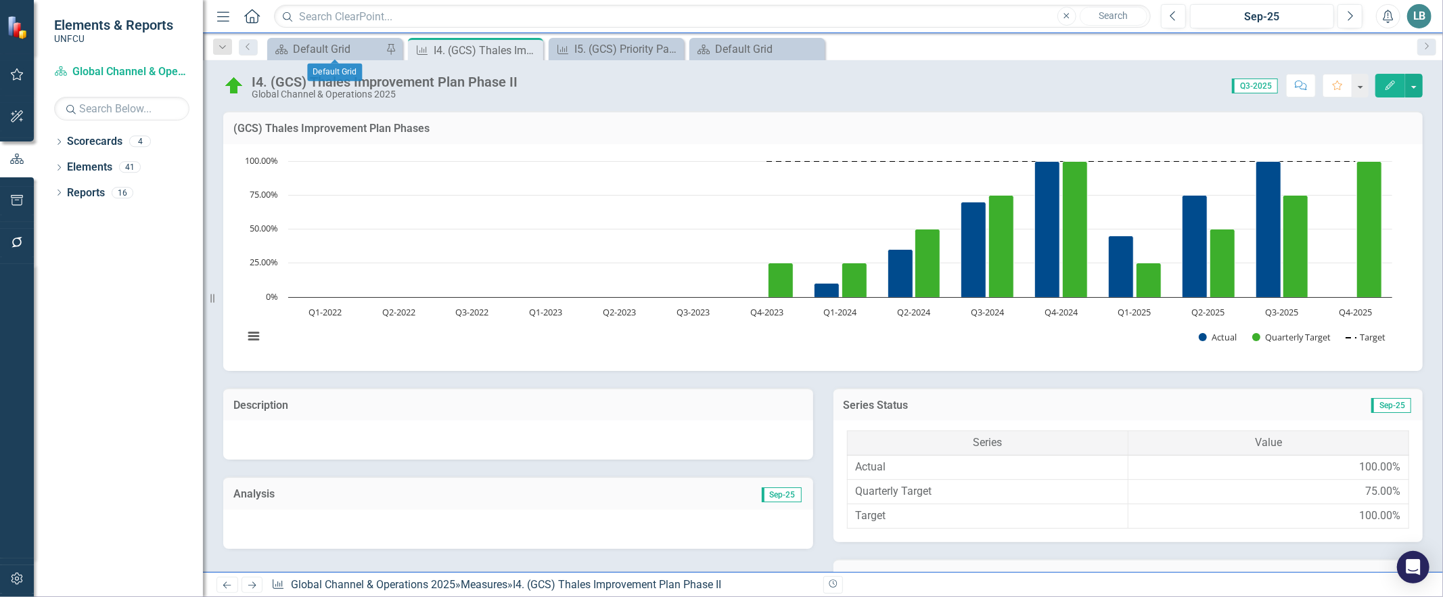
click at [301, 39] on div "Scorecard Default Grid Pin" at bounding box center [334, 49] width 135 height 22
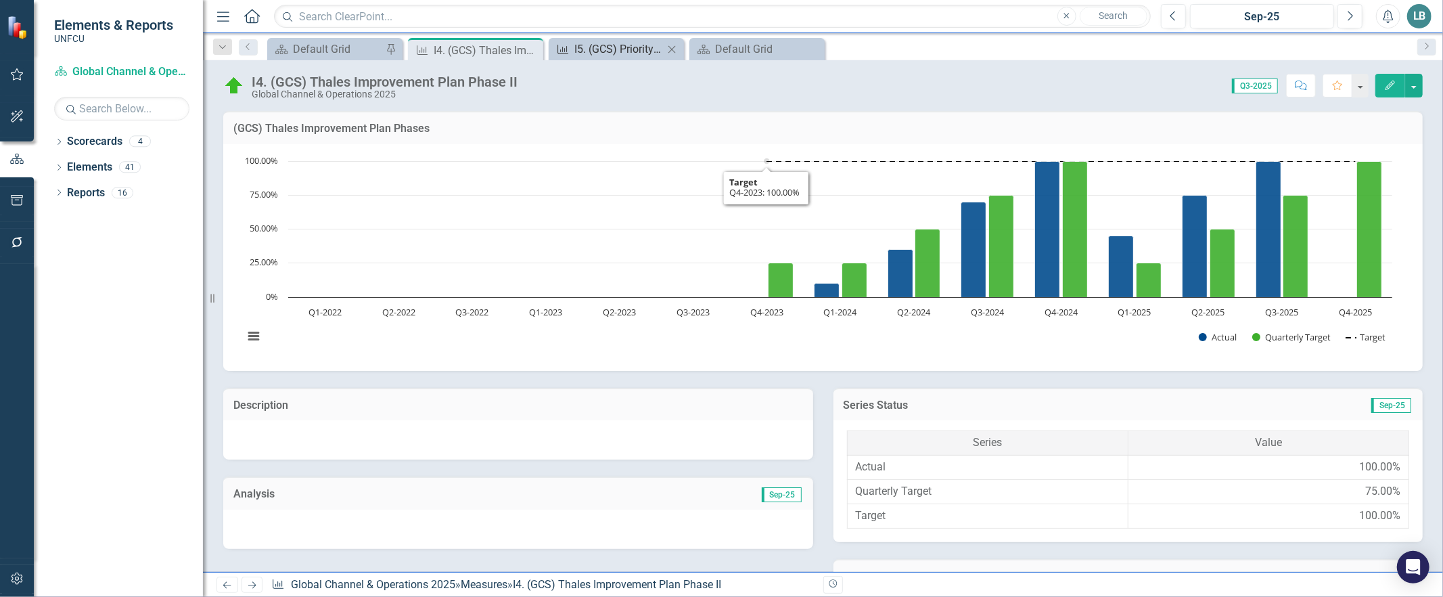
click at [650, 51] on div "I5. (GCS) Priority Pass digitization" at bounding box center [618, 49] width 89 height 17
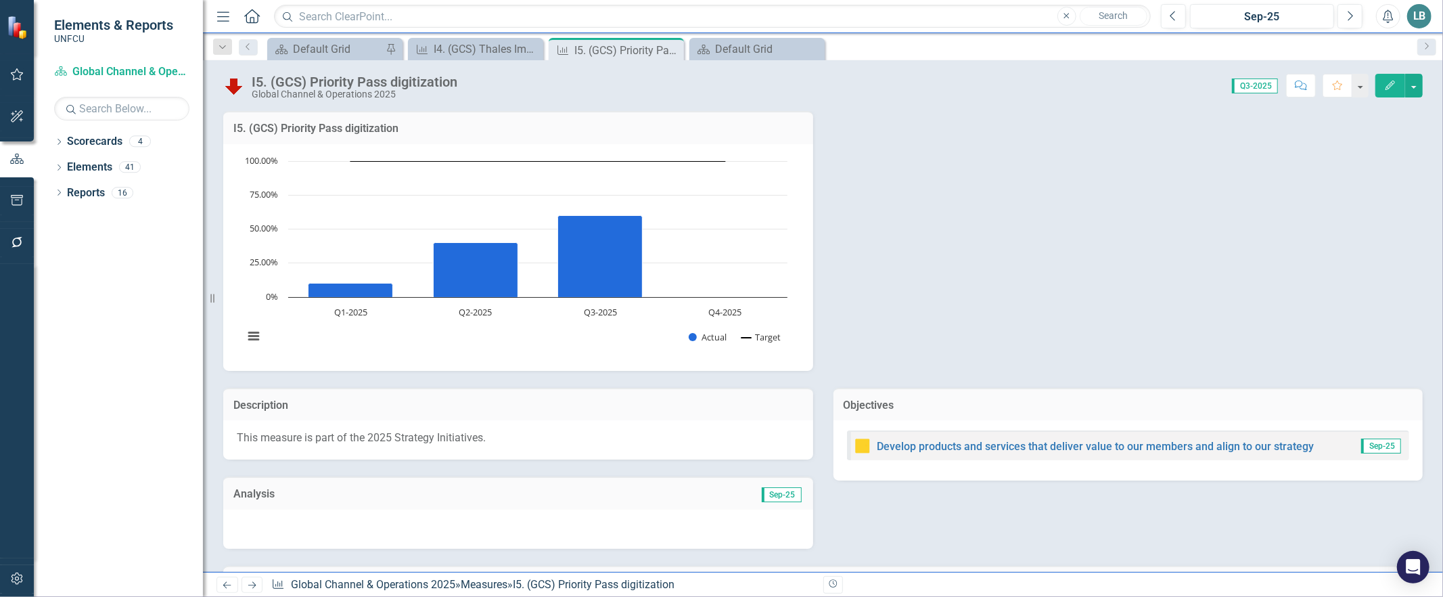
scroll to position [281, 0]
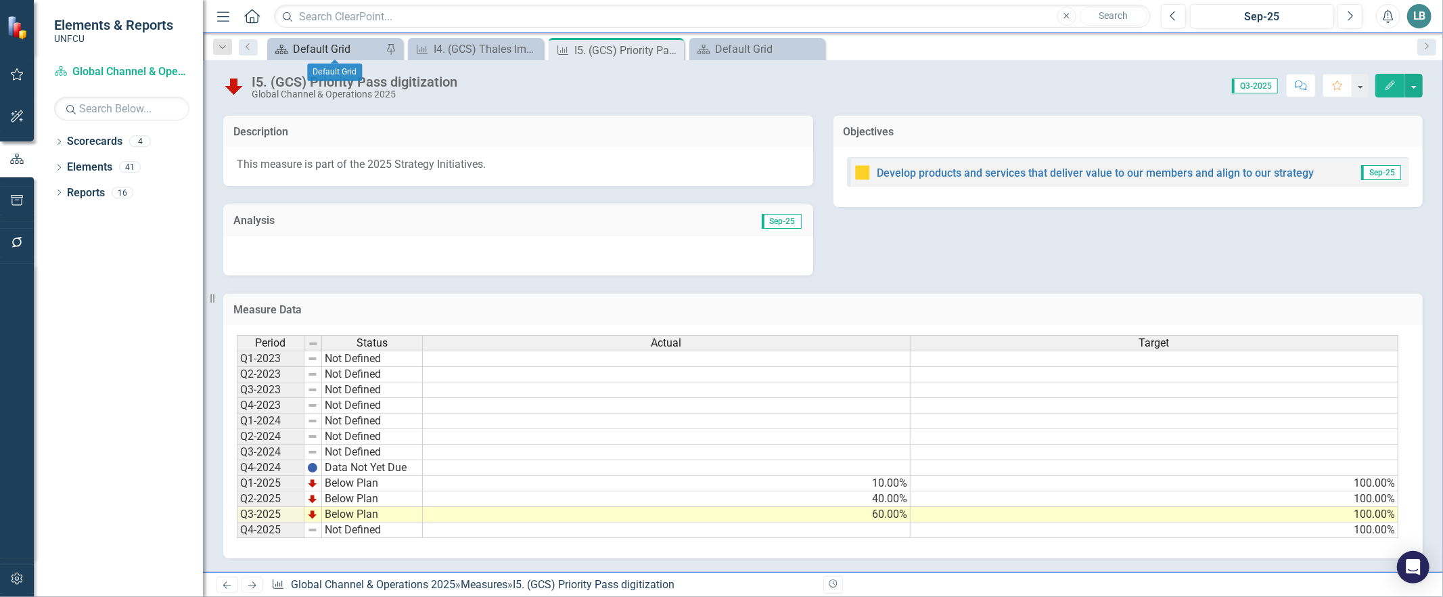
click at [340, 52] on div "Default Grid" at bounding box center [337, 49] width 89 height 17
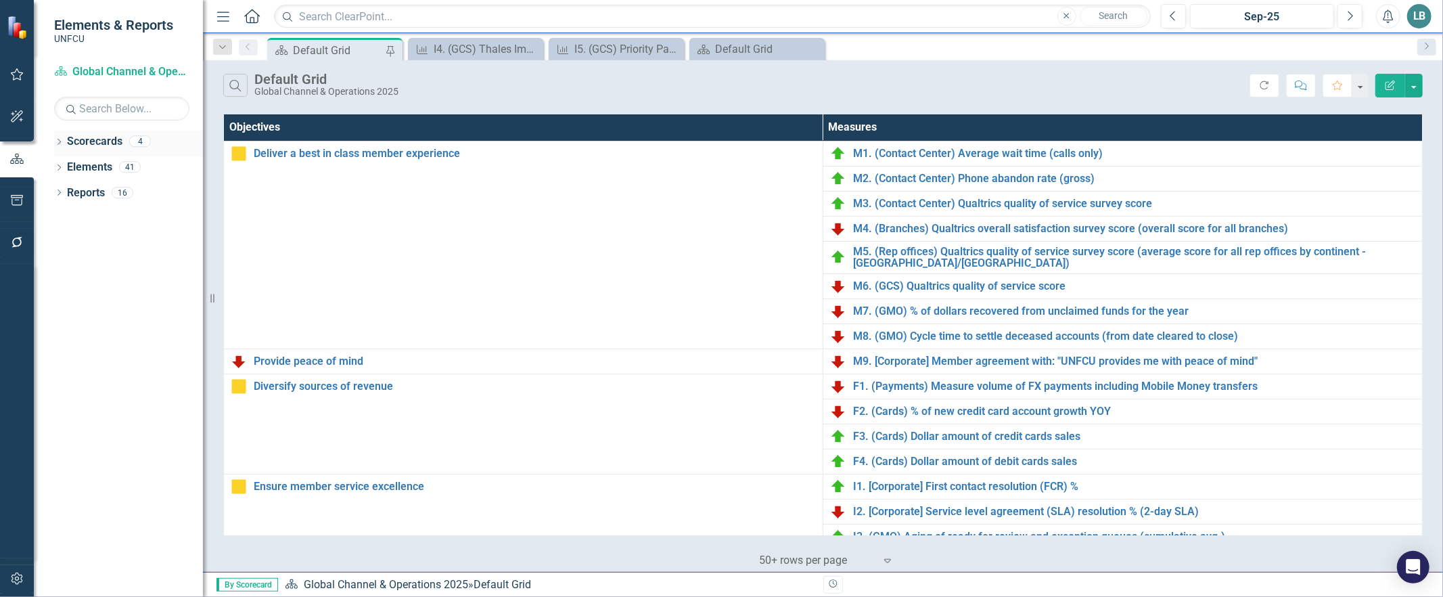
click at [59, 147] on div "Dropdown" at bounding box center [58, 143] width 9 height 12
click at [55, 246] on icon "Dropdown" at bounding box center [58, 245] width 9 height 7
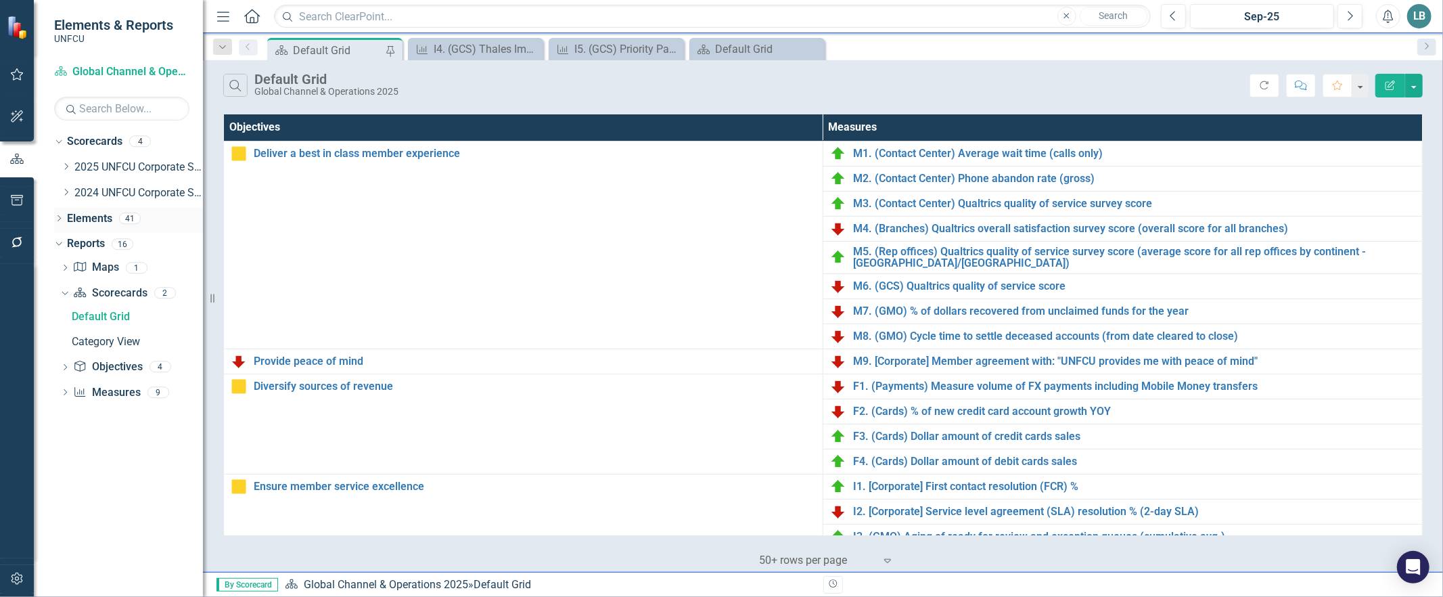
click at [58, 215] on icon at bounding box center [59, 218] width 3 height 6
click at [65, 273] on icon "Dropdown" at bounding box center [65, 270] width 9 height 7
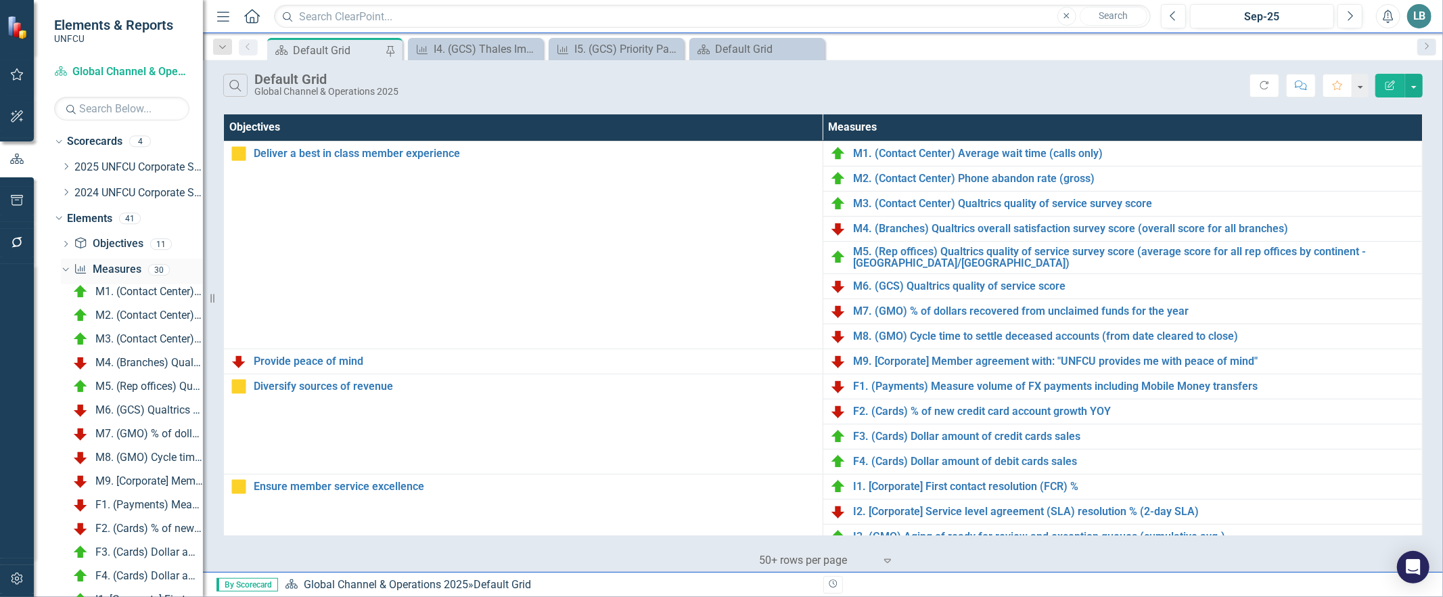
click at [68, 271] on div "Dropdown" at bounding box center [64, 269] width 12 height 9
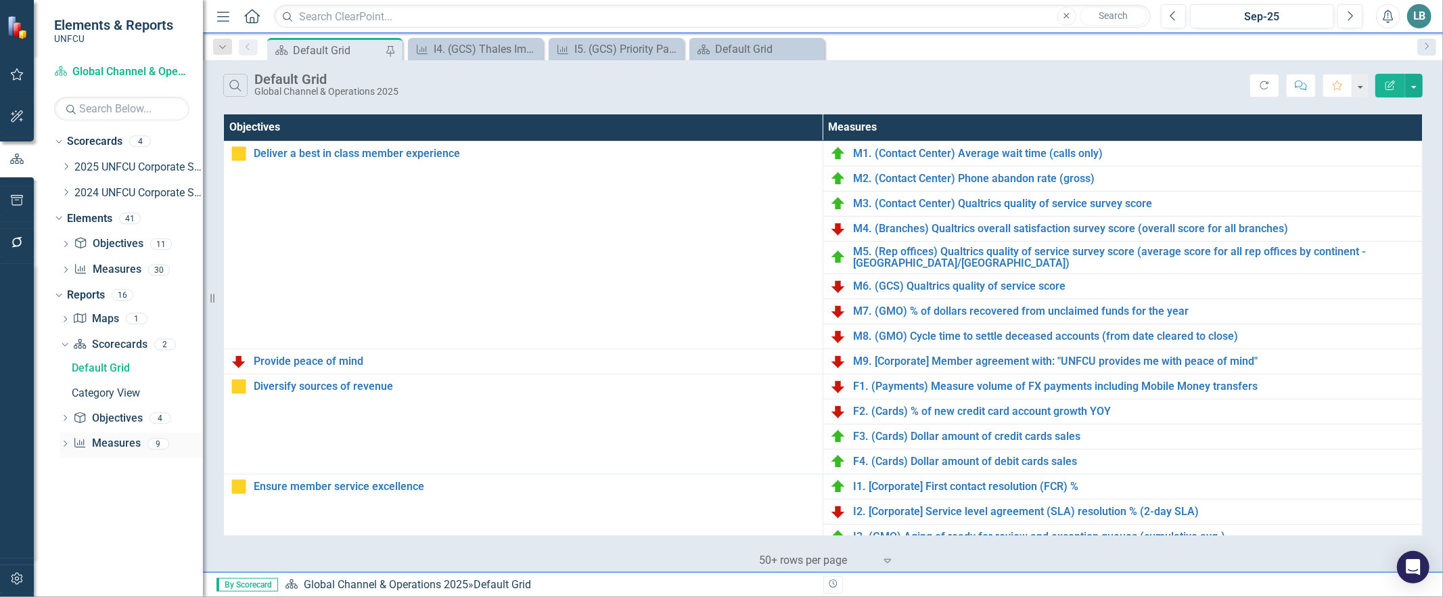
click at [66, 444] on icon "Dropdown" at bounding box center [64, 444] width 9 height 7
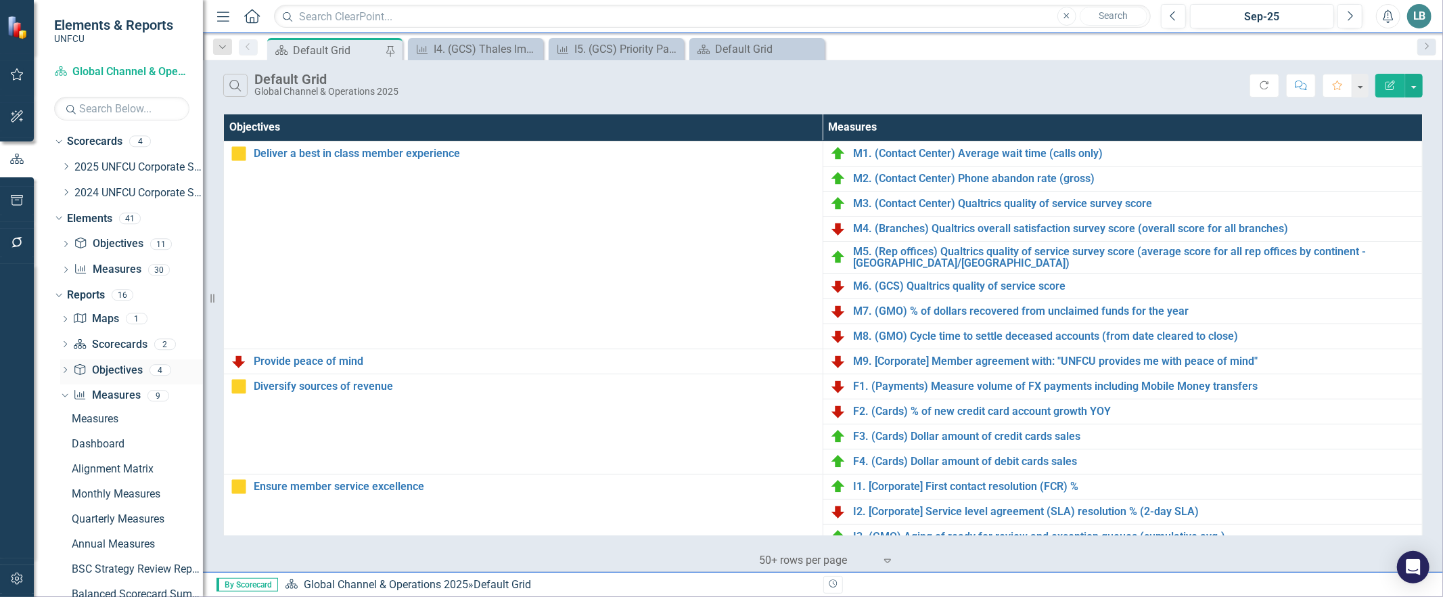
scroll to position [57, 0]
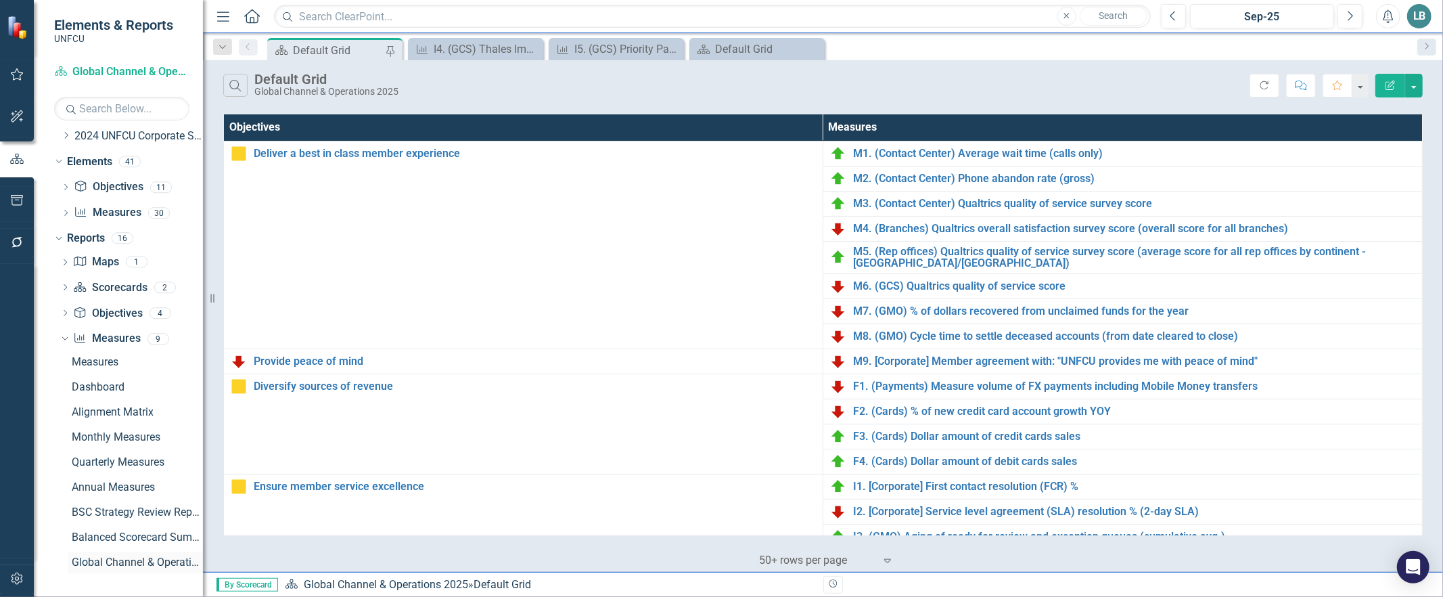
click at [139, 562] on div "Global Channel & Operations BSC 2025" at bounding box center [137, 562] width 131 height 12
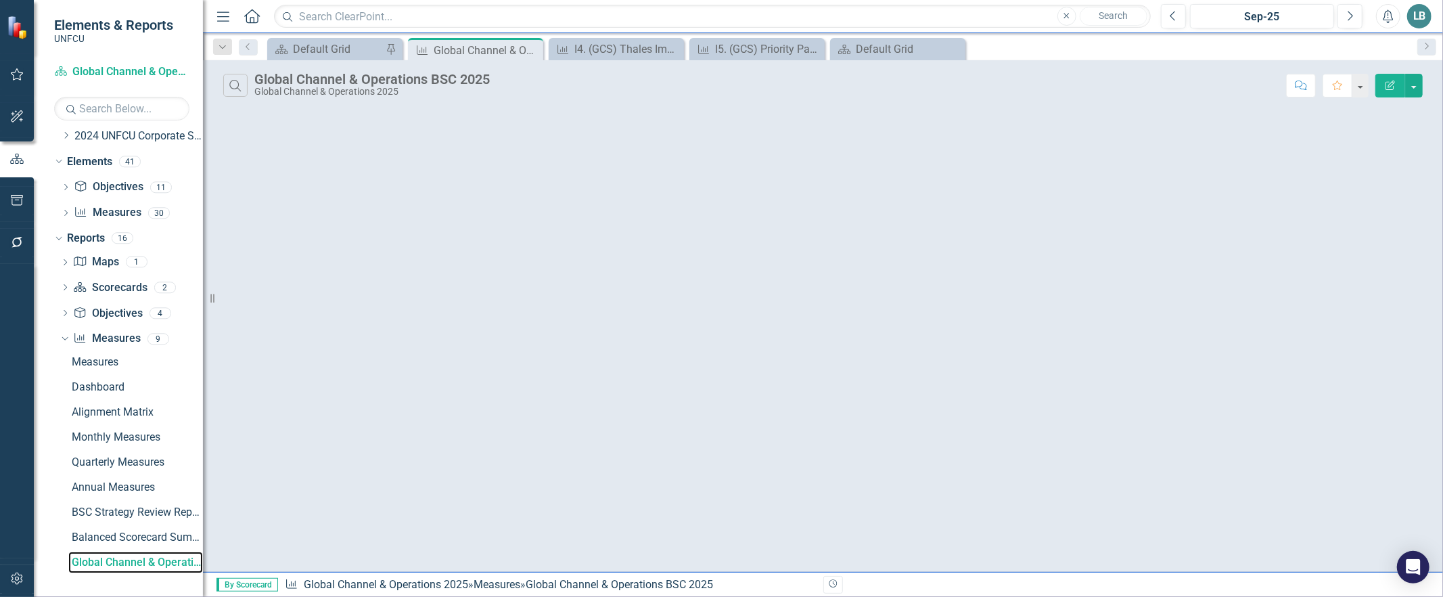
scroll to position [34, 0]
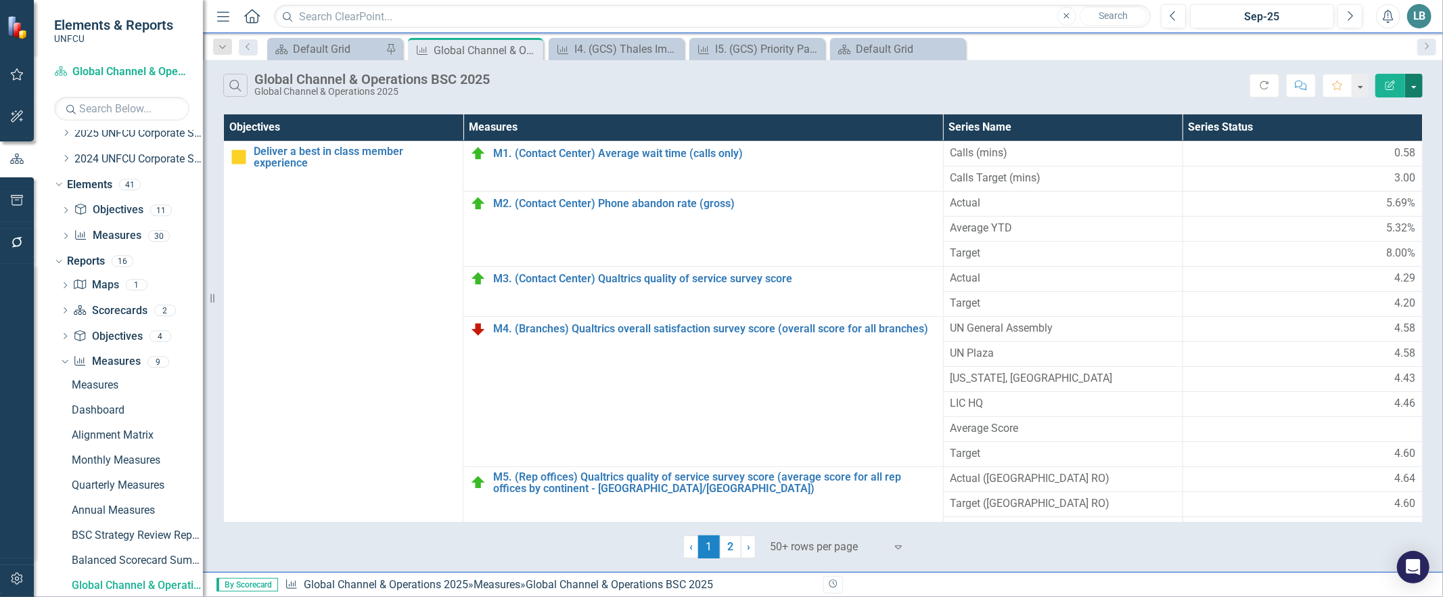
click at [1414, 87] on button "button" at bounding box center [1414, 86] width 18 height 24
click at [1365, 132] on link "PDF Export to PDF" at bounding box center [1368, 137] width 107 height 25
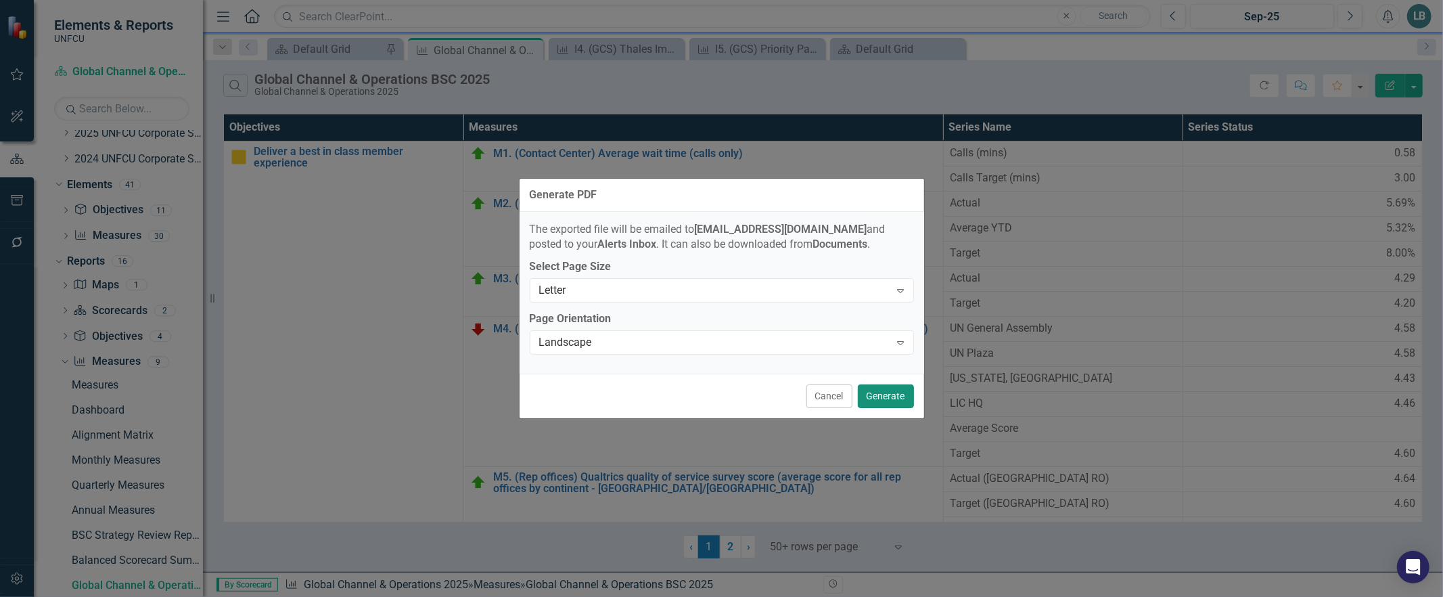
click at [867, 404] on button "Generate" at bounding box center [886, 396] width 56 height 24
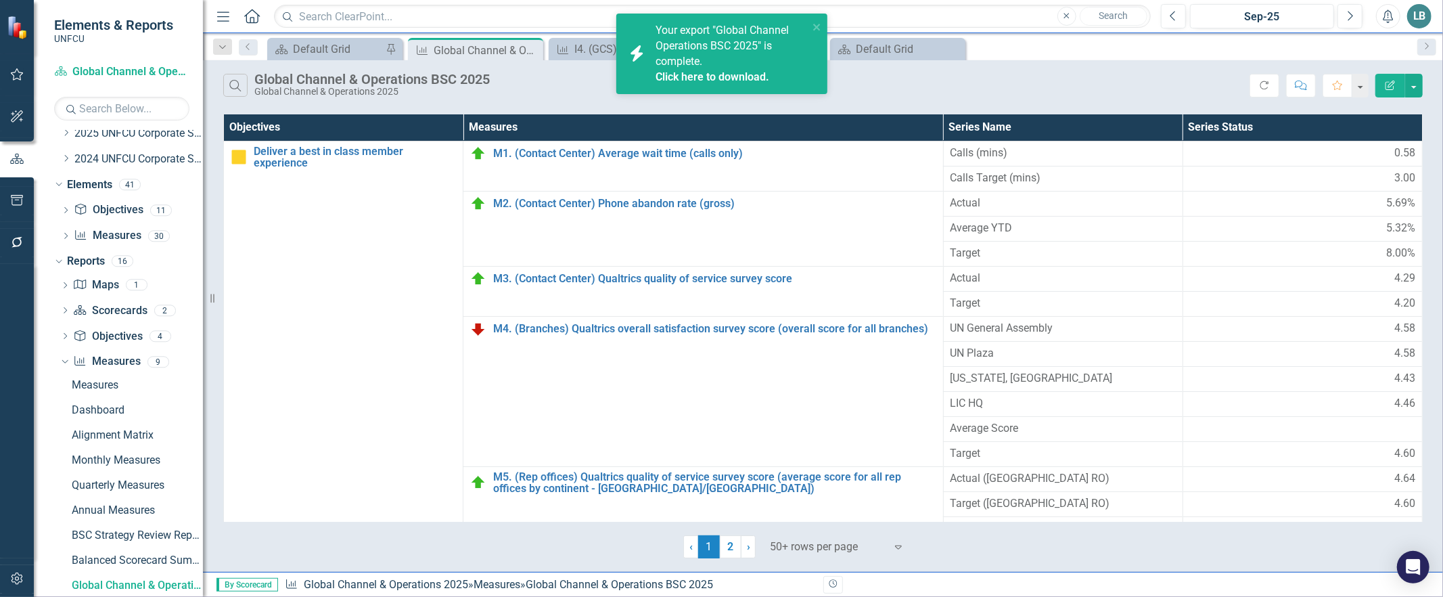
click at [706, 72] on link "Click here to download." at bounding box center [713, 76] width 114 height 13
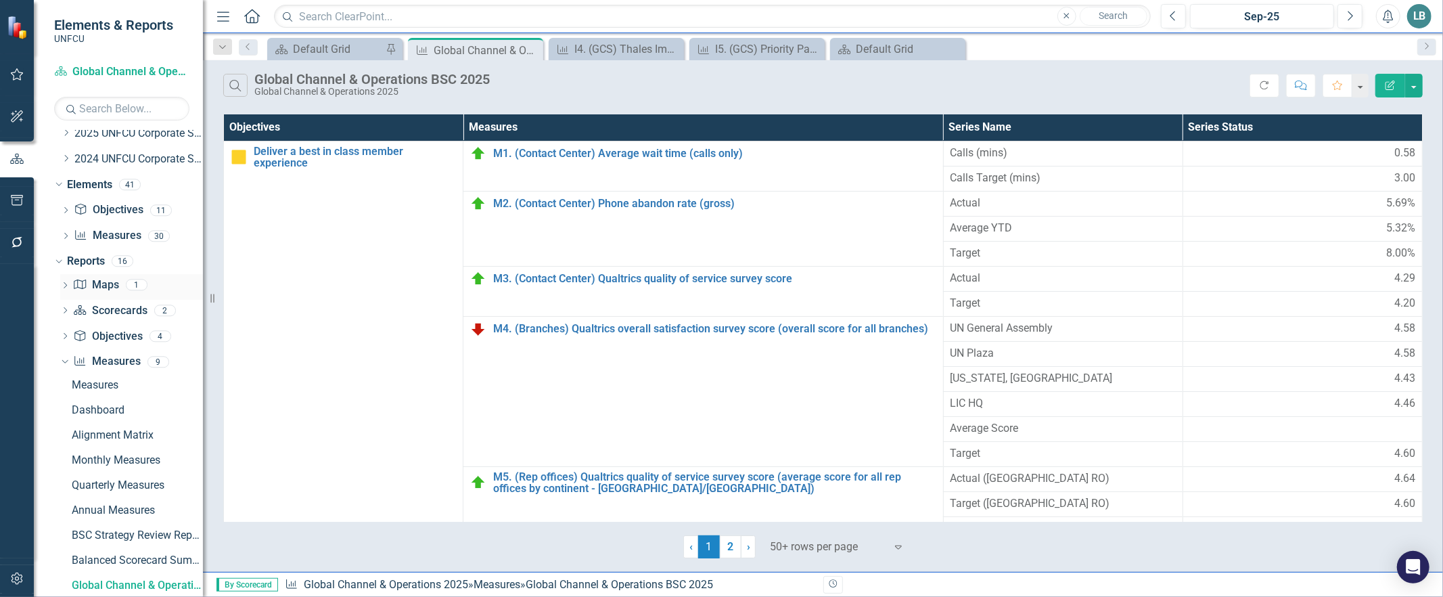
click at [66, 286] on icon "Dropdown" at bounding box center [64, 286] width 9 height 7
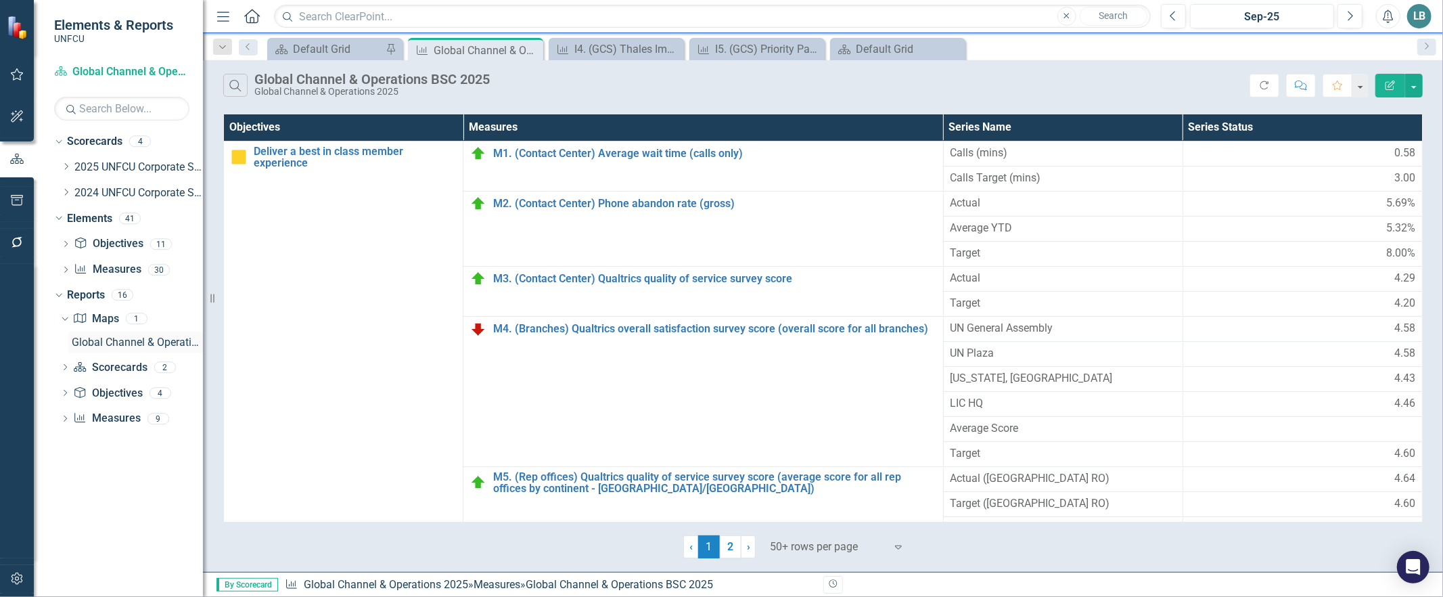
click at [97, 346] on div "Global Channel & Operations - BSC Strategy Map 2025" at bounding box center [137, 342] width 131 height 12
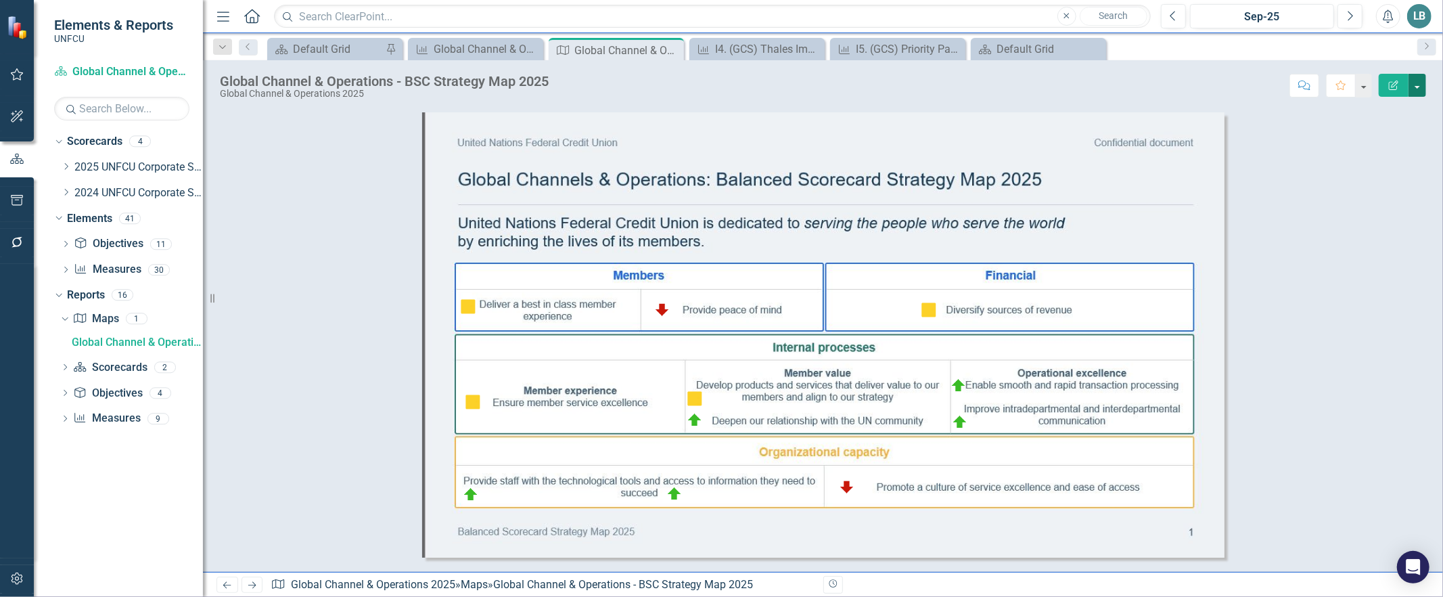
click at [1415, 86] on button "button" at bounding box center [1418, 85] width 18 height 23
click at [1360, 137] on link "PDF Export to PDF" at bounding box center [1372, 136] width 107 height 25
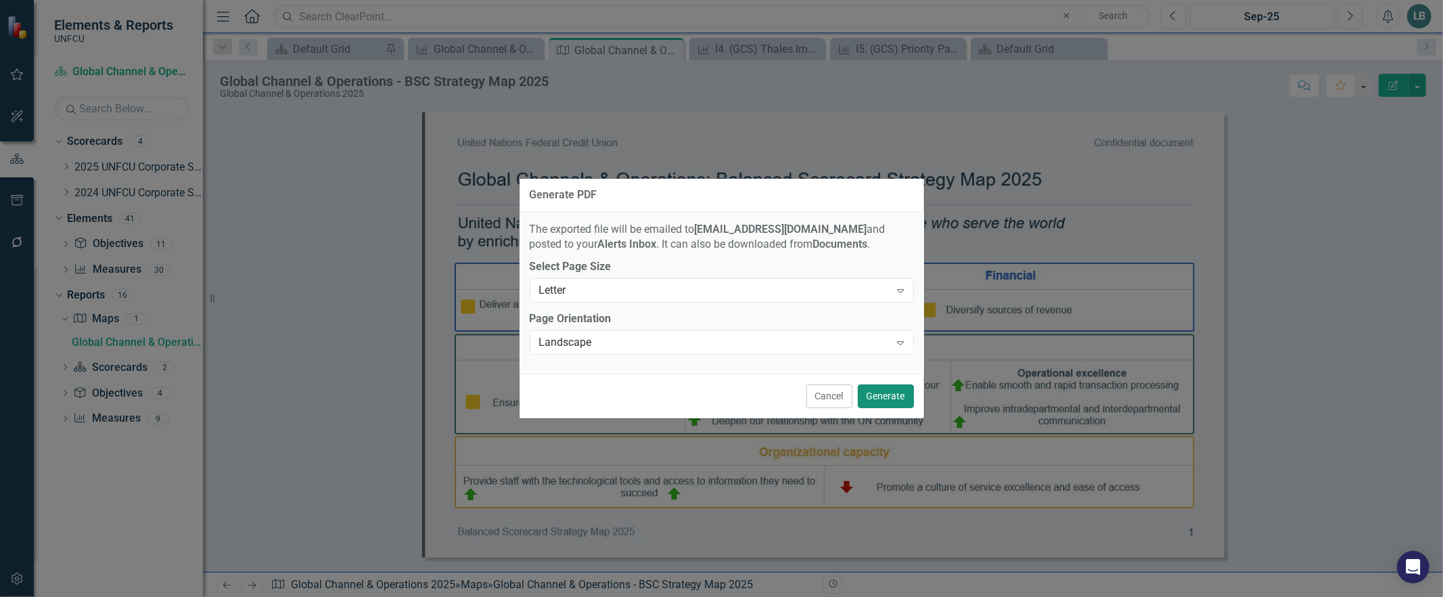
click at [885, 399] on button "Generate" at bounding box center [886, 396] width 56 height 24
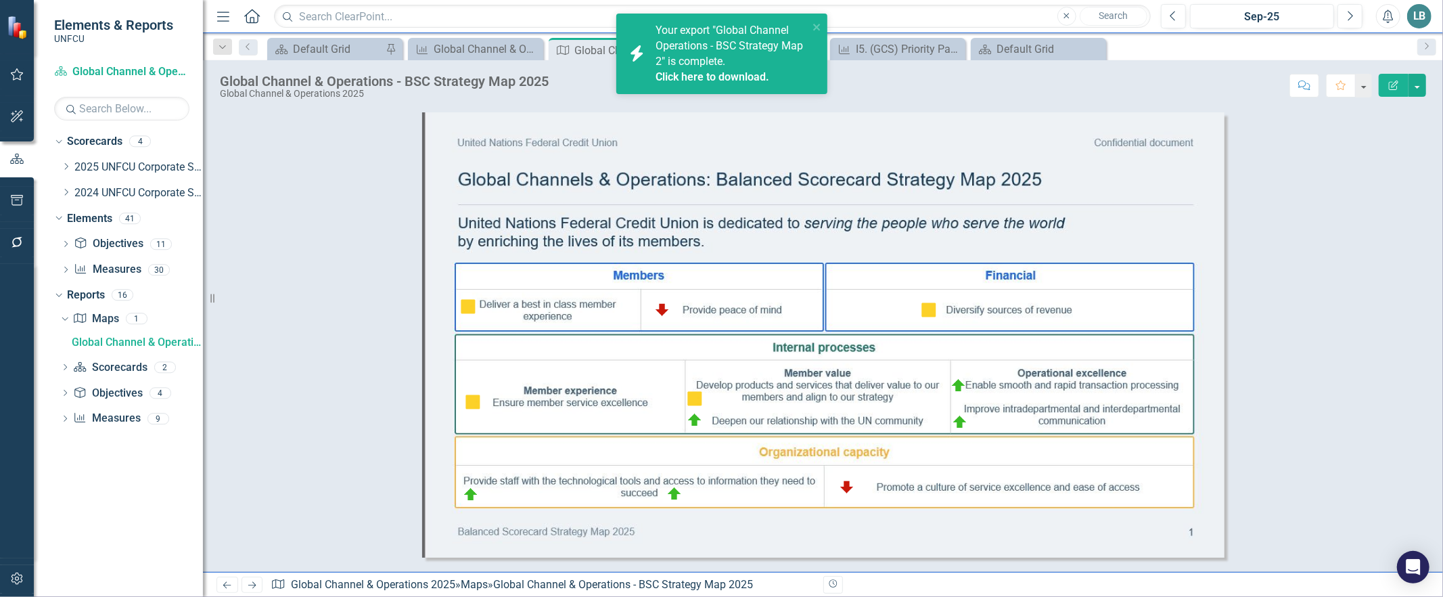
click at [684, 72] on link "Click here to download." at bounding box center [713, 76] width 114 height 13
